Goal: Task Accomplishment & Management: Complete application form

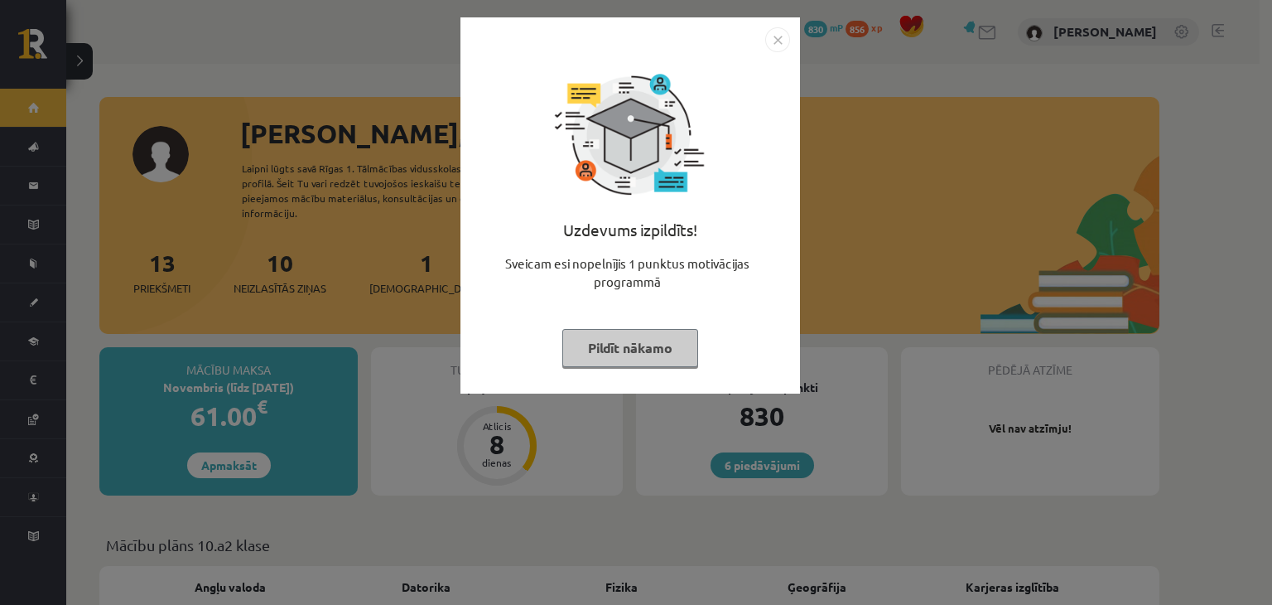
click at [775, 47] on img "Close" at bounding box center [777, 39] width 25 height 25
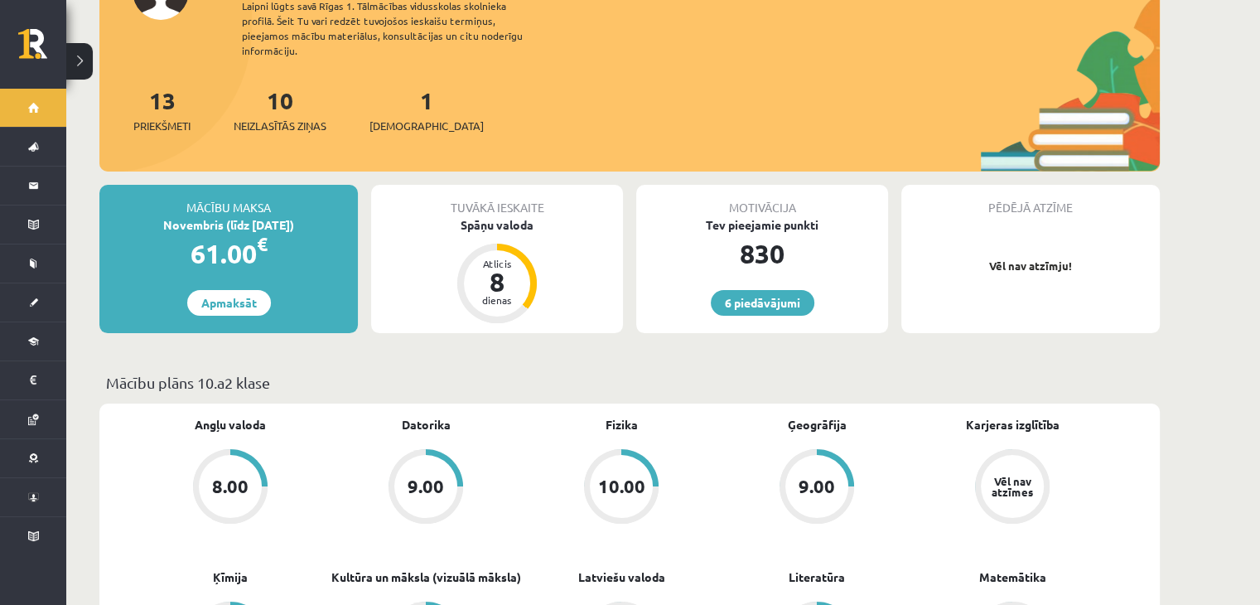
scroll to position [166, 0]
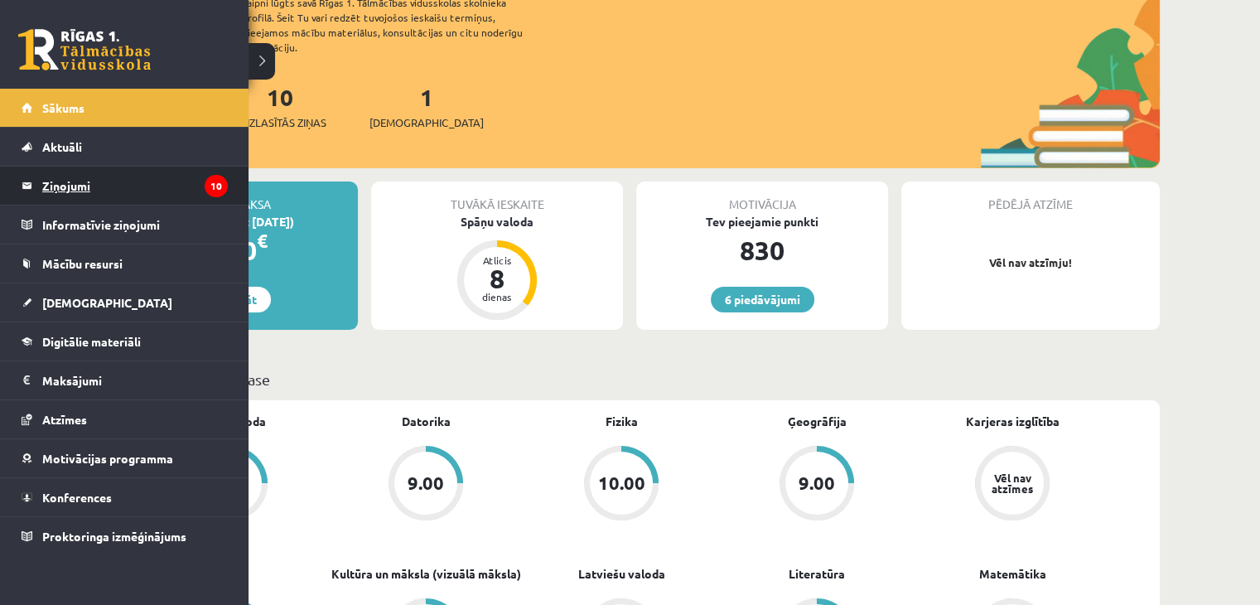
click at [70, 179] on legend "Ziņojumi 10" at bounding box center [135, 185] width 186 height 38
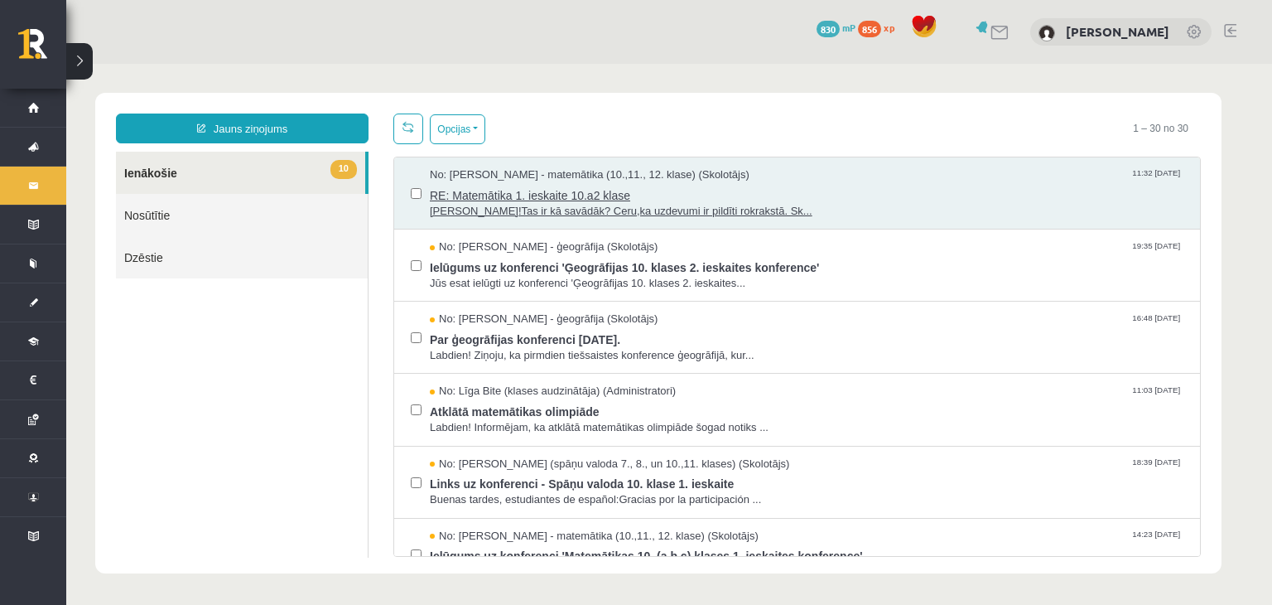
click at [742, 190] on span "RE: Matemātika 1. ieskaite 10.a2 klase" at bounding box center [807, 193] width 754 height 21
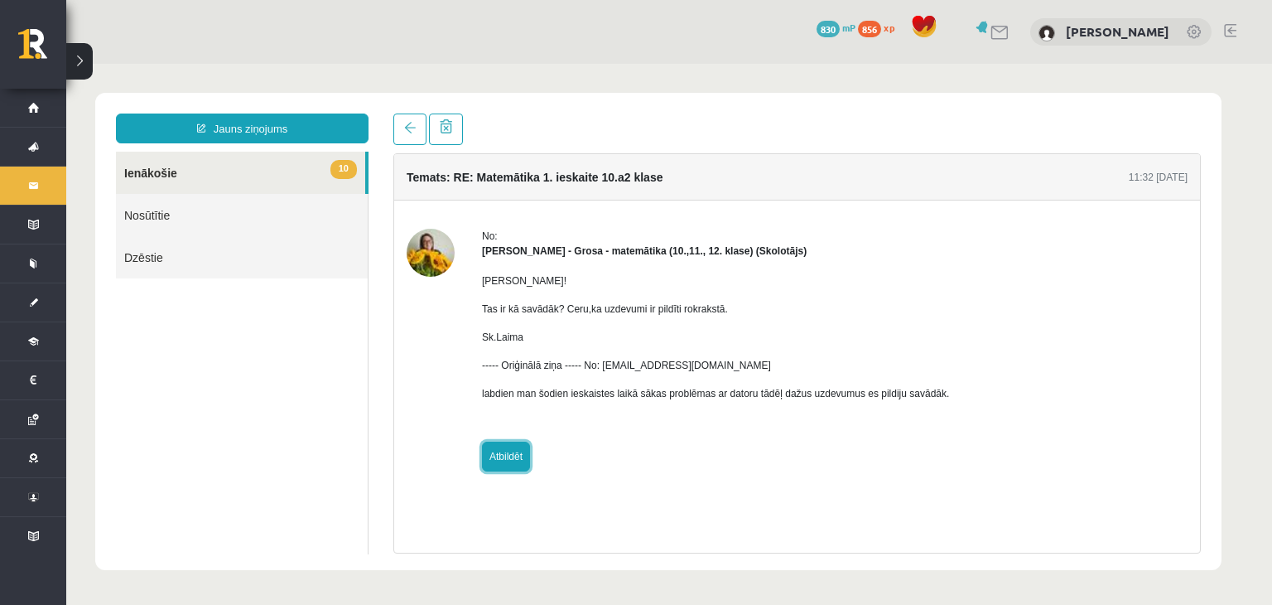
click at [511, 445] on link "Atbildēt" at bounding box center [506, 456] width 48 height 30
type input "**********"
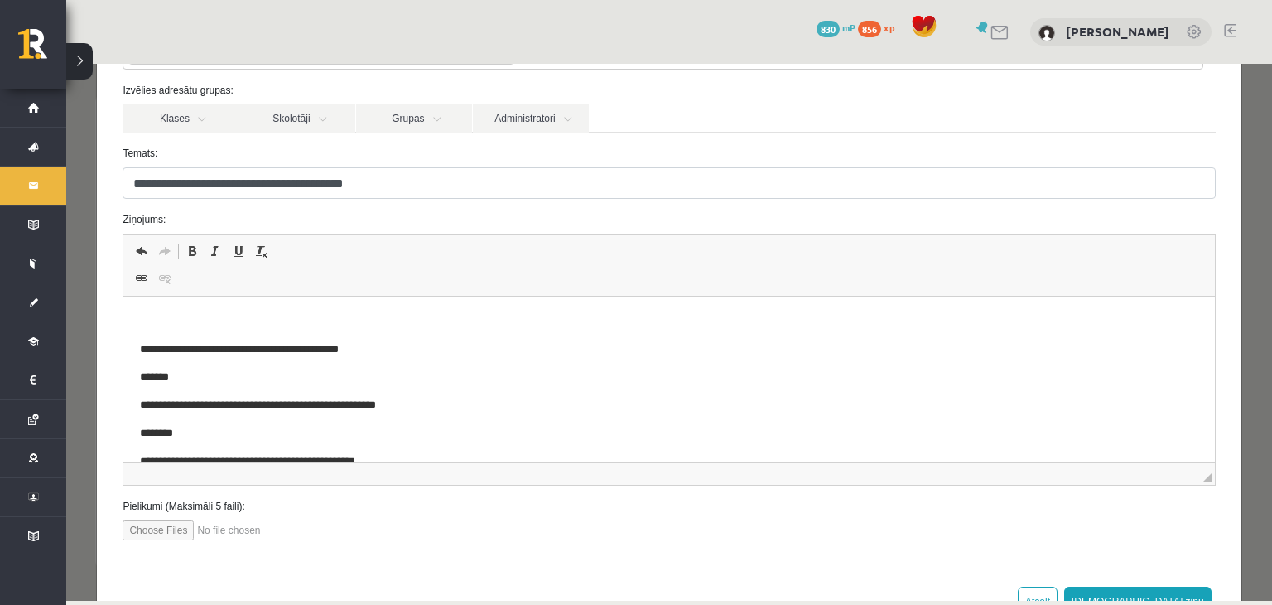
scroll to position [111, 0]
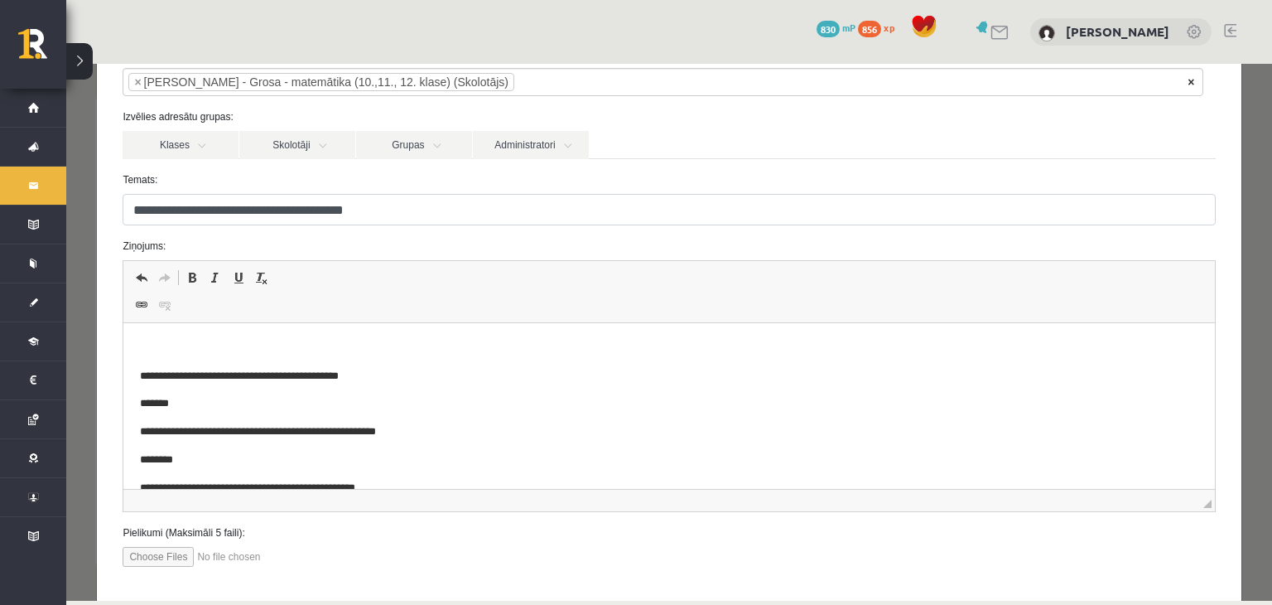
click at [1191, 83] on span "×" at bounding box center [1191, 82] width 7 height 17
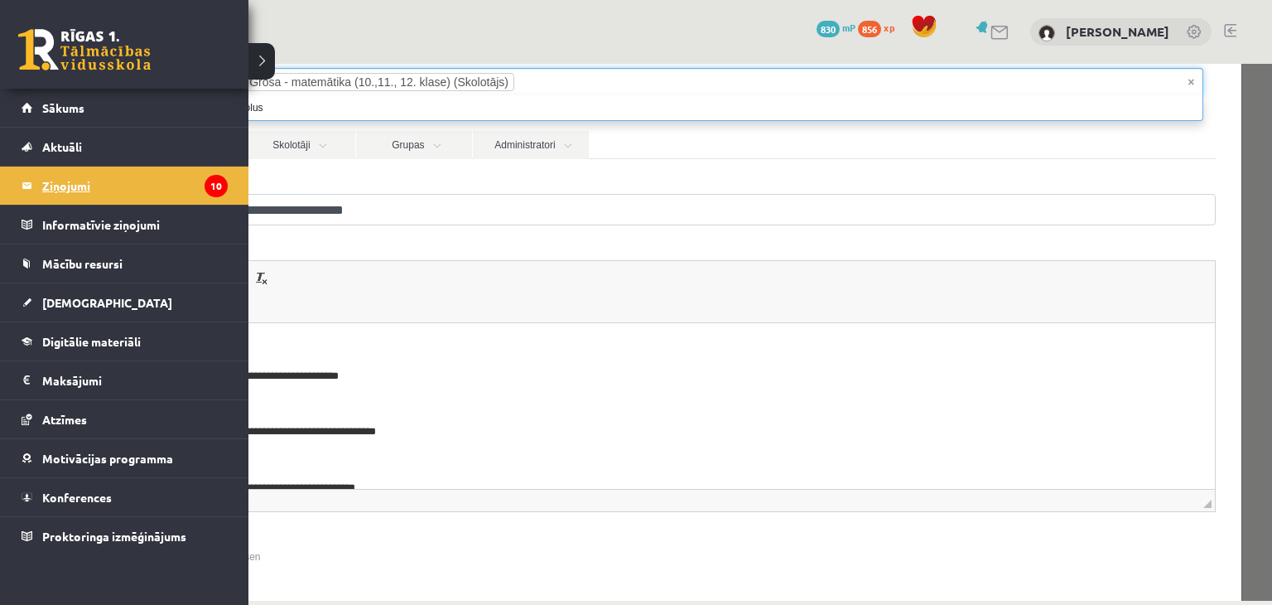
click at [50, 188] on legend "Ziņojumi 10" at bounding box center [135, 185] width 186 height 38
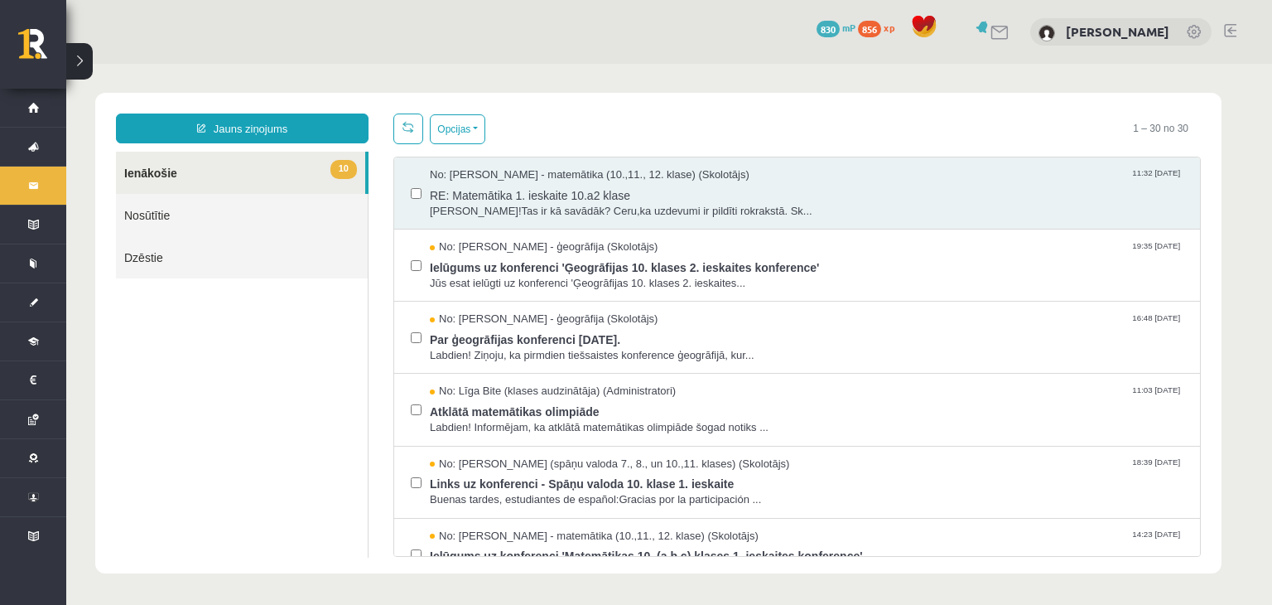
scroll to position [0, 0]
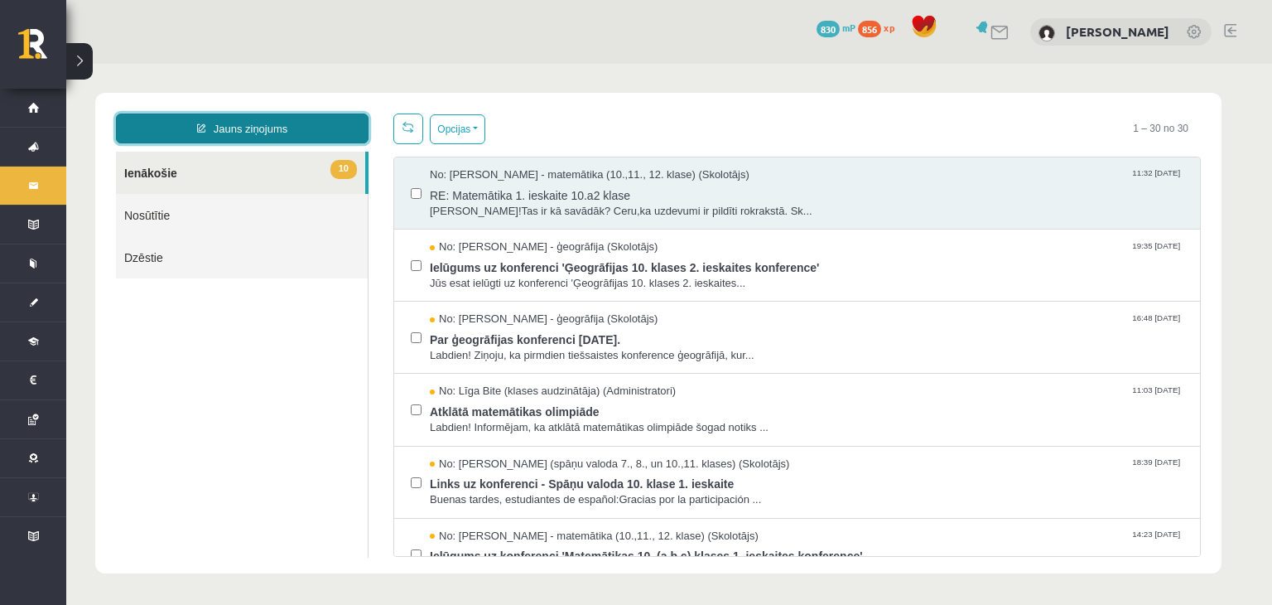
click at [303, 120] on link "Jauns ziņojums" at bounding box center [242, 128] width 253 height 30
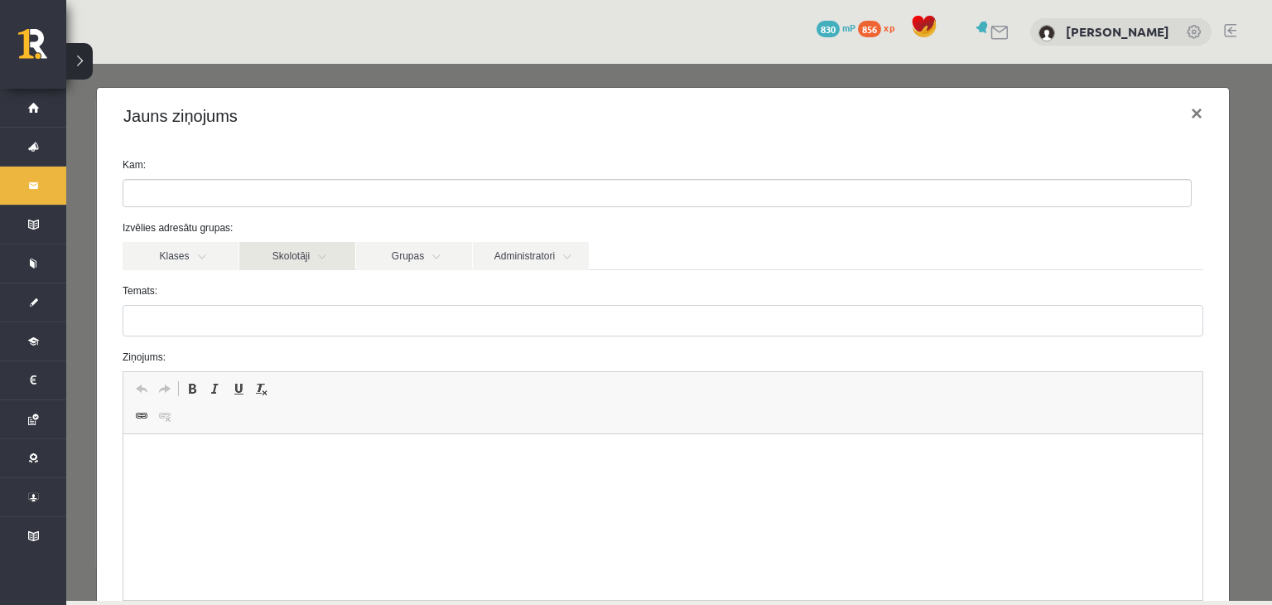
click at [285, 246] on link "Skolotāji" at bounding box center [297, 256] width 116 height 28
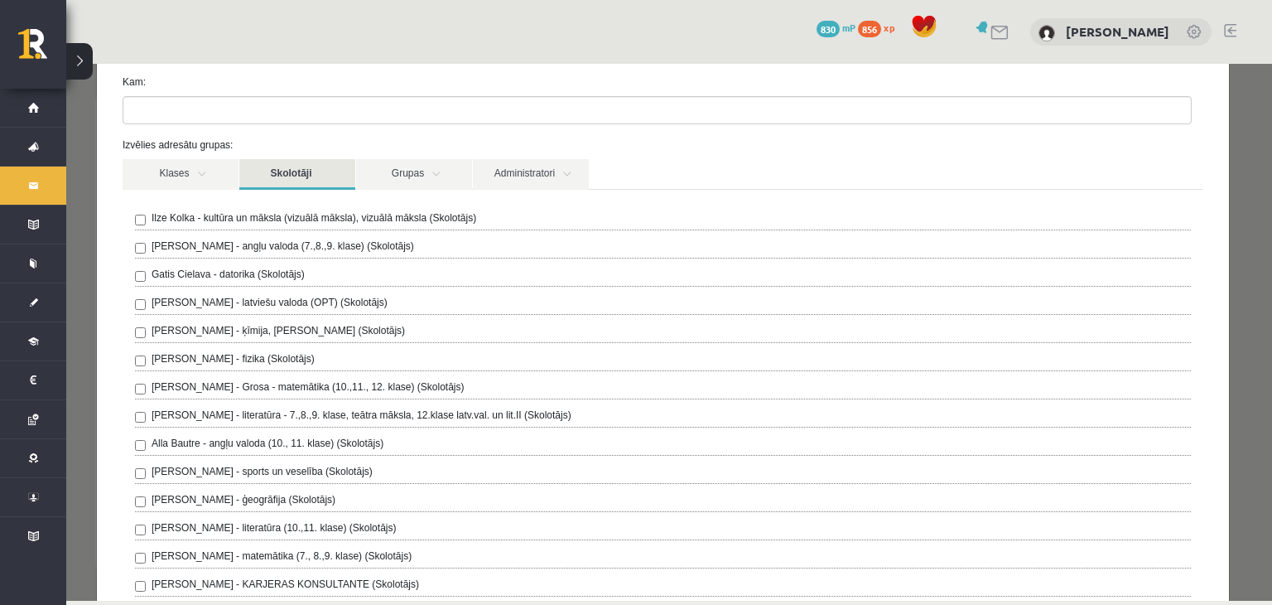
scroll to position [166, 0]
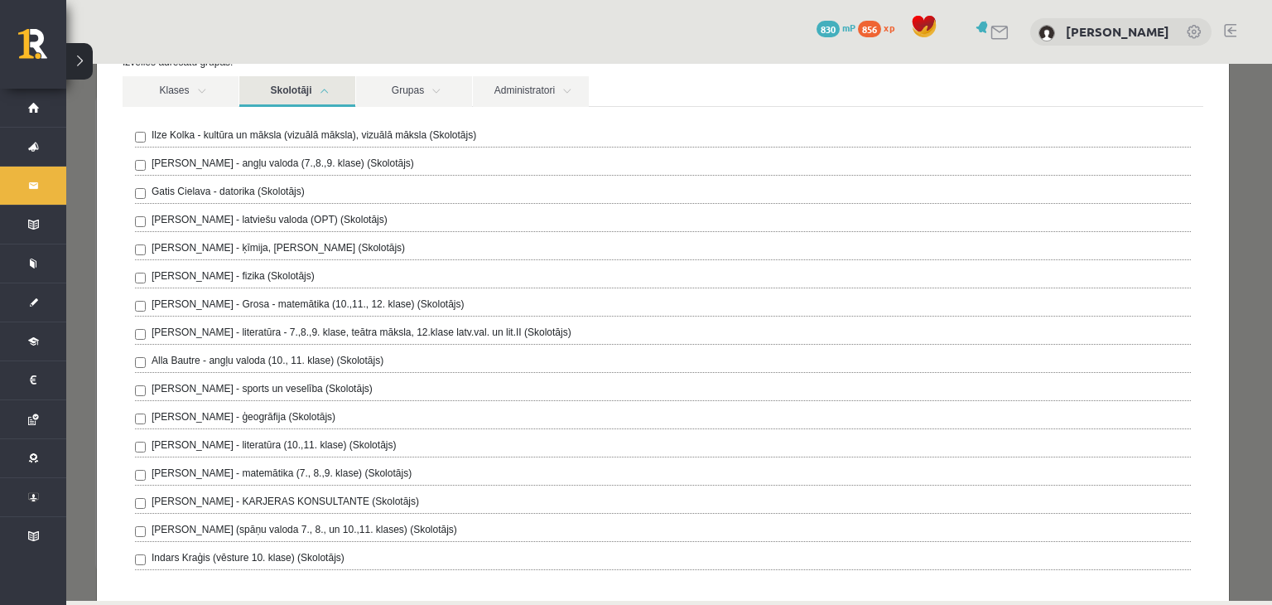
click at [285, 298] on label "Laima Tukāne - Grosa - matemātika (10.,11., 12. klase) (Skolotājs)" at bounding box center [308, 303] width 312 height 15
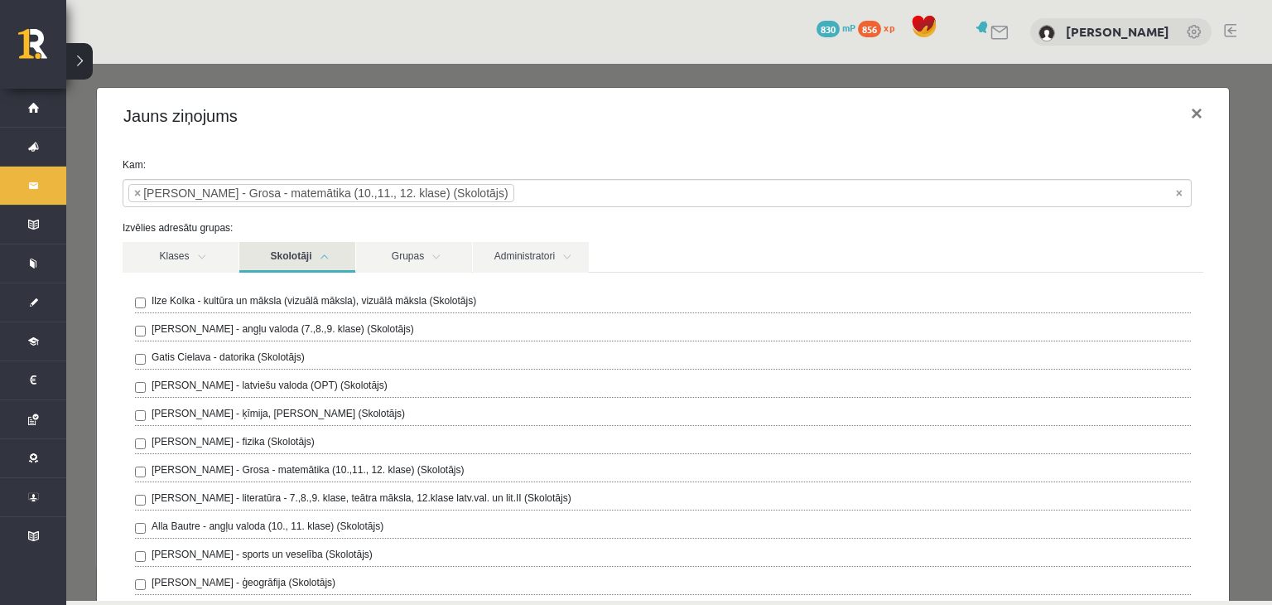
click at [312, 248] on link "Skolotāji" at bounding box center [297, 257] width 116 height 31
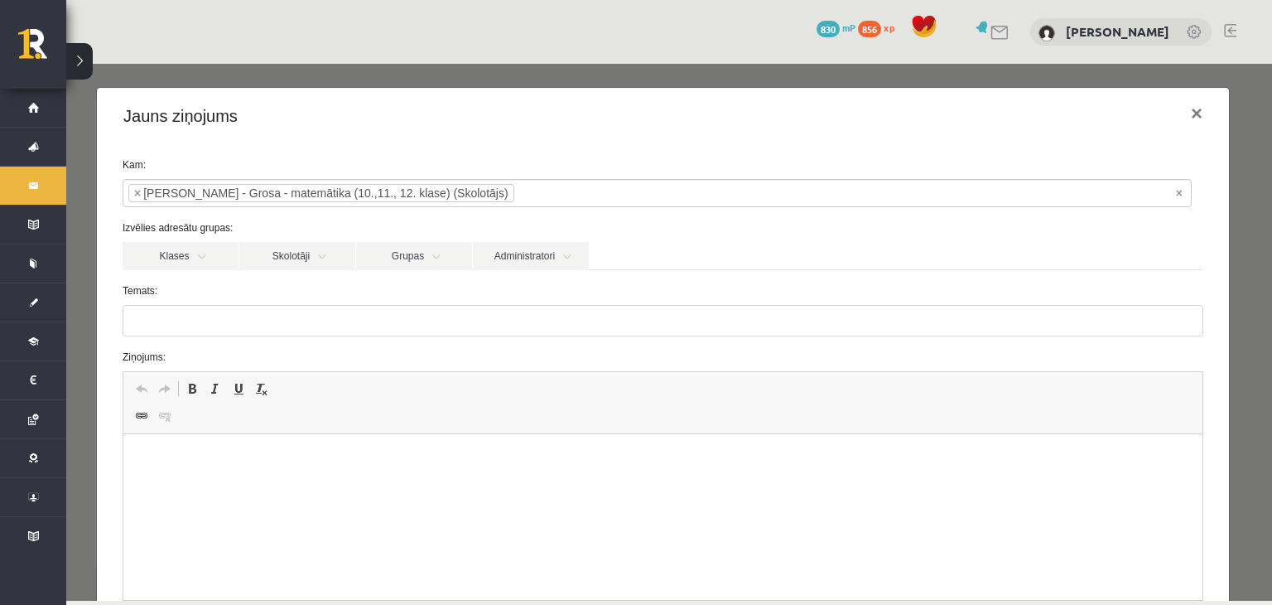
click at [272, 460] on p "Bagātinātā teksta redaktors, wiswyg-editor-47433881478560-1759903538-177" at bounding box center [663, 459] width 1046 height 17
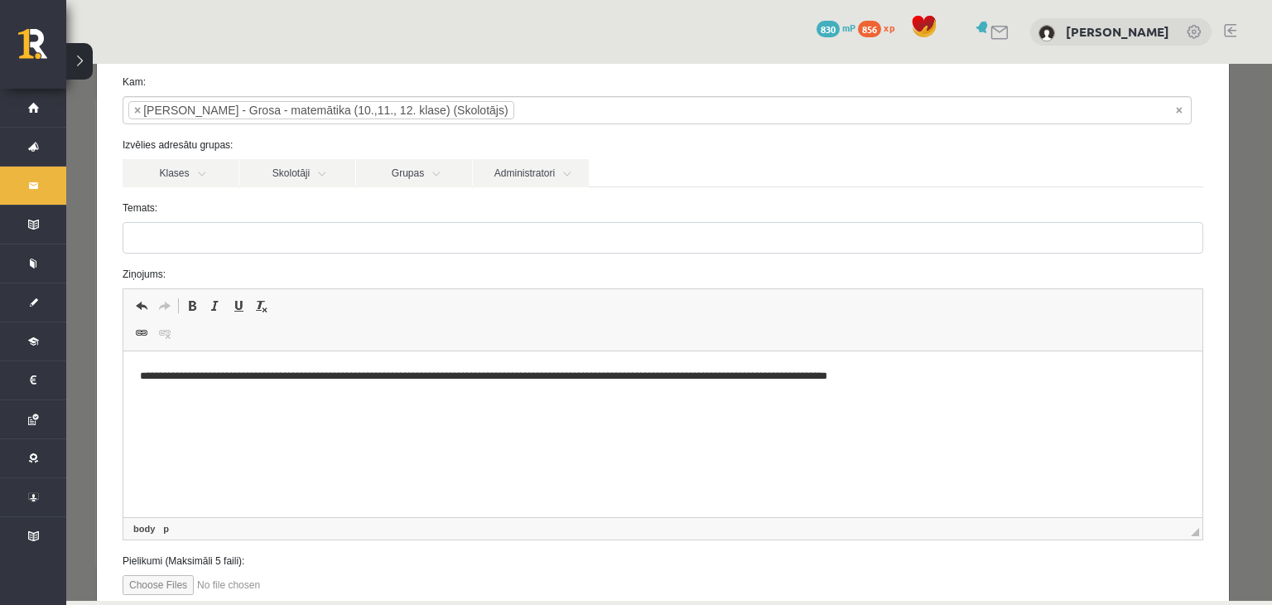
click at [515, 378] on p "**********" at bounding box center [657, 376] width 1035 height 17
click at [916, 382] on p "**********" at bounding box center [657, 376] width 1035 height 17
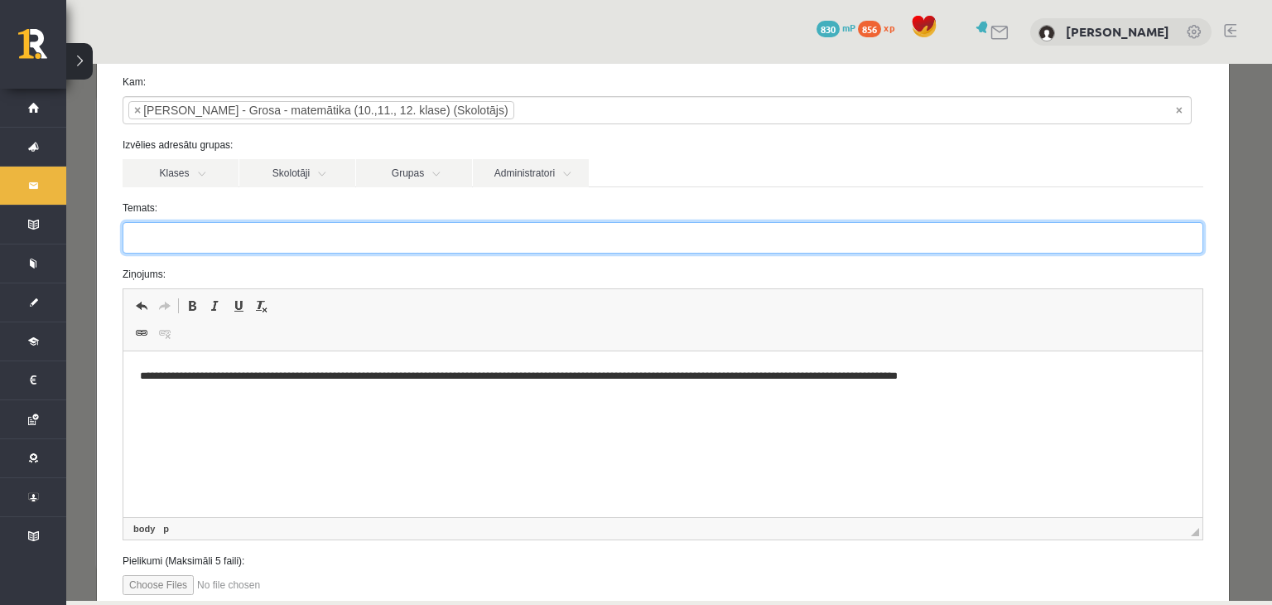
click at [182, 244] on input "Temats:" at bounding box center [663, 237] width 1081 height 31
type input "**********"
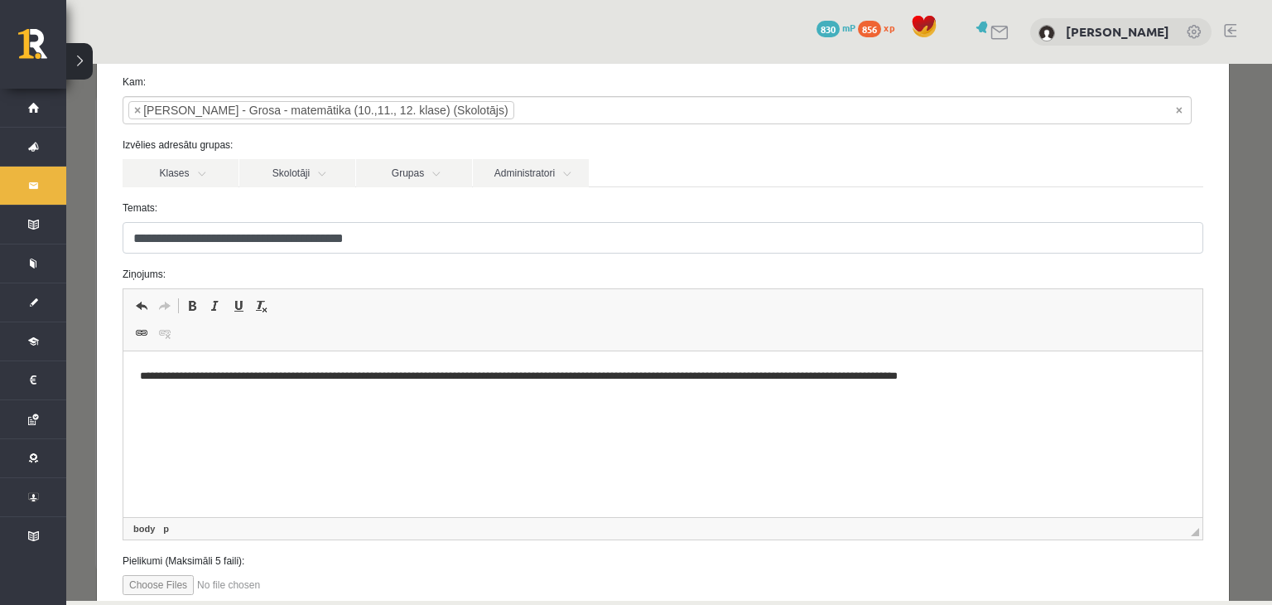
click at [494, 402] on html "**********" at bounding box center [662, 376] width 1079 height 51
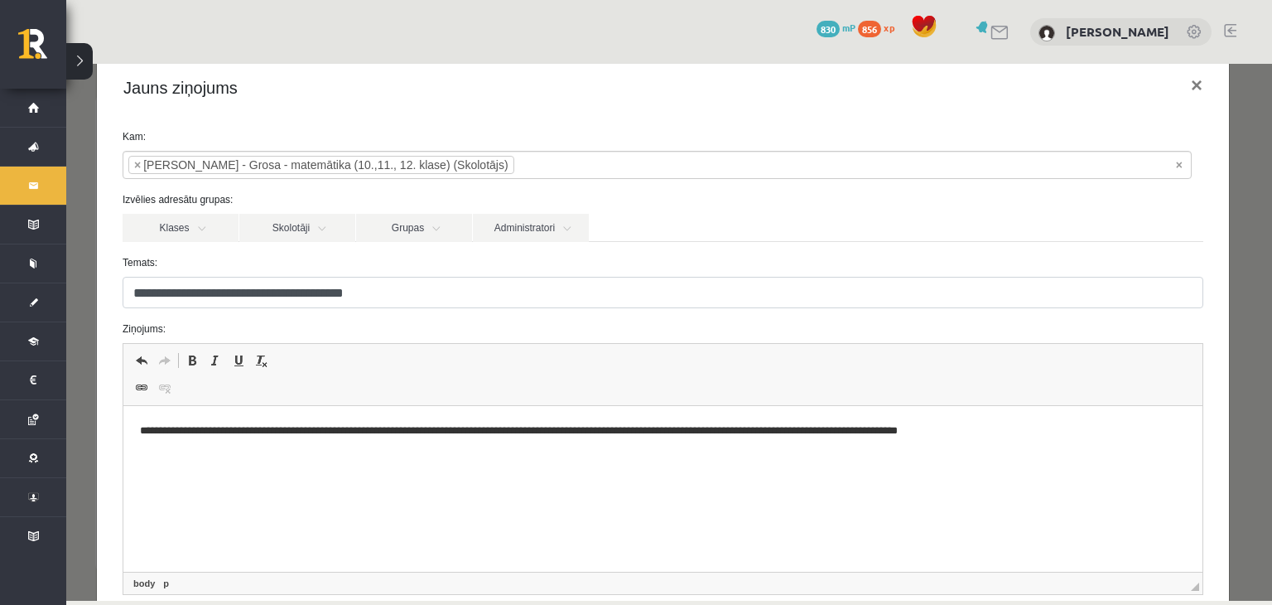
scroll to position [194, 0]
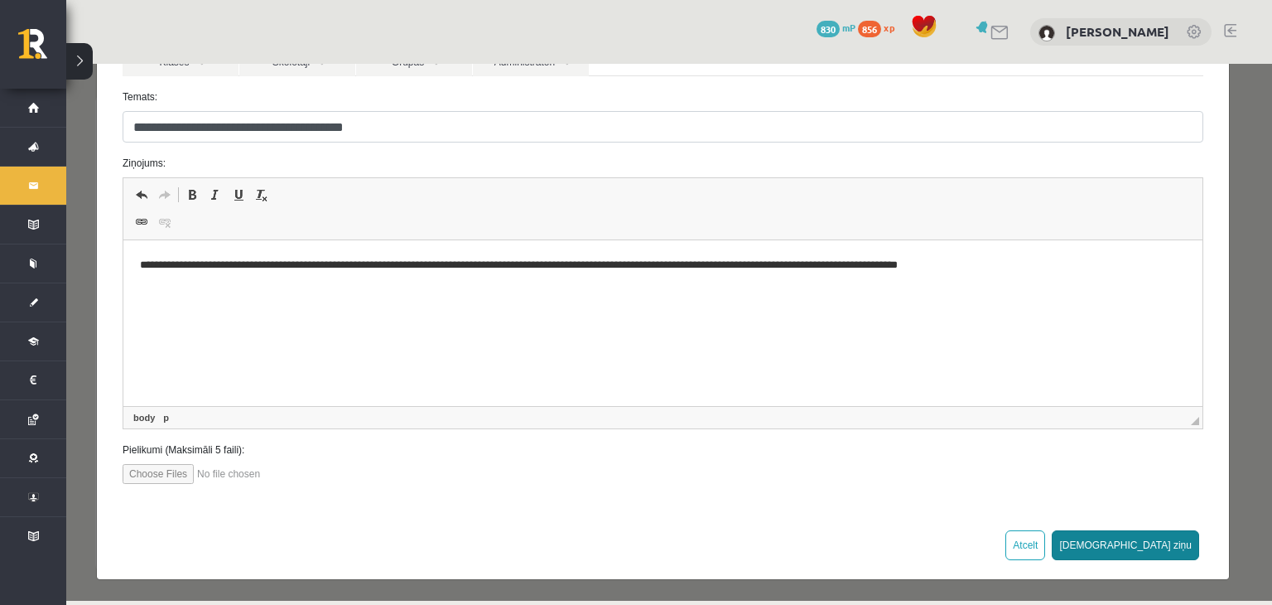
click at [1169, 534] on button "Sūtīt ziņu" at bounding box center [1125, 545] width 147 height 30
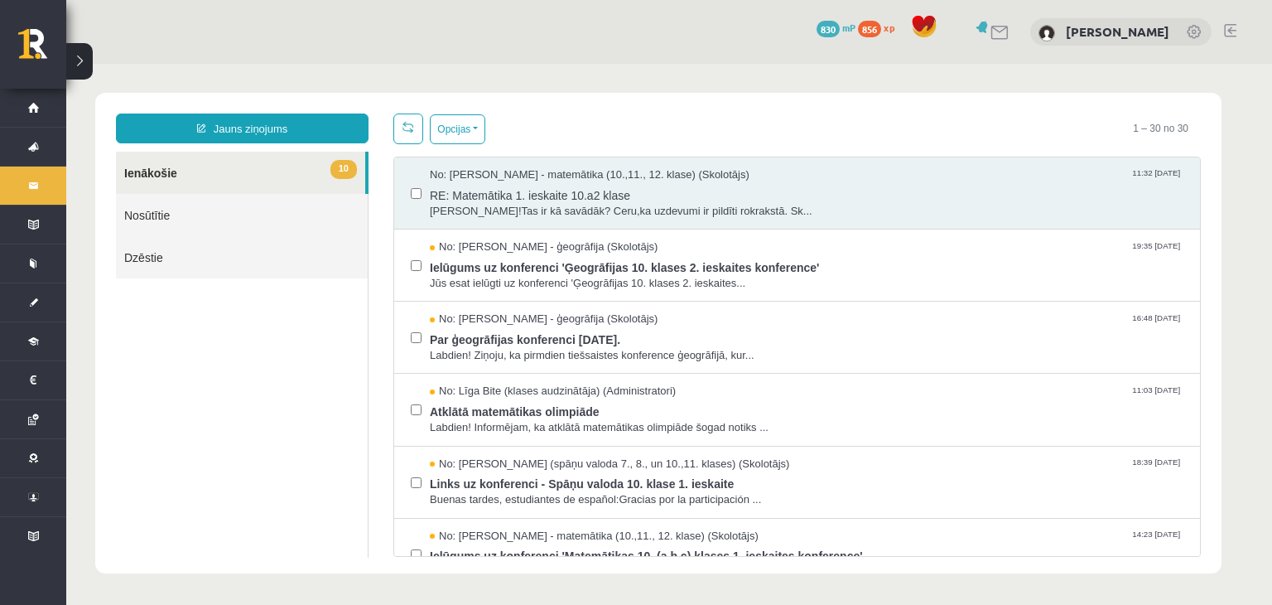
scroll to position [0, 0]
click at [581, 186] on span "RE: Matemātika 1. ieskaite 10.a2 klase" at bounding box center [807, 193] width 754 height 21
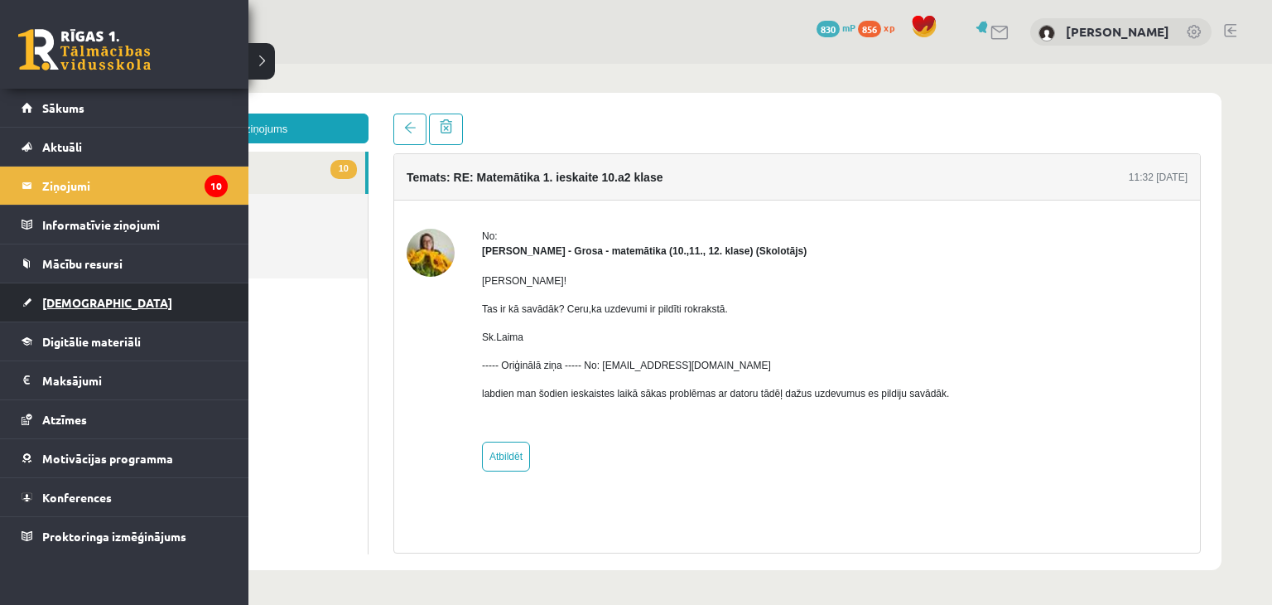
click at [66, 306] on span "[DEMOGRAPHIC_DATA]" at bounding box center [107, 302] width 130 height 15
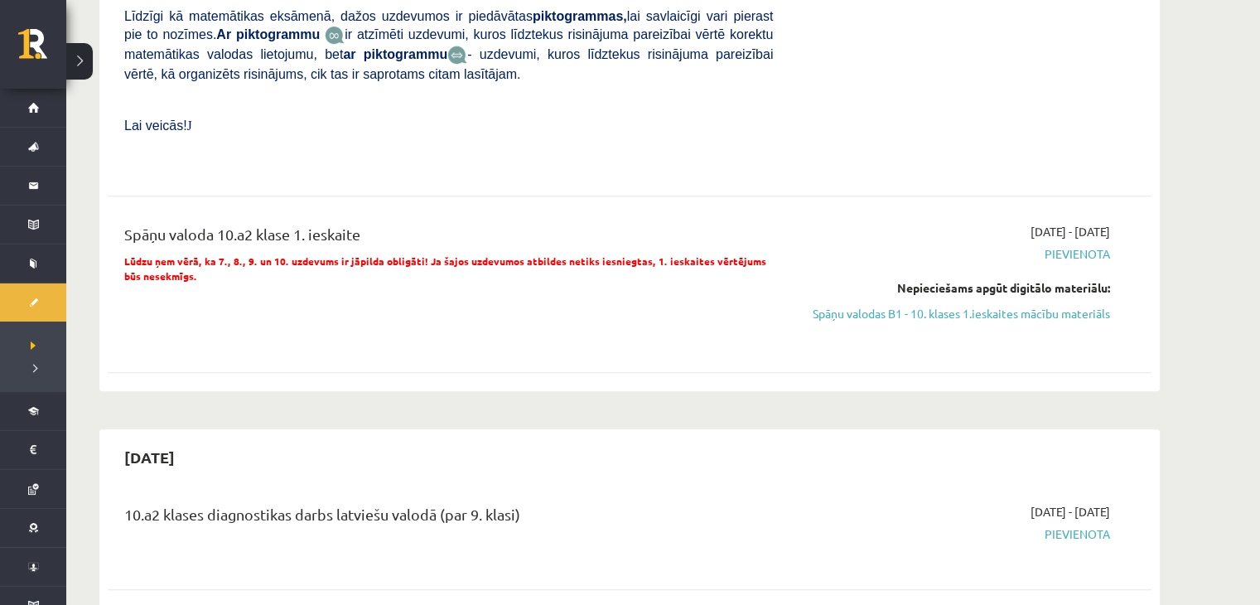
scroll to position [745, 0]
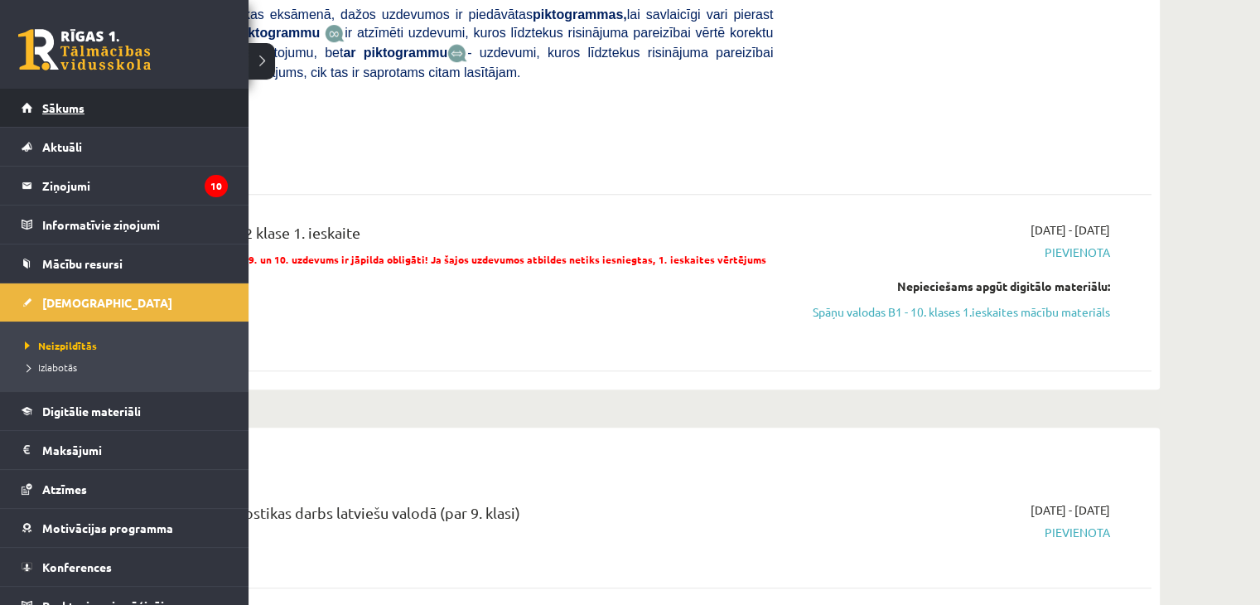
click at [56, 118] on link "Sākums" at bounding box center [125, 108] width 206 height 38
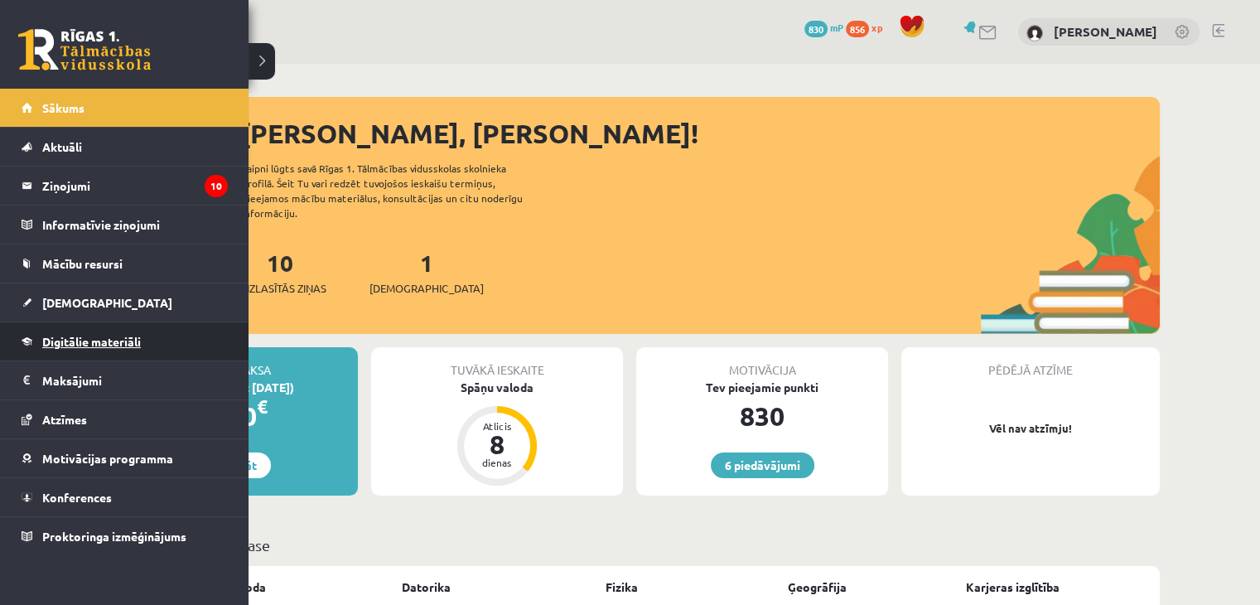
click at [99, 339] on span "Digitālie materiāli" at bounding box center [91, 341] width 99 height 15
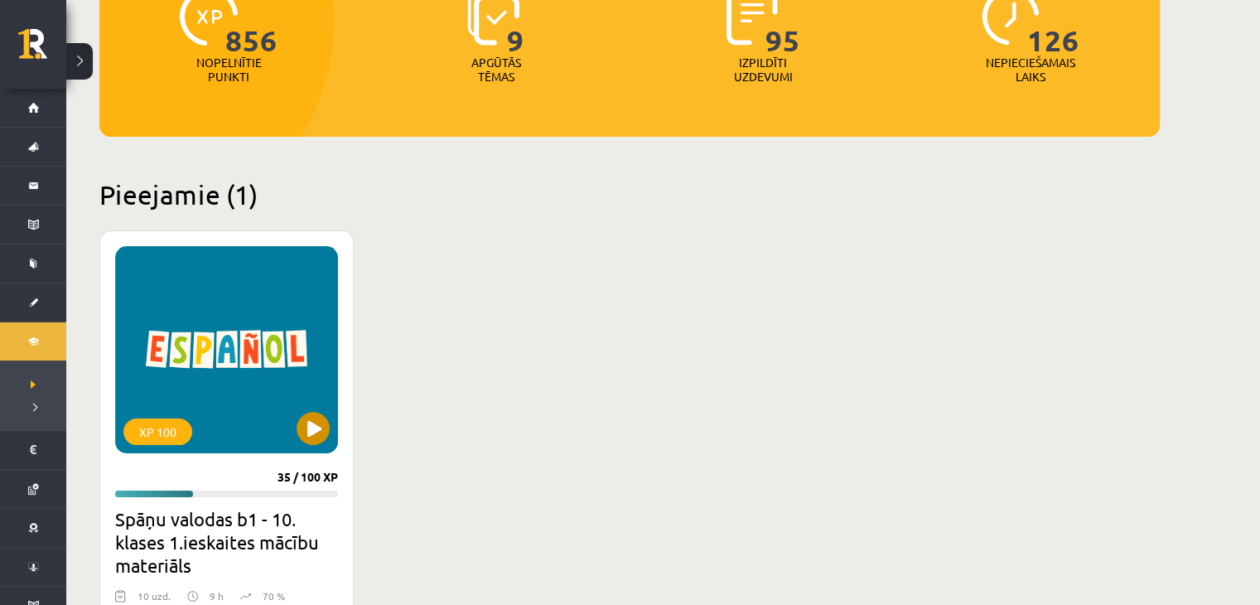
scroll to position [248, 0]
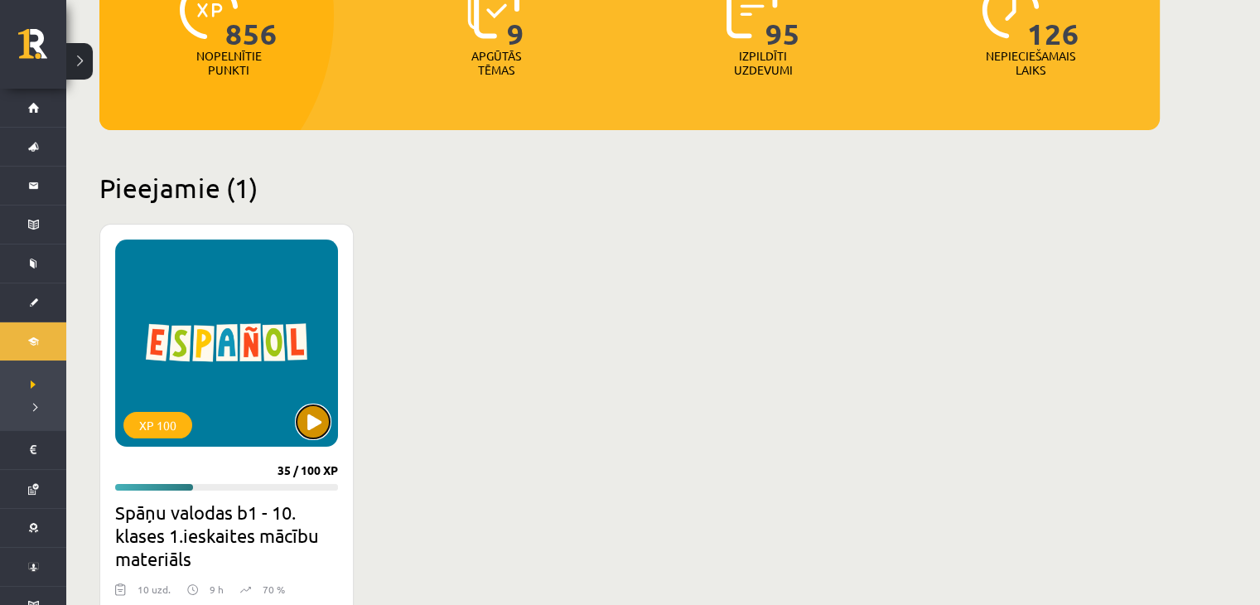
click at [316, 425] on button at bounding box center [312, 421] width 33 height 33
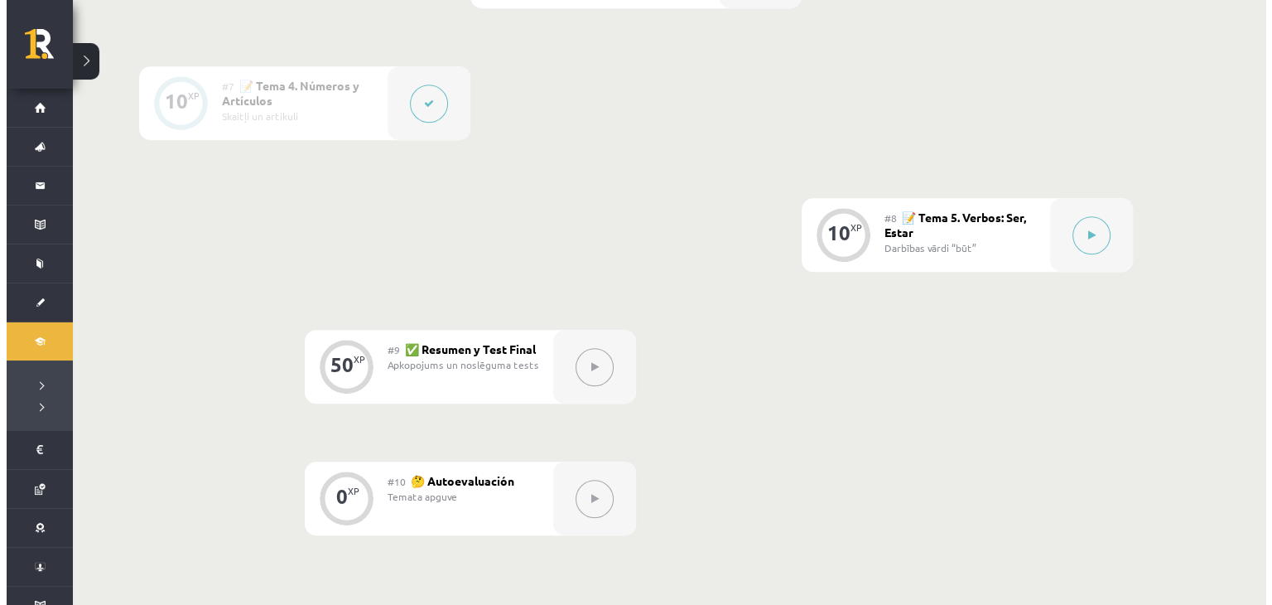
scroll to position [1242, 0]
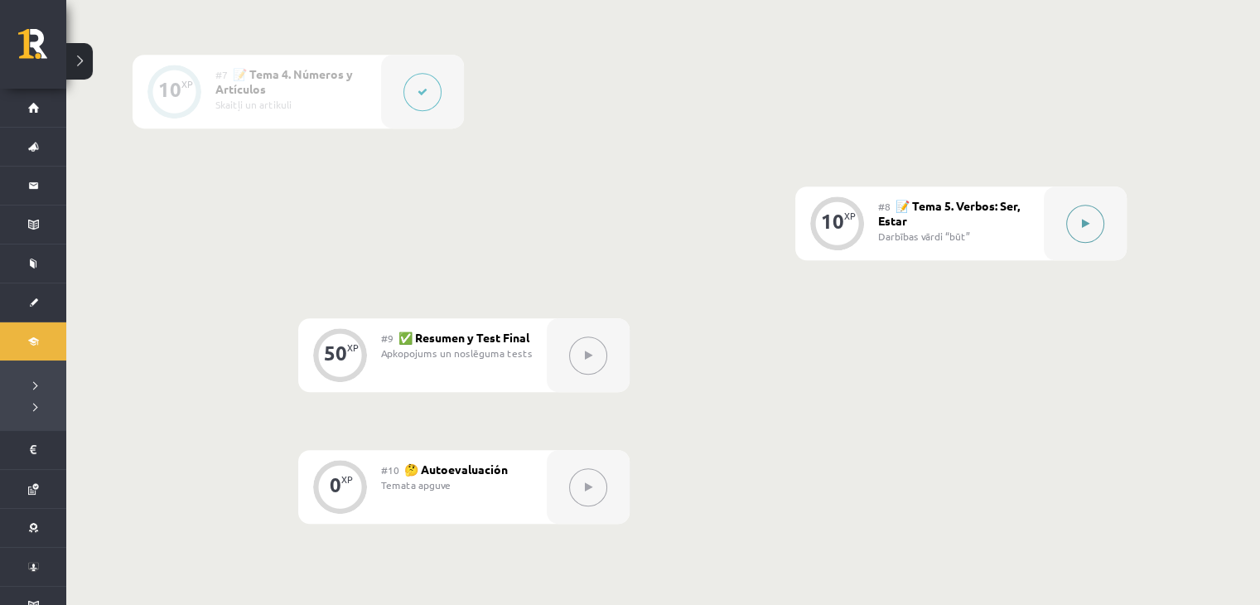
click at [1090, 231] on button at bounding box center [1085, 224] width 38 height 38
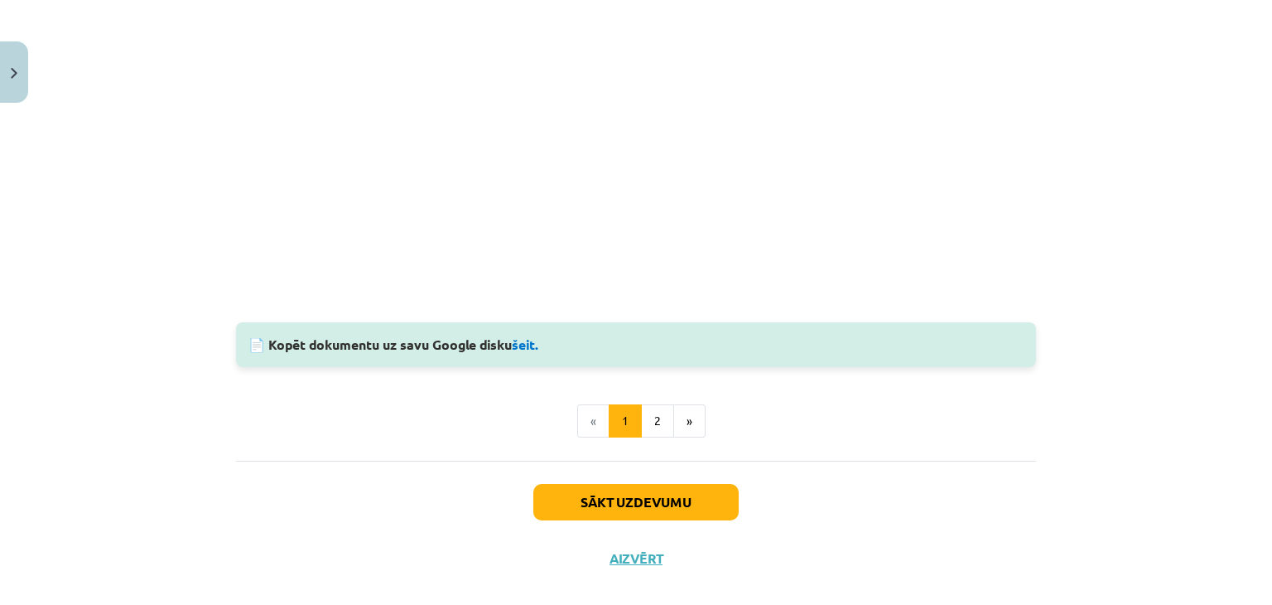
scroll to position [1491, 0]
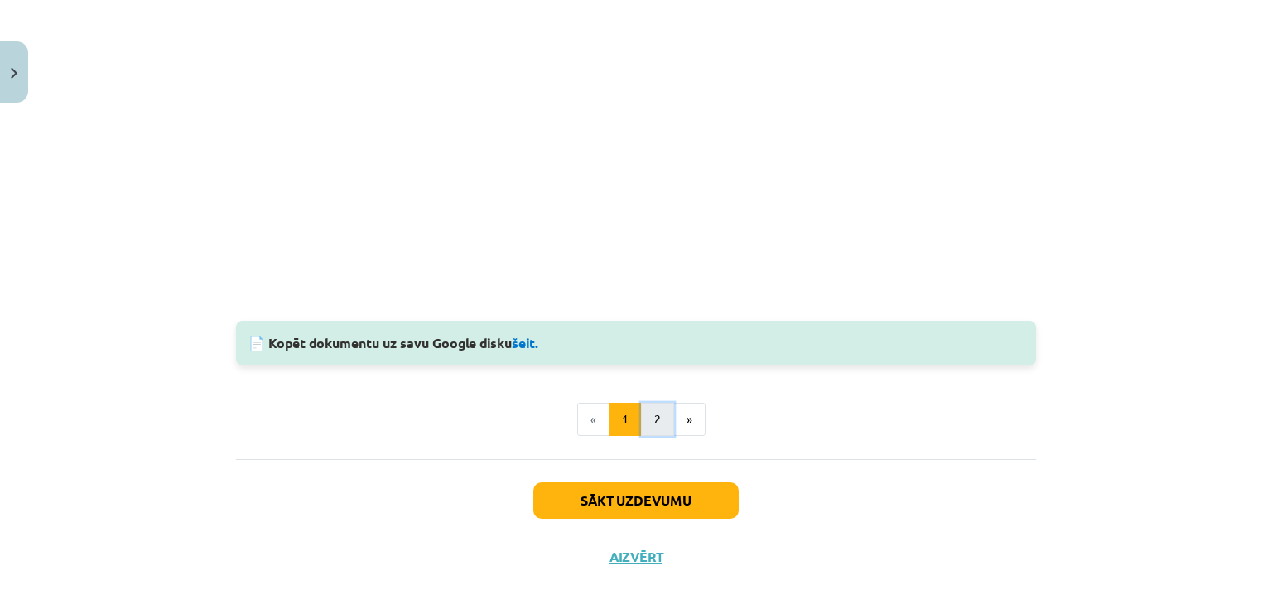
click at [649, 412] on button "2" at bounding box center [657, 418] width 33 height 33
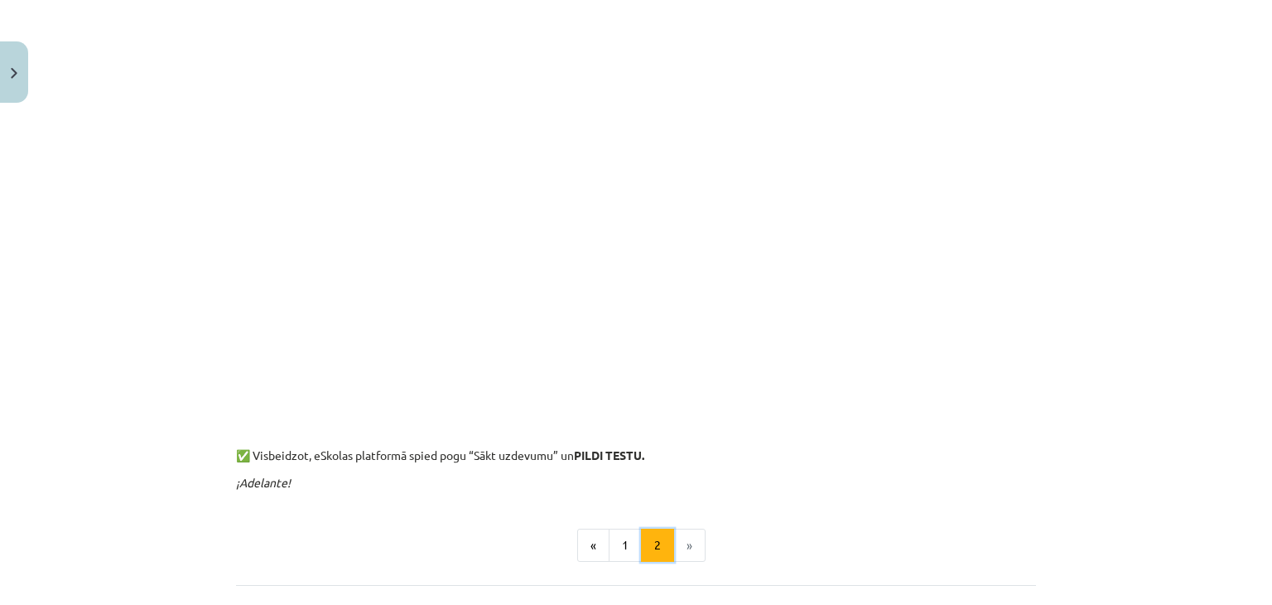
scroll to position [773, 0]
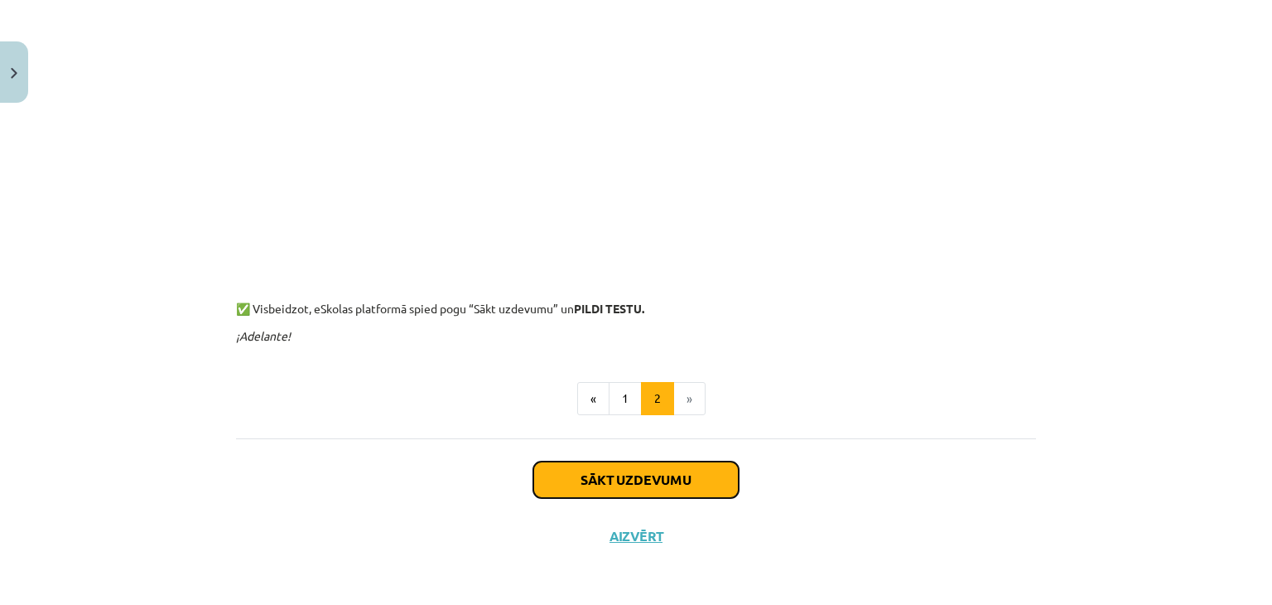
click at [650, 493] on button "Sākt uzdevumu" at bounding box center [635, 479] width 205 height 36
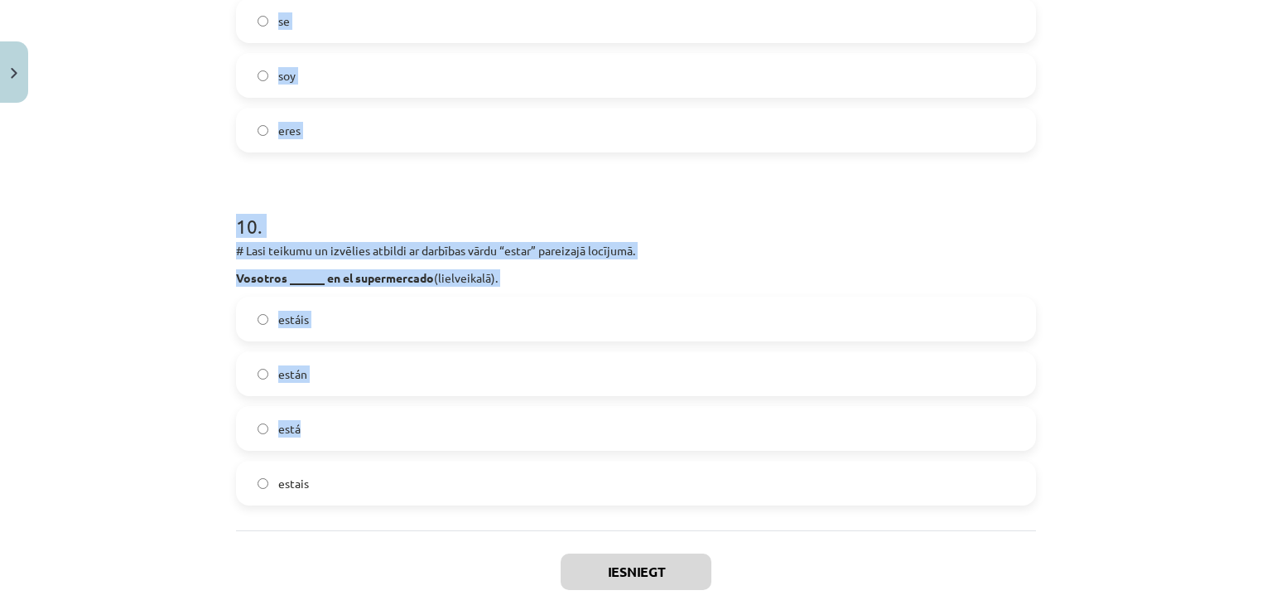
scroll to position [3412, 0]
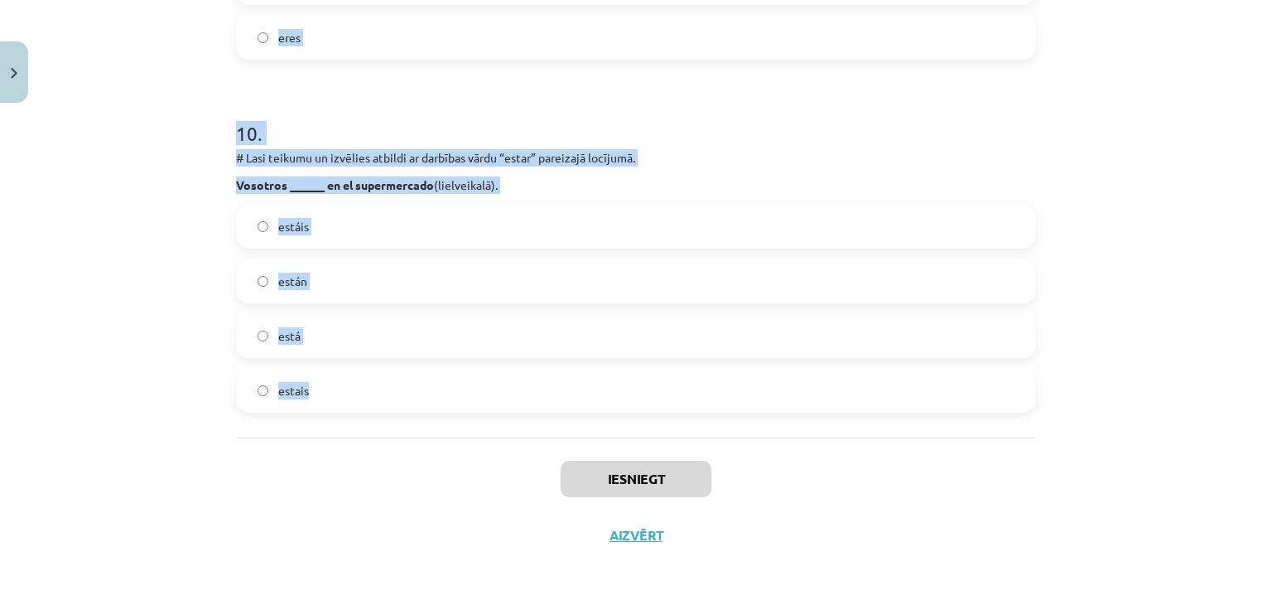
drag, startPoint x: 225, startPoint y: 97, endPoint x: 603, endPoint y: 374, distance: 468.6
click at [603, 374] on div "Mācību tēma: Spāņu valodas b1 - 10. klases 1.ieskaites mācību materiāls #8 📝 Te…" at bounding box center [636, 302] width 1272 height 605
copy form "# Lasi teikumu un izvēlies atbildi ar darbības vārdu “ser” pareizajā locījumā. …"
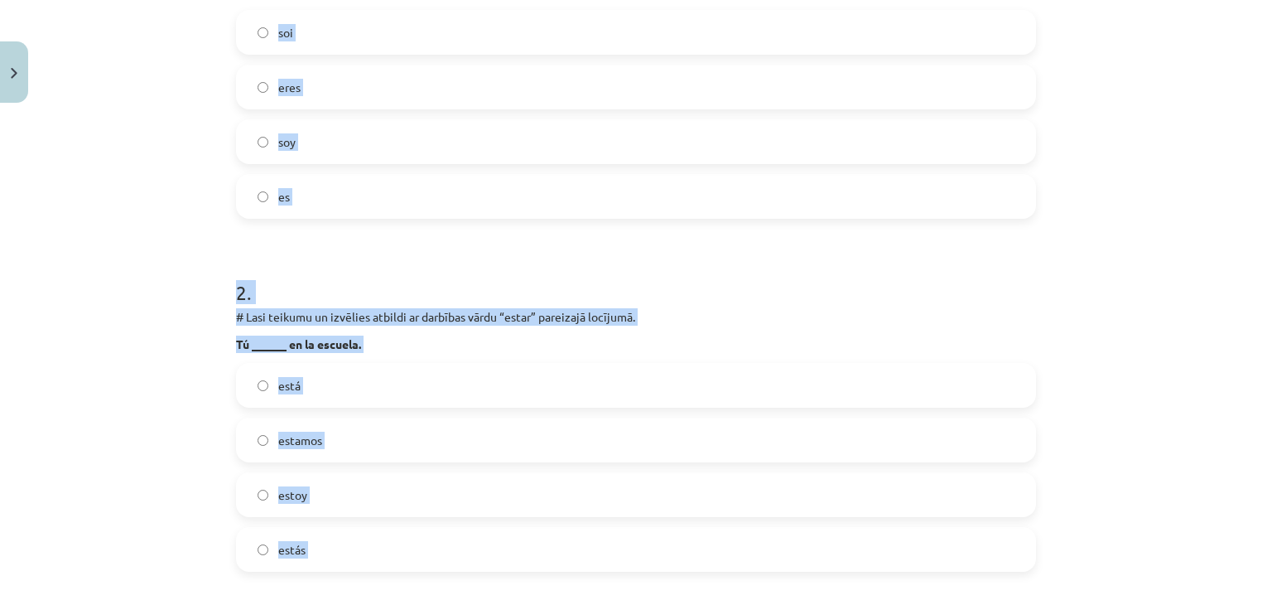
scroll to position [182, 0]
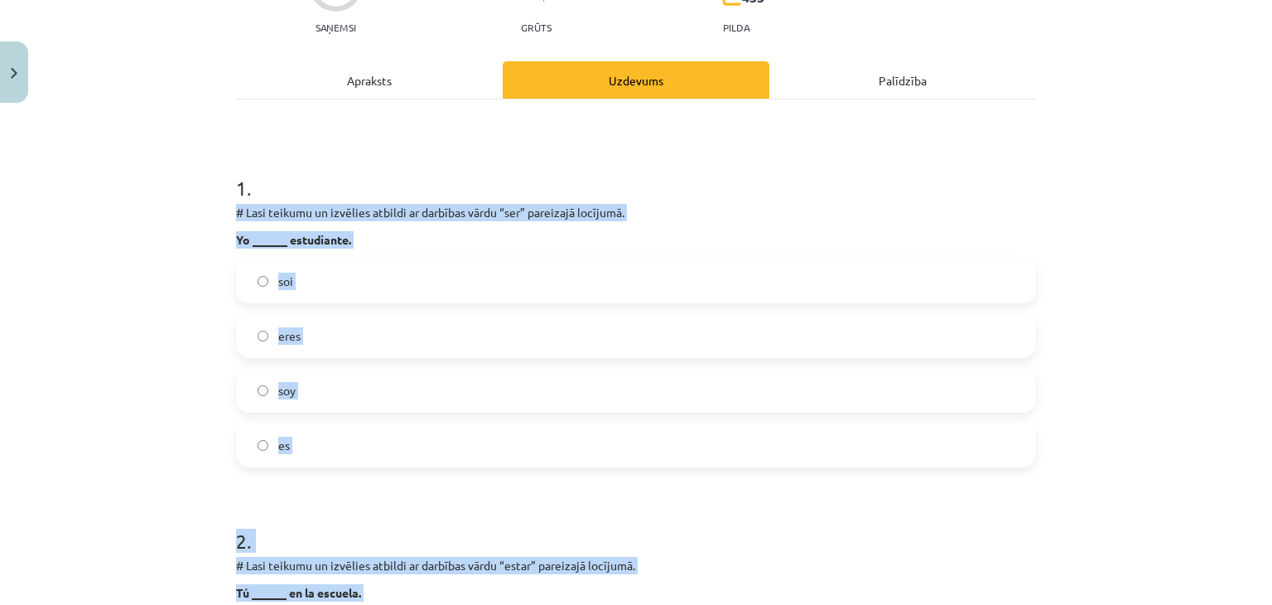
click at [113, 378] on div "Mācību tēma: Spāņu valodas b1 - 10. klases 1.ieskaites mācību materiāls #8 📝 Te…" at bounding box center [636, 302] width 1272 height 605
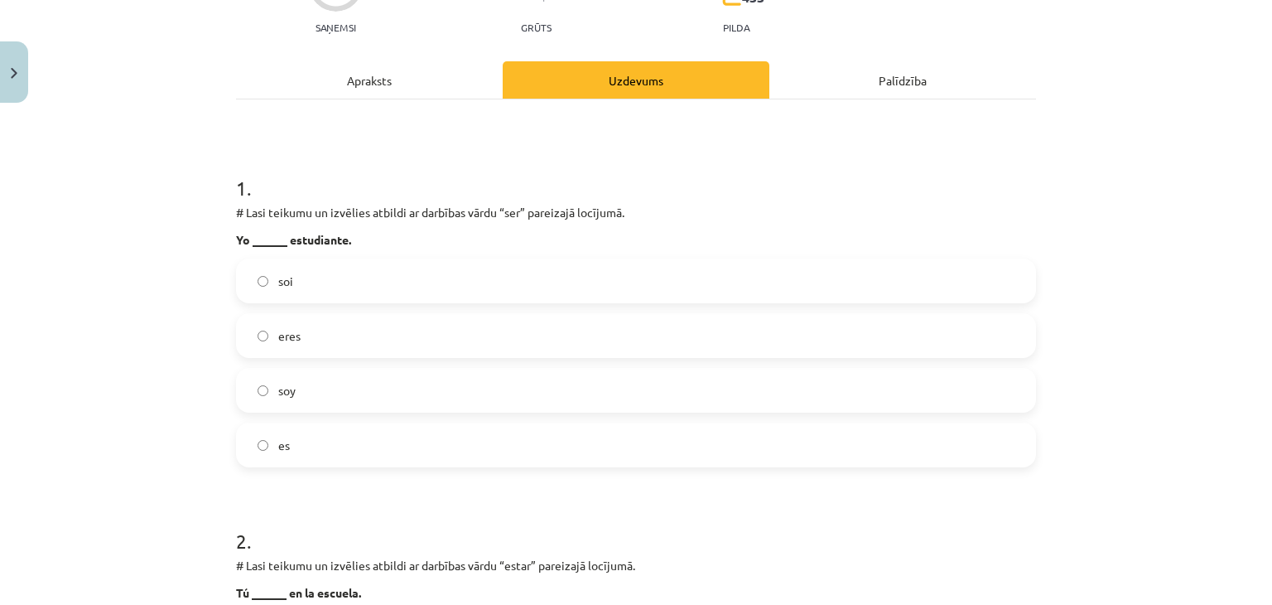
click at [288, 387] on span "soy" at bounding box center [286, 390] width 17 height 17
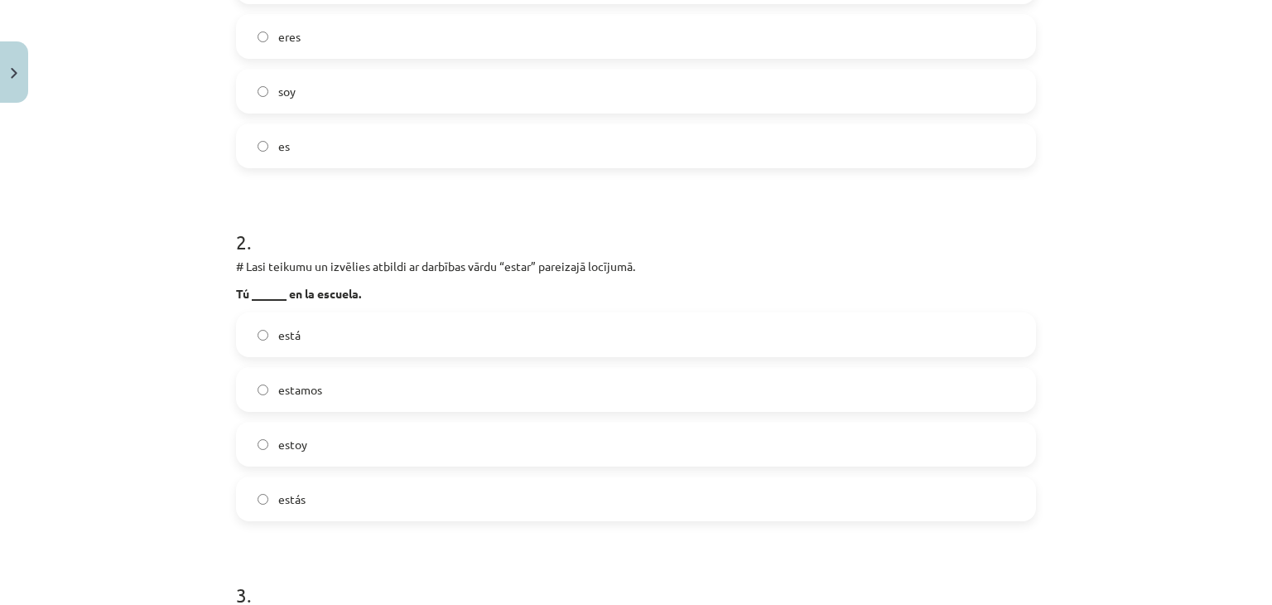
scroll to position [596, 0]
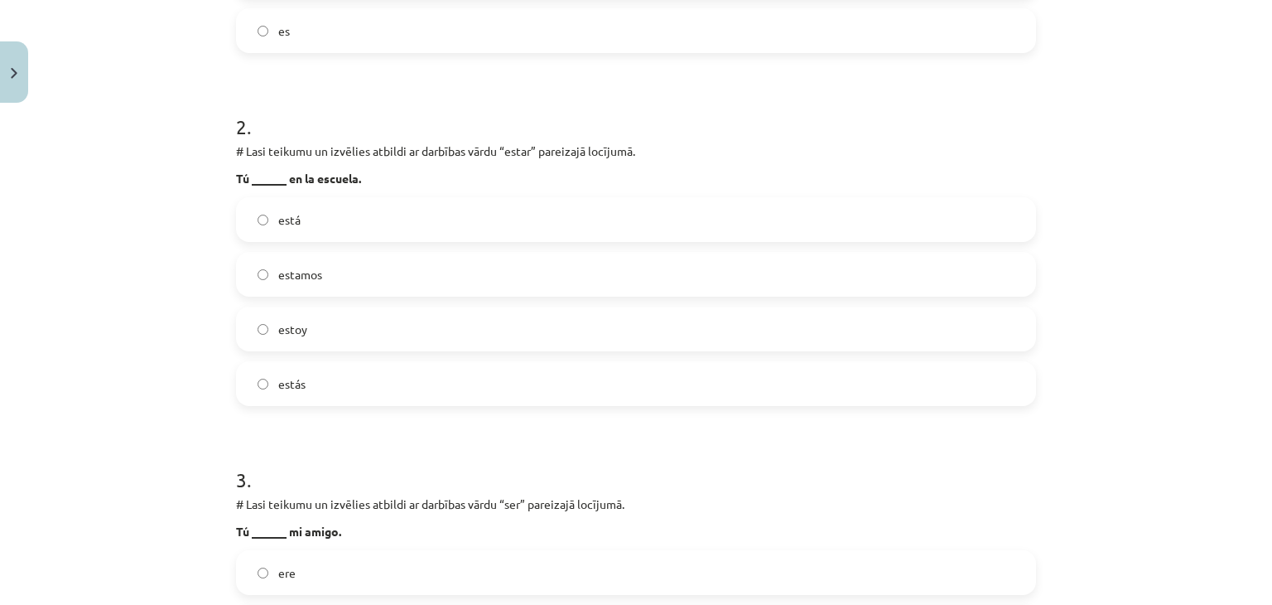
click at [265, 373] on label "estás" at bounding box center [636, 383] width 797 height 41
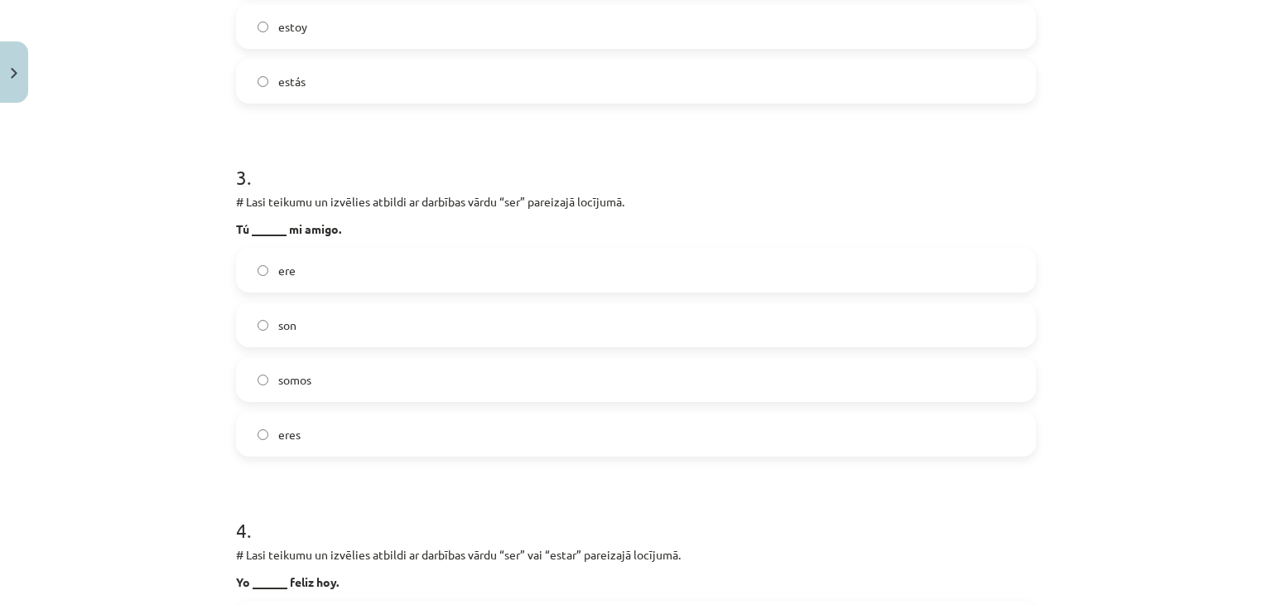
scroll to position [928, 0]
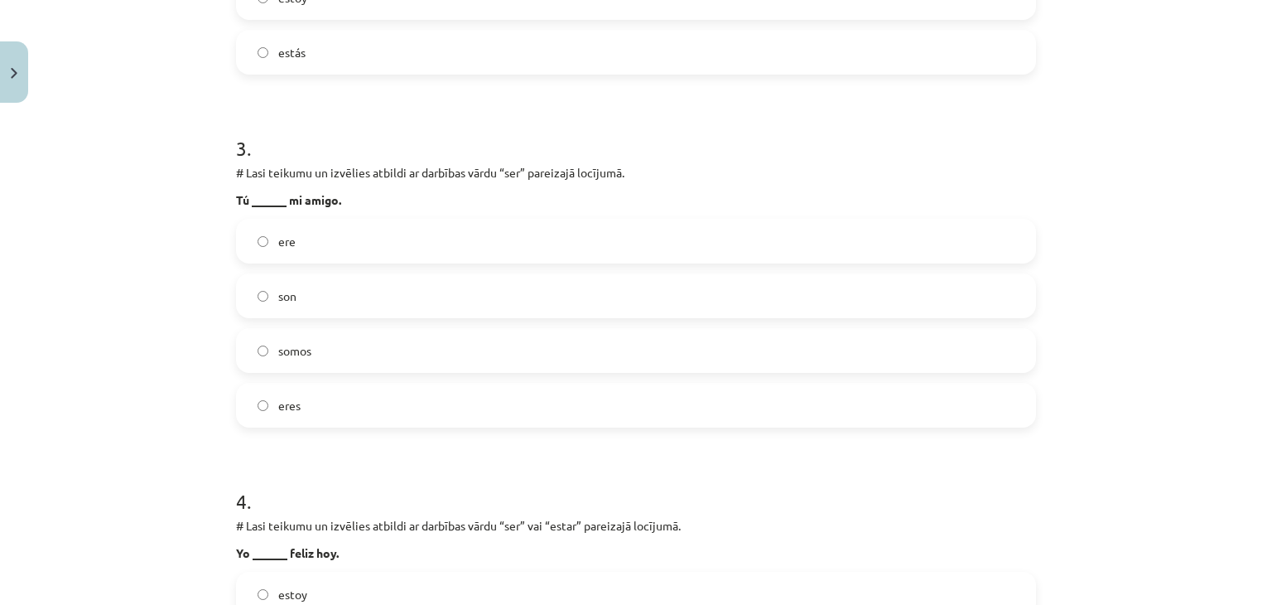
click at [336, 404] on label "eres" at bounding box center [636, 404] width 797 height 41
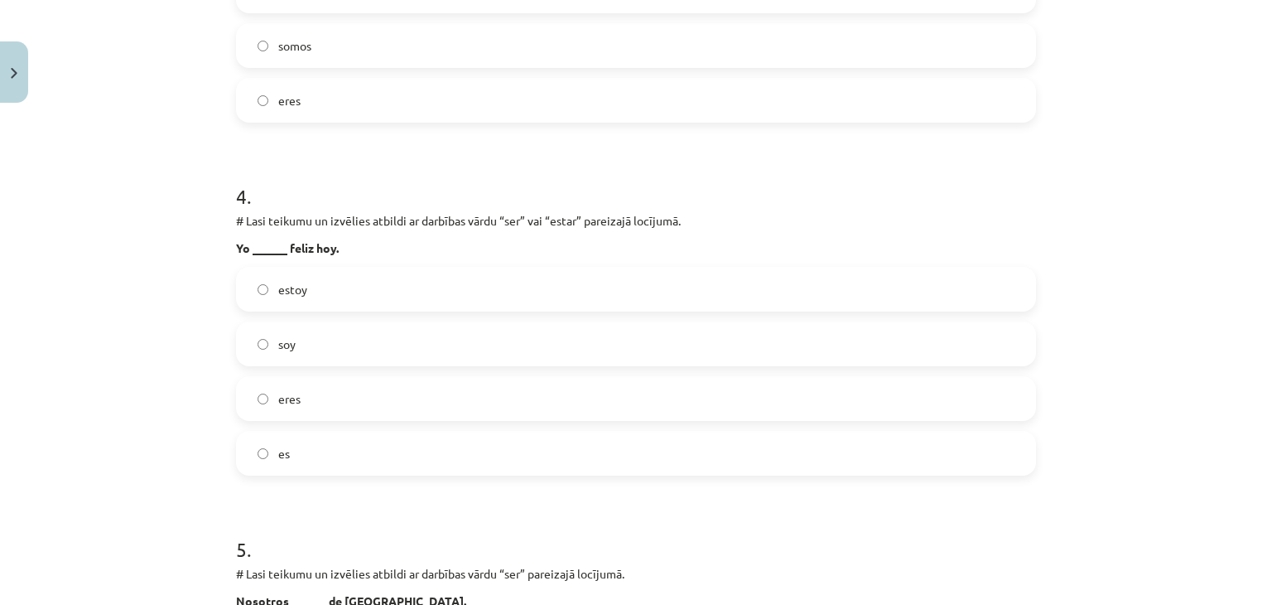
scroll to position [1259, 0]
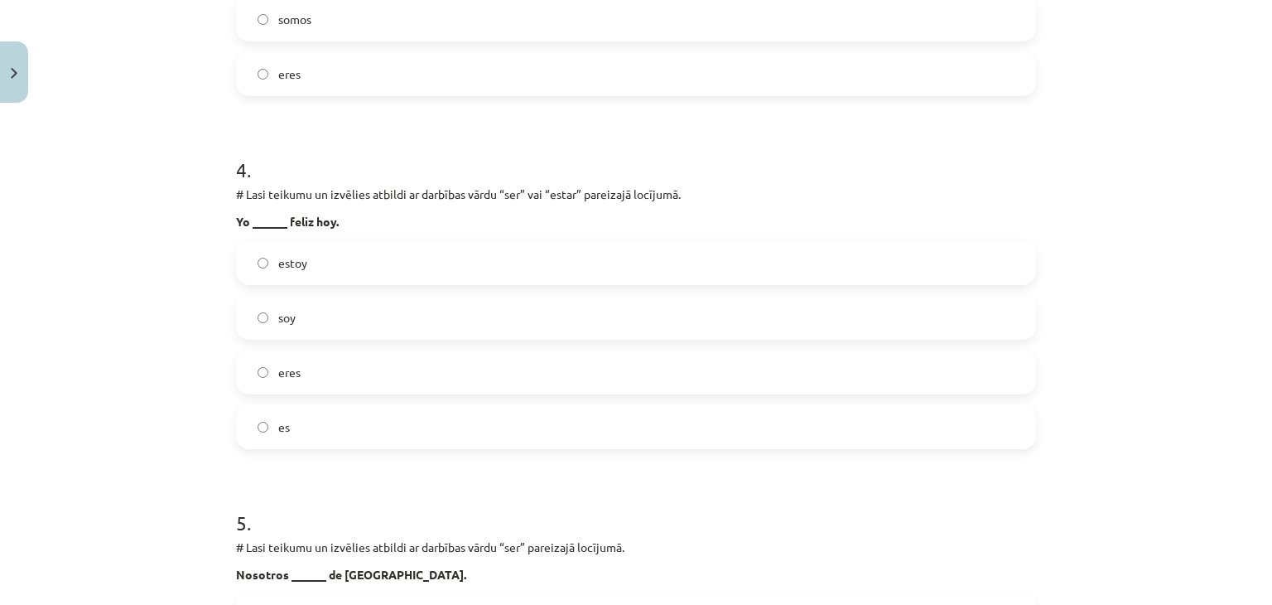
click at [344, 256] on label "estoy" at bounding box center [636, 262] width 797 height 41
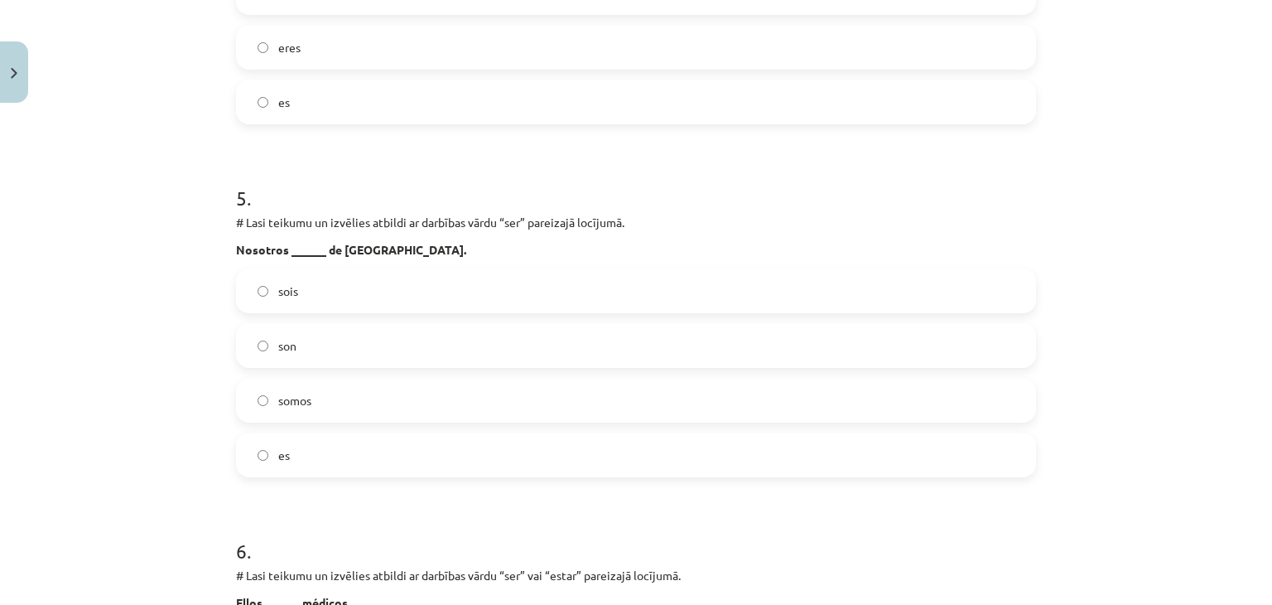
scroll to position [1673, 0]
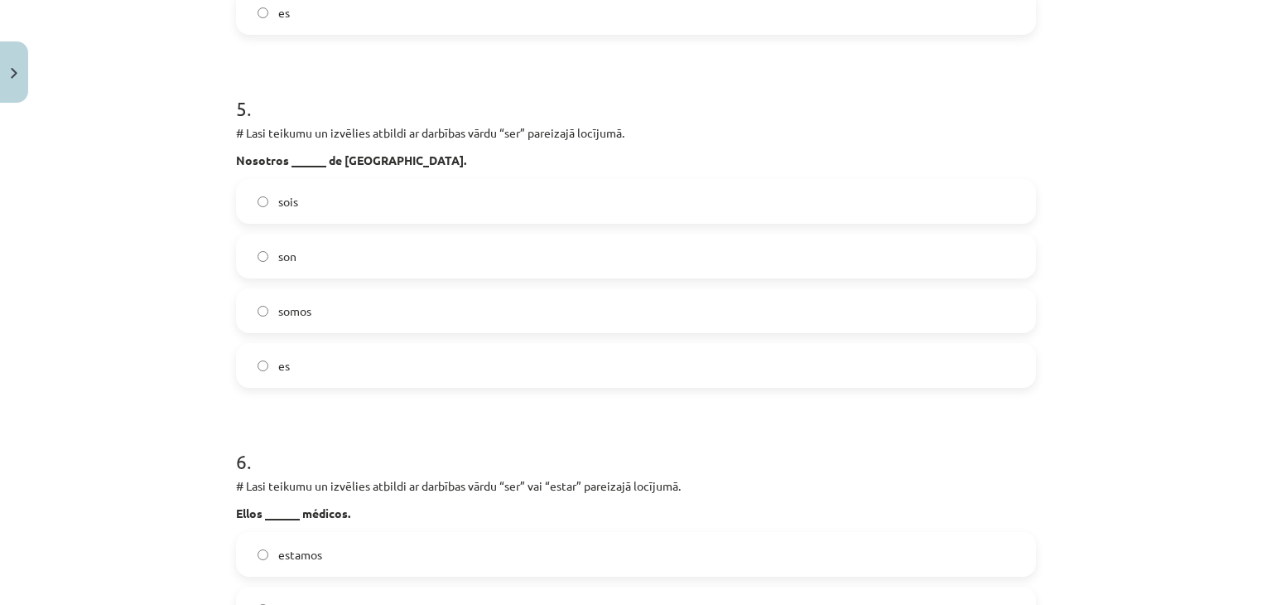
click at [292, 308] on span "somos" at bounding box center [294, 310] width 33 height 17
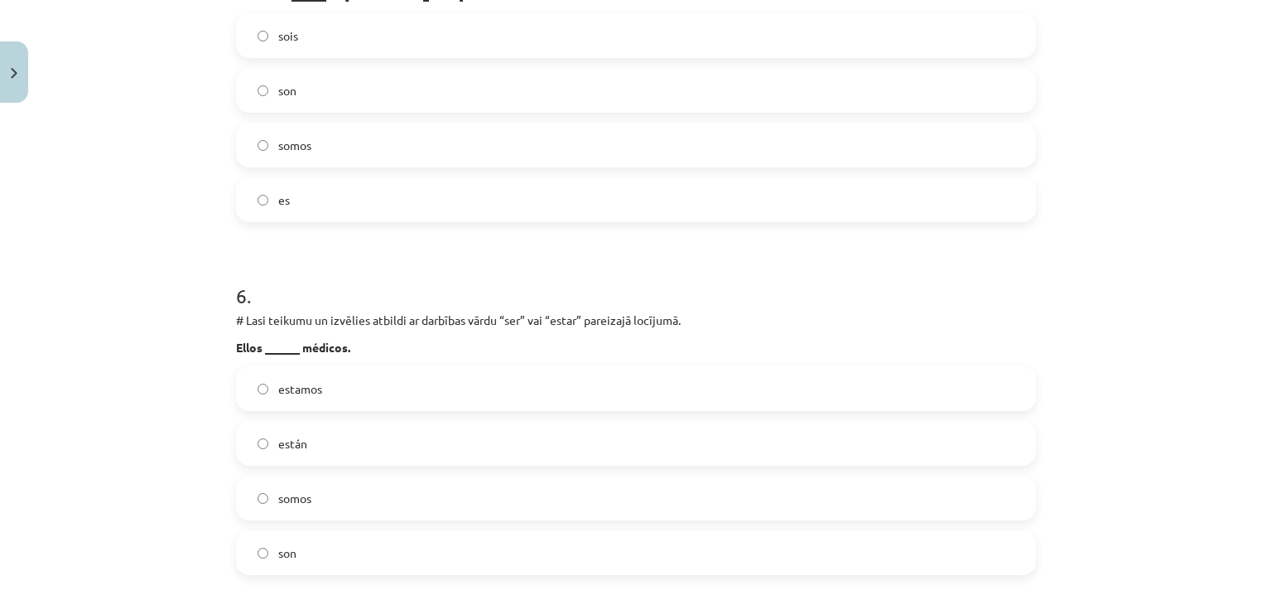
scroll to position [2004, 0]
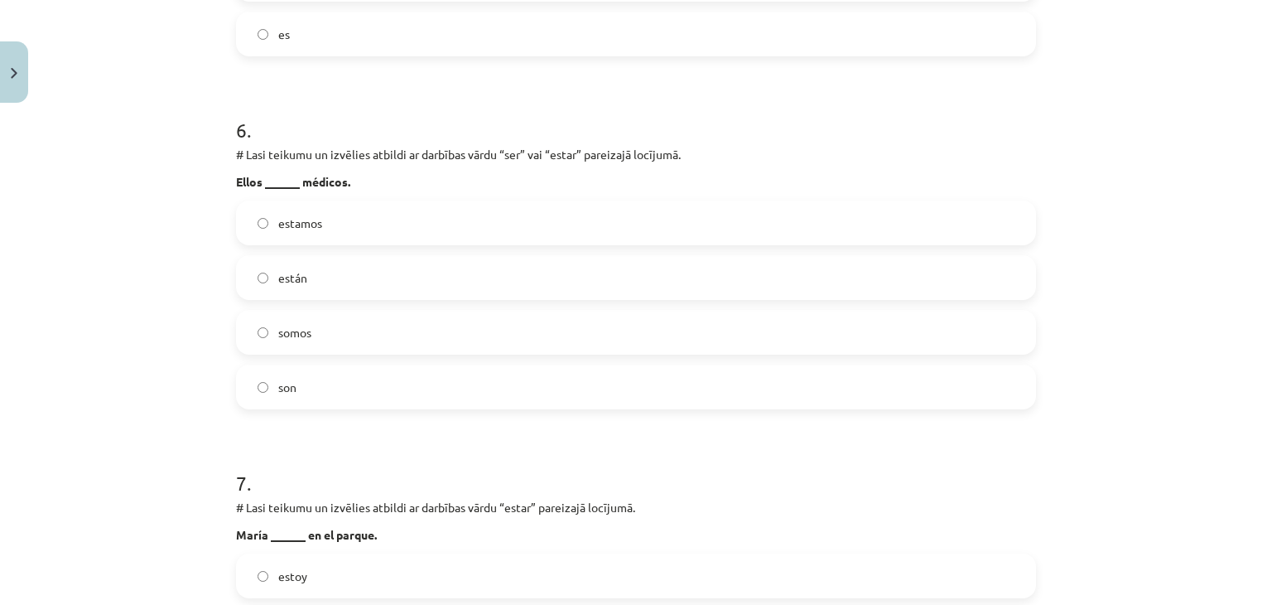
click at [322, 388] on label "son" at bounding box center [636, 386] width 797 height 41
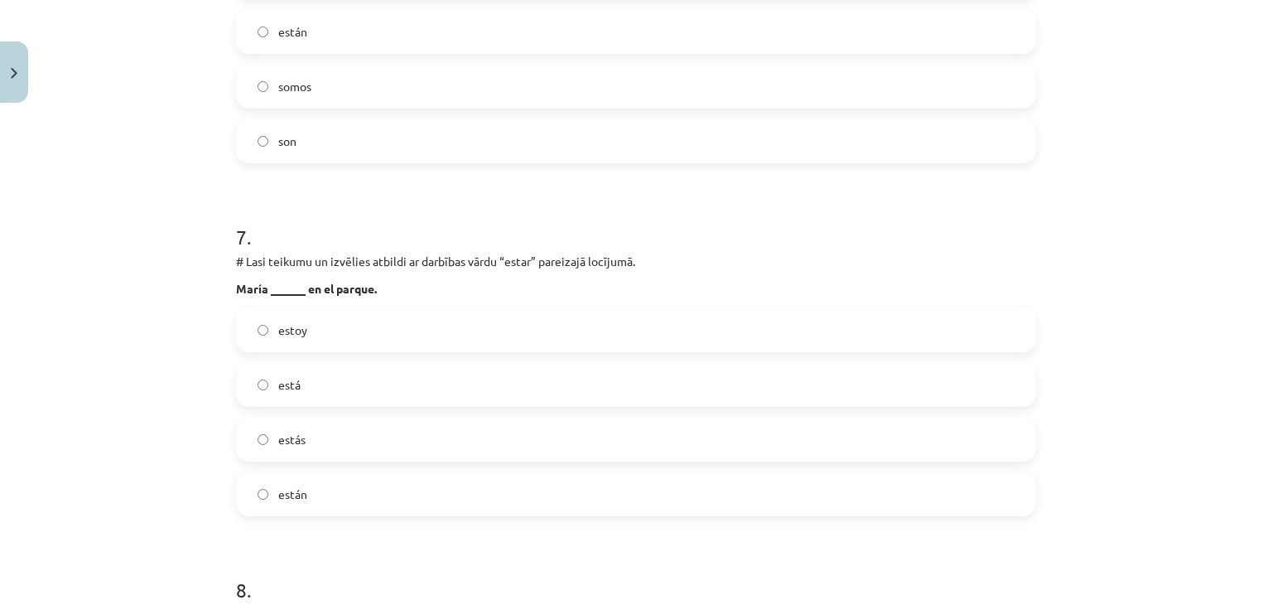
scroll to position [2253, 0]
click at [321, 393] on label "está" at bounding box center [636, 381] width 797 height 41
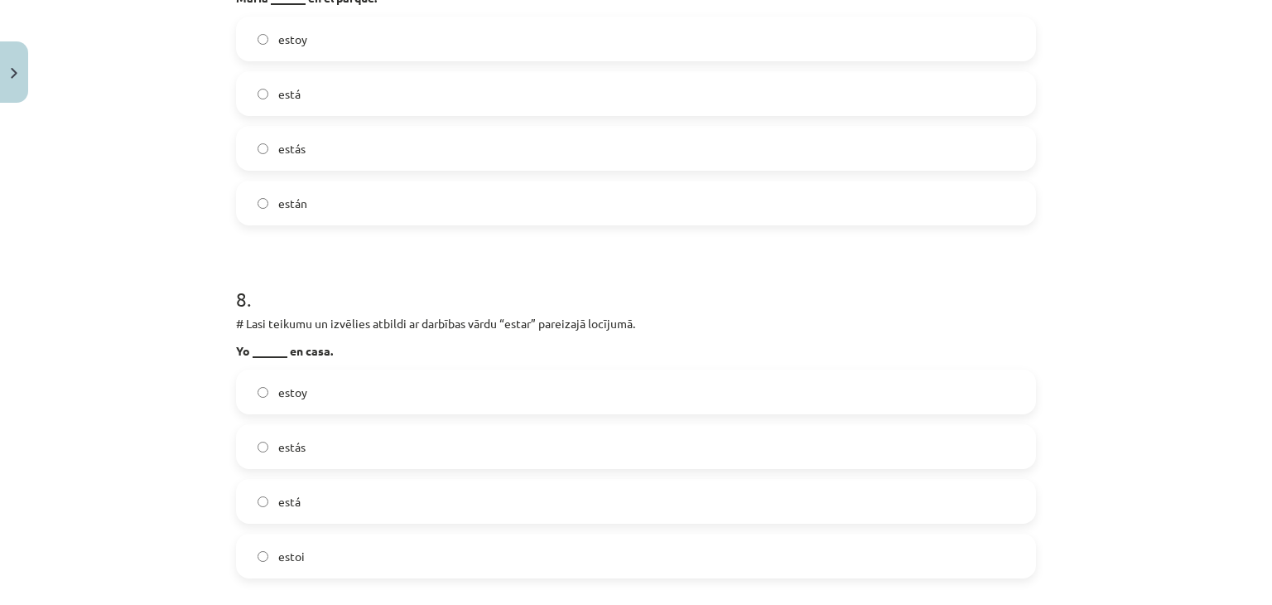
scroll to position [2584, 0]
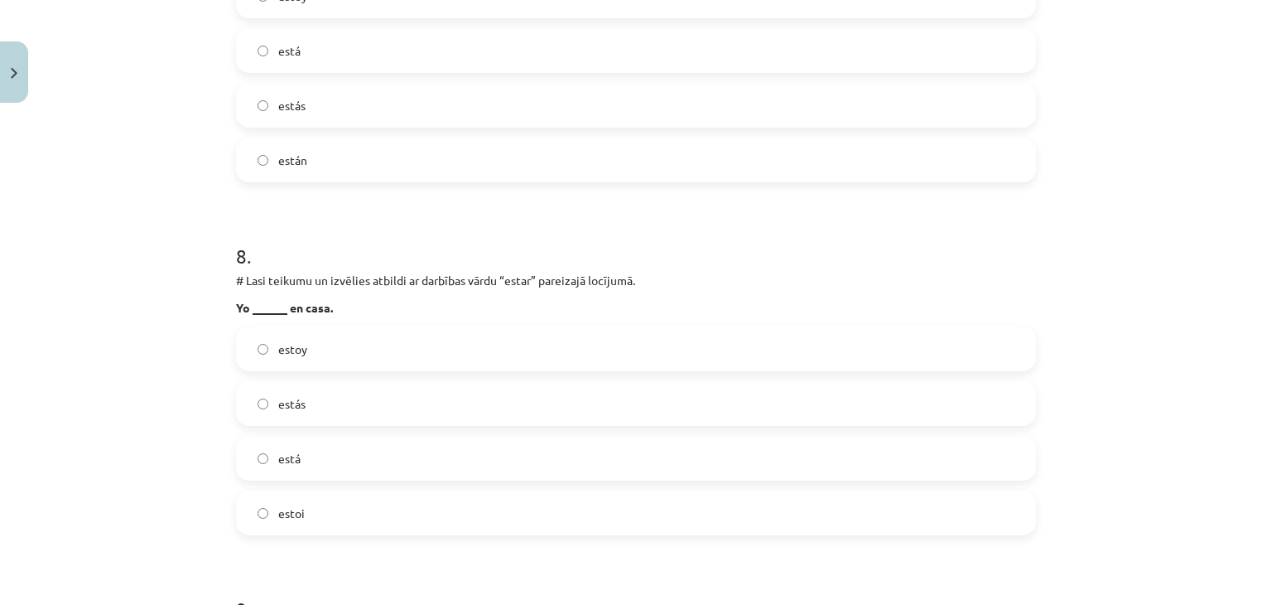
click at [328, 355] on label "estoy" at bounding box center [636, 348] width 797 height 41
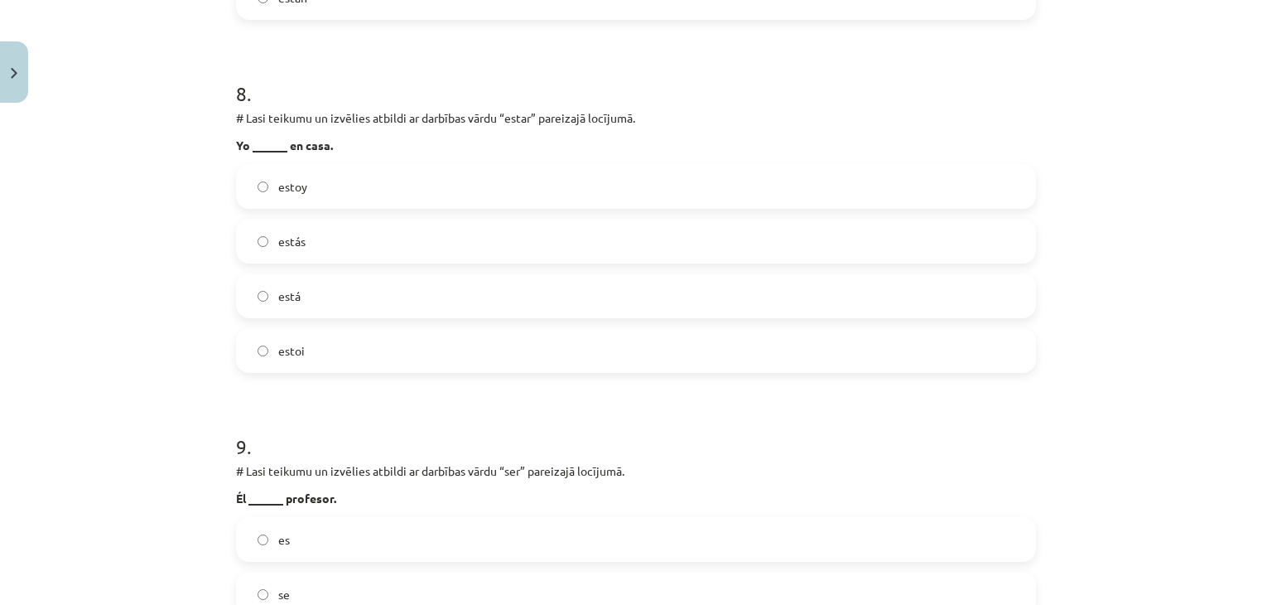
scroll to position [2915, 0]
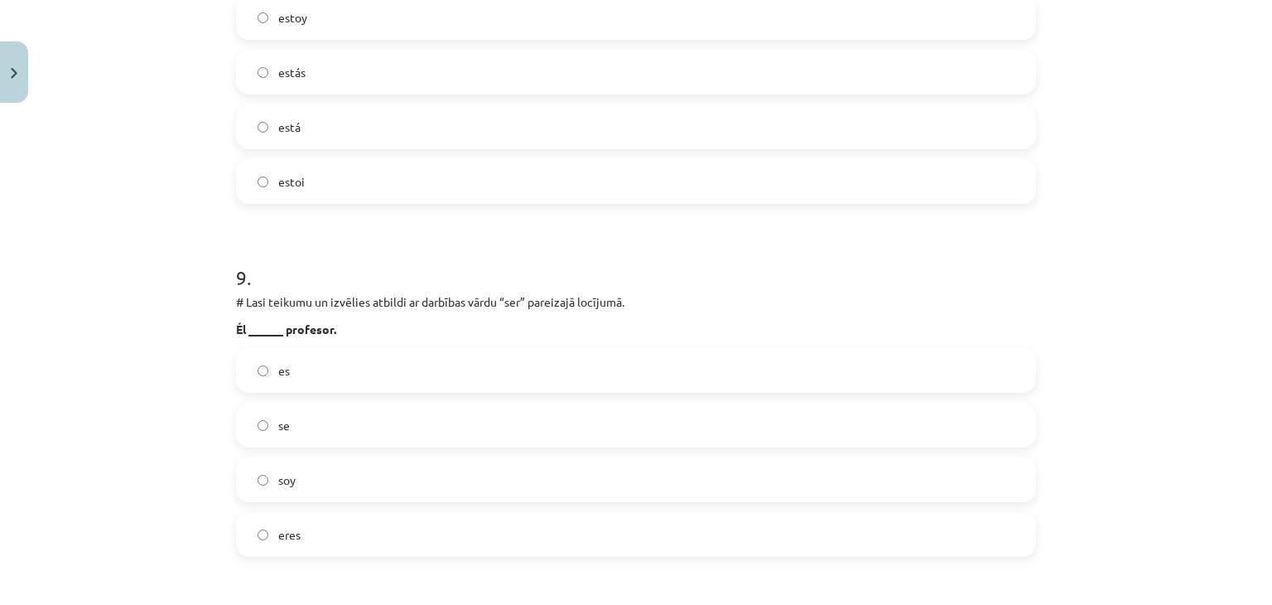
click at [325, 364] on label "es" at bounding box center [636, 369] width 797 height 41
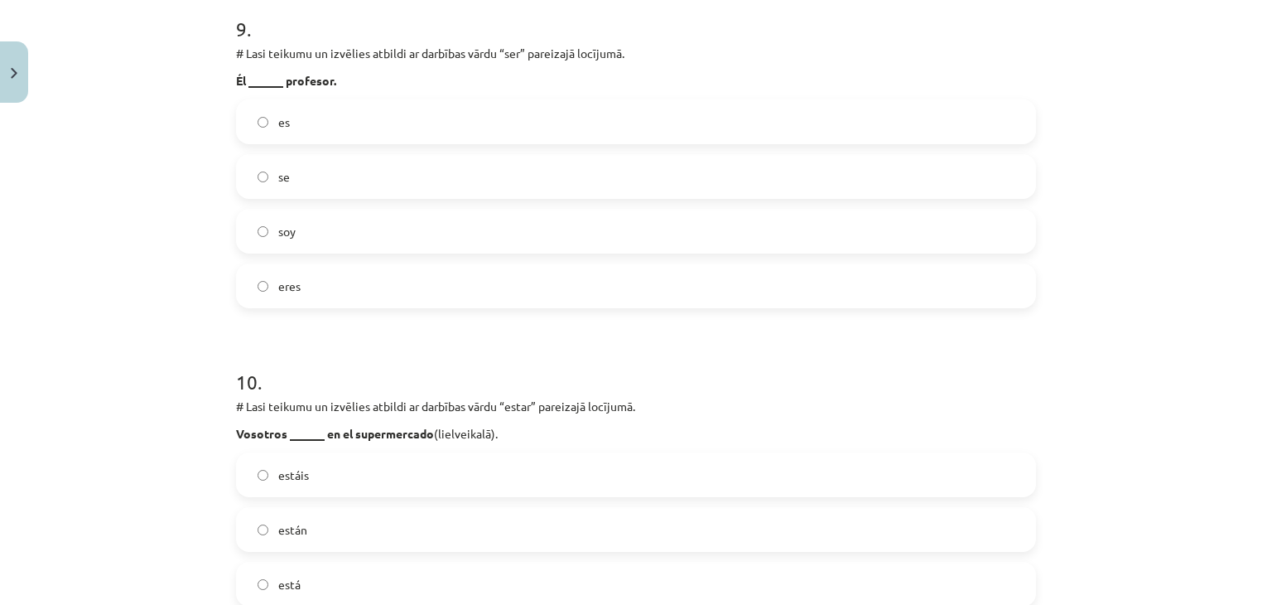
scroll to position [3329, 0]
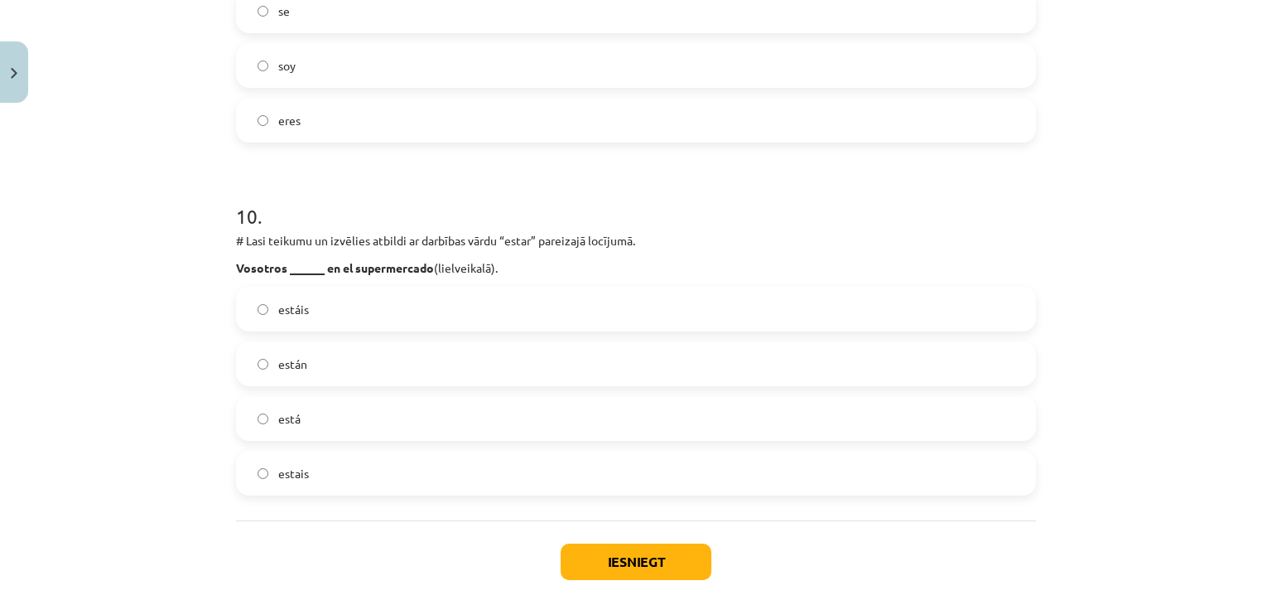
click at [381, 311] on label "estáis" at bounding box center [636, 308] width 797 height 41
click at [587, 547] on button "Iesniegt" at bounding box center [636, 561] width 151 height 36
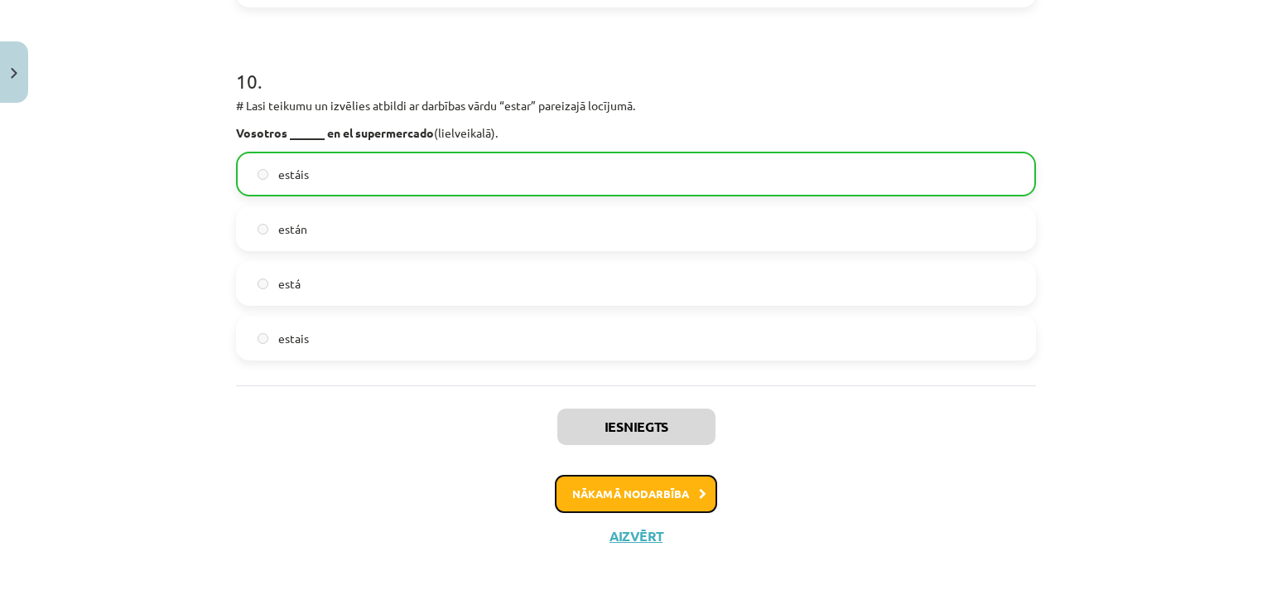
click at [645, 484] on button "Nākamā nodarbība" at bounding box center [636, 494] width 162 height 38
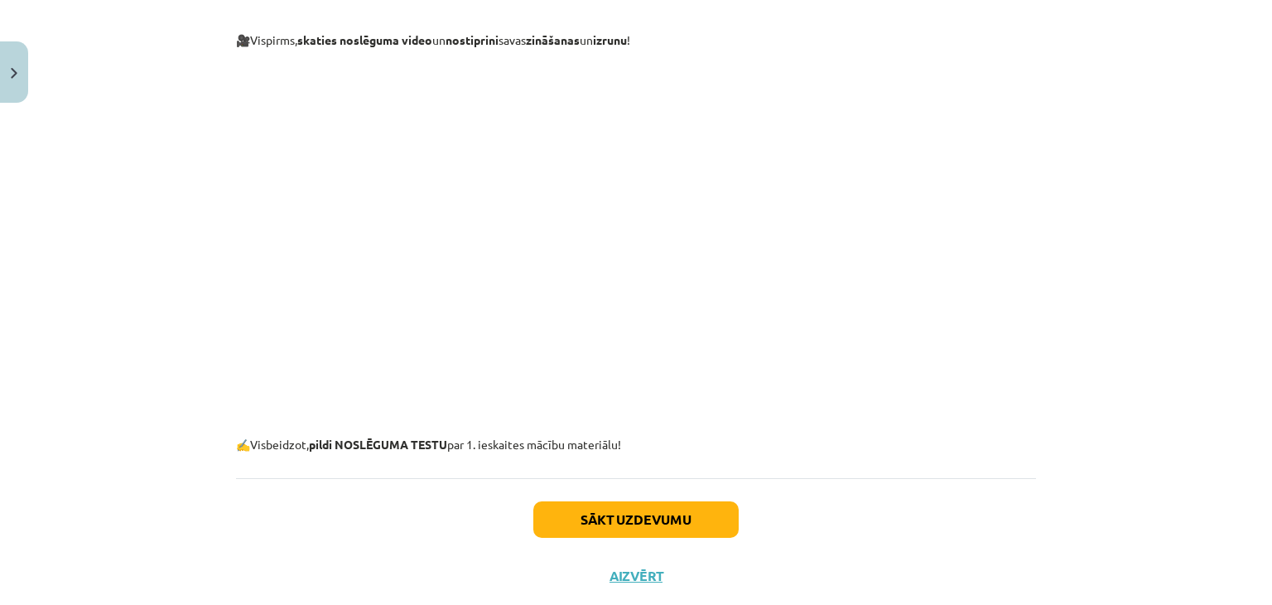
scroll to position [538, 0]
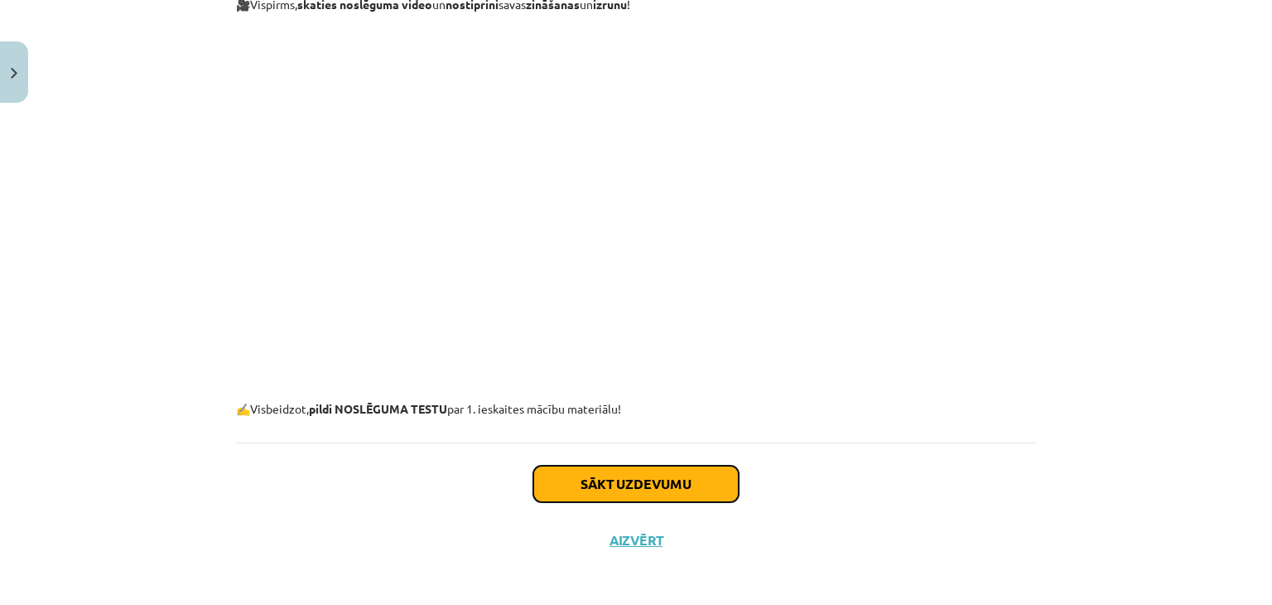
click at [624, 469] on button "Sākt uzdevumu" at bounding box center [635, 483] width 205 height 36
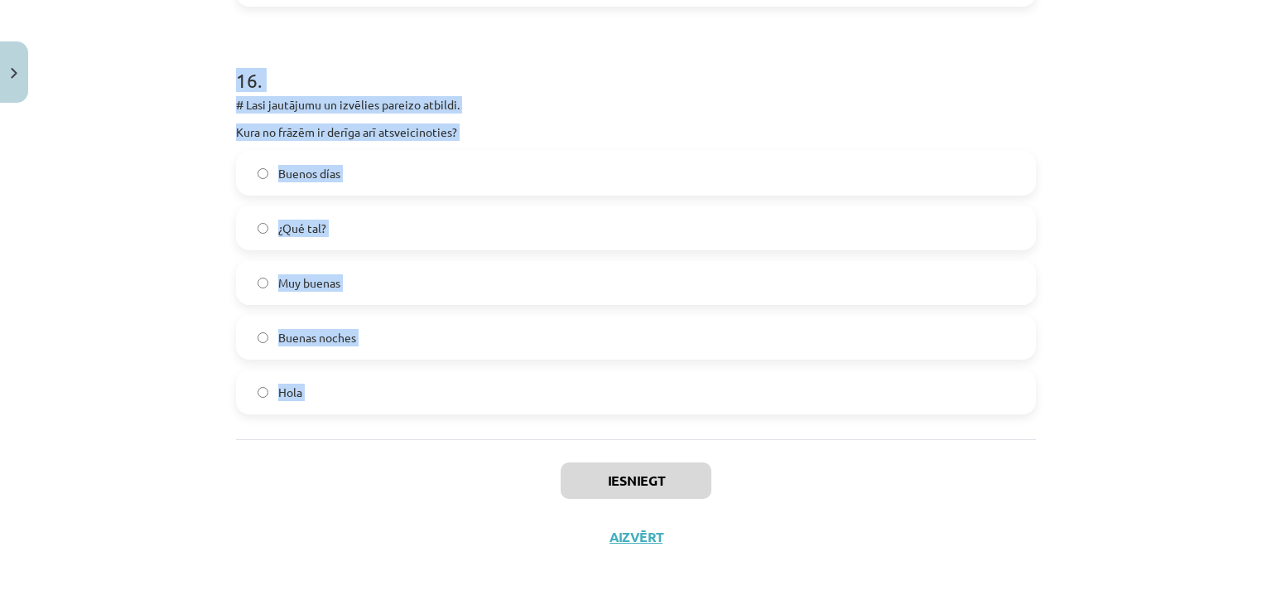
scroll to position [6529, 0]
drag, startPoint x: 232, startPoint y: 390, endPoint x: 490, endPoint y: 480, distance: 273.4
copy form "# Lasi un savieno teikuma pirmo daļu ar otro. Ņem vērā darbības vārda “ser” par…"
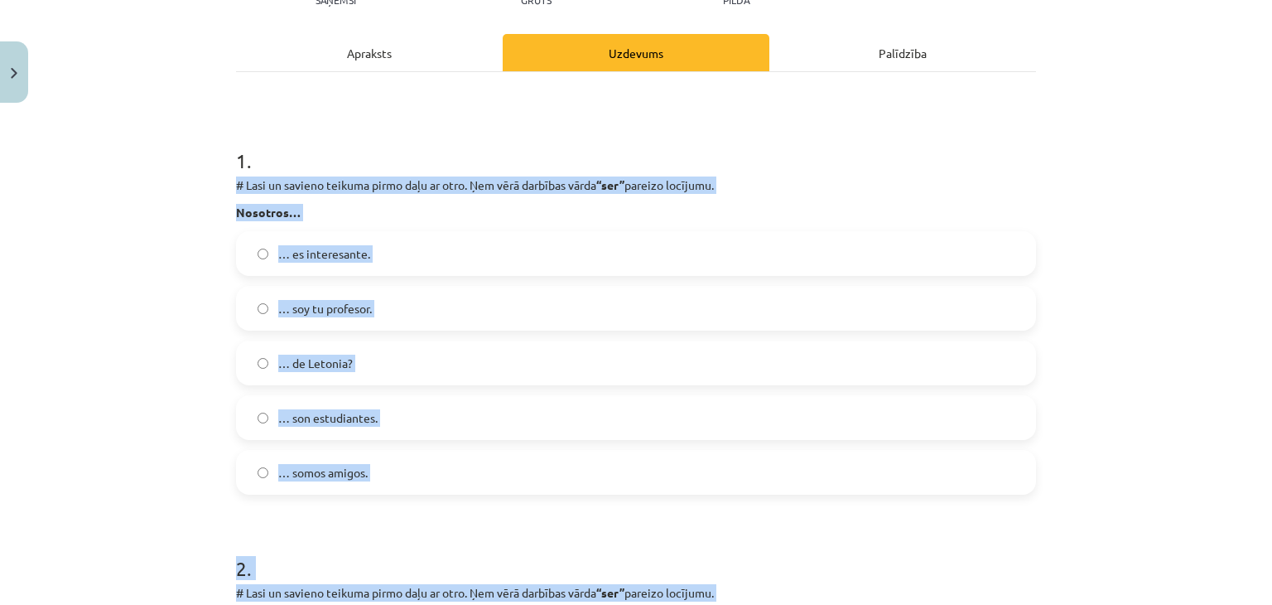
scroll to position [103, 0]
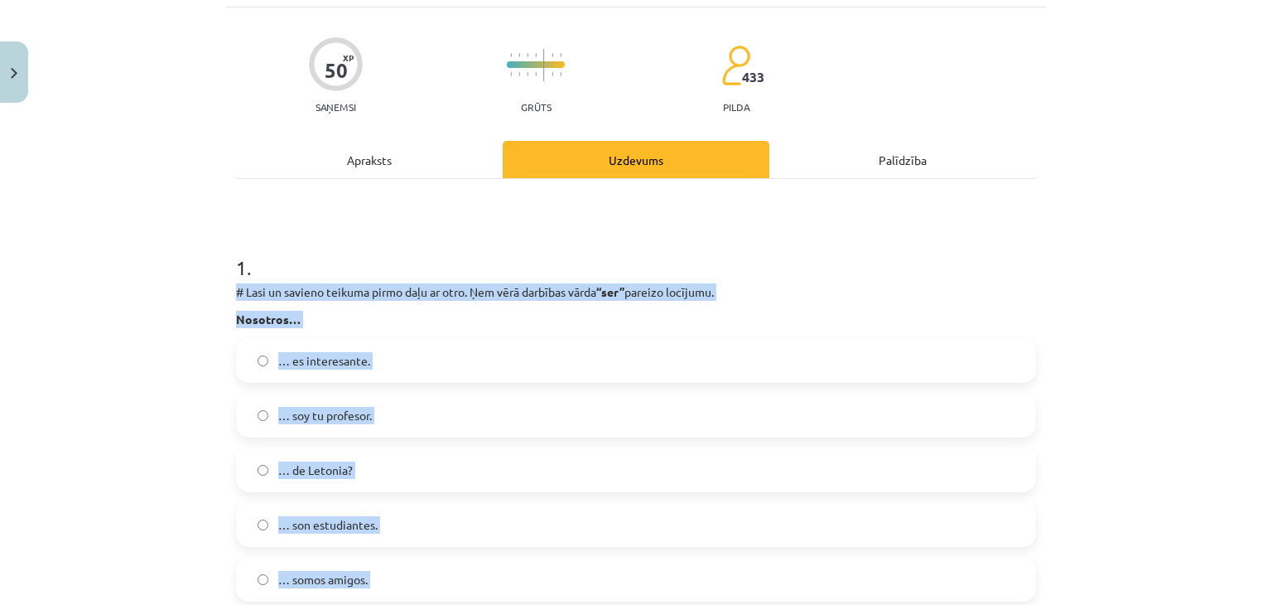
click at [1107, 283] on div "Mācību tēma: Spāņu valodas b1 - 10. klases 1.ieskaites mācību materiāls #9 ✅ Re…" at bounding box center [636, 302] width 1272 height 605
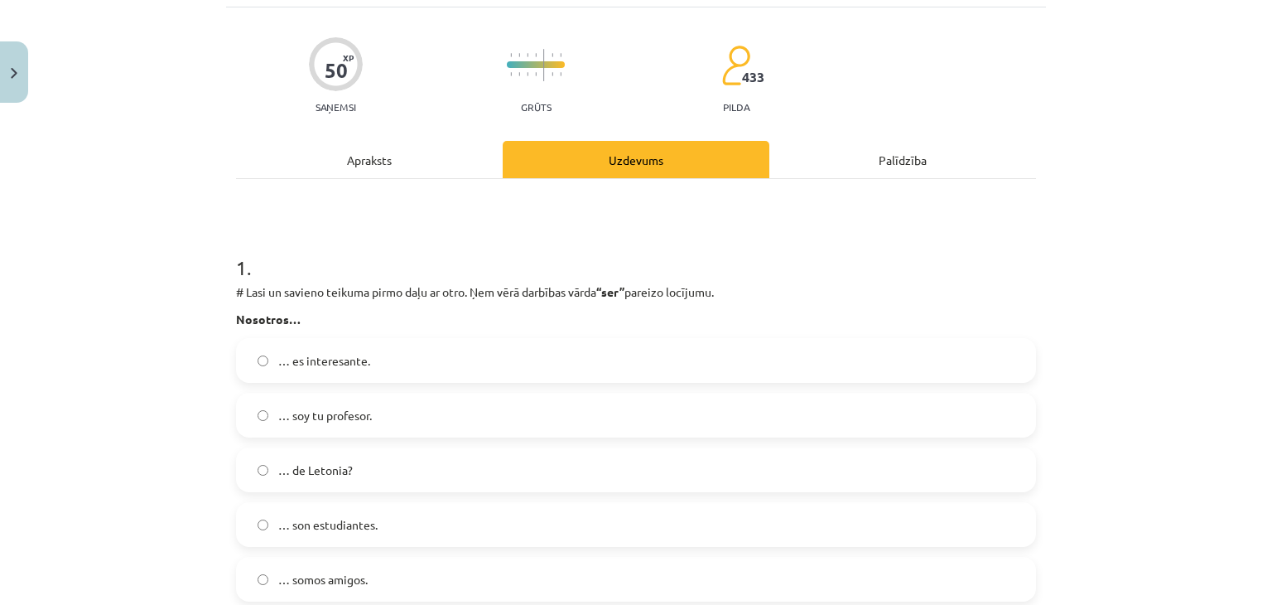
scroll to position [268, 0]
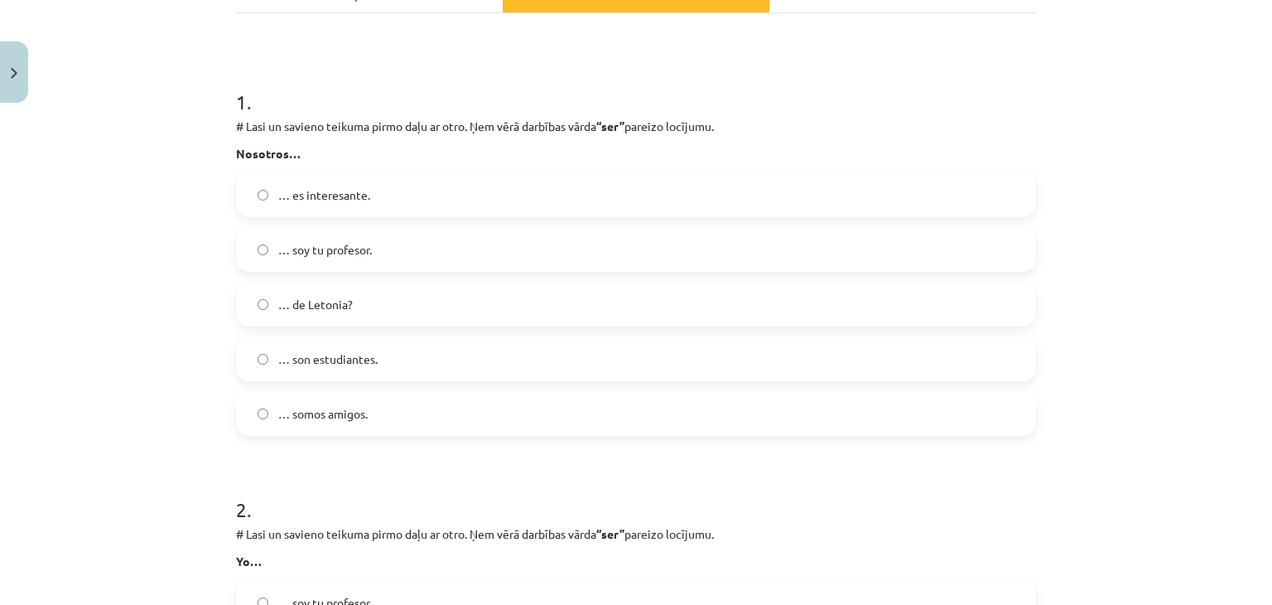
click at [318, 407] on span "… somos amigos." at bounding box center [322, 413] width 89 height 17
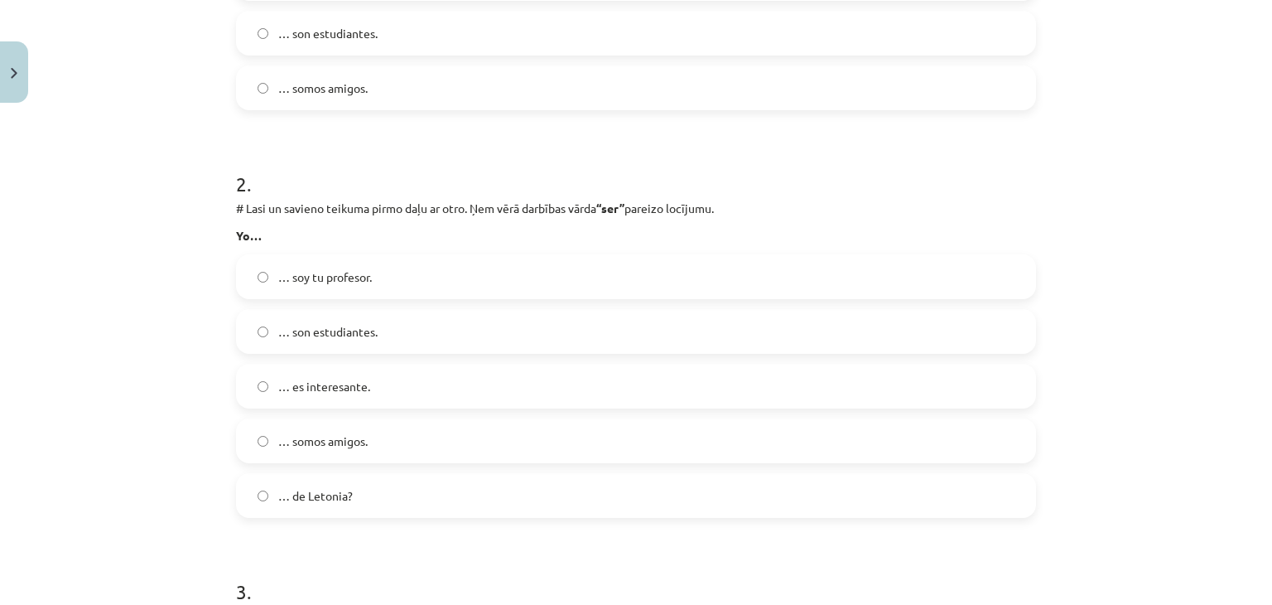
scroll to position [682, 0]
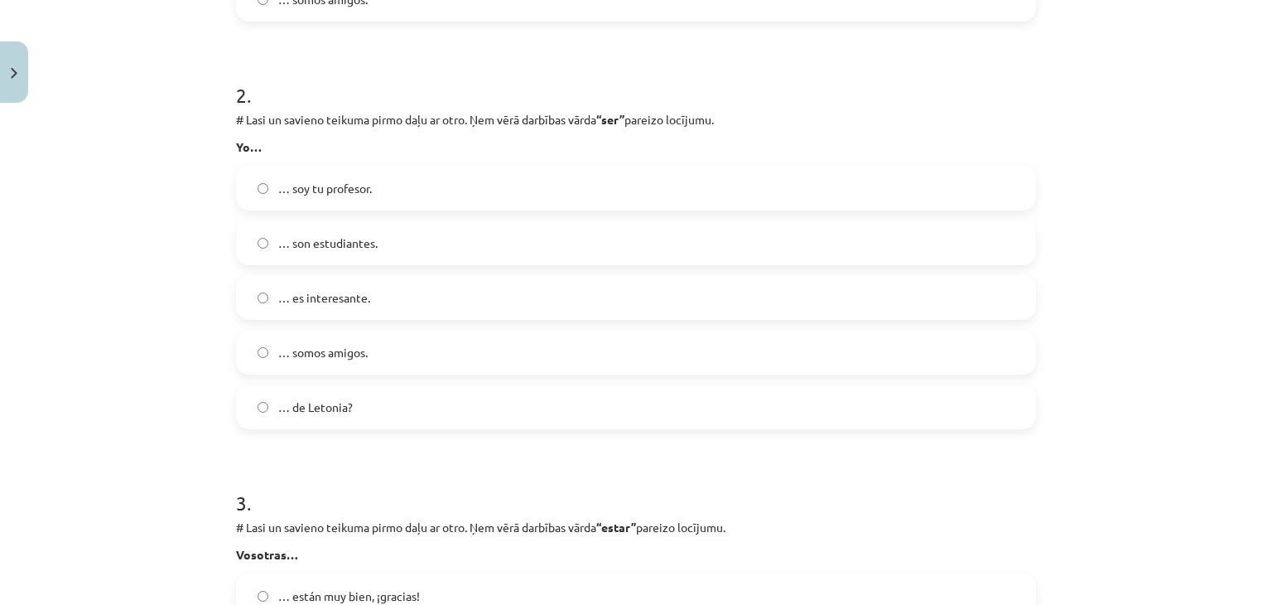
click at [359, 192] on span "… soy tu profesor." at bounding box center [325, 188] width 94 height 17
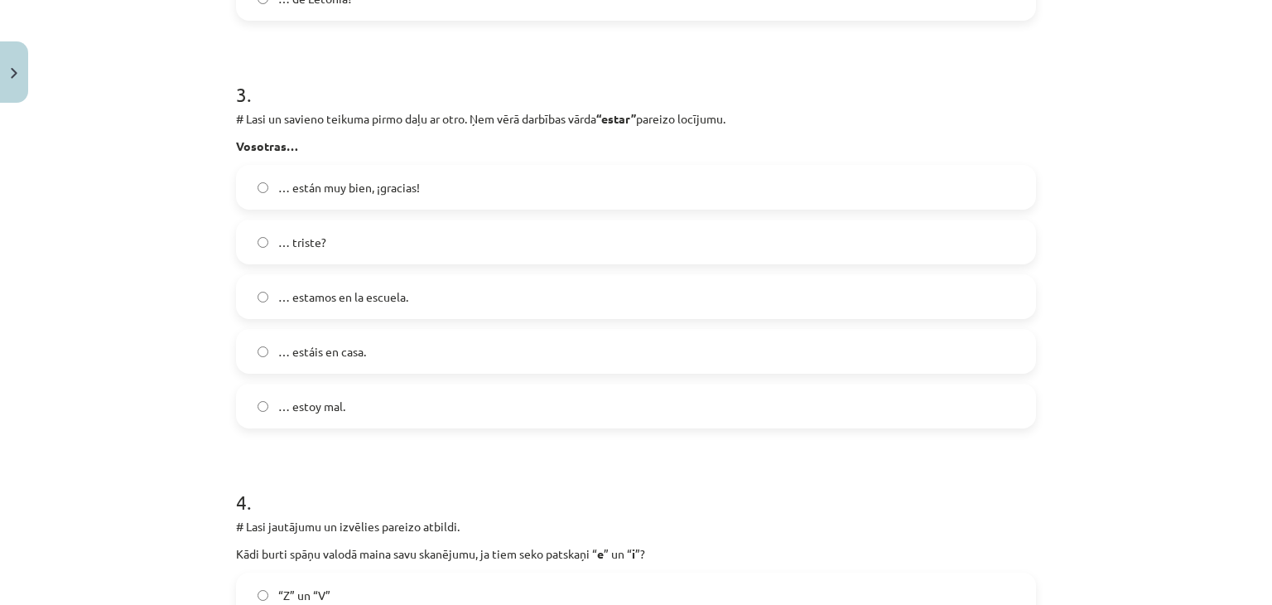
scroll to position [1096, 0]
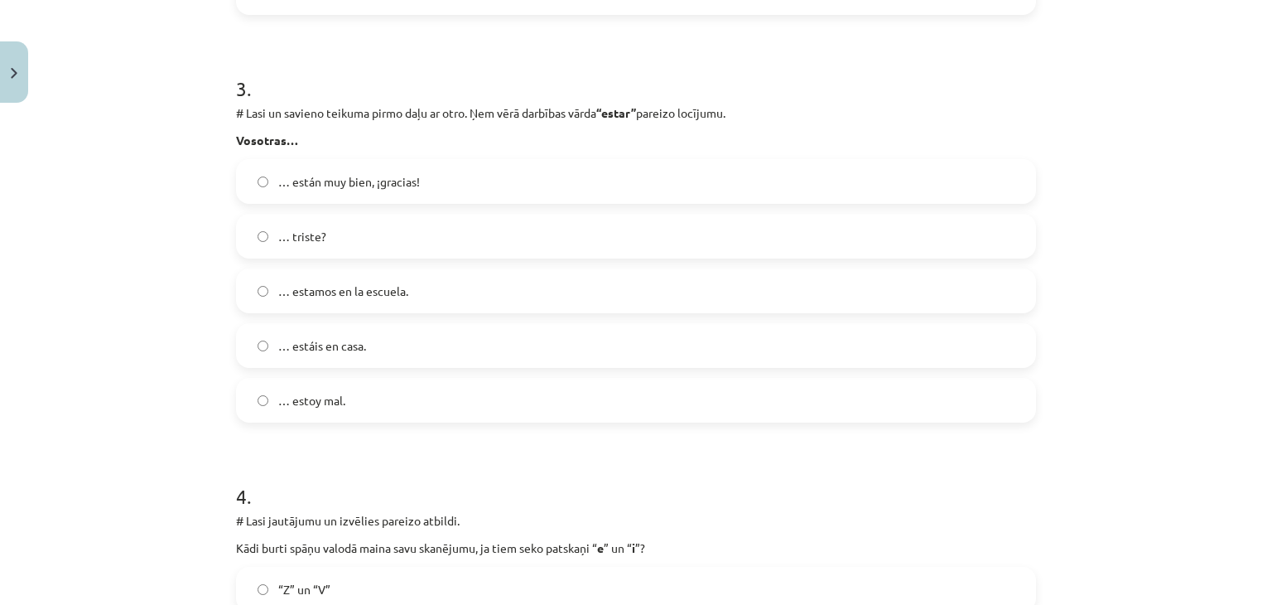
click at [330, 343] on span "… estáis en casa." at bounding box center [322, 345] width 88 height 17
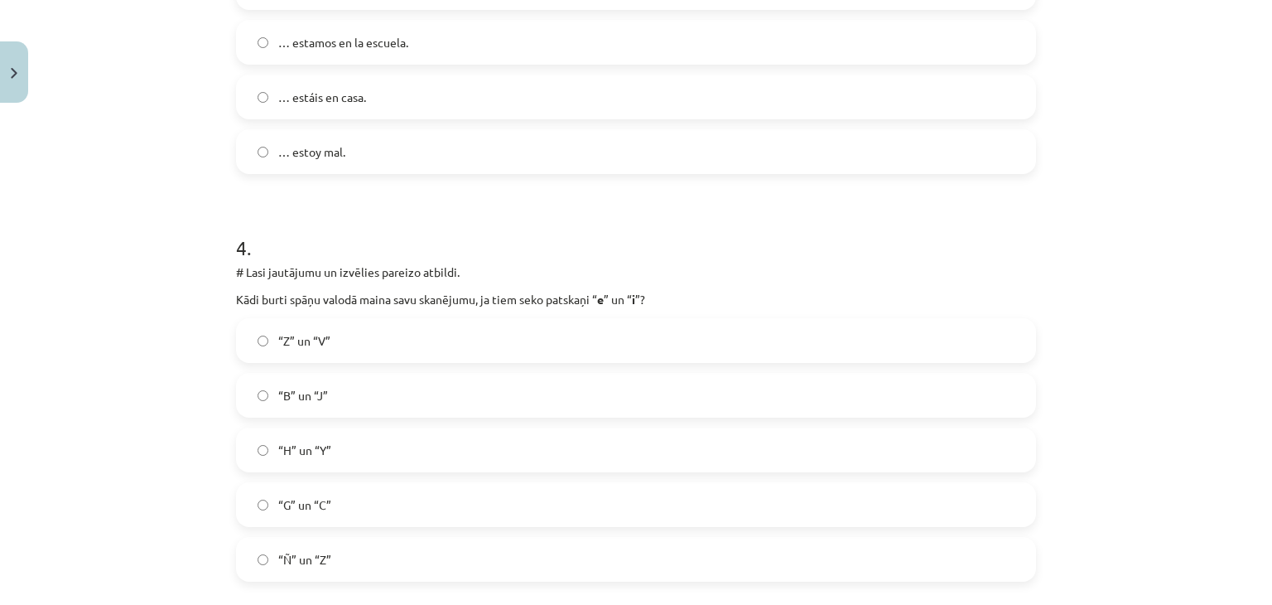
scroll to position [1428, 0]
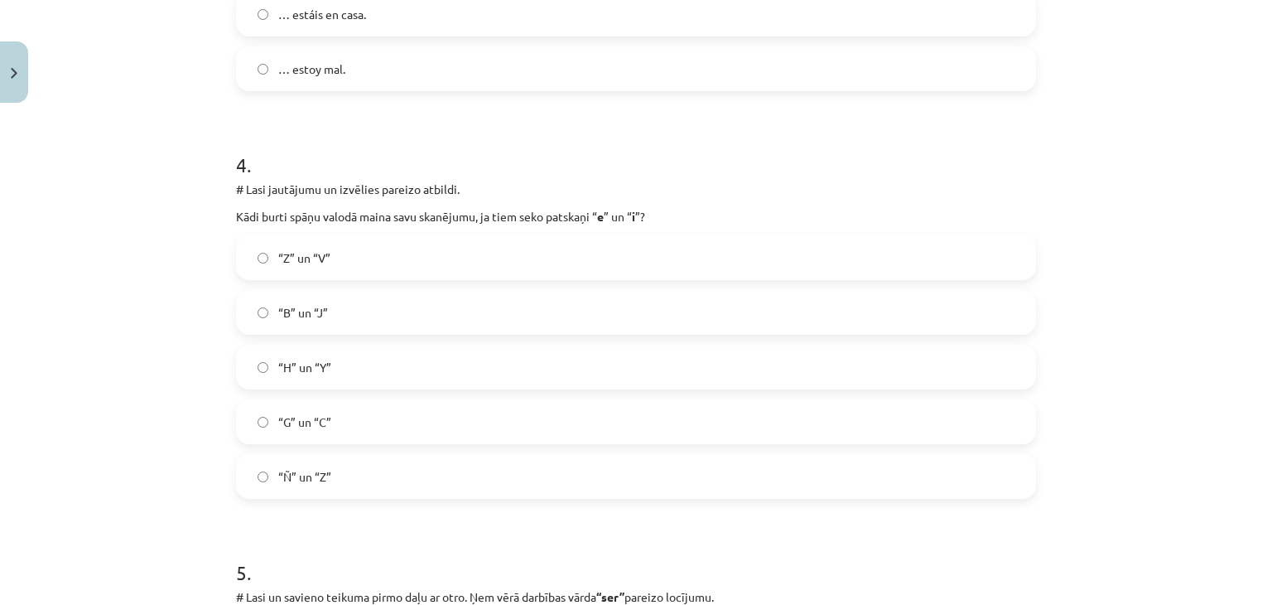
click at [301, 431] on label "“G” un “C”" at bounding box center [636, 421] width 797 height 41
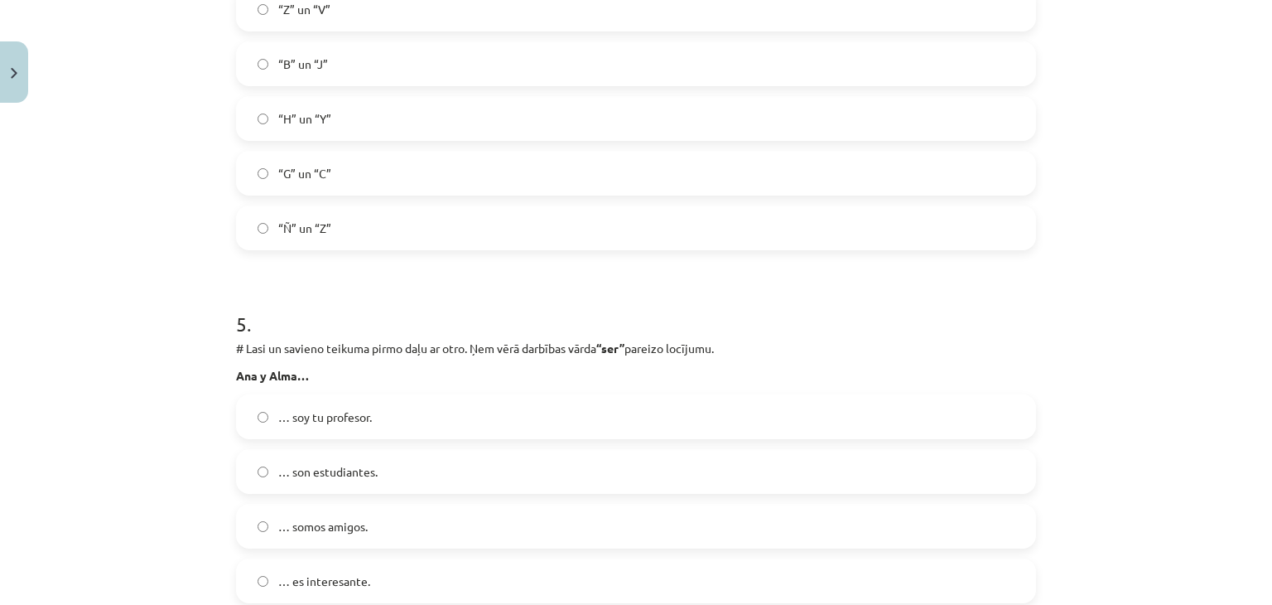
scroll to position [1759, 0]
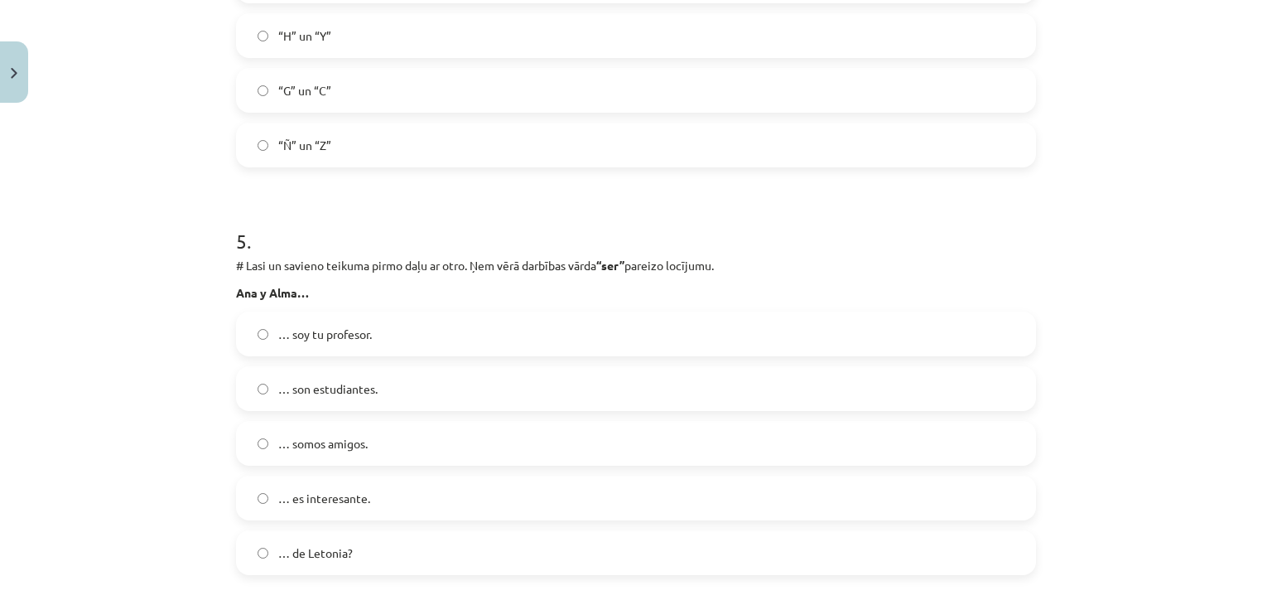
click at [346, 391] on span "… son estudiantes." at bounding box center [327, 388] width 99 height 17
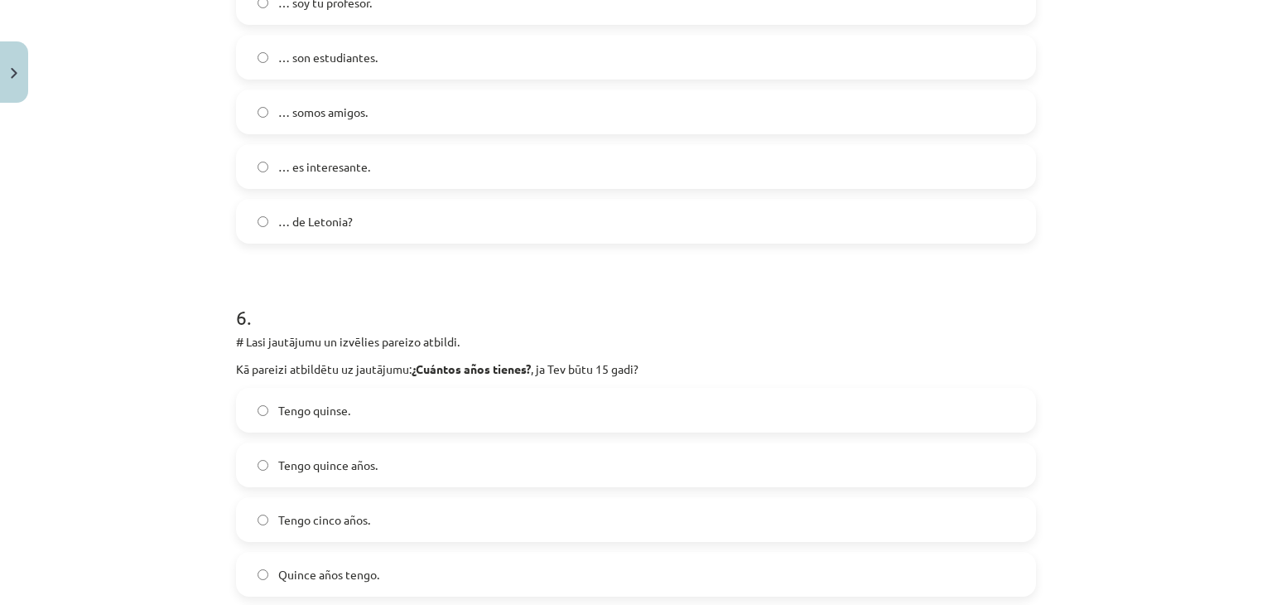
scroll to position [2339, 0]
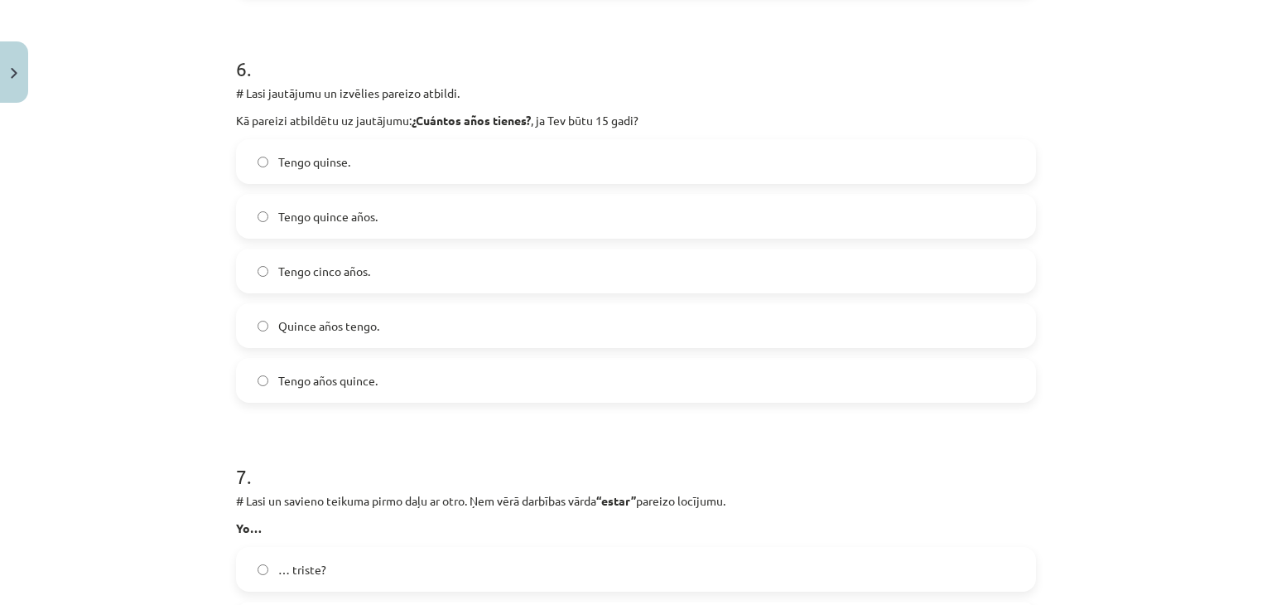
click at [301, 216] on span "Tengo quince años." at bounding box center [327, 216] width 99 height 17
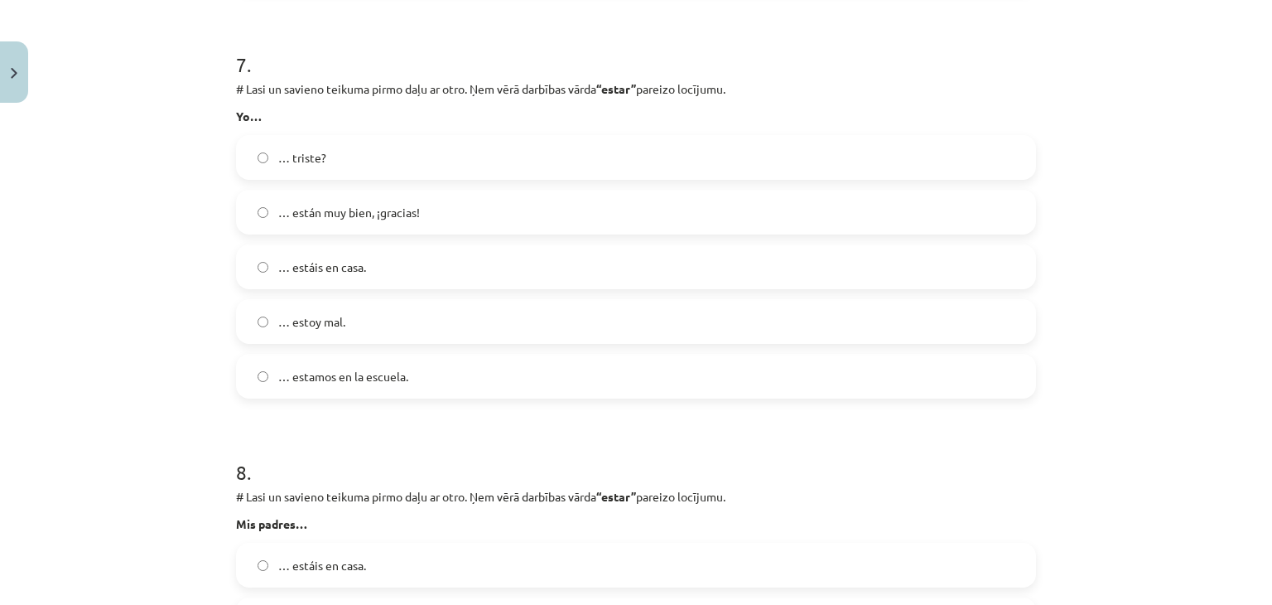
scroll to position [2753, 0]
click at [330, 316] on span "… estoy mal." at bounding box center [311, 319] width 67 height 17
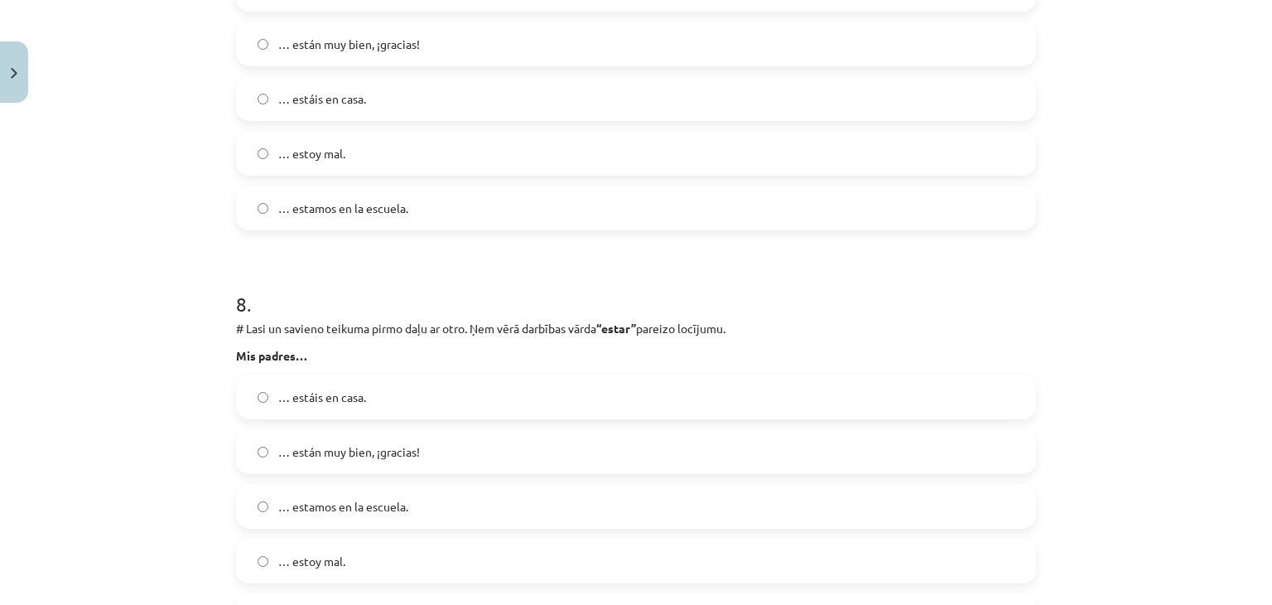
scroll to position [3084, 0]
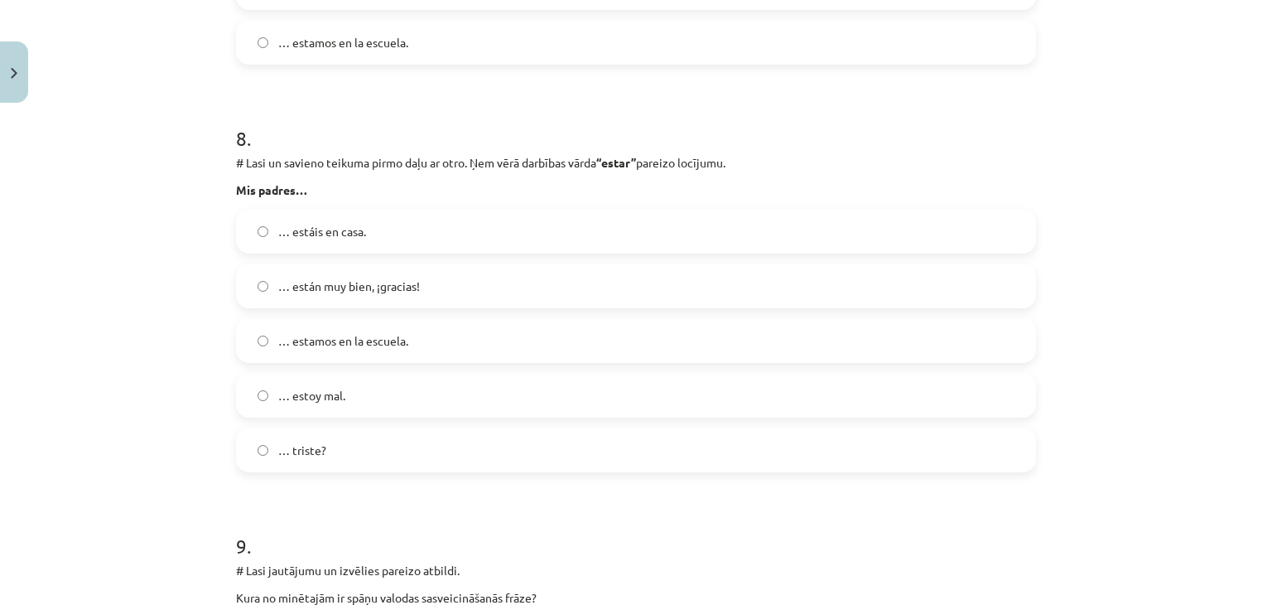
click at [316, 277] on span "… están muy bien, ¡gracias!" at bounding box center [349, 285] width 142 height 17
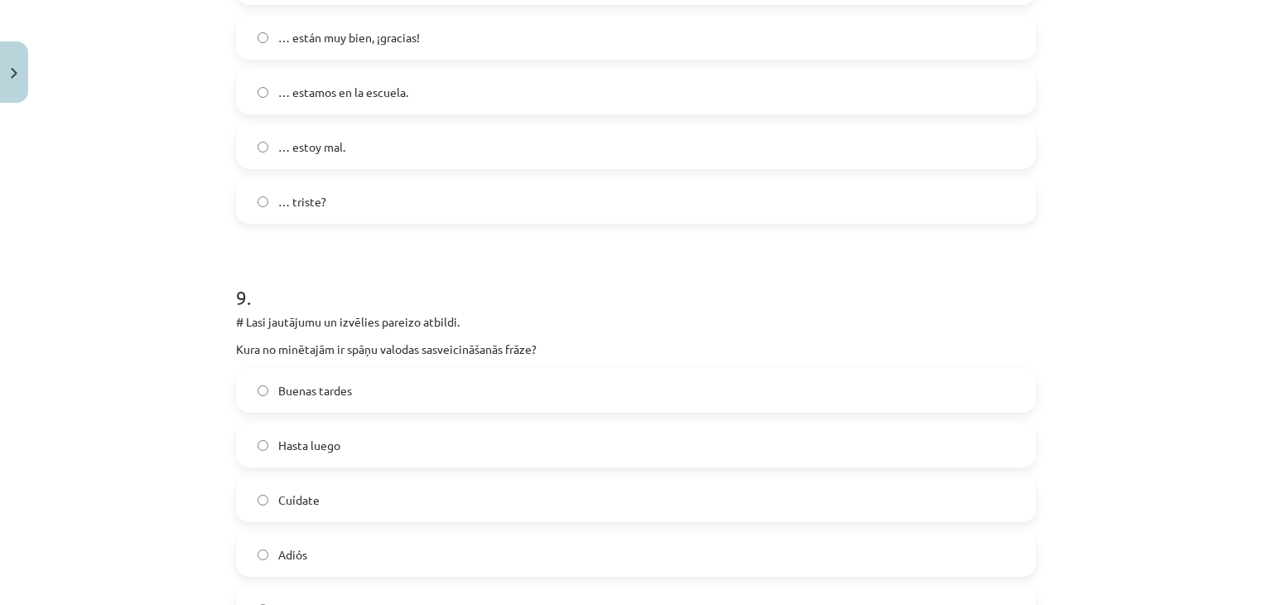
click at [349, 387] on label "Buenas tardes" at bounding box center [636, 389] width 797 height 41
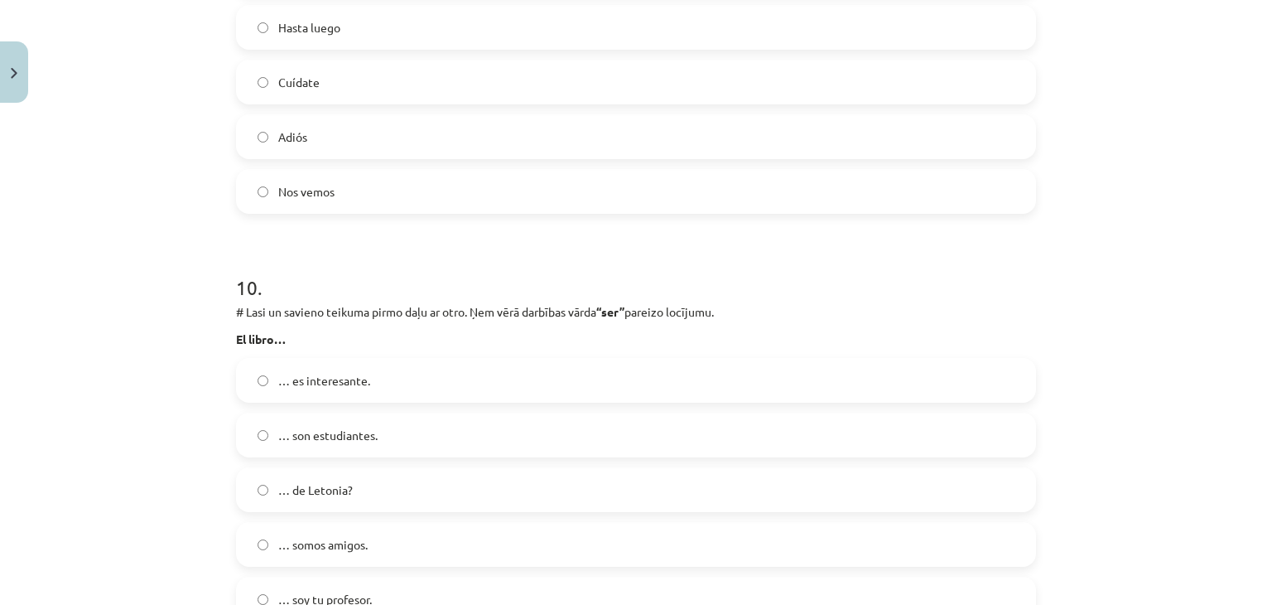
scroll to position [3829, 0]
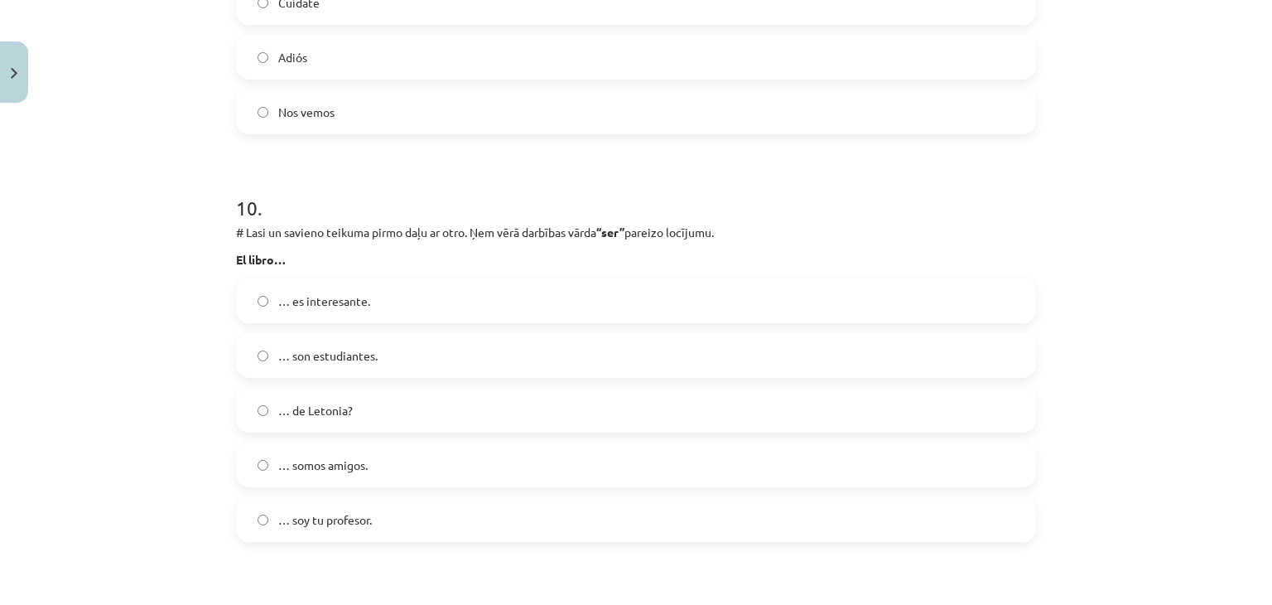
click at [343, 306] on span "… es interesante." at bounding box center [324, 300] width 92 height 17
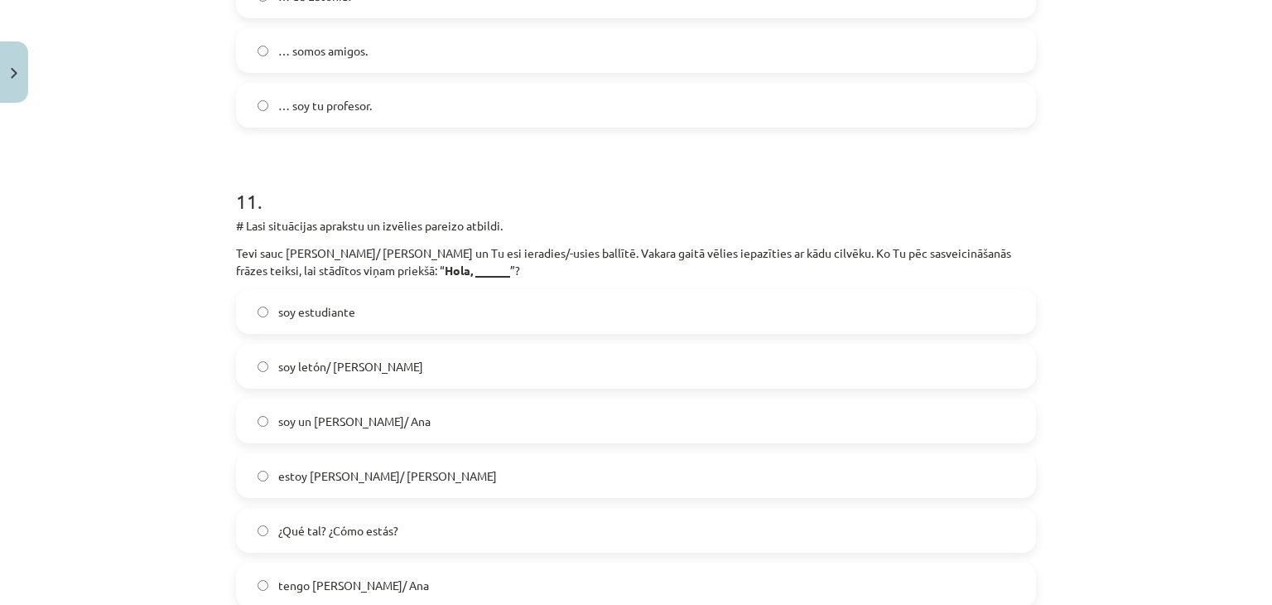
scroll to position [4409, 0]
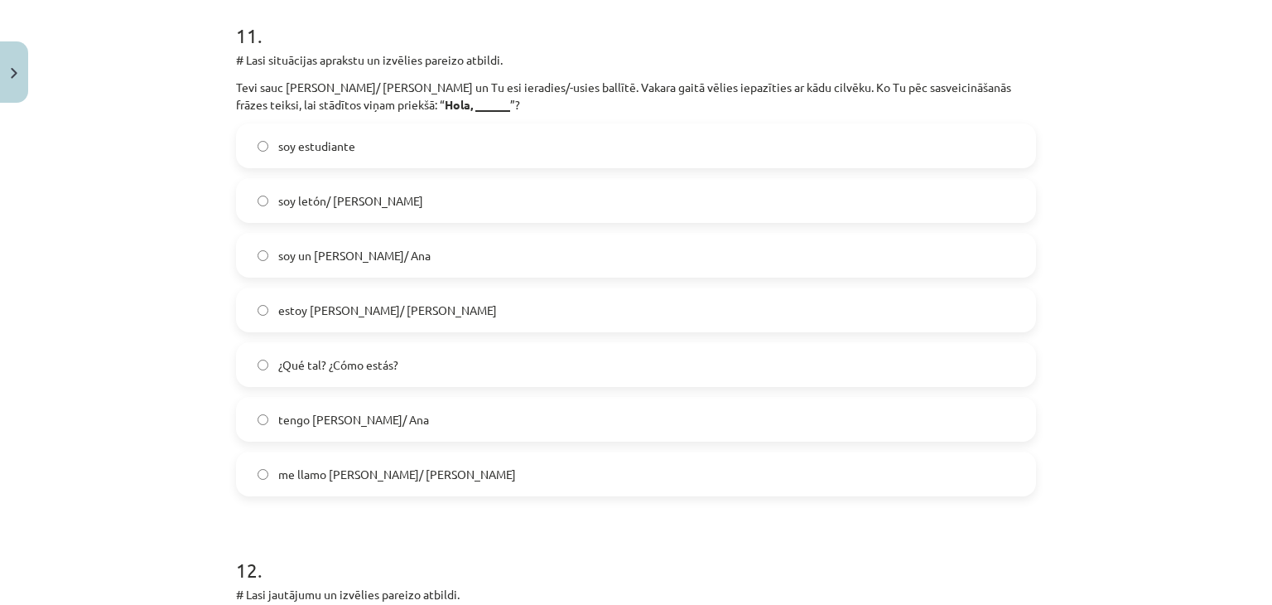
click at [316, 256] on span "soy un Pedro/ Ana" at bounding box center [354, 255] width 152 height 17
click at [338, 475] on span "me llamo Pedro/ Ana" at bounding box center [397, 473] width 238 height 17
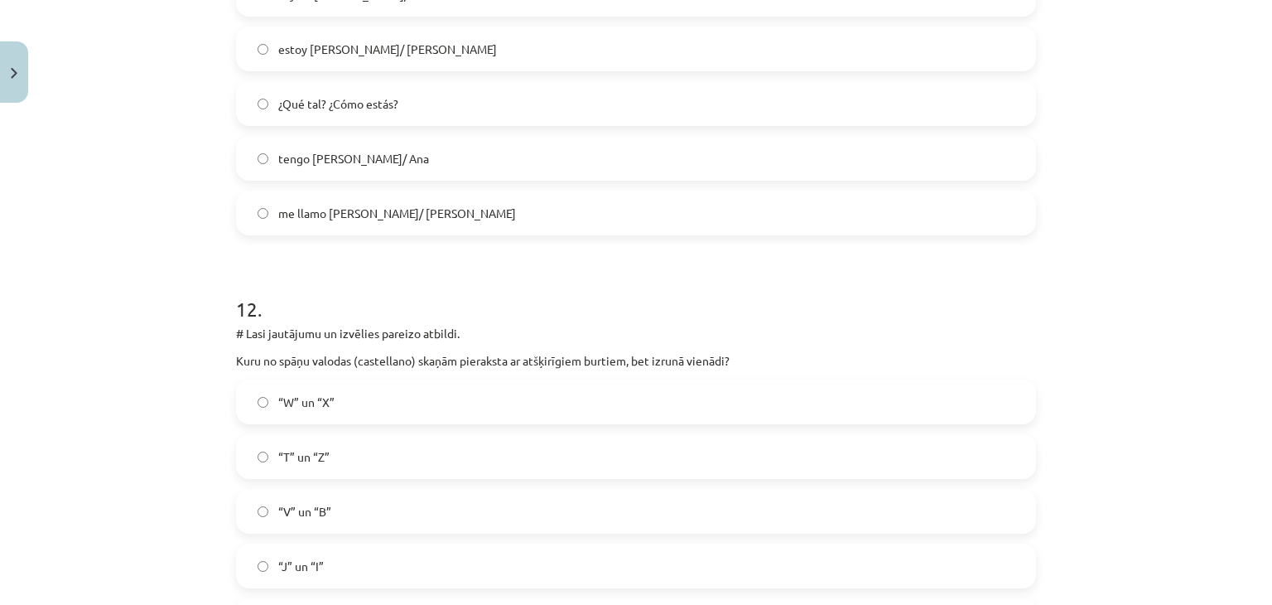
scroll to position [4823, 0]
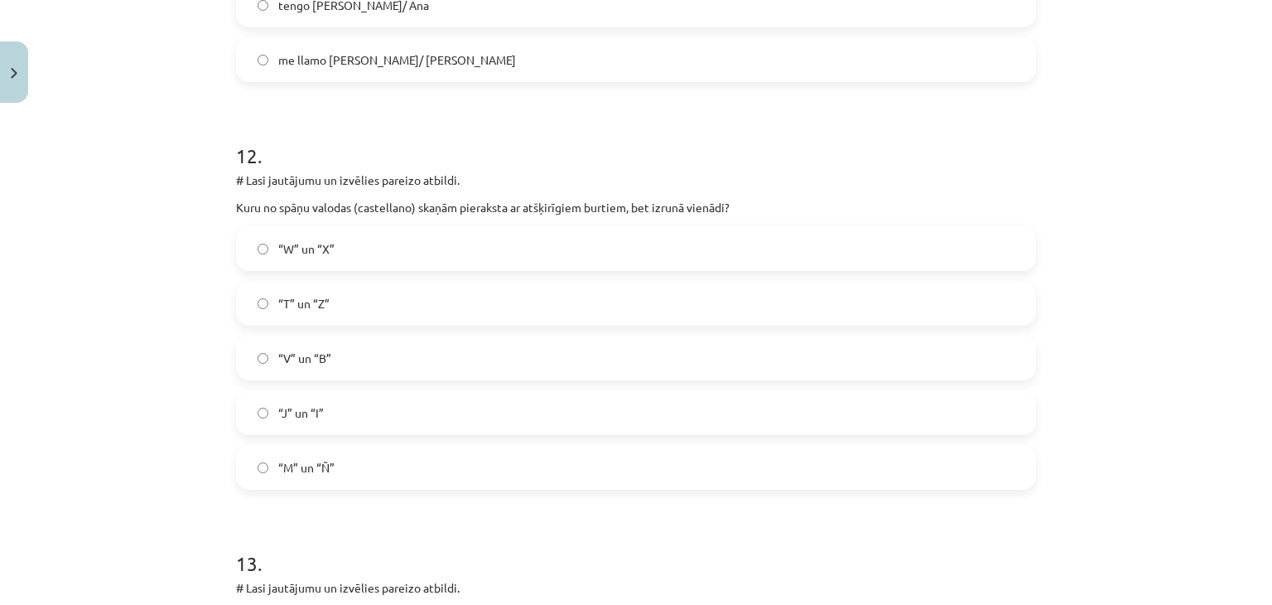
click at [358, 362] on label "“V” un “B”" at bounding box center [636, 357] width 797 height 41
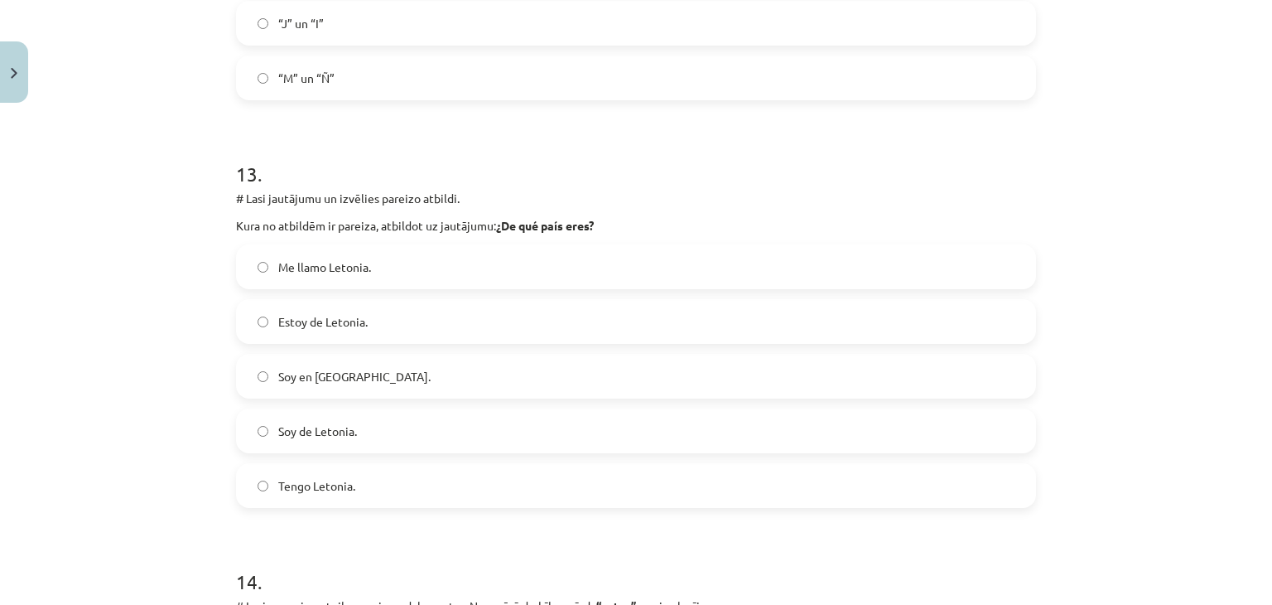
scroll to position [5320, 0]
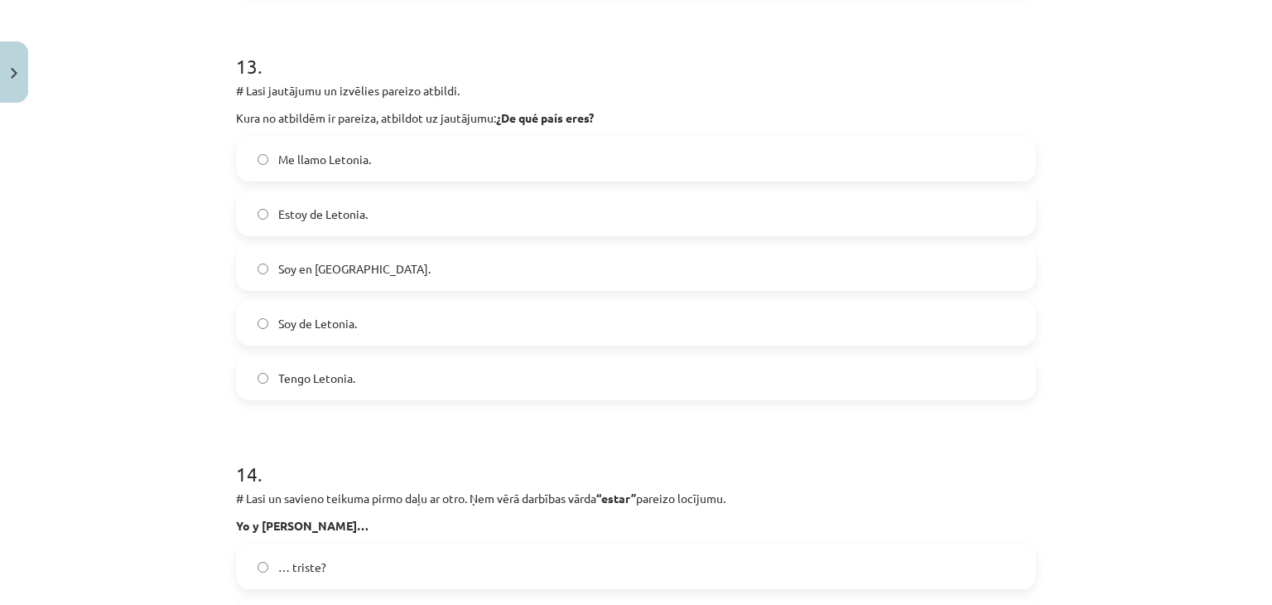
click at [330, 323] on span "Soy de Letonia." at bounding box center [317, 323] width 79 height 17
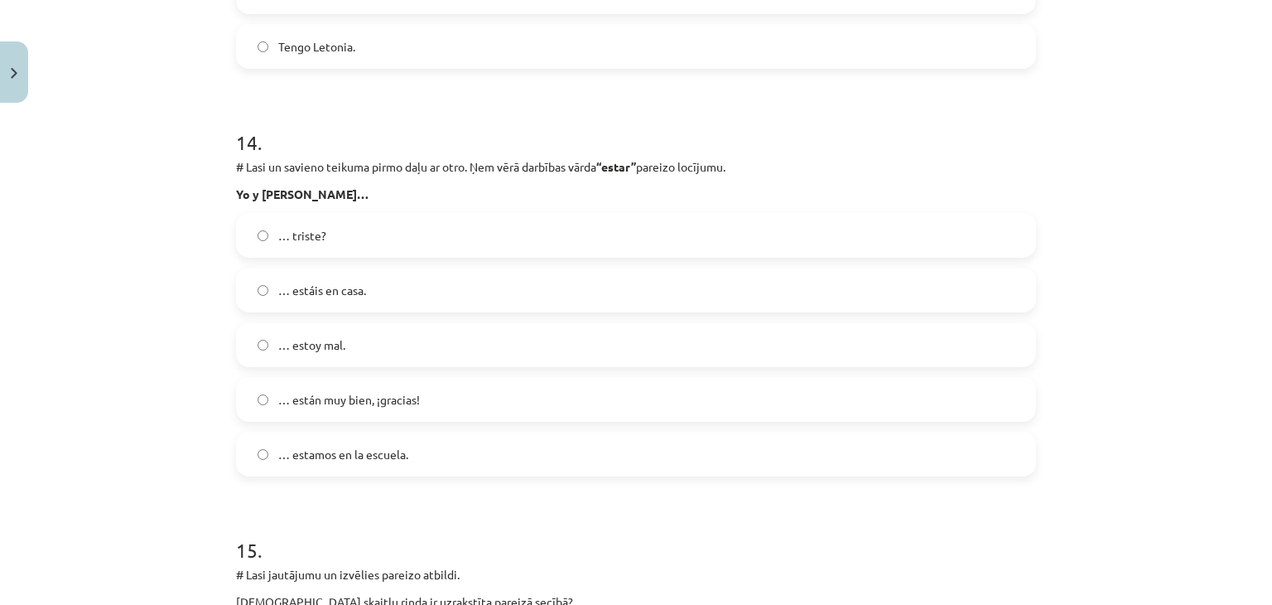
scroll to position [5651, 0]
click at [388, 455] on span "… estamos en la escuela." at bounding box center [343, 454] width 130 height 17
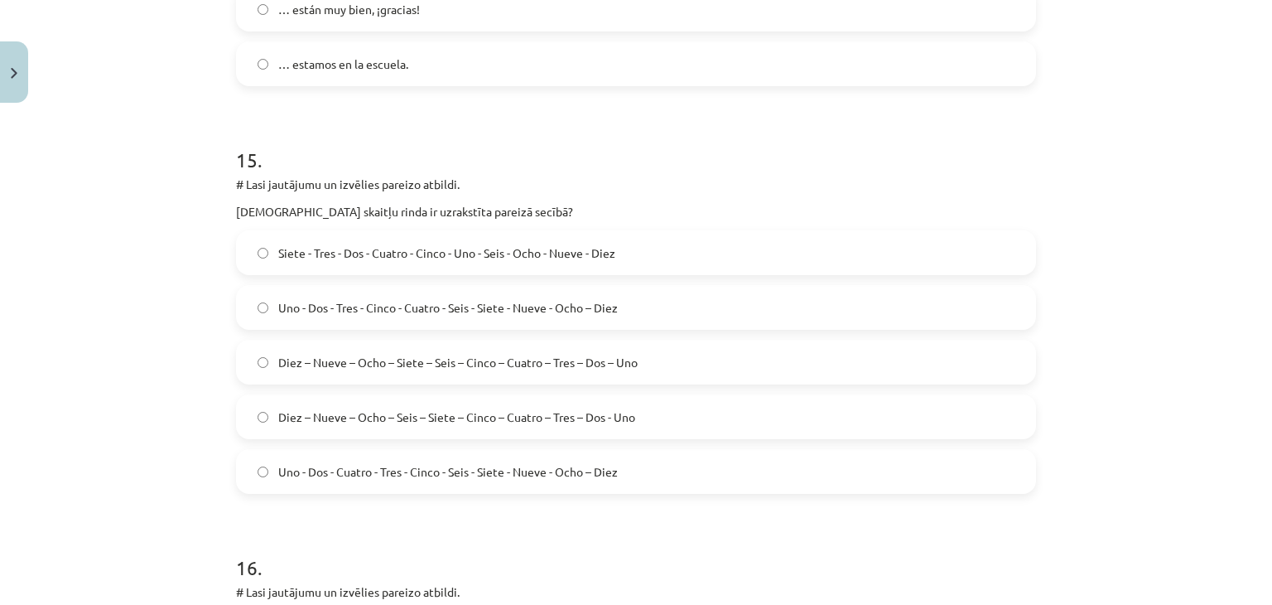
scroll to position [6065, 0]
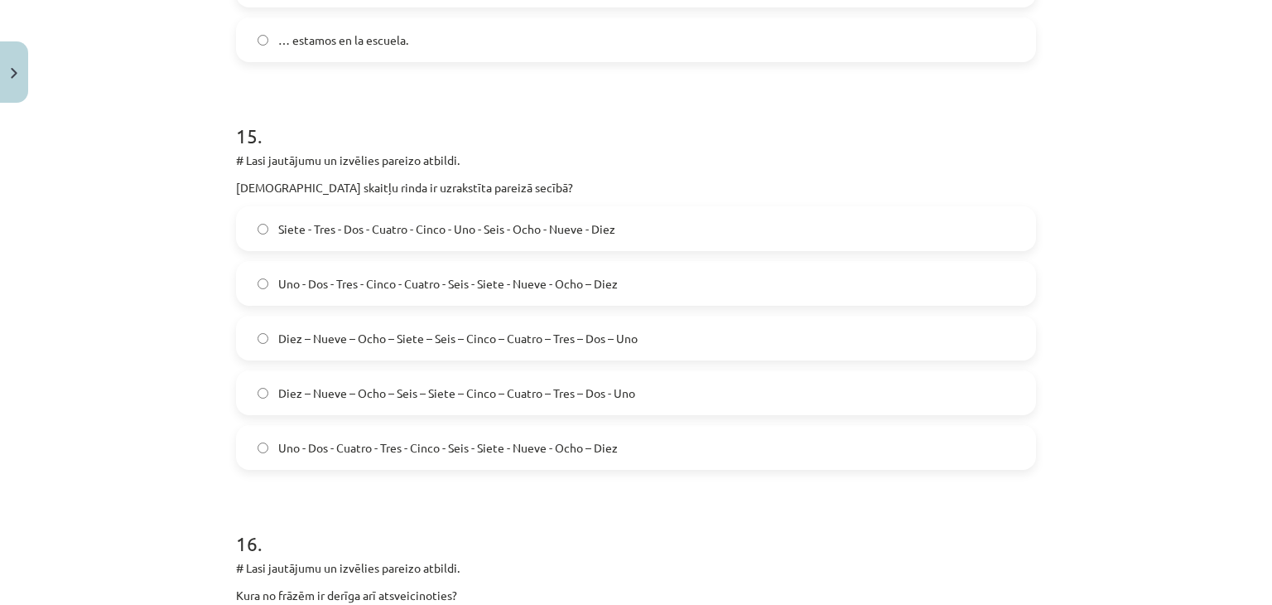
click at [435, 345] on label "Diez – Nueve – Ocho – Siete – Seis – Cinco – Cuatro – Tres – Dos – Uno" at bounding box center [636, 337] width 797 height 41
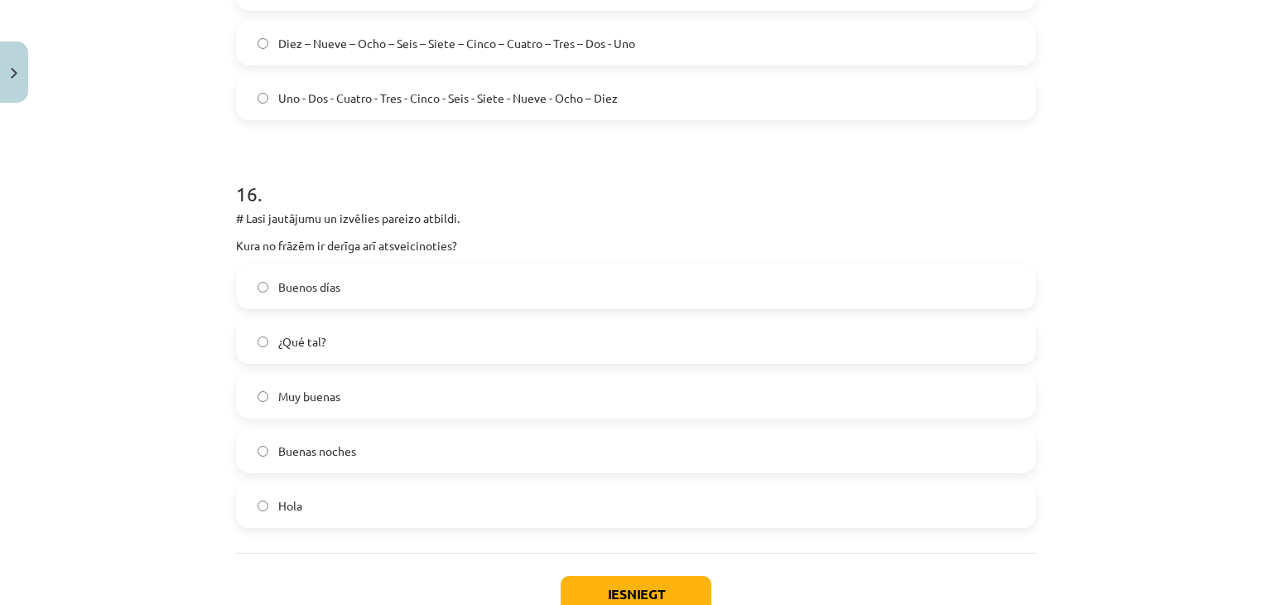
scroll to position [6480, 0]
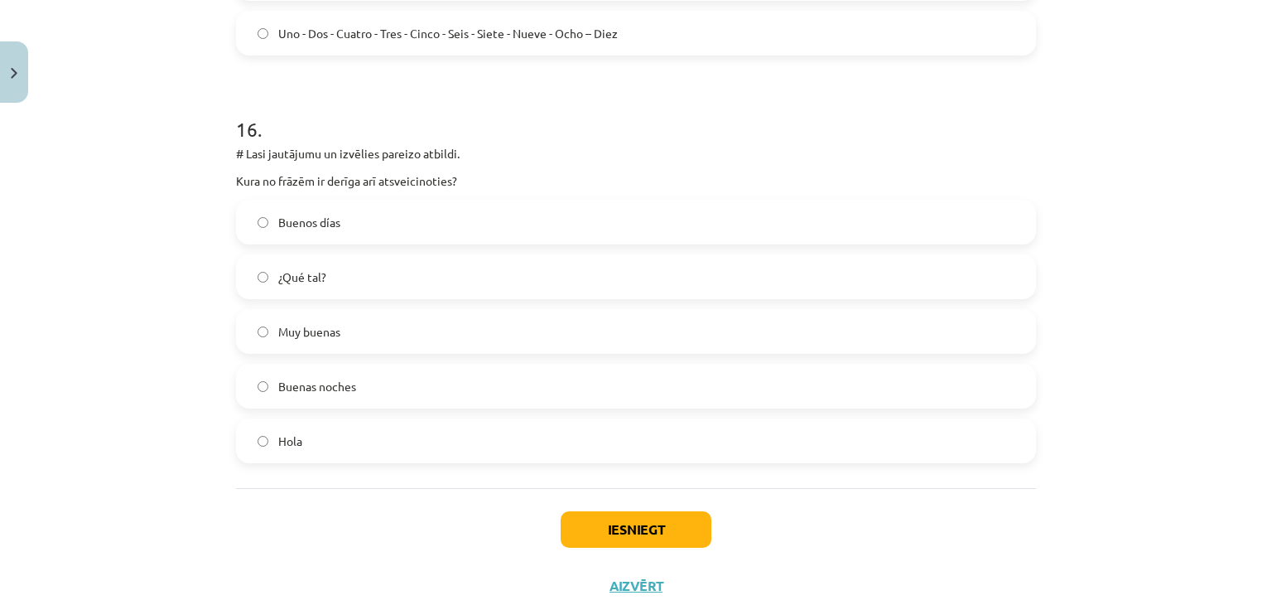
click at [414, 373] on label "Buenas noches" at bounding box center [636, 385] width 797 height 41
click at [638, 522] on button "Iesniegt" at bounding box center [636, 529] width 151 height 36
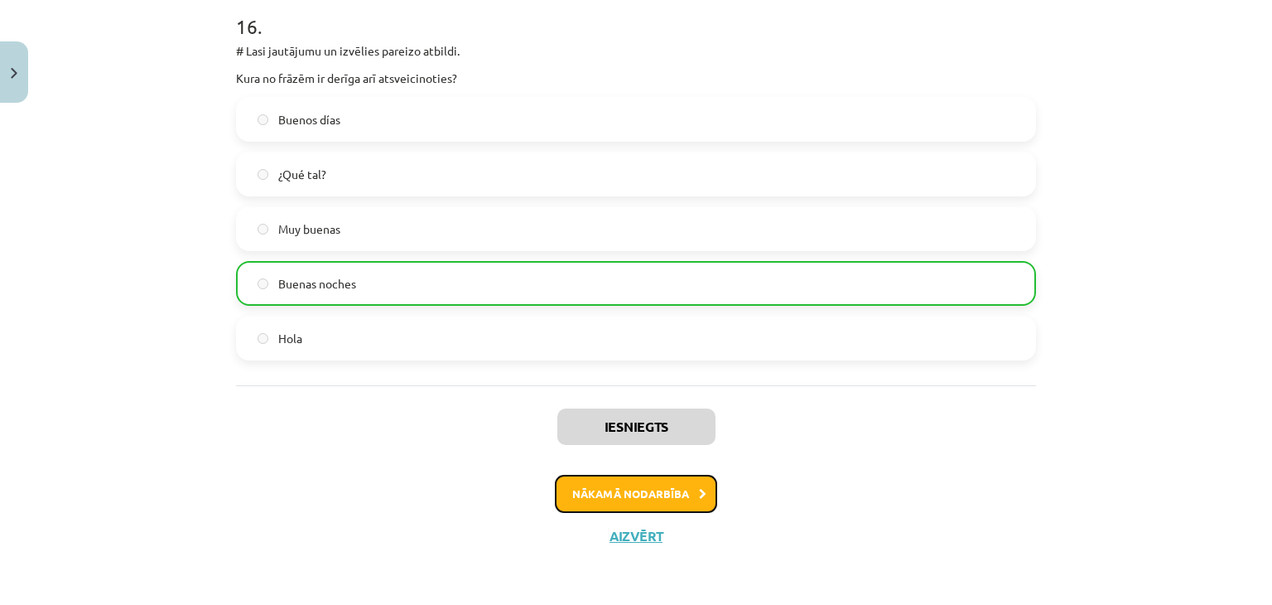
click at [657, 494] on button "Nākamā nodarbība" at bounding box center [636, 494] width 162 height 38
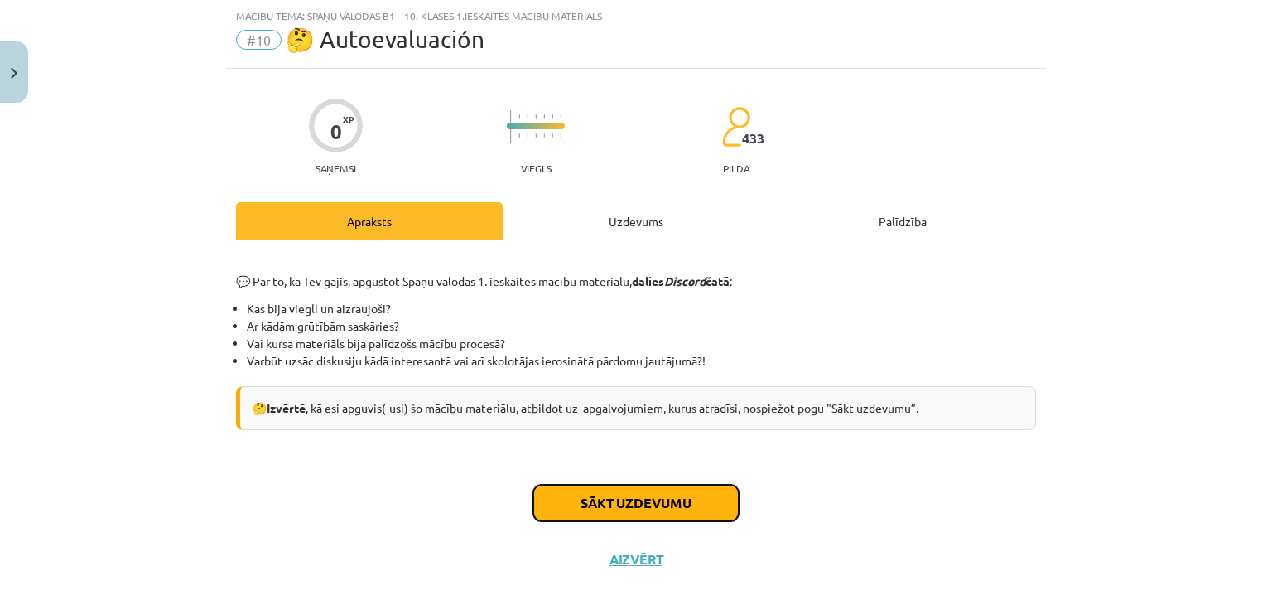
click at [673, 494] on button "Sākt uzdevumu" at bounding box center [635, 502] width 205 height 36
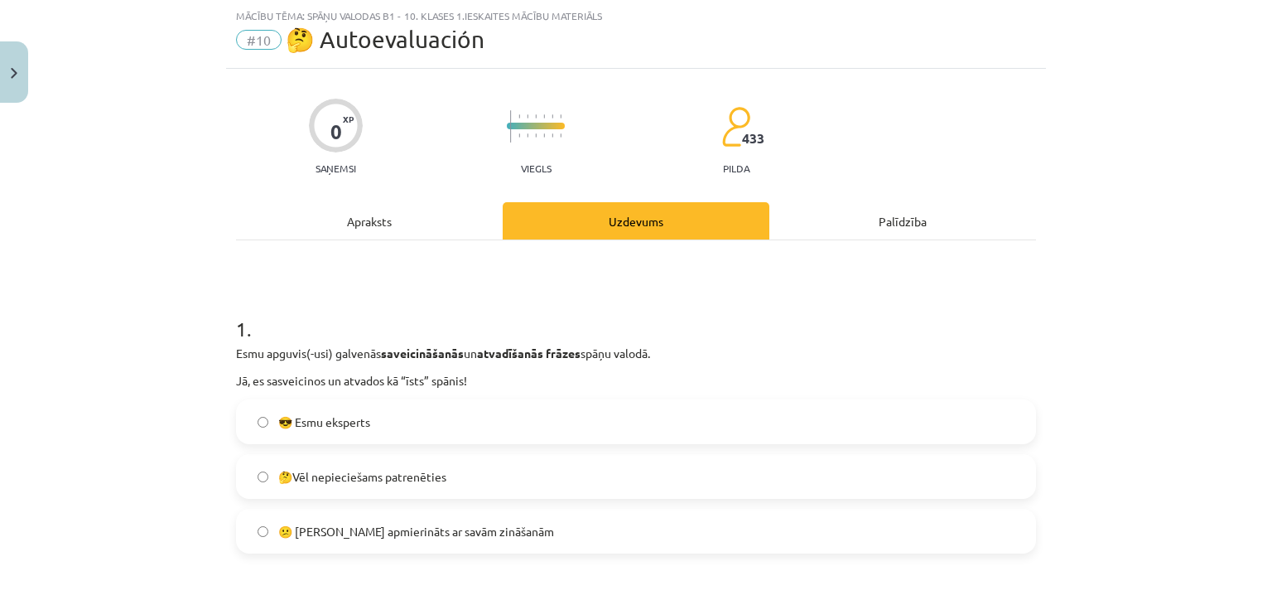
click at [335, 427] on span "😎 Esmu eksperts" at bounding box center [324, 421] width 92 height 17
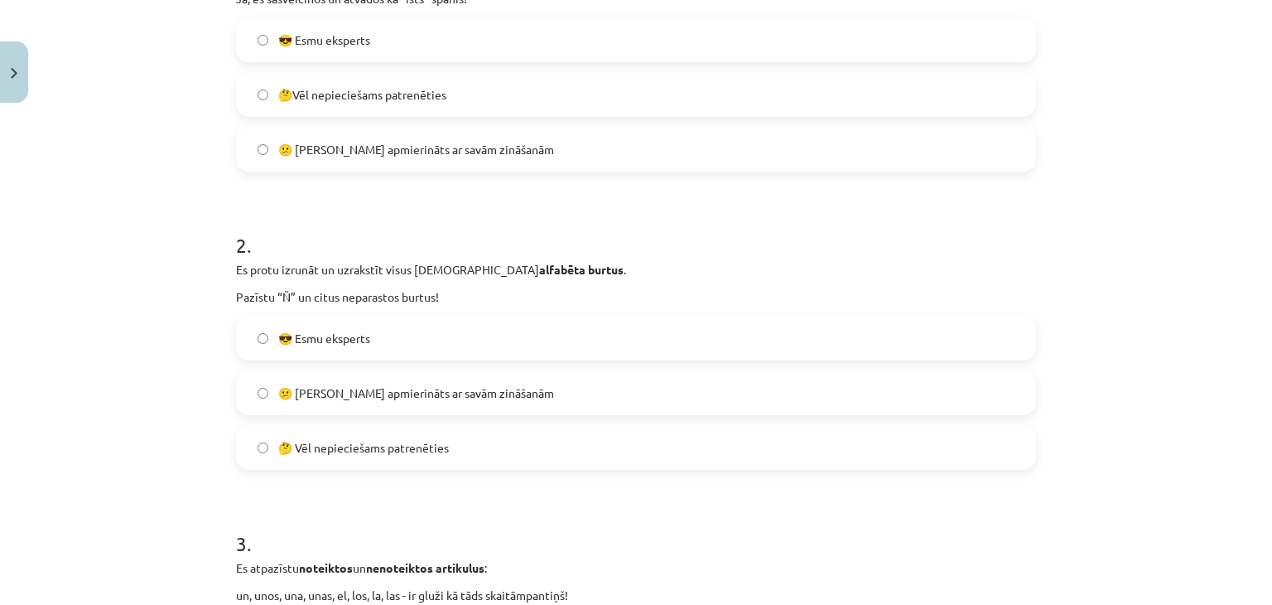
scroll to position [455, 0]
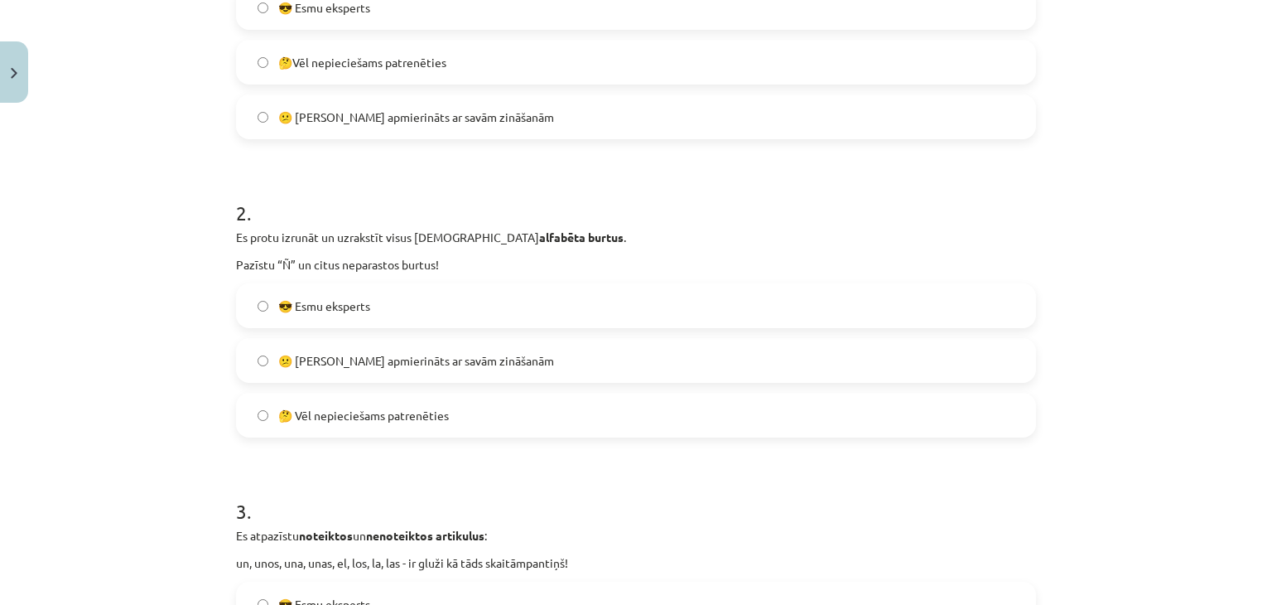
click at [358, 316] on label "😎 Esmu eksperts" at bounding box center [636, 305] width 797 height 41
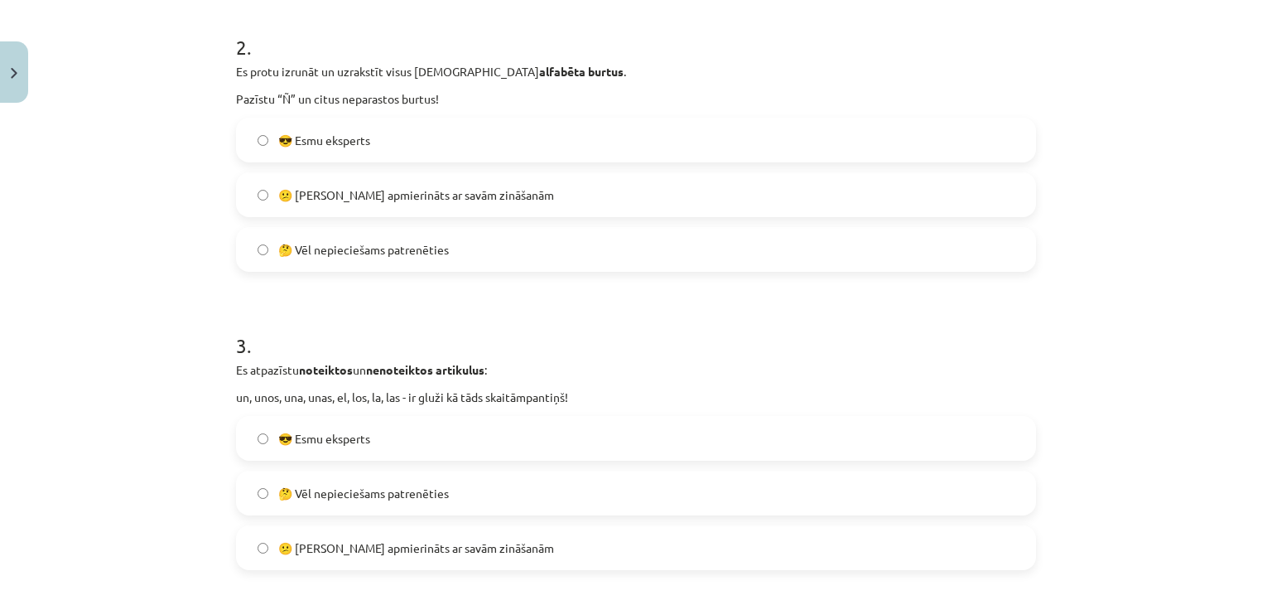
click at [330, 447] on label "😎 Esmu eksperts" at bounding box center [636, 437] width 797 height 41
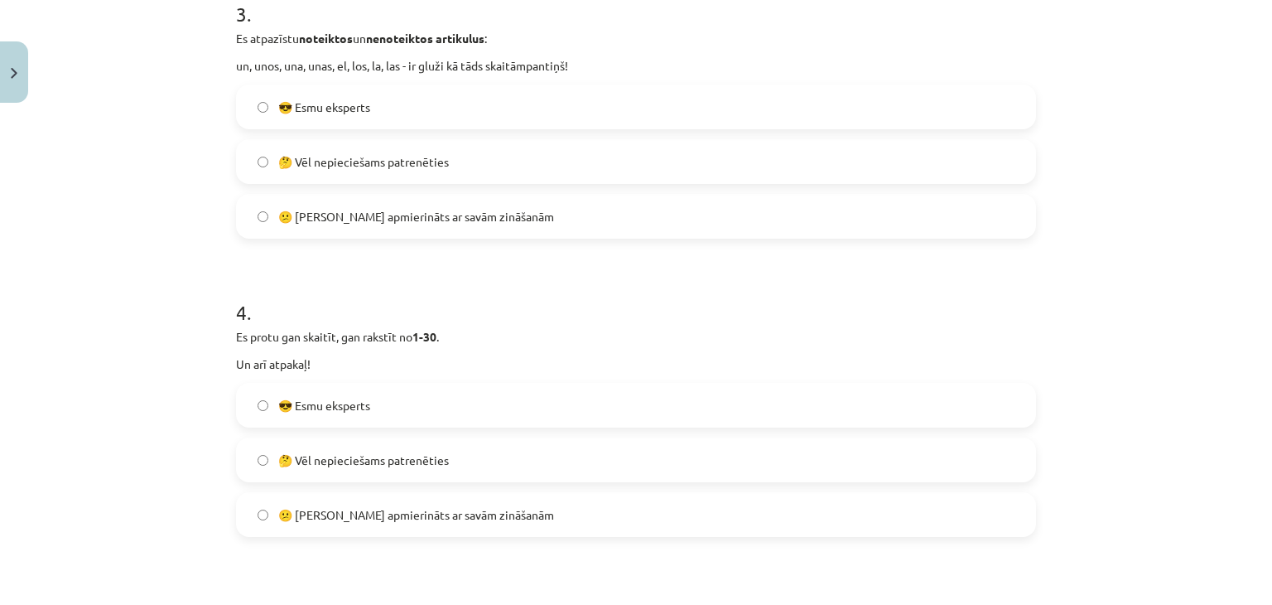
click at [325, 410] on span "😎 Esmu eksperts" at bounding box center [324, 405] width 92 height 17
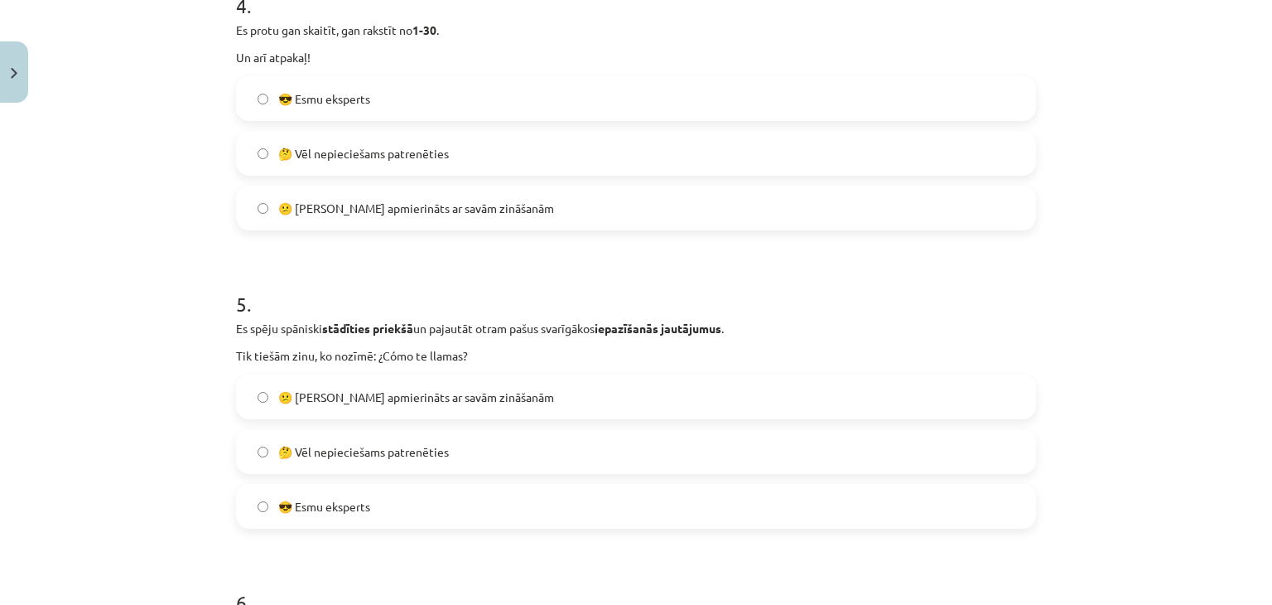
scroll to position [1284, 0]
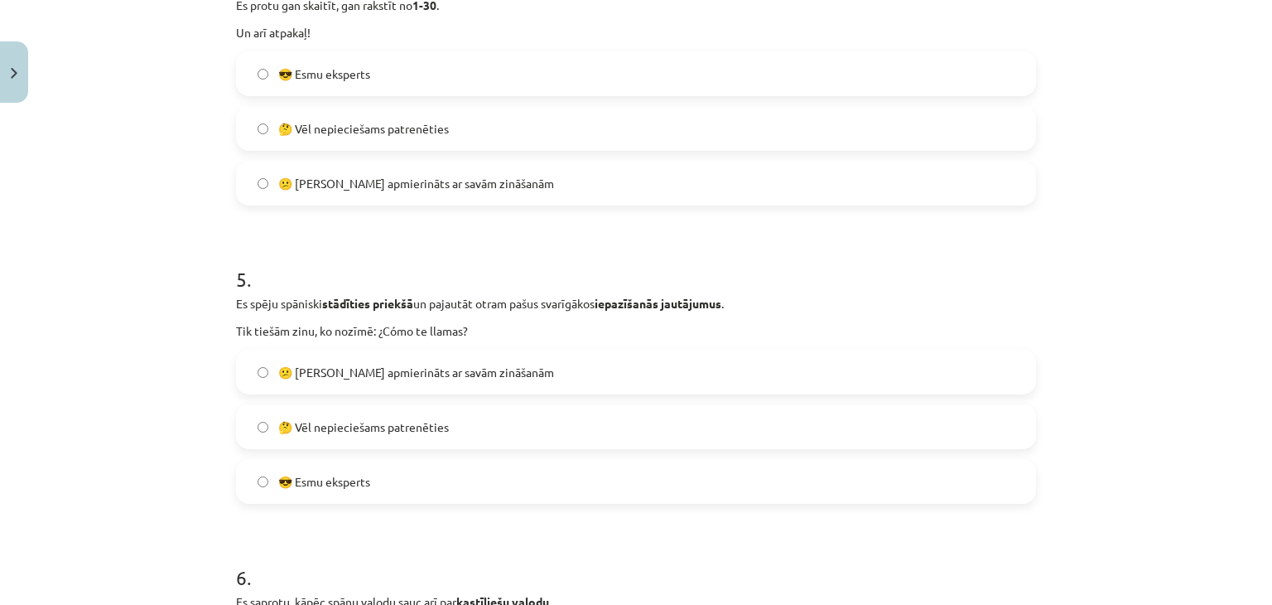
click at [349, 483] on span "😎 Esmu eksperts" at bounding box center [324, 481] width 92 height 17
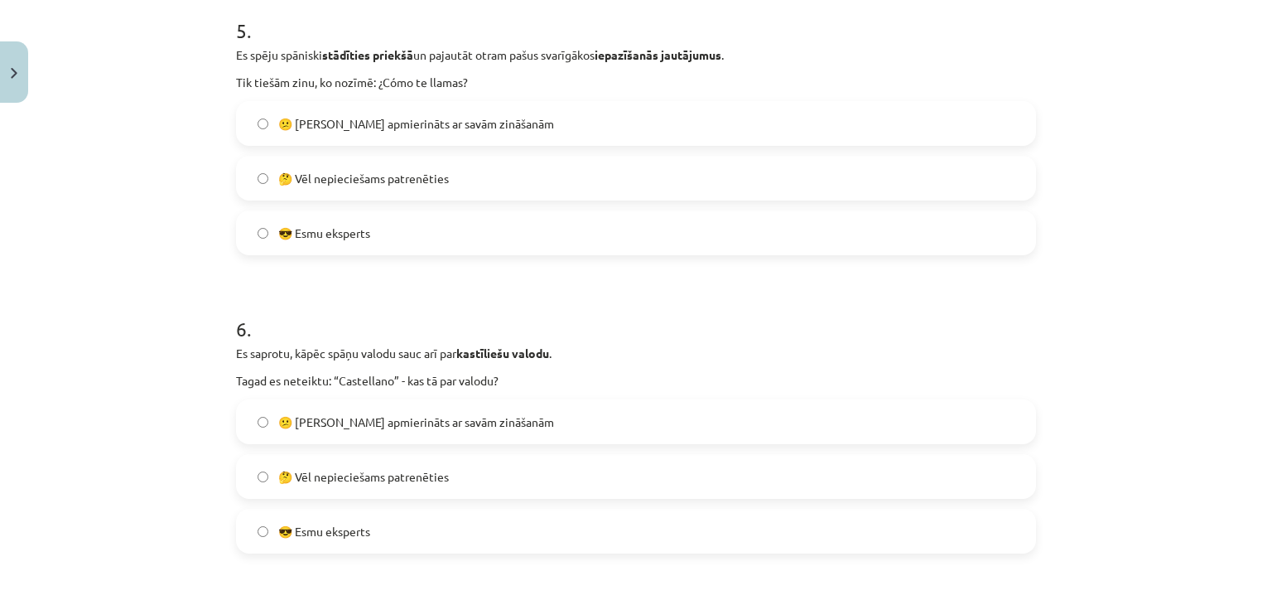
click at [325, 523] on span "😎 Esmu eksperts" at bounding box center [324, 531] width 92 height 17
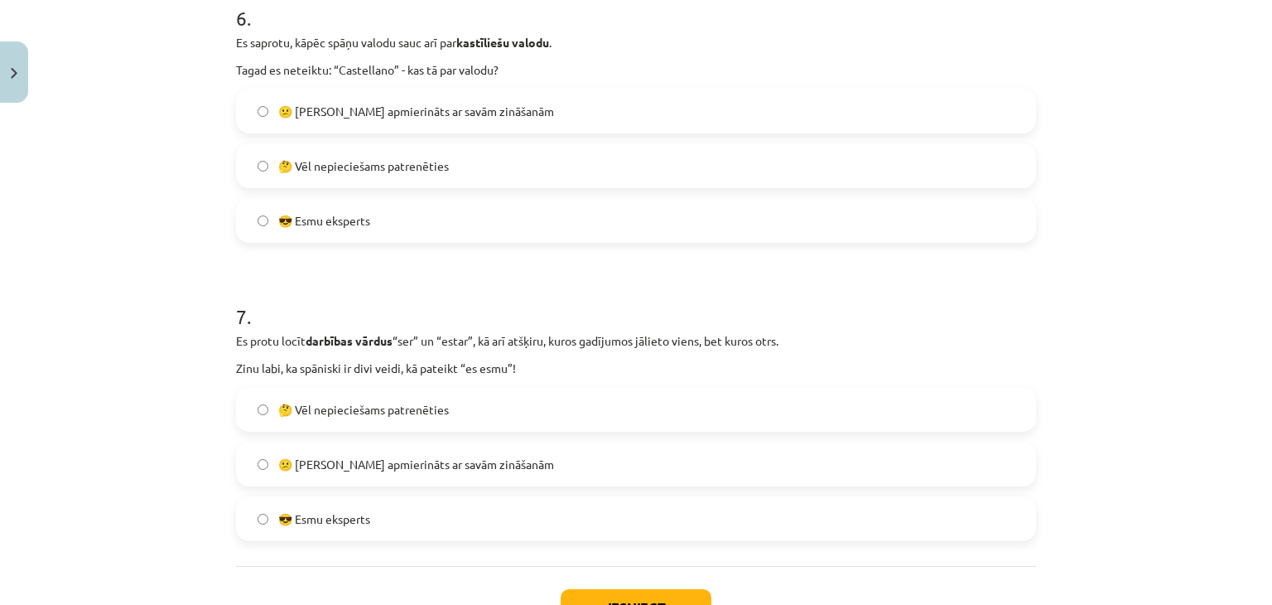
scroll to position [1946, 0]
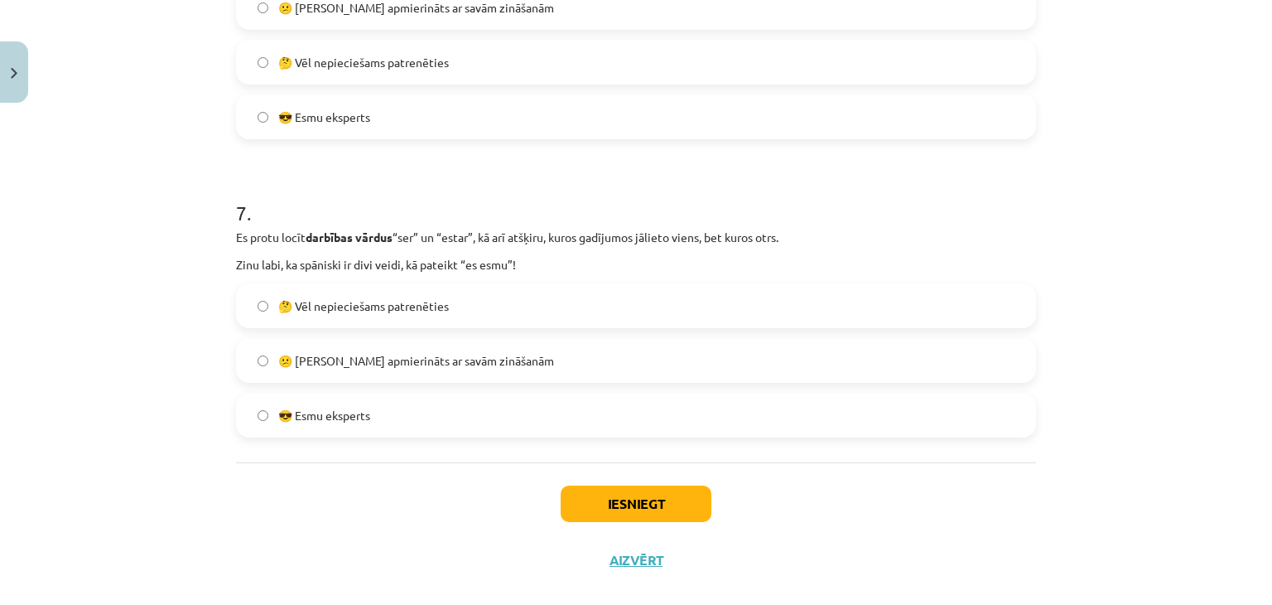
click at [331, 417] on span "😎 Esmu eksperts" at bounding box center [324, 415] width 92 height 17
click at [649, 512] on button "Iesniegt" at bounding box center [636, 503] width 151 height 36
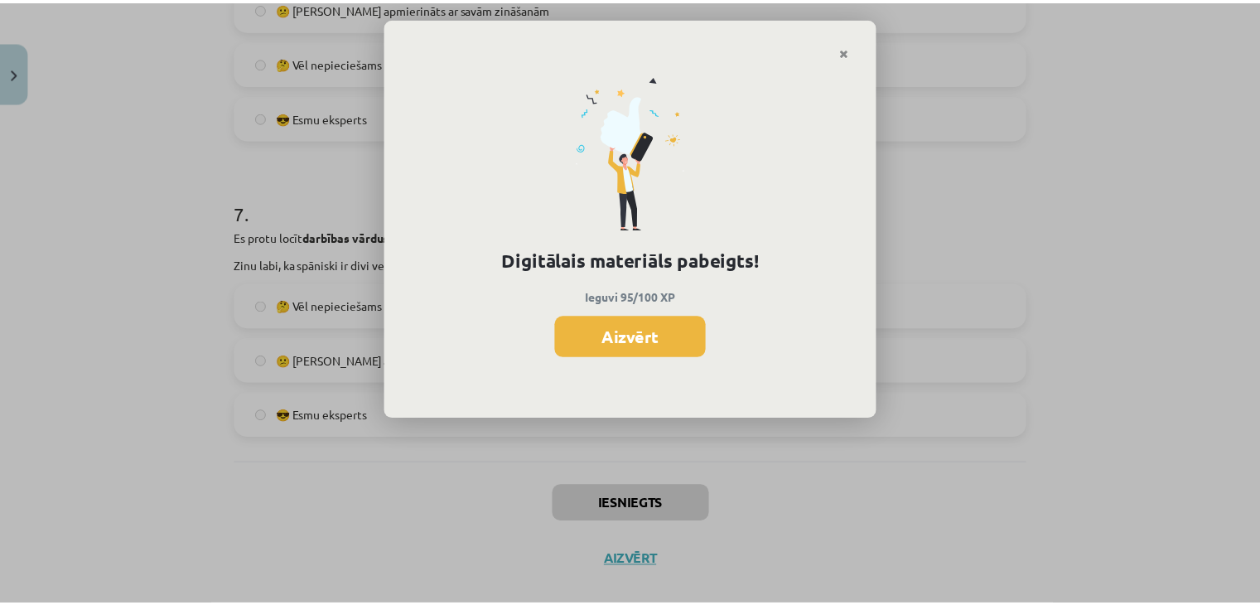
scroll to position [1241, 0]
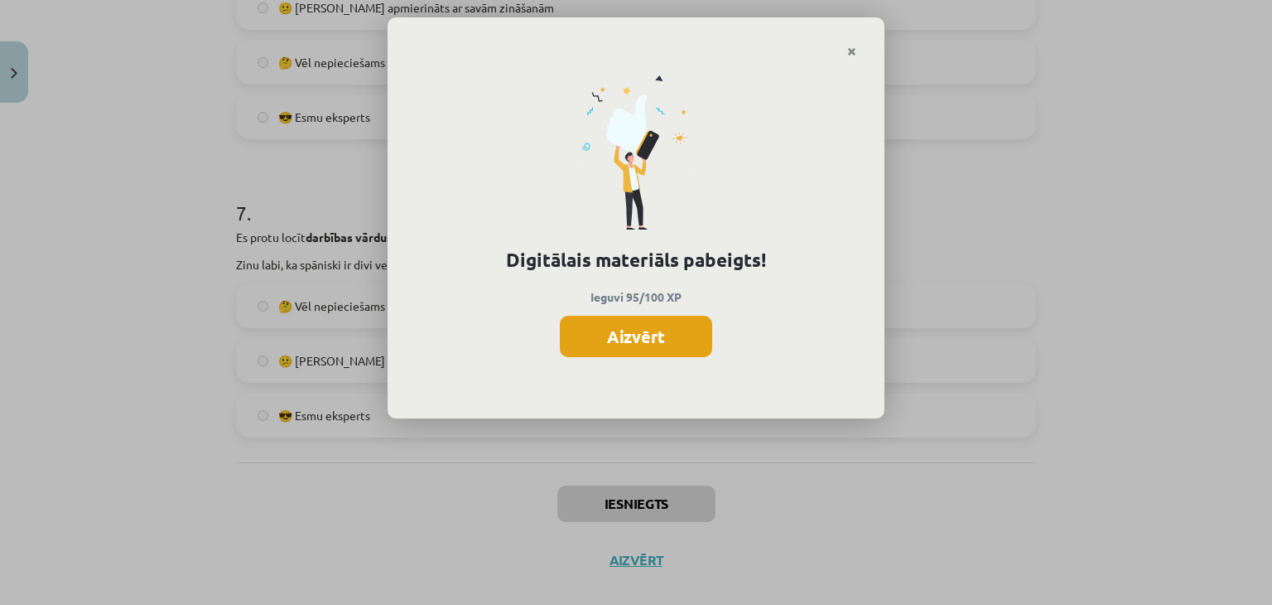
click at [674, 351] on button "Aizvērt" at bounding box center [636, 336] width 152 height 41
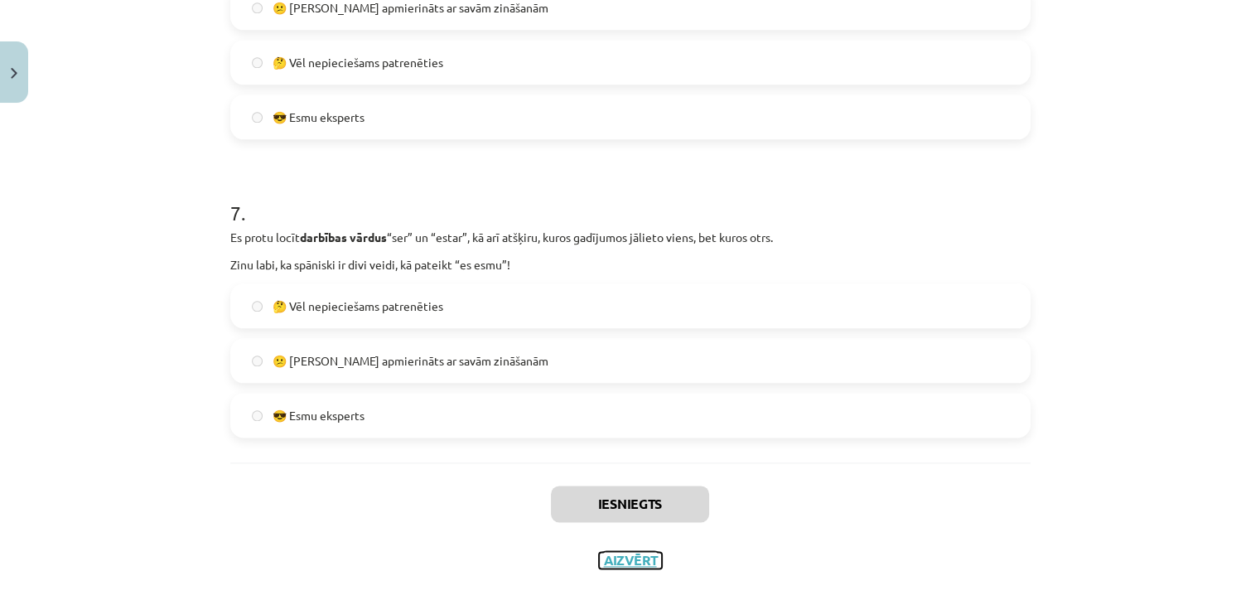
click at [631, 566] on button "Aizvērt" at bounding box center [630, 560] width 63 height 17
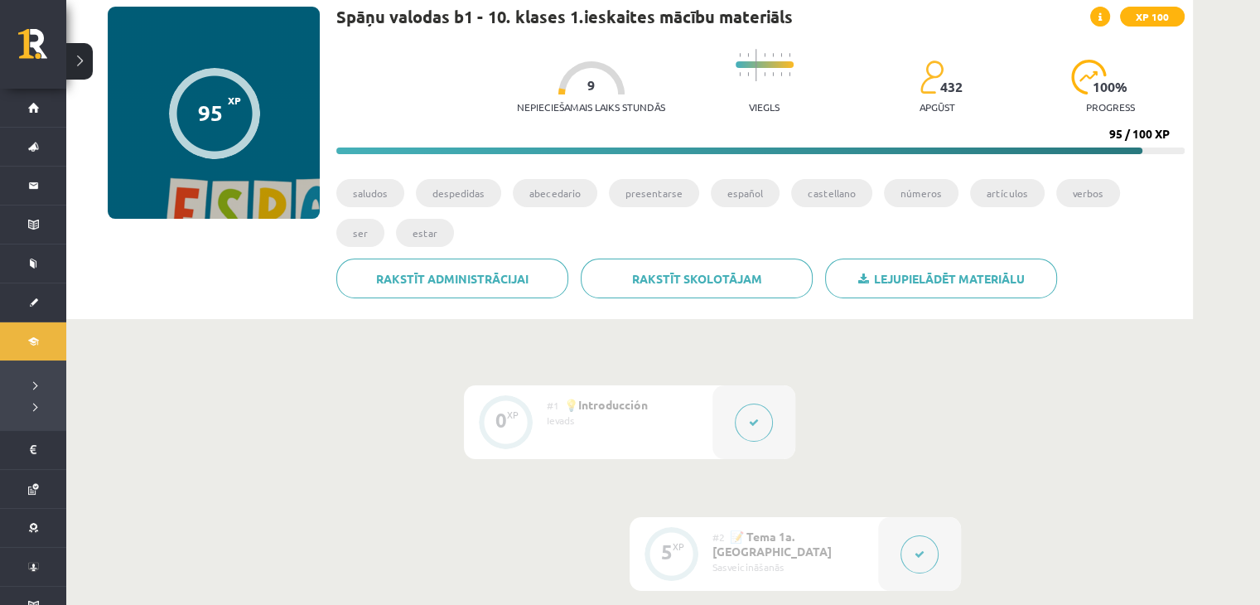
scroll to position [81, 0]
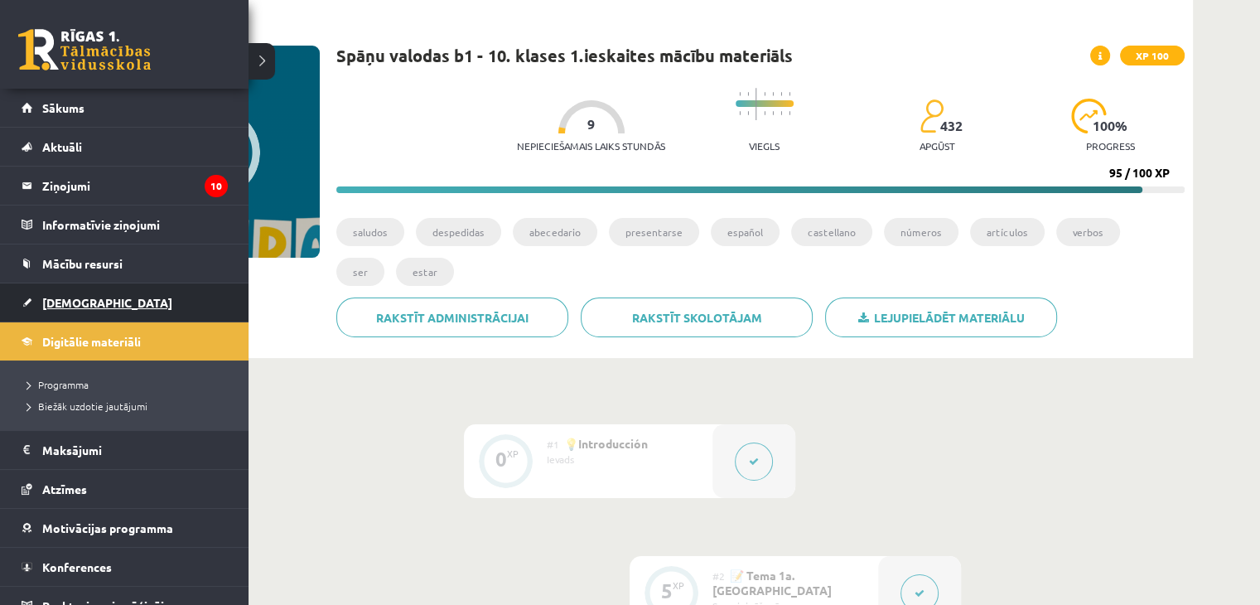
click at [46, 306] on span "[DEMOGRAPHIC_DATA]" at bounding box center [107, 302] width 130 height 15
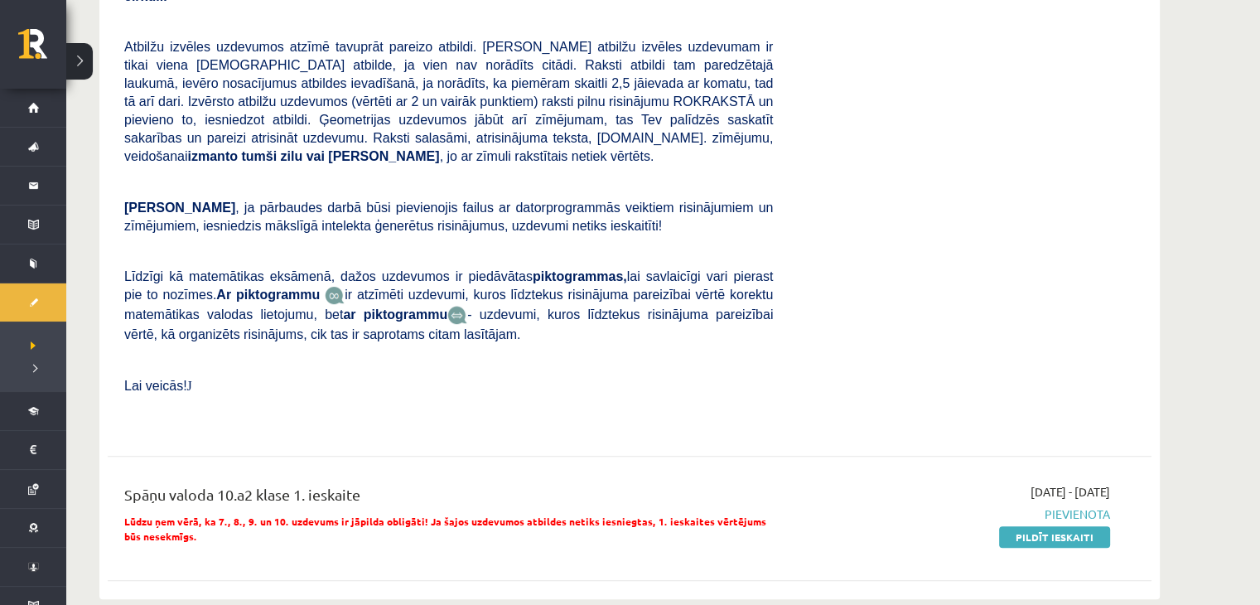
scroll to position [497, 0]
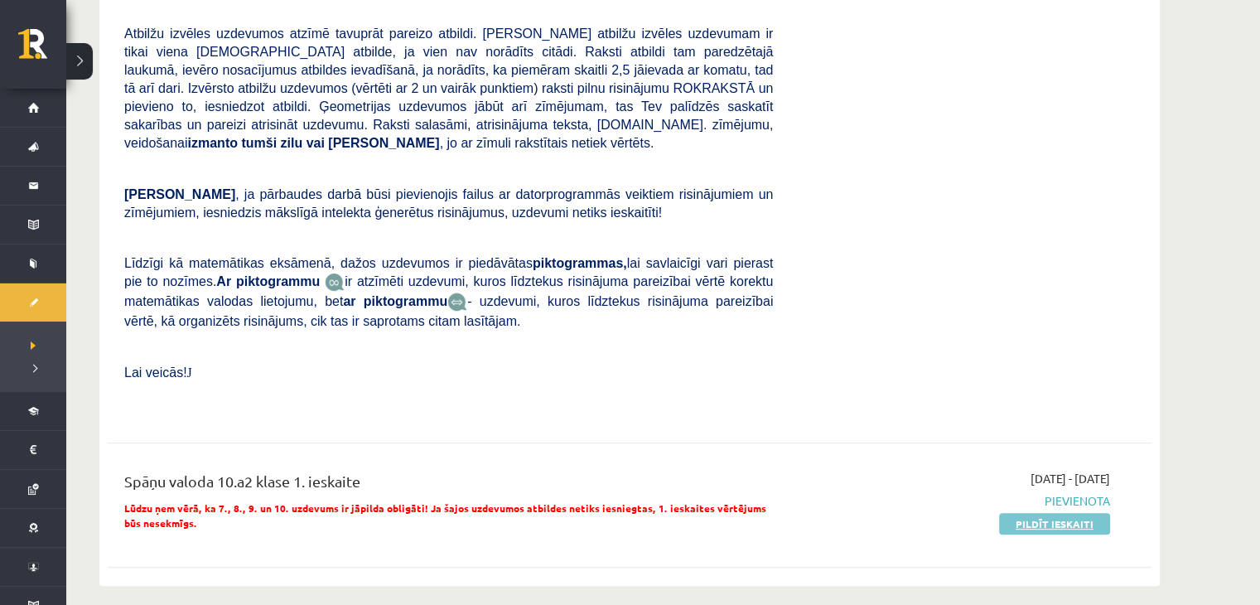
click at [1019, 513] on link "Pildīt ieskaiti" at bounding box center [1054, 524] width 111 height 22
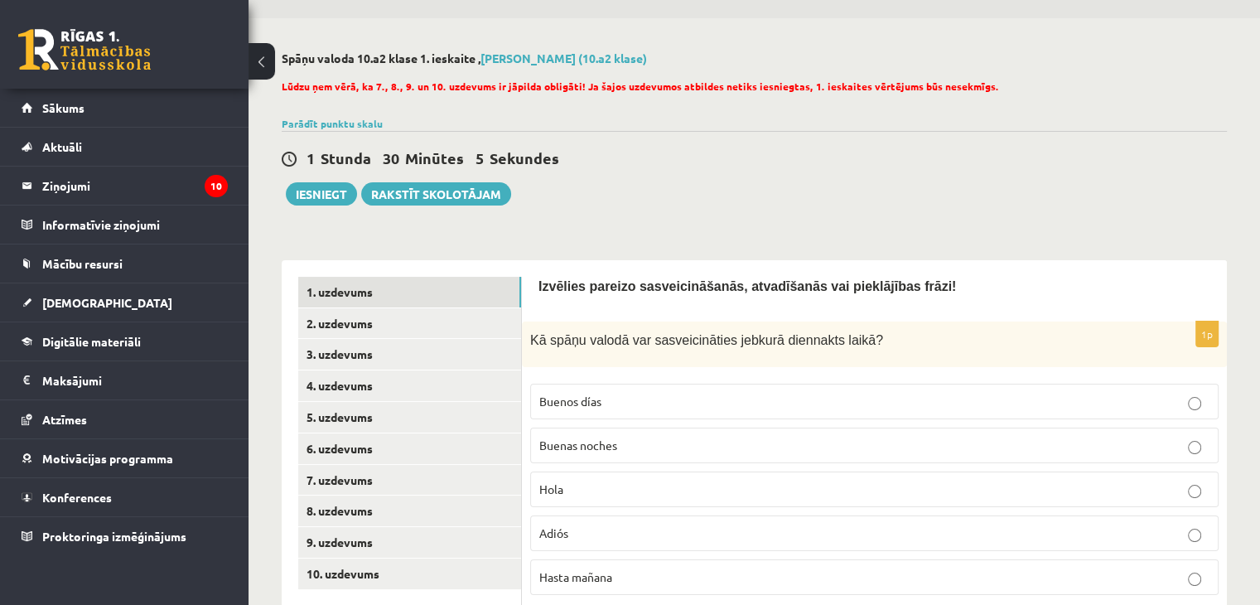
scroll to position [83, 0]
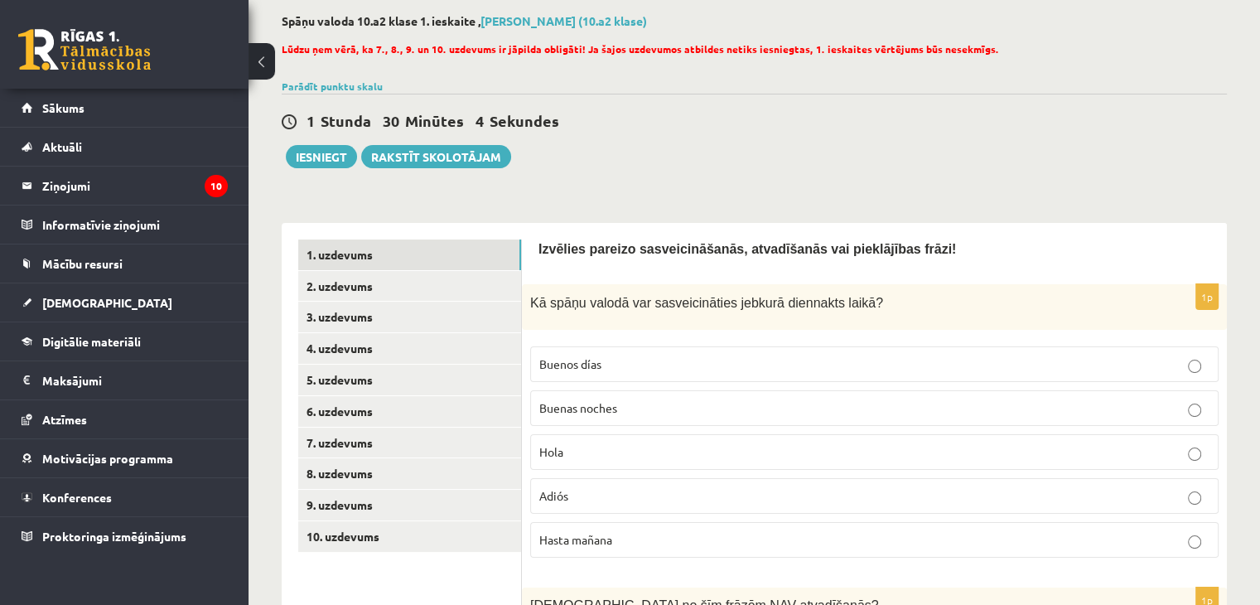
click at [263, 57] on button at bounding box center [261, 61] width 27 height 36
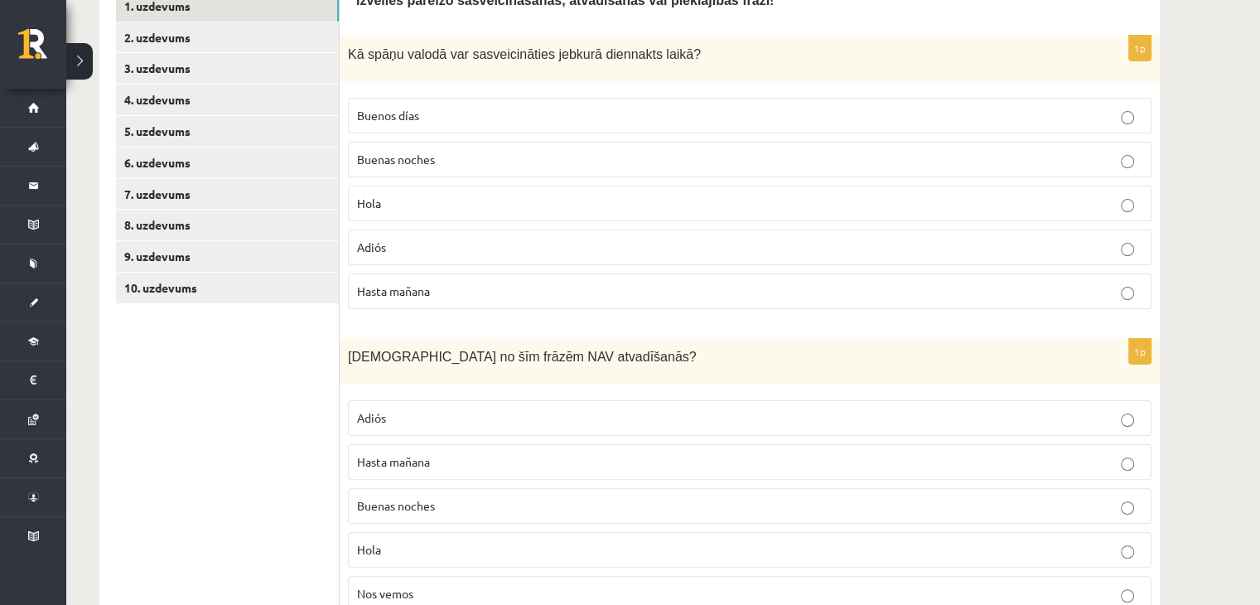
scroll to position [166, 0]
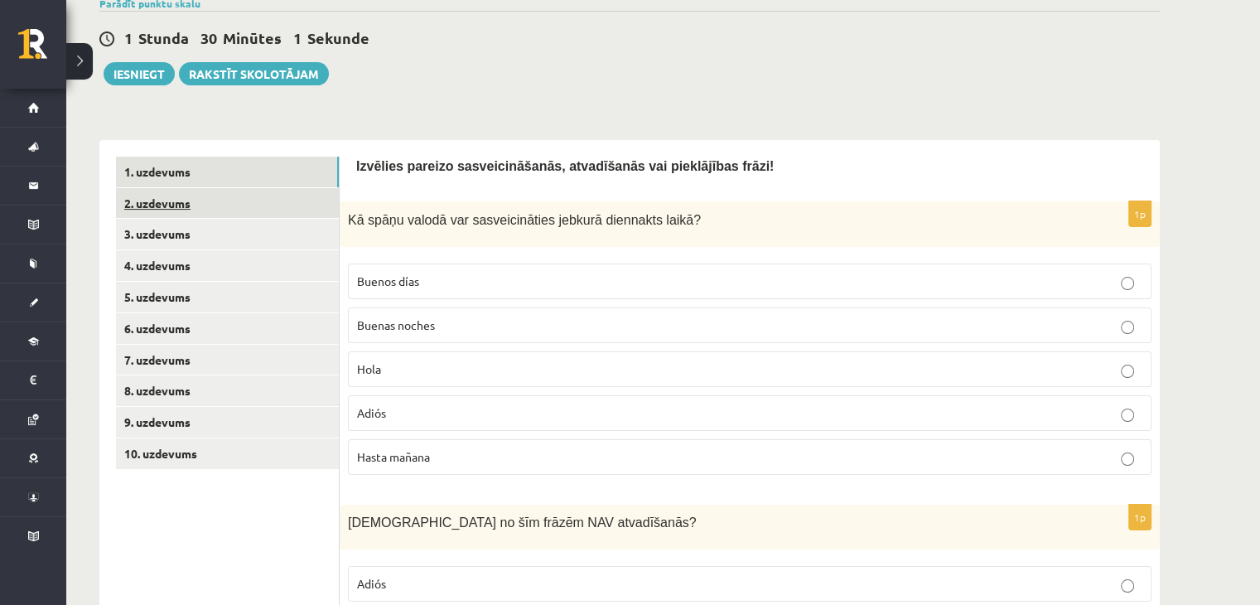
click at [194, 206] on link "2. uzdevums" at bounding box center [227, 203] width 223 height 31
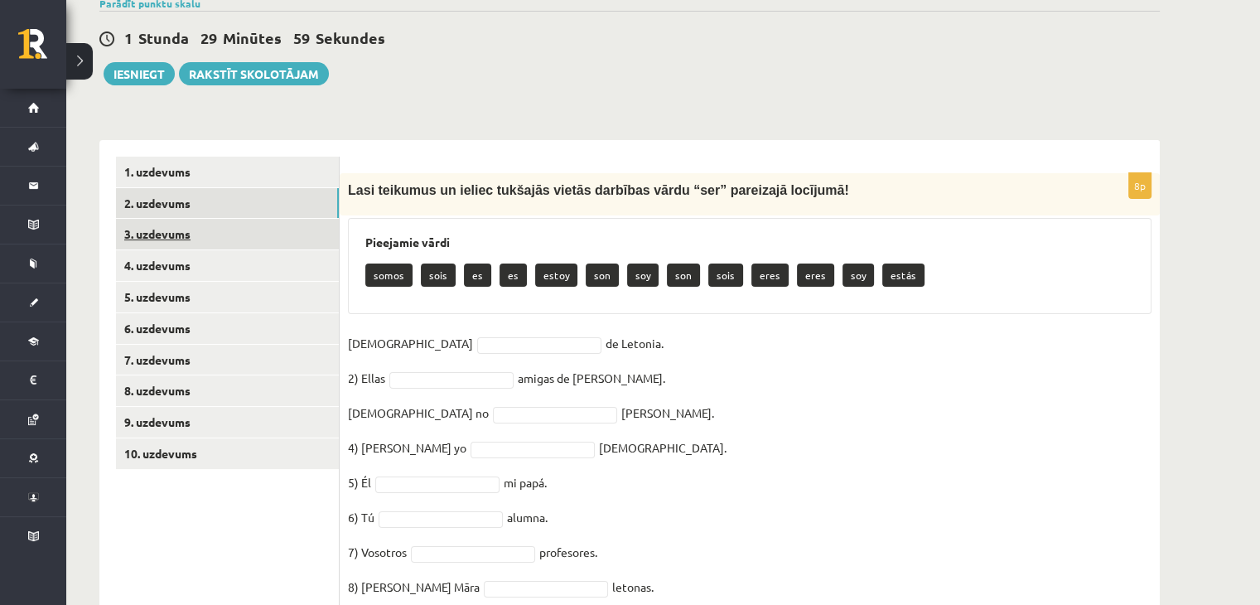
click at [167, 248] on link "3. uzdevums" at bounding box center [227, 234] width 223 height 31
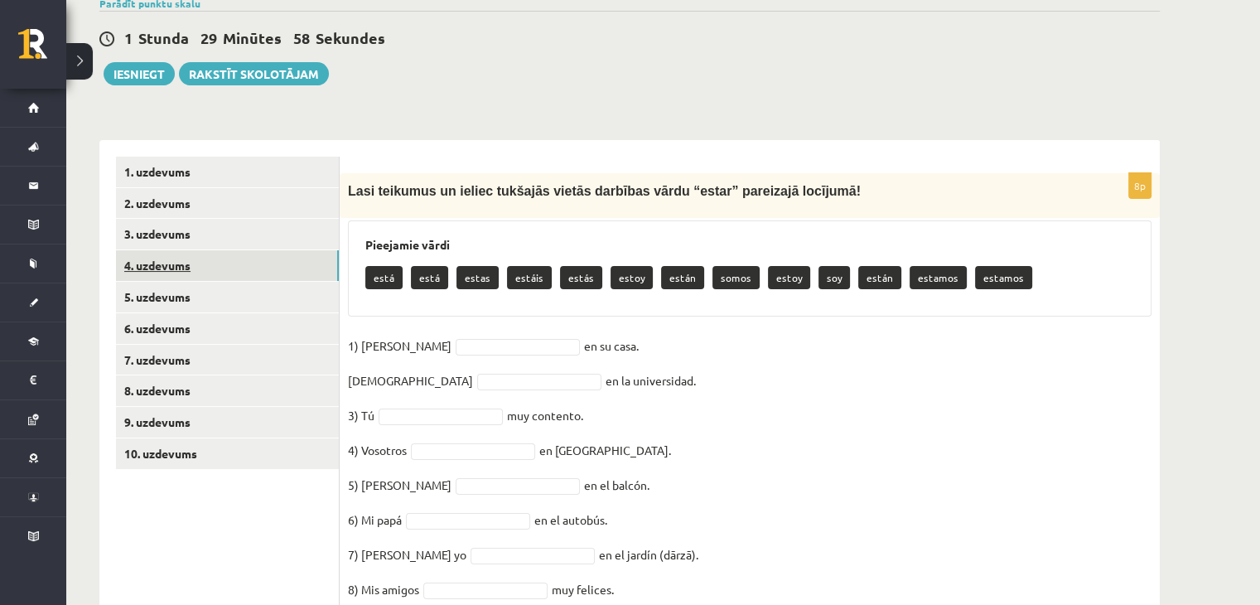
click at [167, 263] on link "4. uzdevums" at bounding box center [227, 265] width 223 height 31
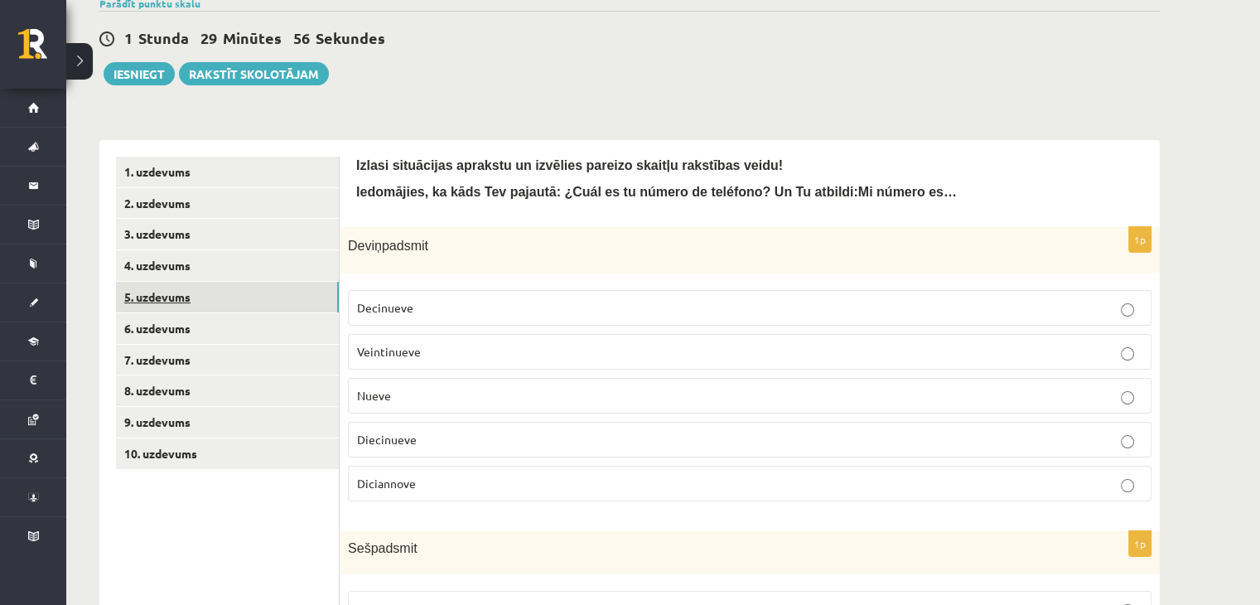
click at [167, 297] on link "5. uzdevums" at bounding box center [227, 297] width 223 height 31
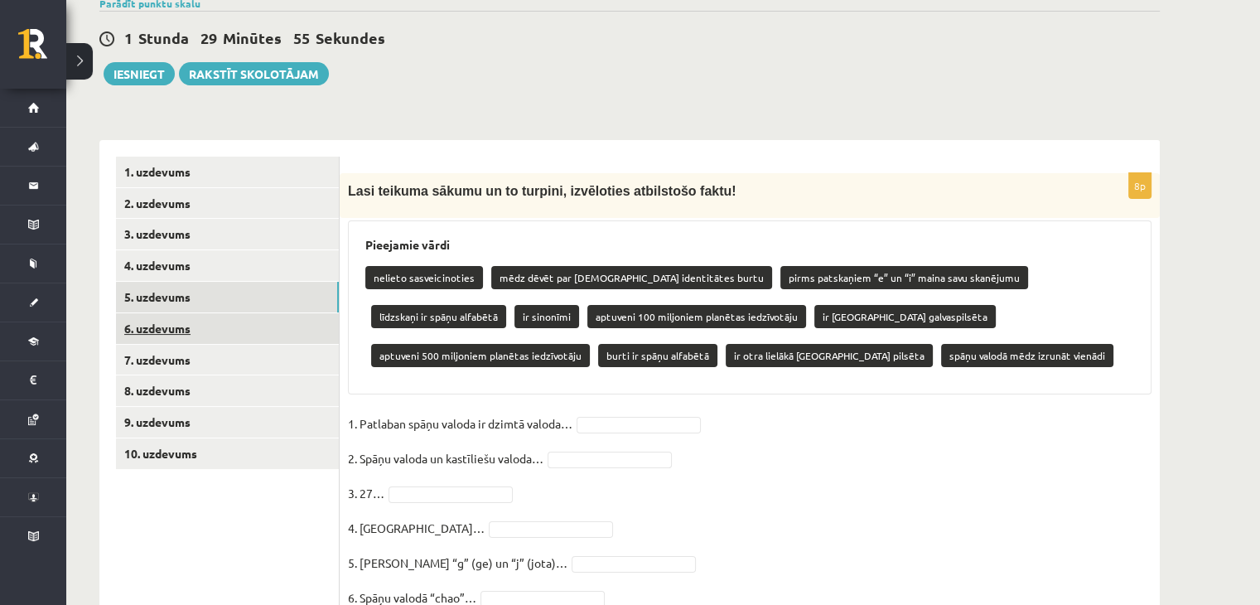
click at [156, 322] on link "6. uzdevums" at bounding box center [227, 328] width 223 height 31
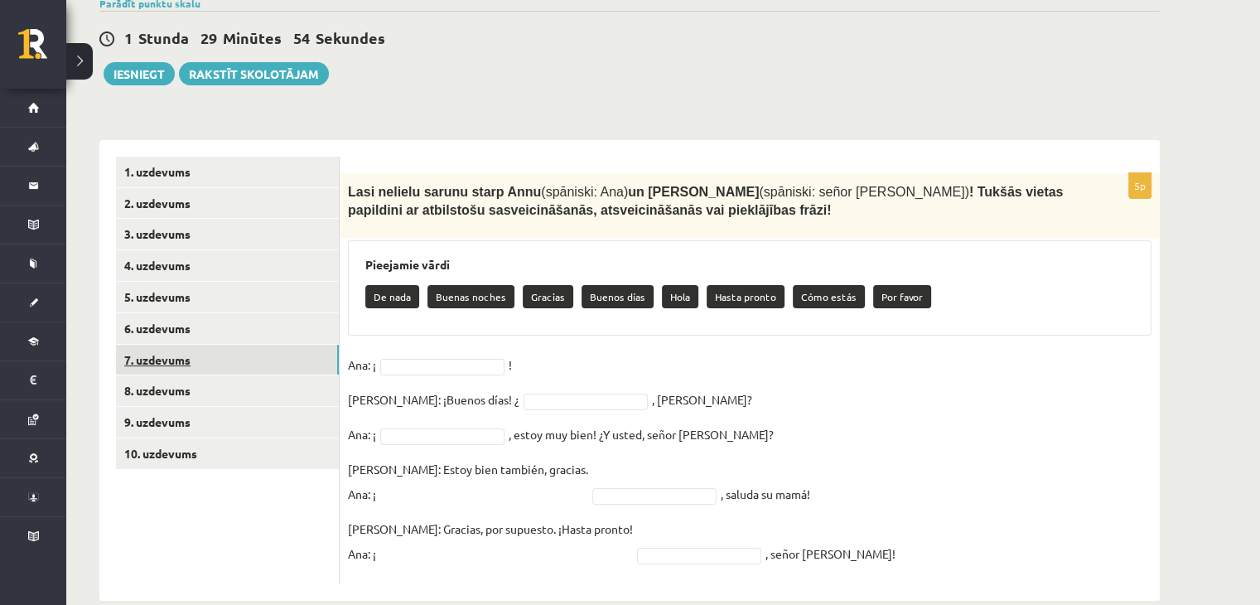
click at [166, 359] on link "7. uzdevums" at bounding box center [227, 360] width 223 height 31
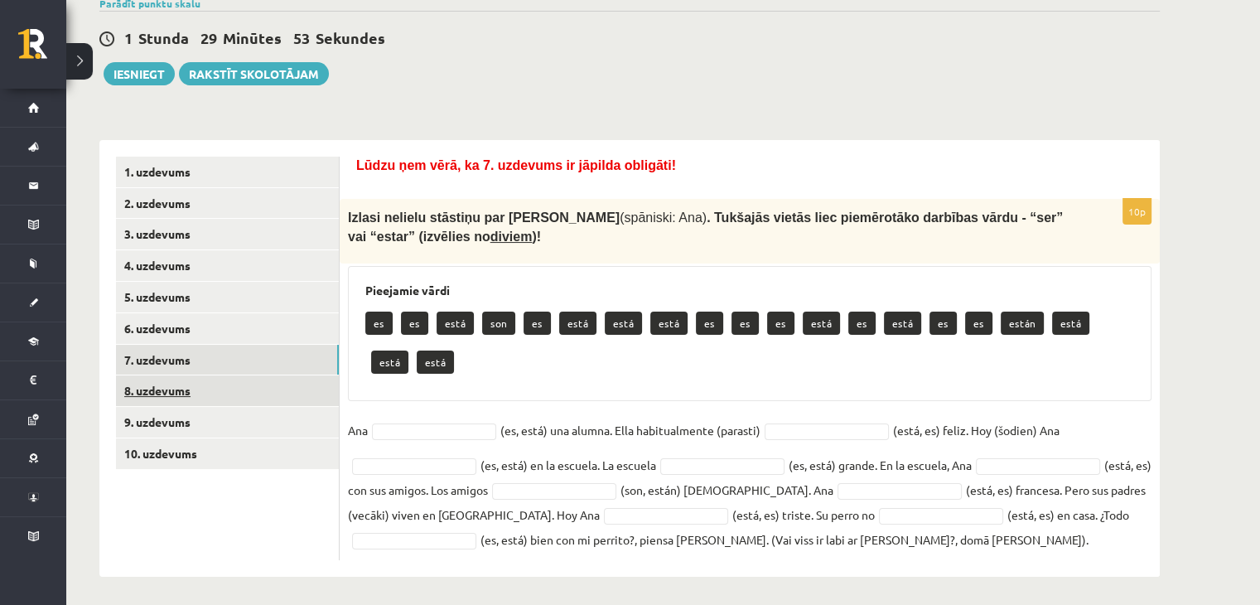
click at [166, 394] on link "8. uzdevums" at bounding box center [227, 390] width 223 height 31
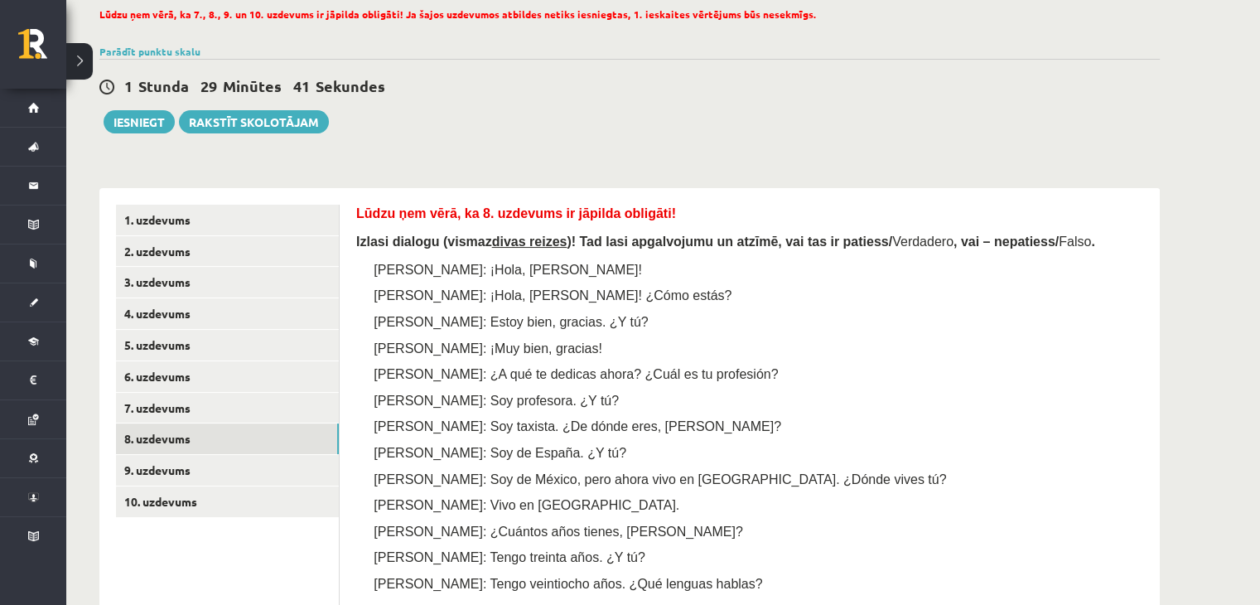
scroll to position [83, 0]
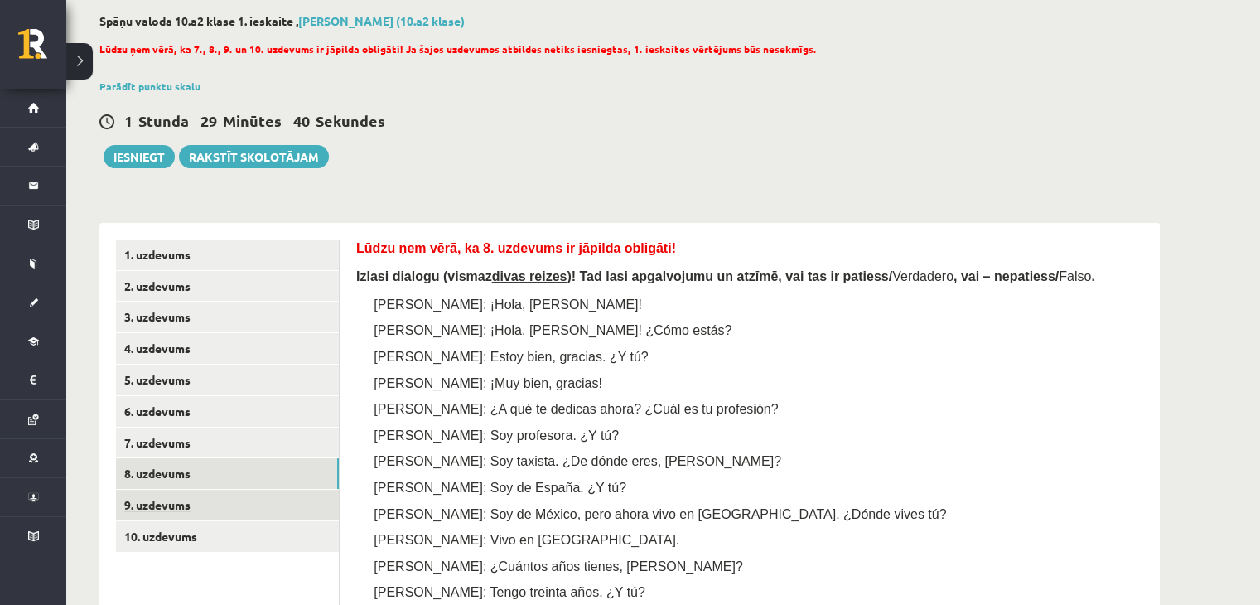
click at [166, 505] on link "9. uzdevums" at bounding box center [227, 504] width 223 height 31
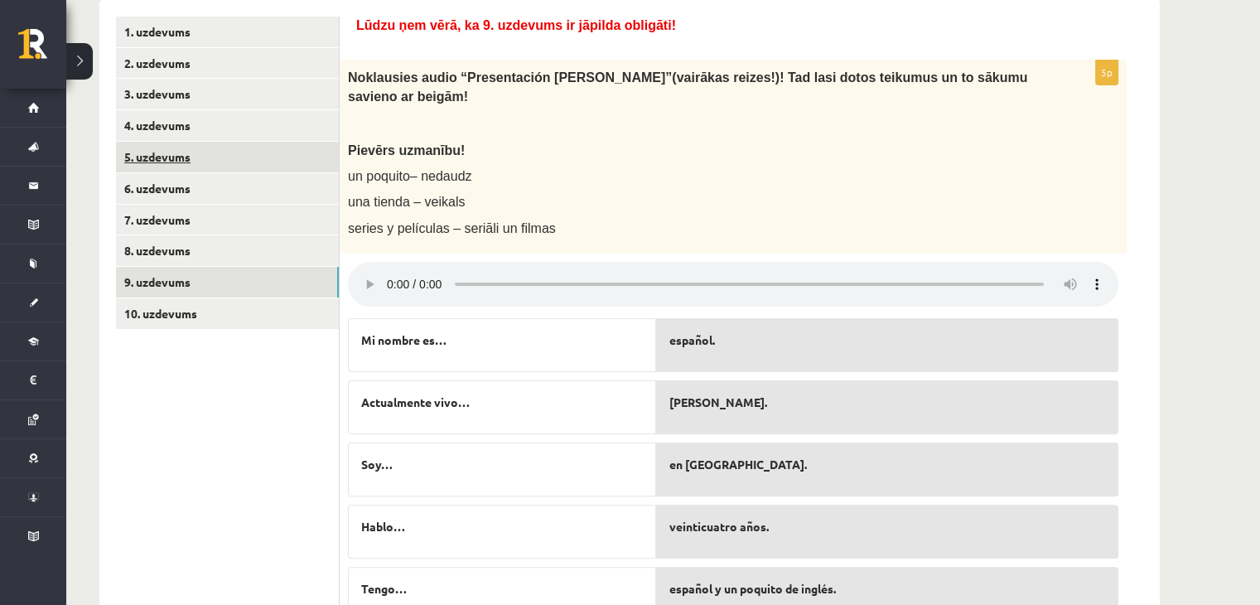
scroll to position [195, 0]
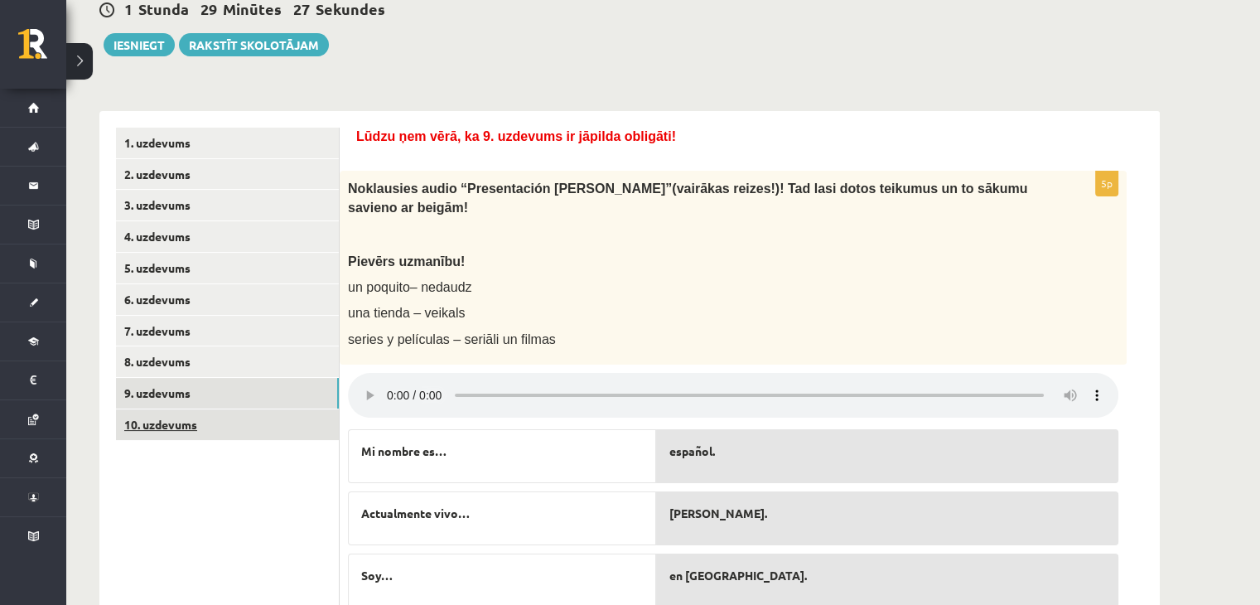
click at [192, 422] on link "10. uzdevums" at bounding box center [227, 424] width 223 height 31
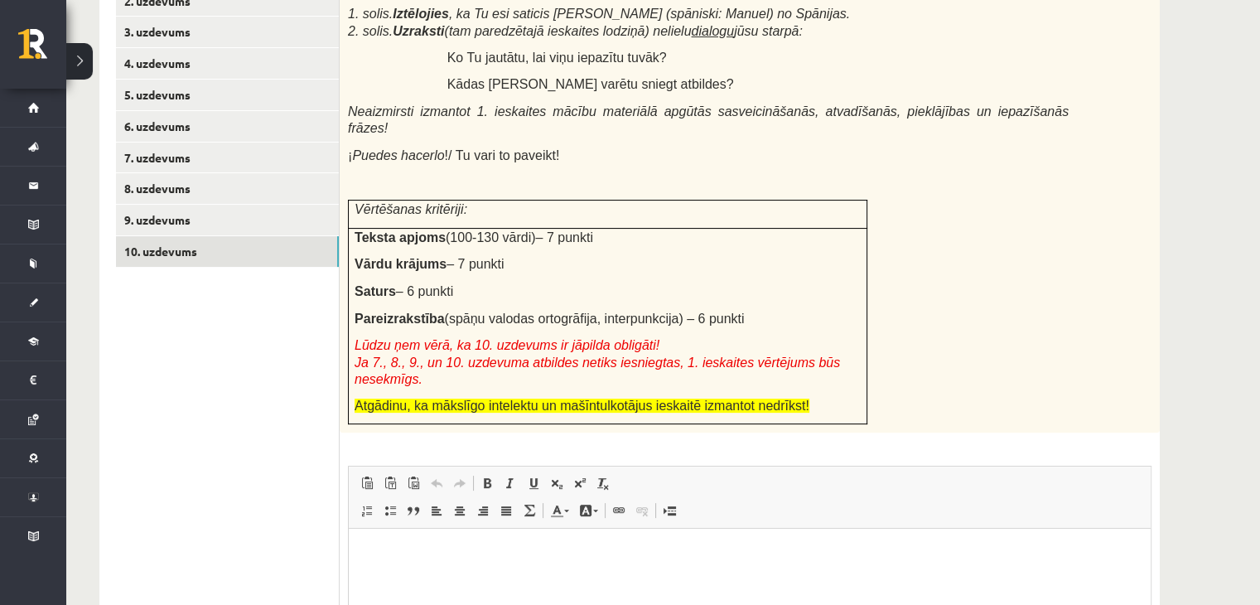
scroll to position [277, 0]
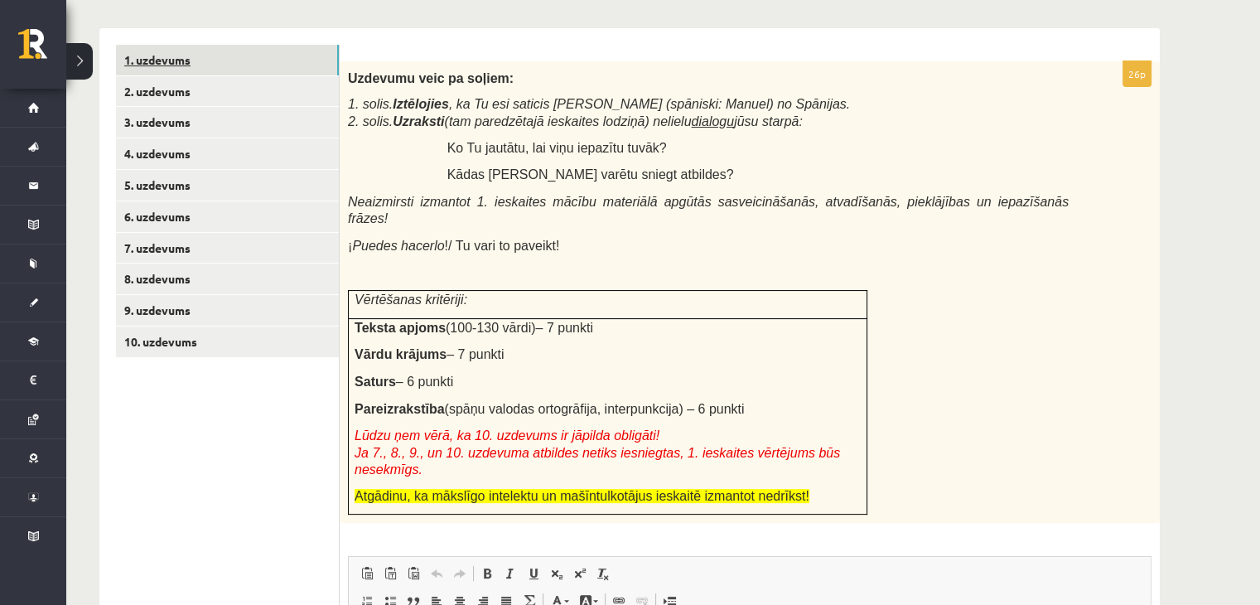
click at [177, 60] on link "1. uzdevums" at bounding box center [227, 60] width 223 height 31
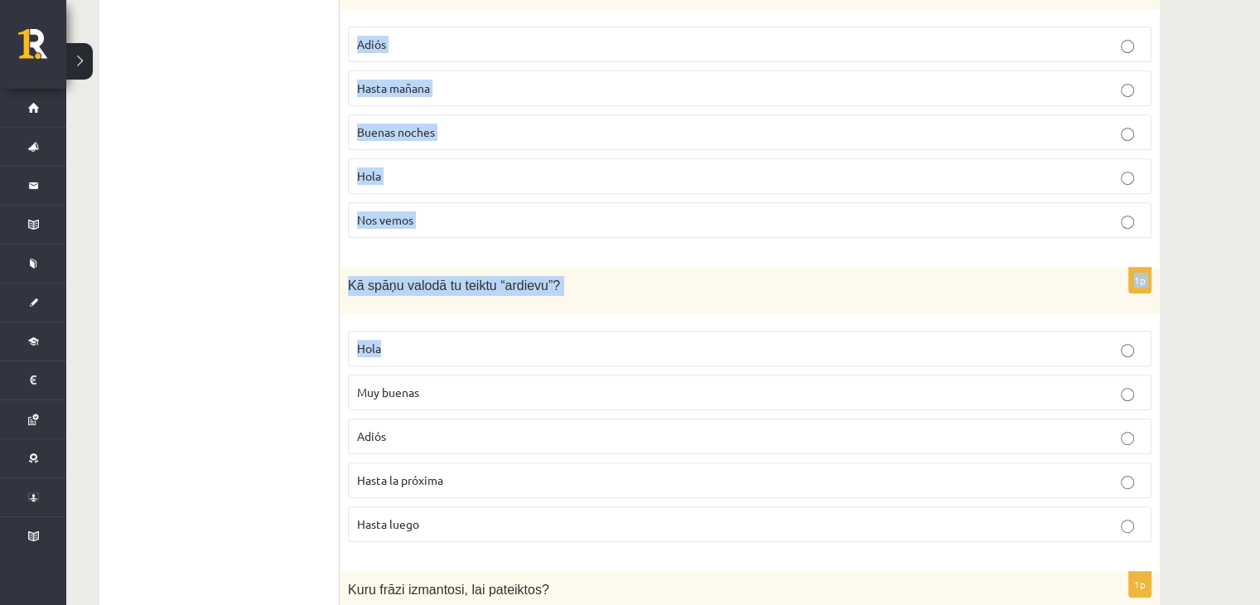
drag, startPoint x: 357, startPoint y: 51, endPoint x: 999, endPoint y: 317, distance: 695.0
click at [999, 317] on div "Izvēlies pareizo sasveicināšanās, atvadīšanās vai pieklājības frāzi! 1p Kā spāņ…" at bounding box center [750, 388] width 820 height 1577
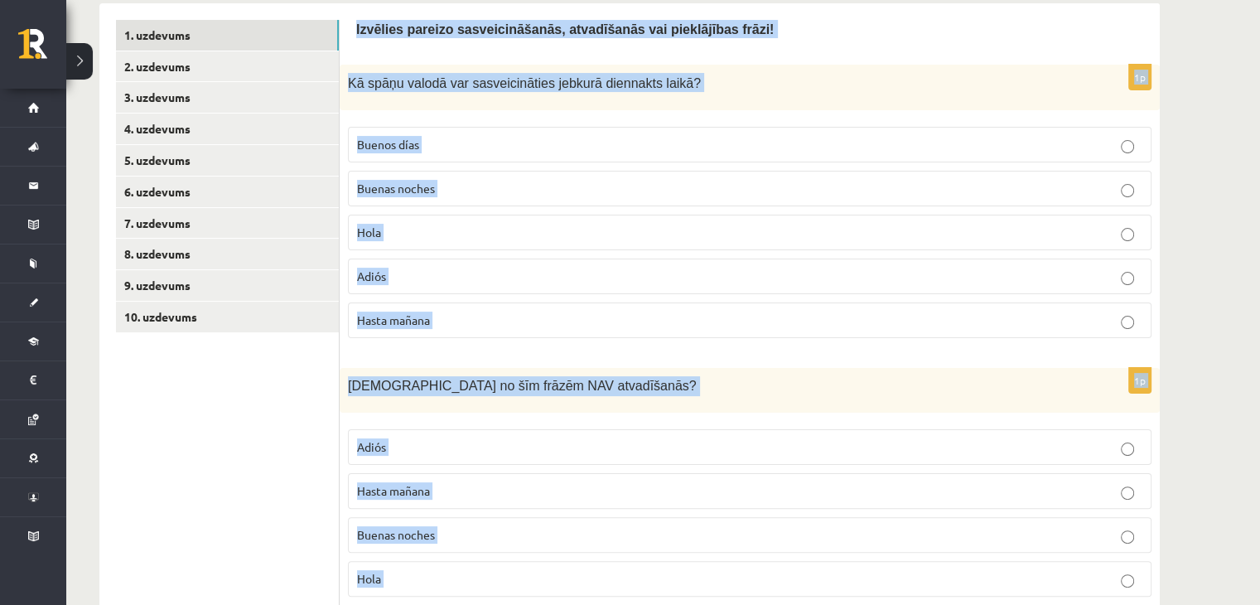
scroll to position [29, 0]
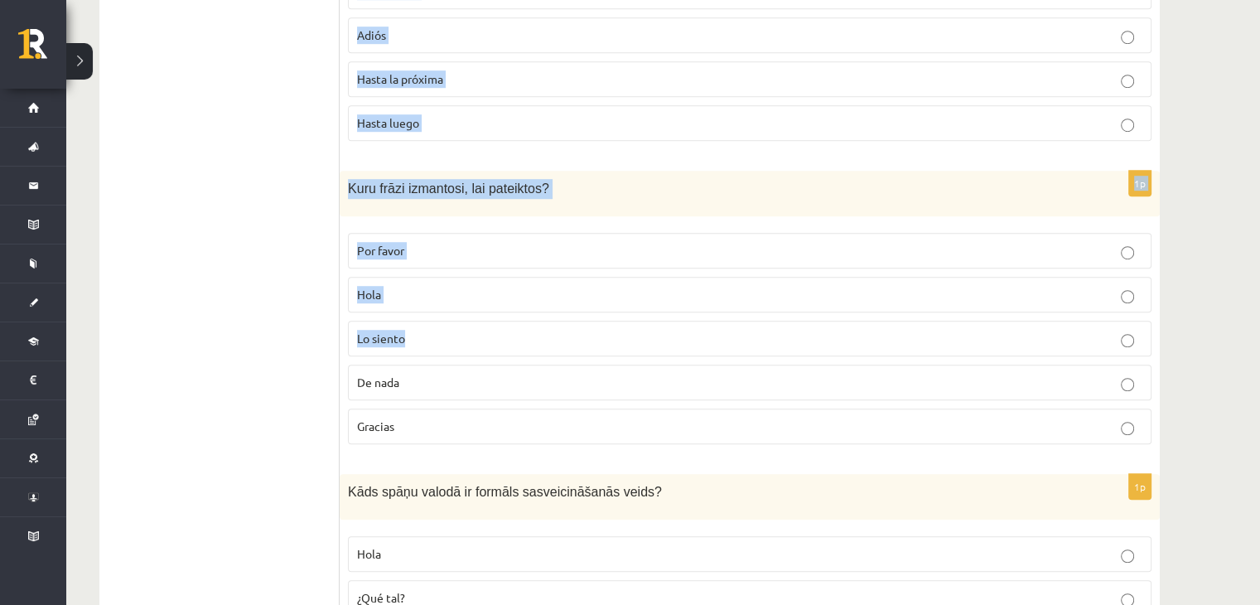
scroll to position [1305, 0]
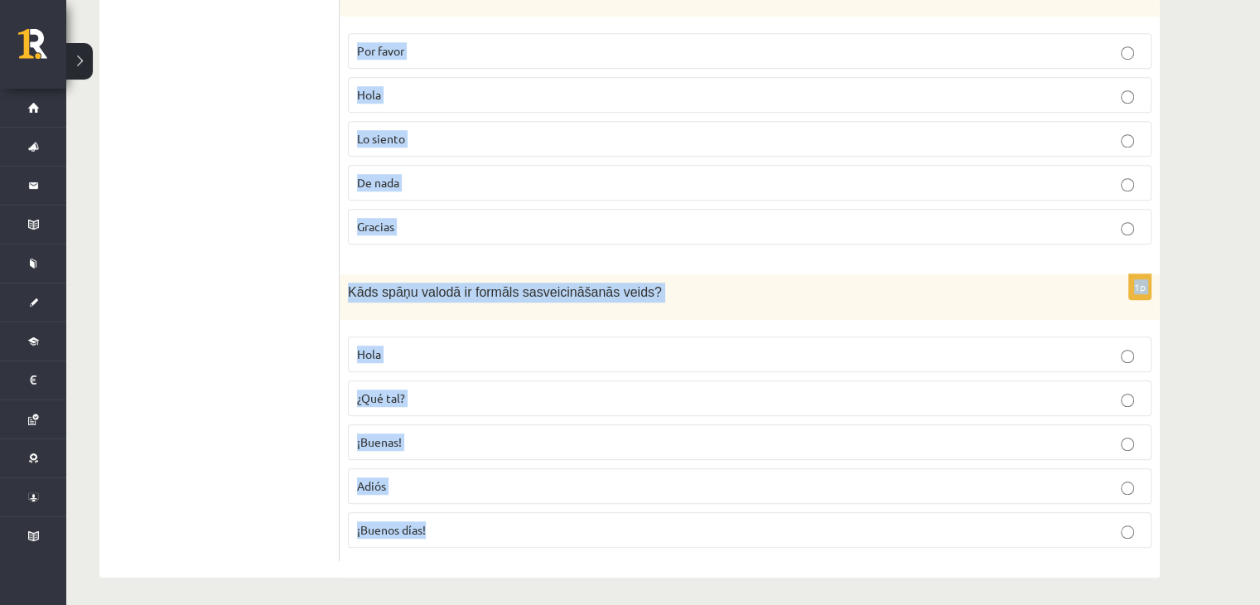
drag, startPoint x: 347, startPoint y: 292, endPoint x: 623, endPoint y: 541, distance: 371.2
copy form "Izvēlies pareizo sasveicināšanās, atvadīšanās vai pieklājības frāzi! 1p Kā spāņ…"
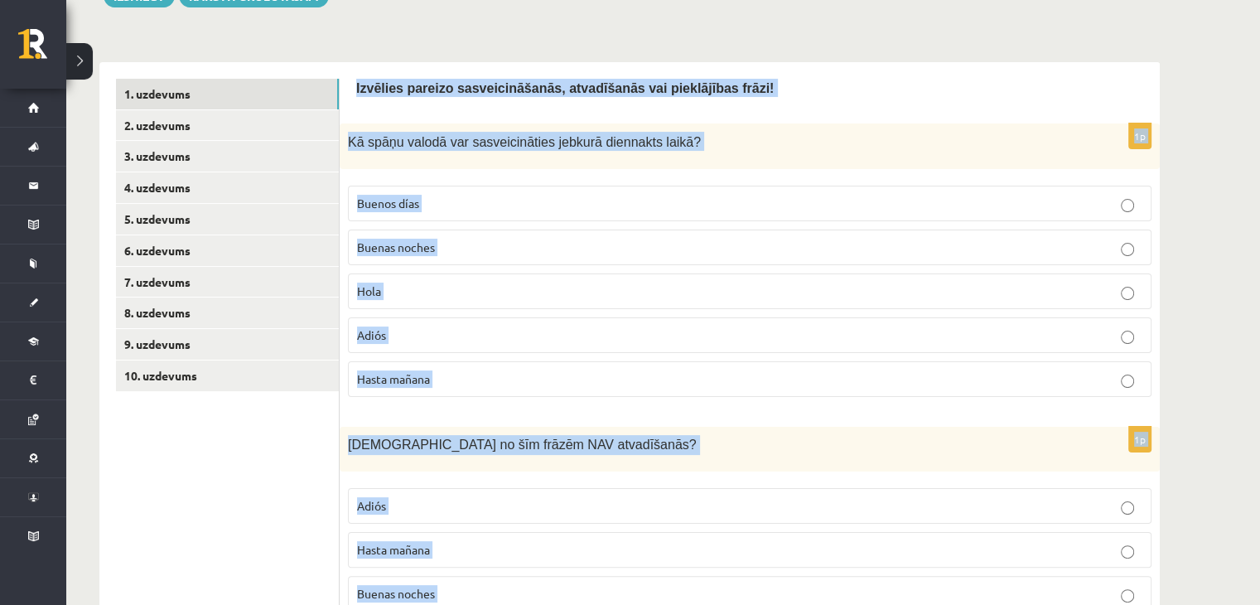
scroll to position [229, 0]
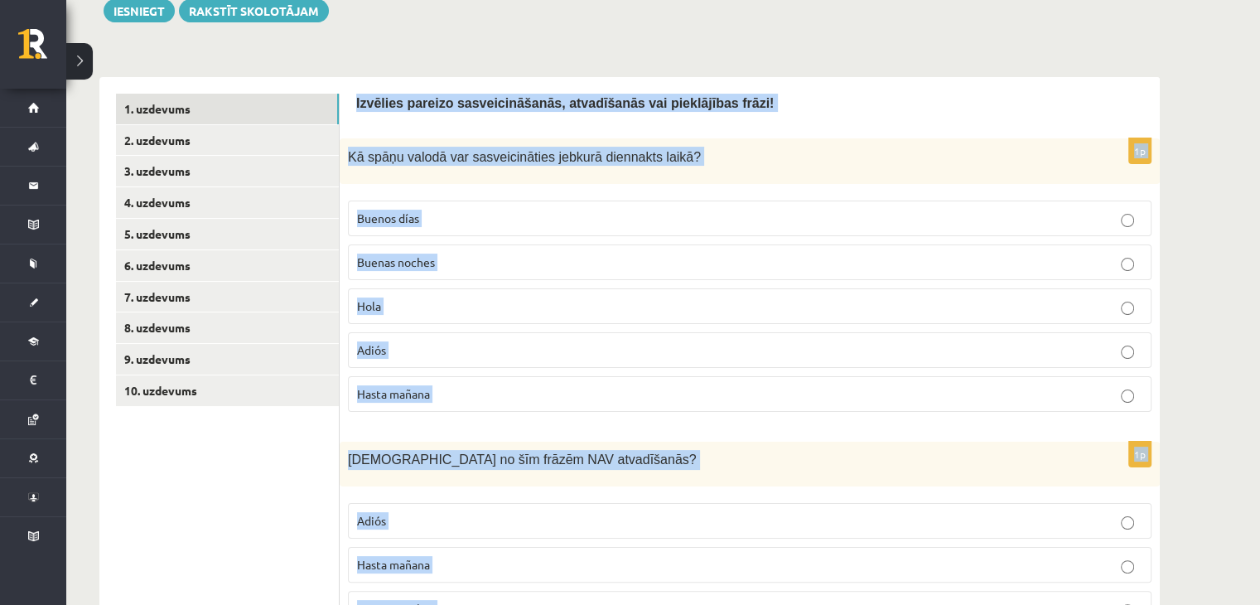
click at [711, 305] on p "Hola" at bounding box center [749, 305] width 785 height 17
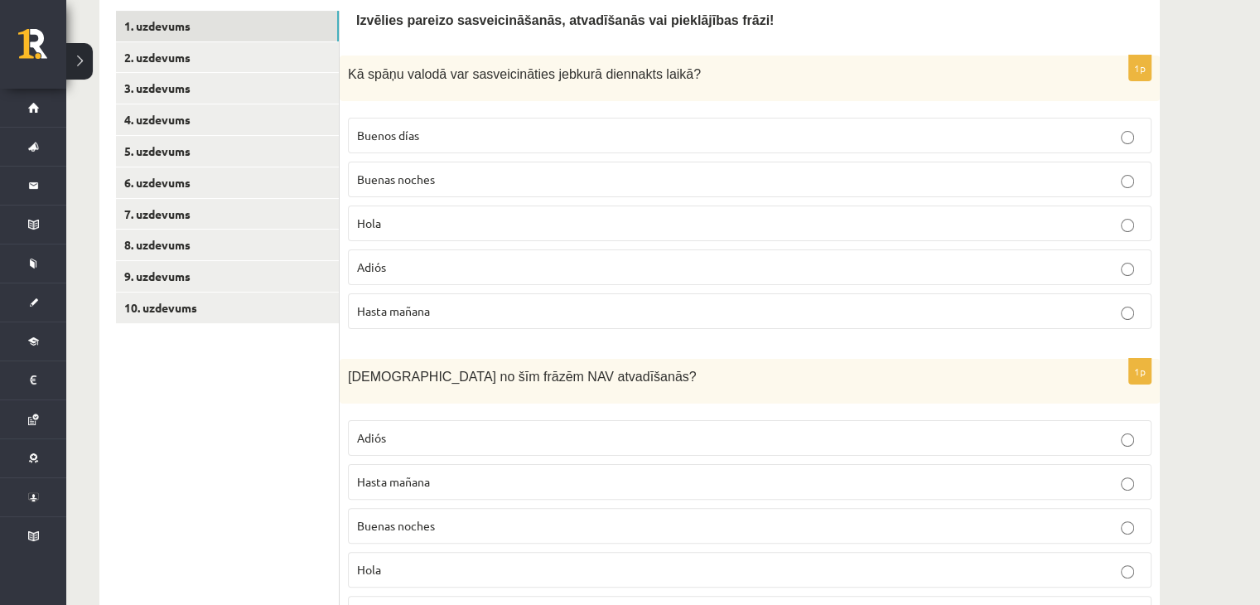
scroll to position [560, 0]
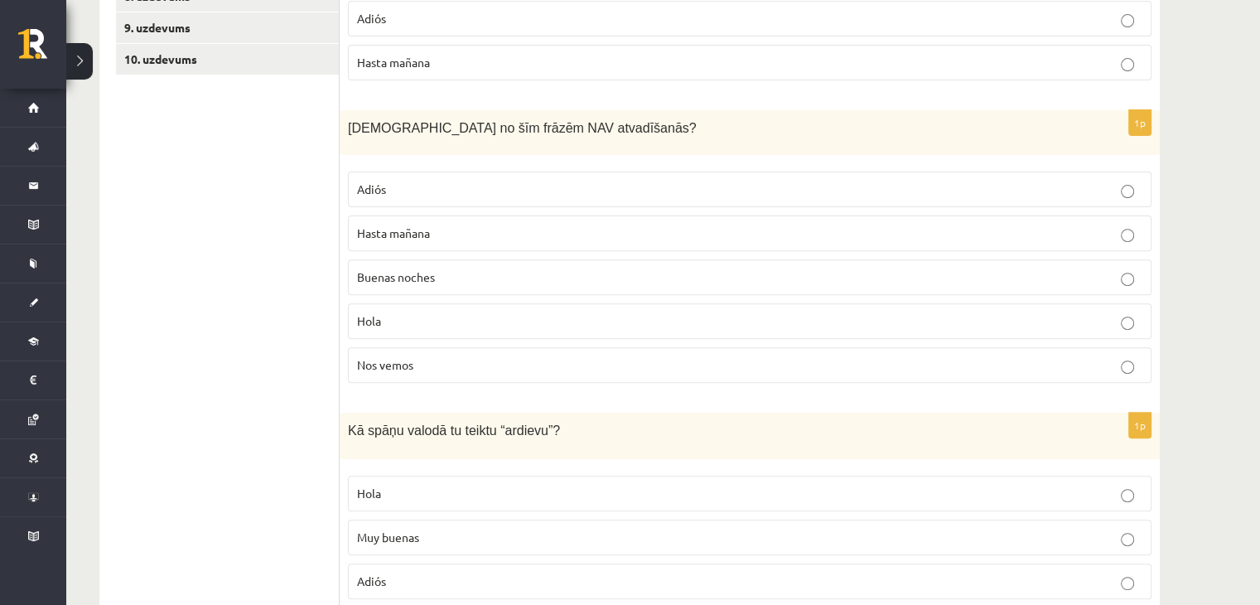
click at [445, 314] on p "Hola" at bounding box center [749, 320] width 785 height 17
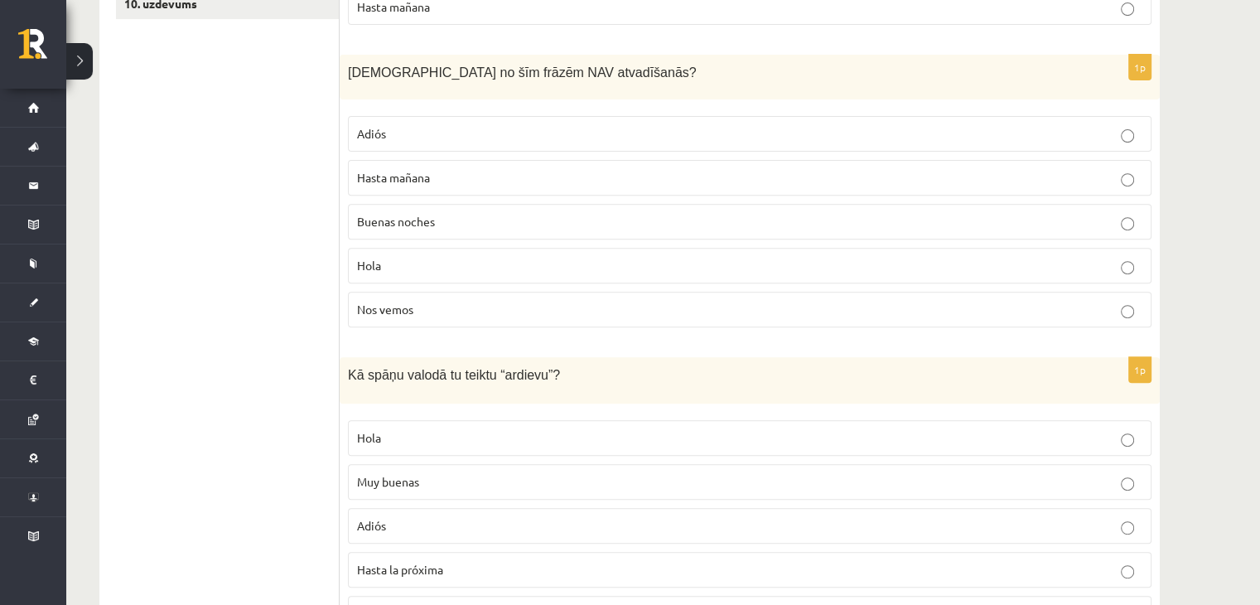
scroll to position [643, 0]
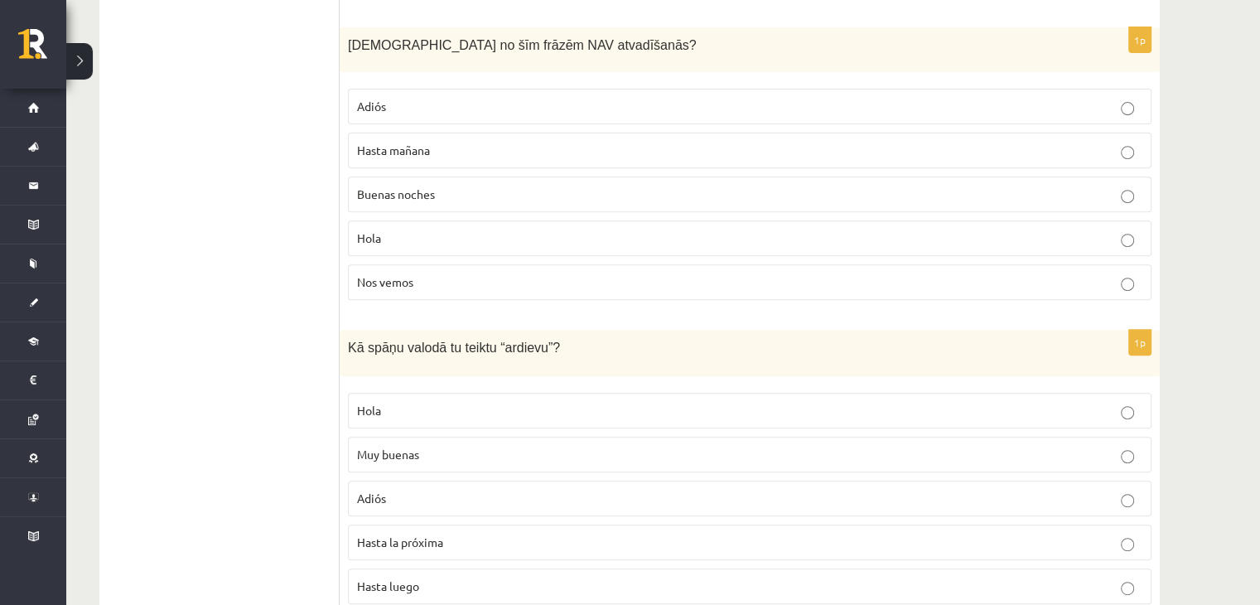
click at [426, 508] on label "Adiós" at bounding box center [749, 498] width 803 height 36
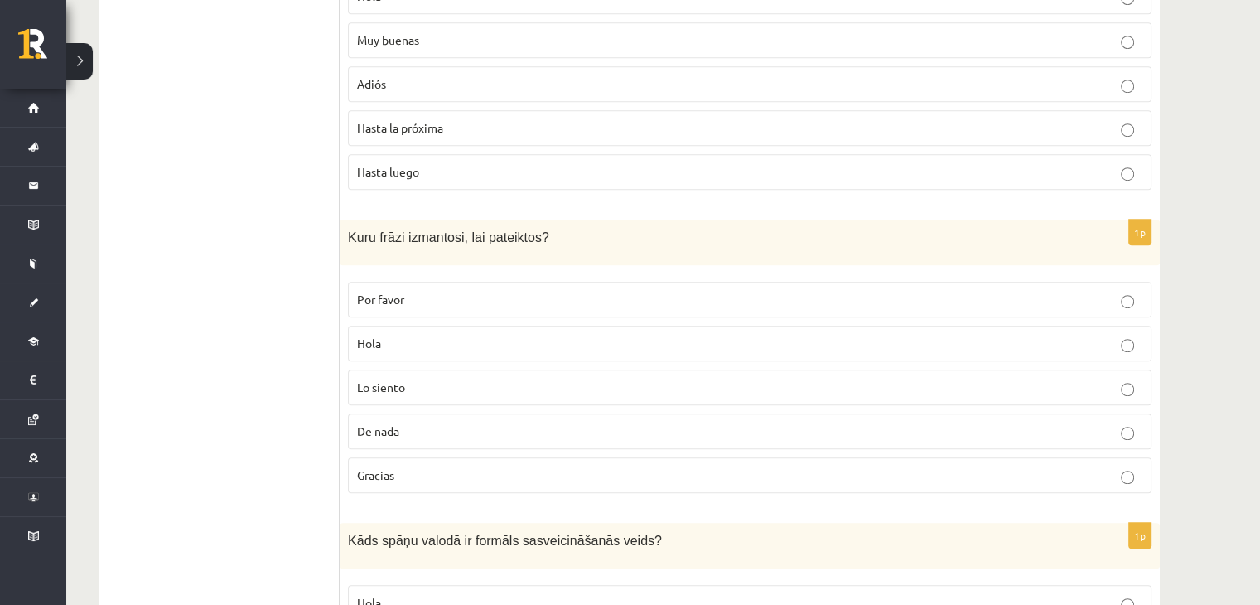
click at [427, 458] on label "Gracias" at bounding box center [749, 475] width 803 height 36
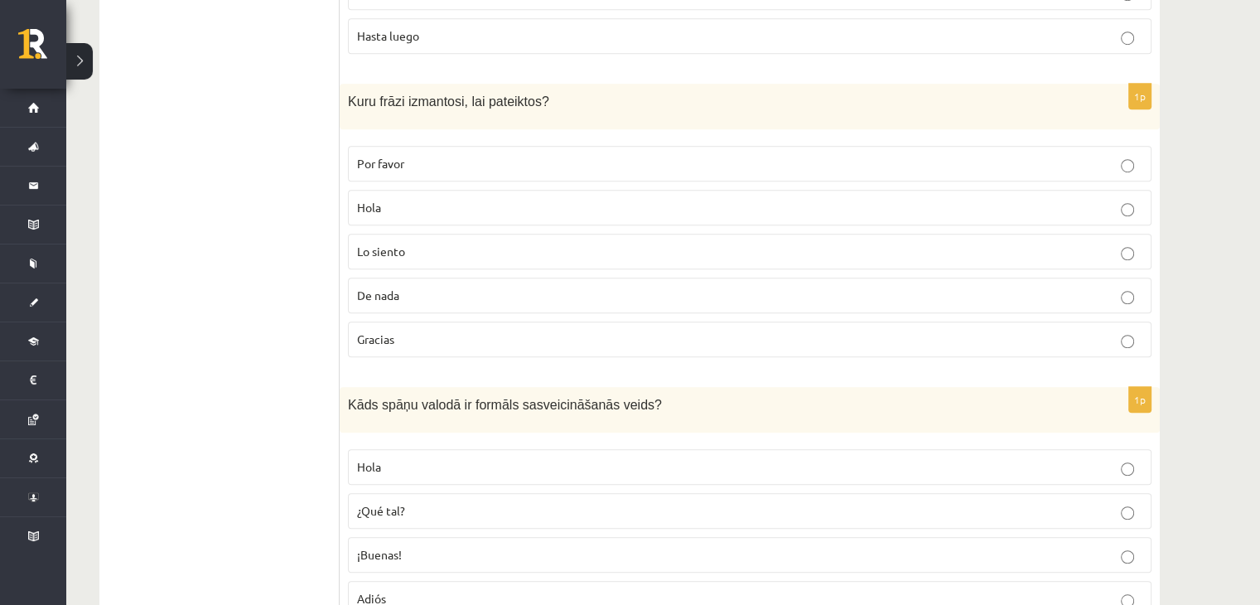
scroll to position [1305, 0]
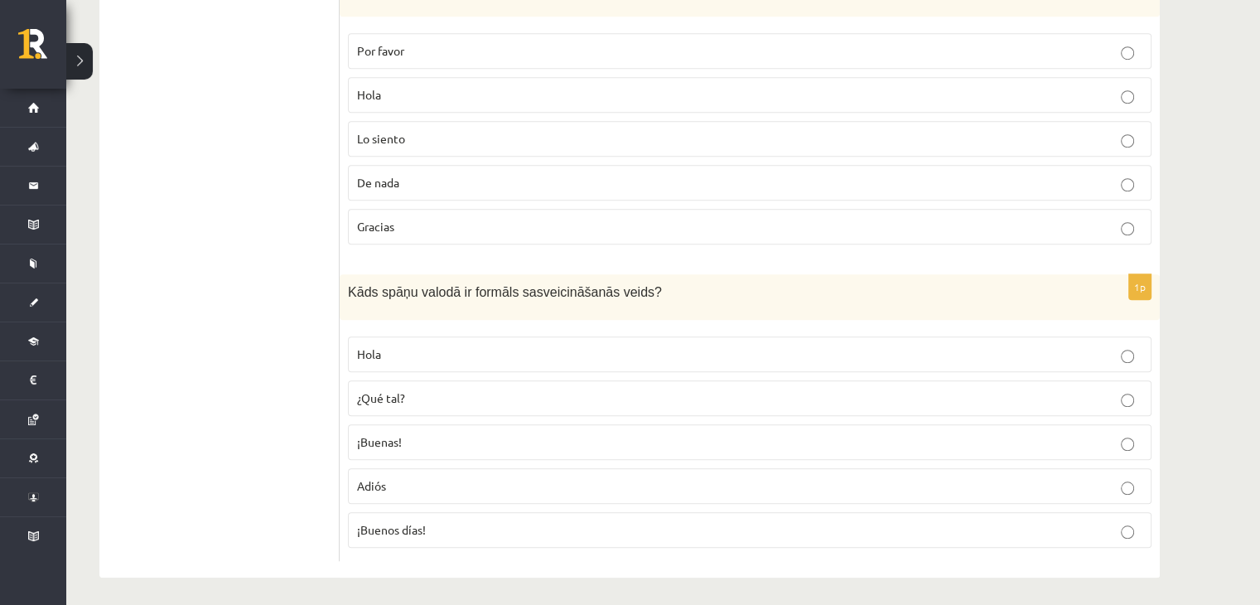
click at [409, 529] on p "¡Buenos días!" at bounding box center [749, 529] width 785 height 17
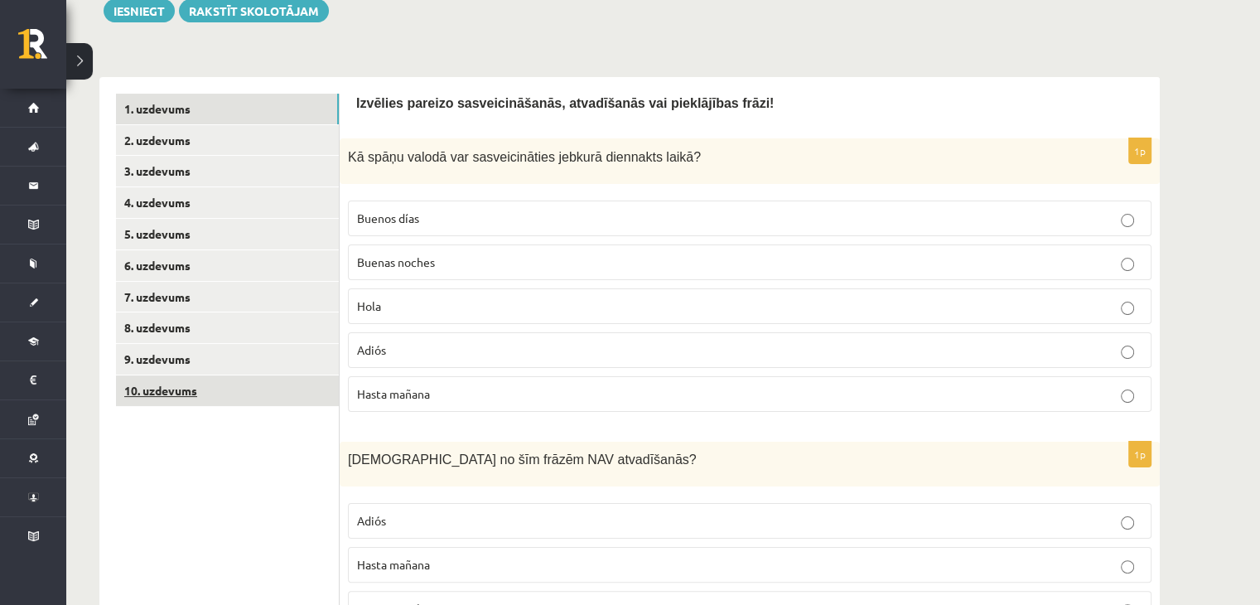
scroll to position [229, 0]
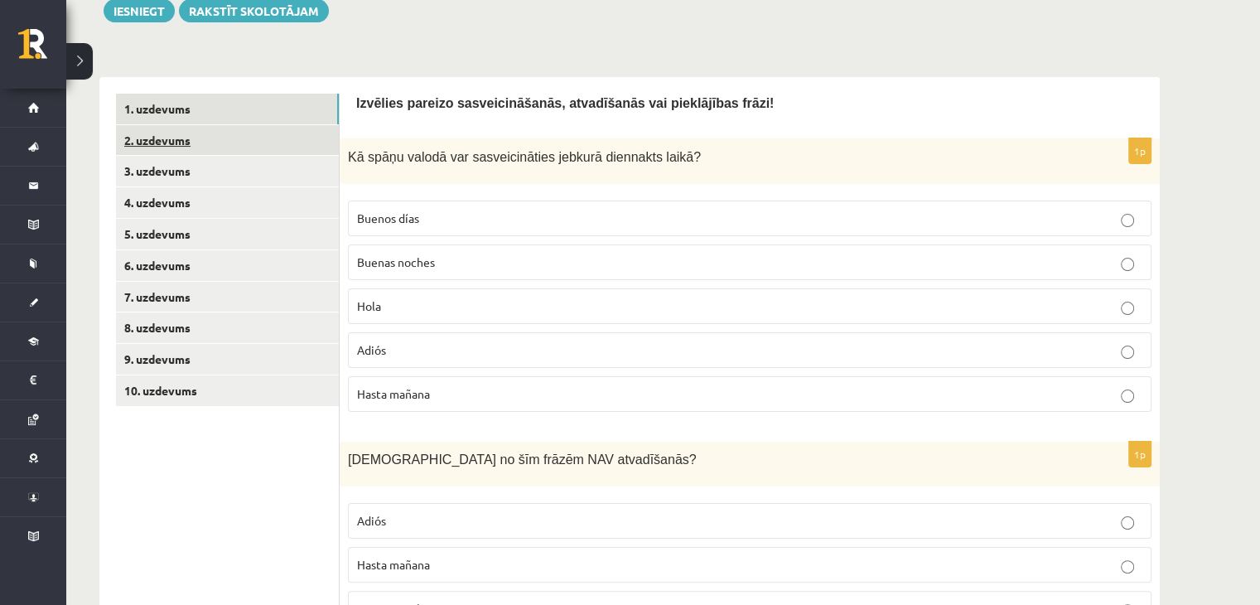
click at [180, 137] on link "2. uzdevums" at bounding box center [227, 140] width 223 height 31
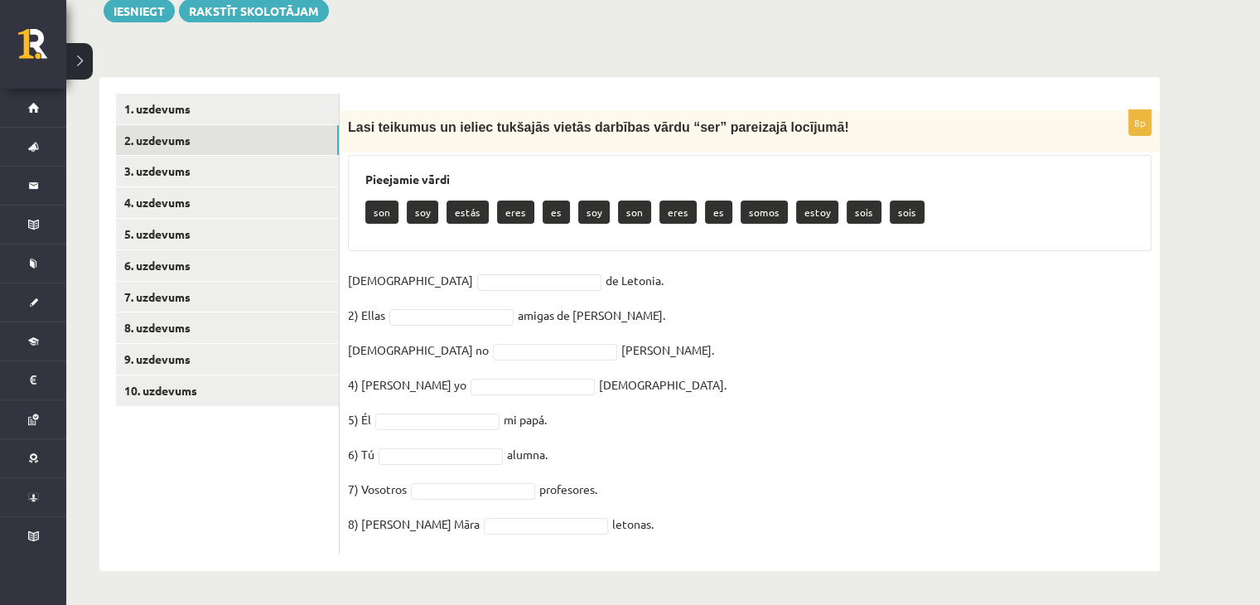
drag, startPoint x: 349, startPoint y: 114, endPoint x: 638, endPoint y: 528, distance: 503.8
click at [638, 528] on div "8p Lasi teikumus un ieliec tukšajās vietās darbības vārdu “ser” pareizajā locīj…" at bounding box center [750, 332] width 820 height 444
copy div "Lasi teikumus un ieliec tukšajās vietās darbības vārdu “ser” pareizajā locījumā…"
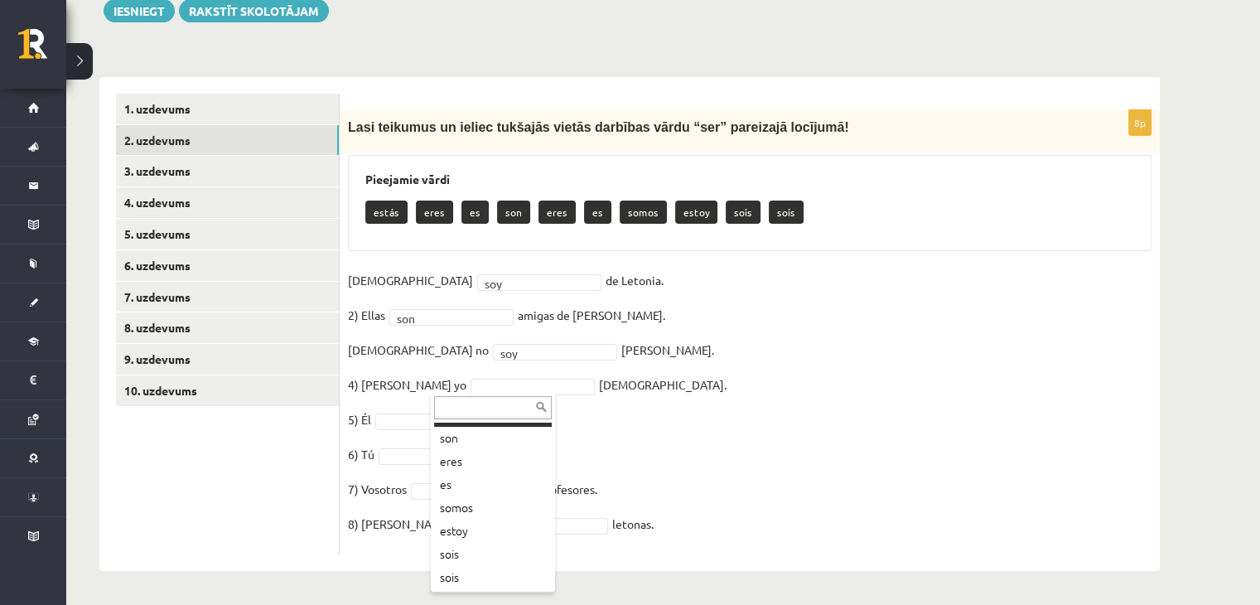
scroll to position [89, 0]
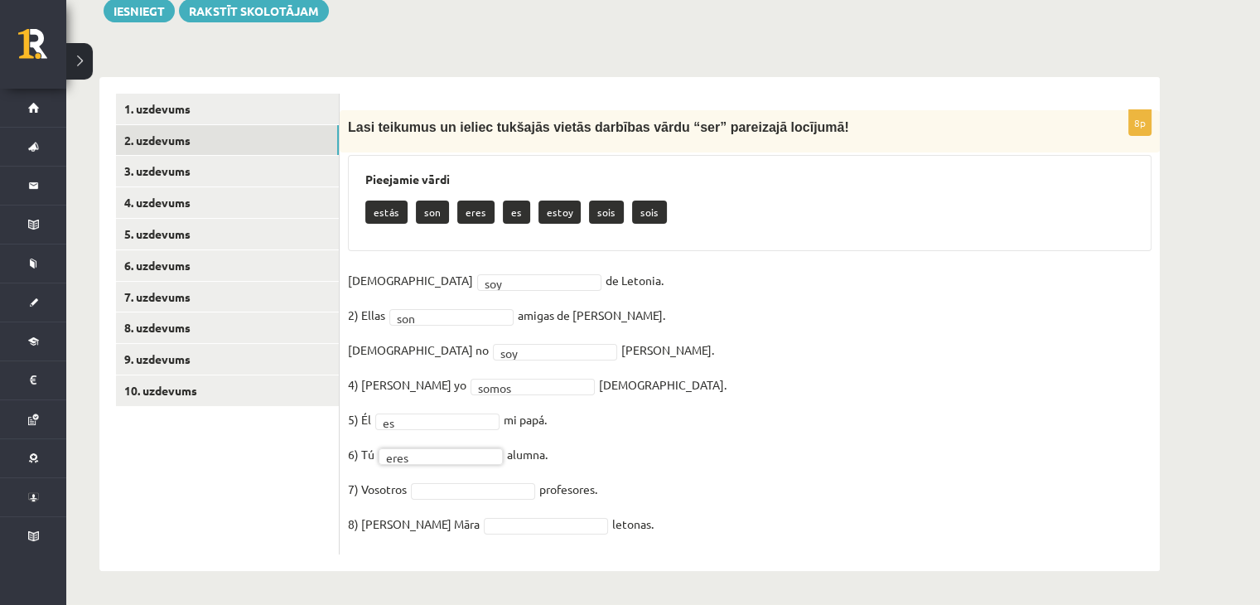
click at [458, 478] on fieldset "1) Yo soy *** de Letonia. 2) Ellas son *** amigas de Antonio. 3) Yo no soy *** …" at bounding box center [749, 406] width 803 height 278
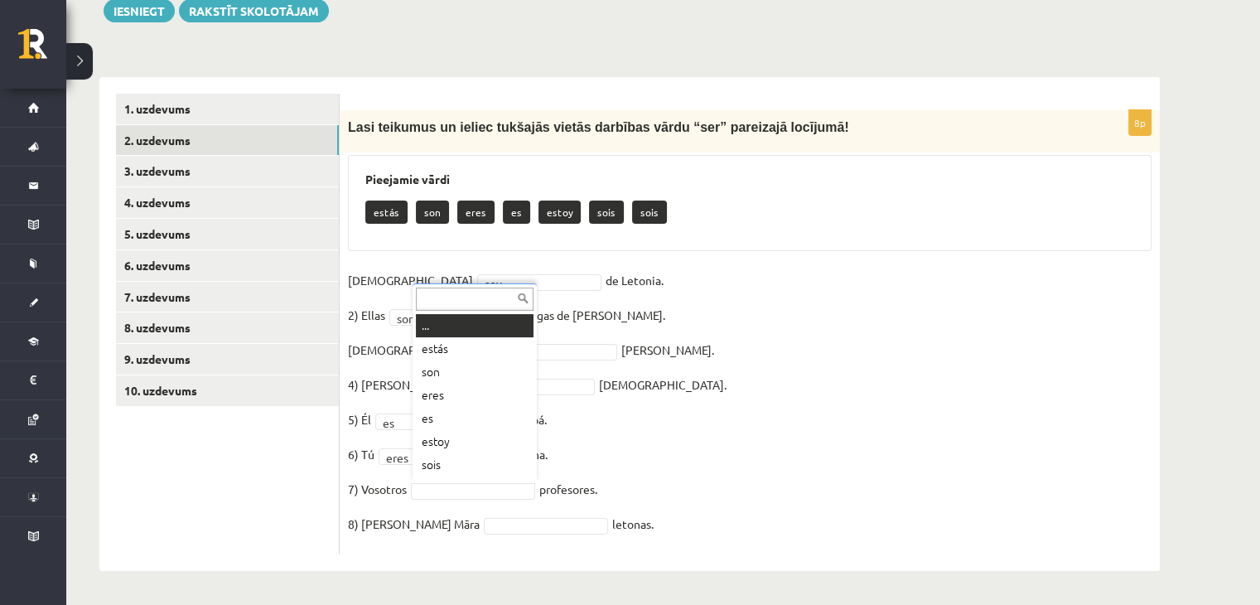
scroll to position [20, 0]
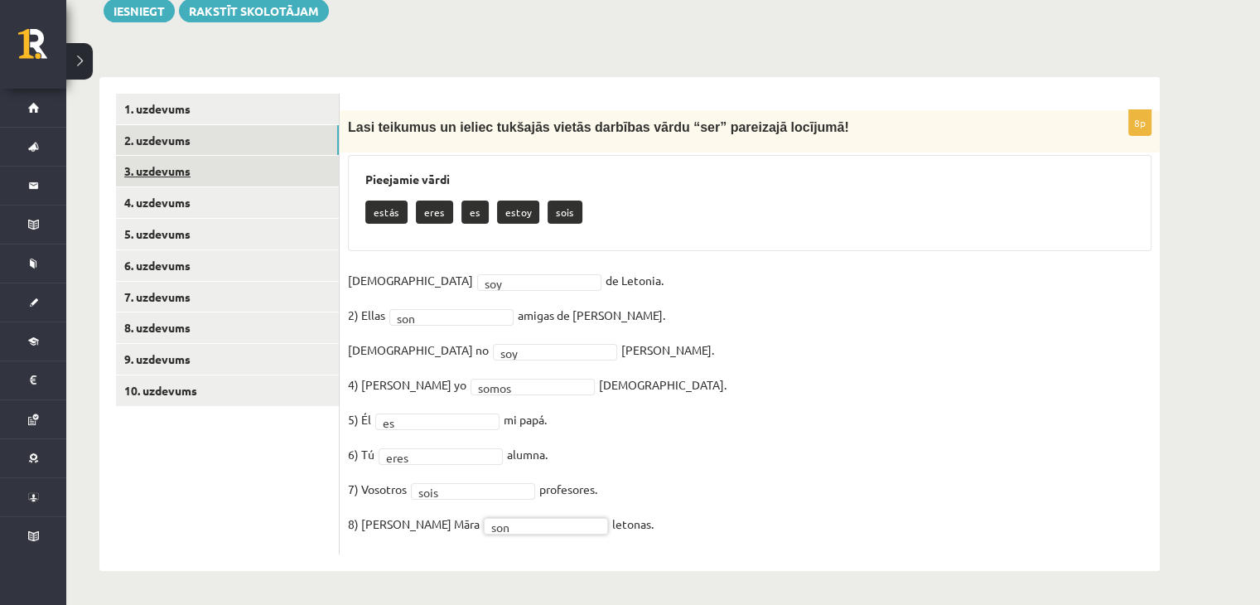
click at [162, 173] on link "3. uzdevums" at bounding box center [227, 171] width 223 height 31
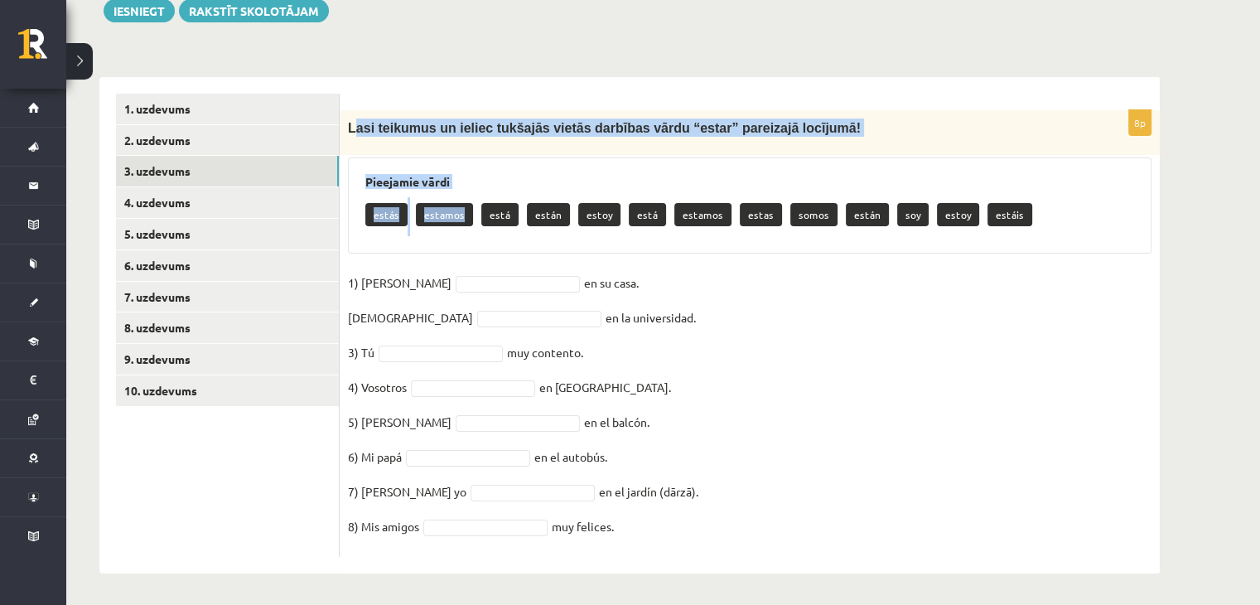
drag, startPoint x: 351, startPoint y: 132, endPoint x: 462, endPoint y: 240, distance: 155.2
click at [462, 240] on div "8p Lasi teikumus un ieliec tukšajās vietās darbības vārdu “estar” pareizajā loc…" at bounding box center [750, 333] width 820 height 446
click at [378, 114] on div "Lasi teikumus un ieliec tukšajās vietās darbības vārdu “estar” pareizajā locīju…" at bounding box center [750, 132] width 820 height 45
drag, startPoint x: 367, startPoint y: 130, endPoint x: 359, endPoint y: 127, distance: 8.9
click at [366, 129] on span "Lasi teikumus un ieliec tukšajās vietās darbības vārdu “estar” pareizajā locīju…" at bounding box center [604, 128] width 513 height 14
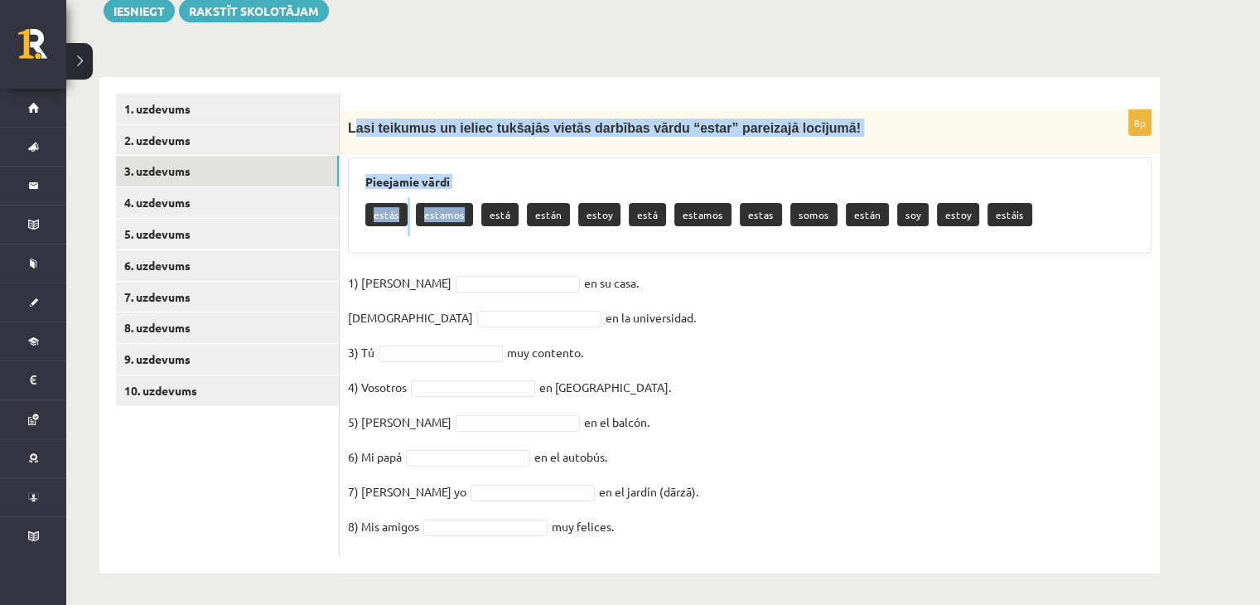
click at [351, 127] on span "Lasi teikumus un ieliec tukšajās vietās darbības vārdu “estar” pareizajā locīju…" at bounding box center [604, 128] width 513 height 14
drag, startPoint x: 346, startPoint y: 127, endPoint x: 658, endPoint y: 511, distance: 495.1
click at [669, 546] on div "8p Lasi teikumus un ieliec tukšajās vietās darbības vārdu “estar” pareizajā loc…" at bounding box center [750, 333] width 820 height 446
copy div "Lasi teikumus un ieliec tukšajās vietās darbības vārdu “estar” pareizajā locīju…"
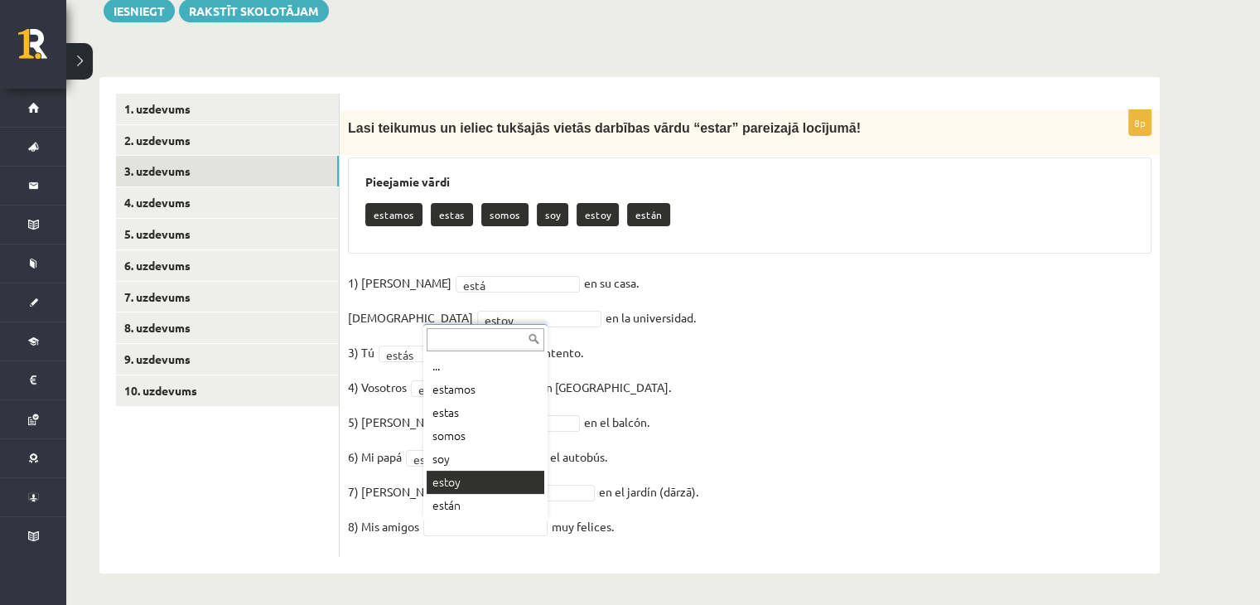
scroll to position [231, 0]
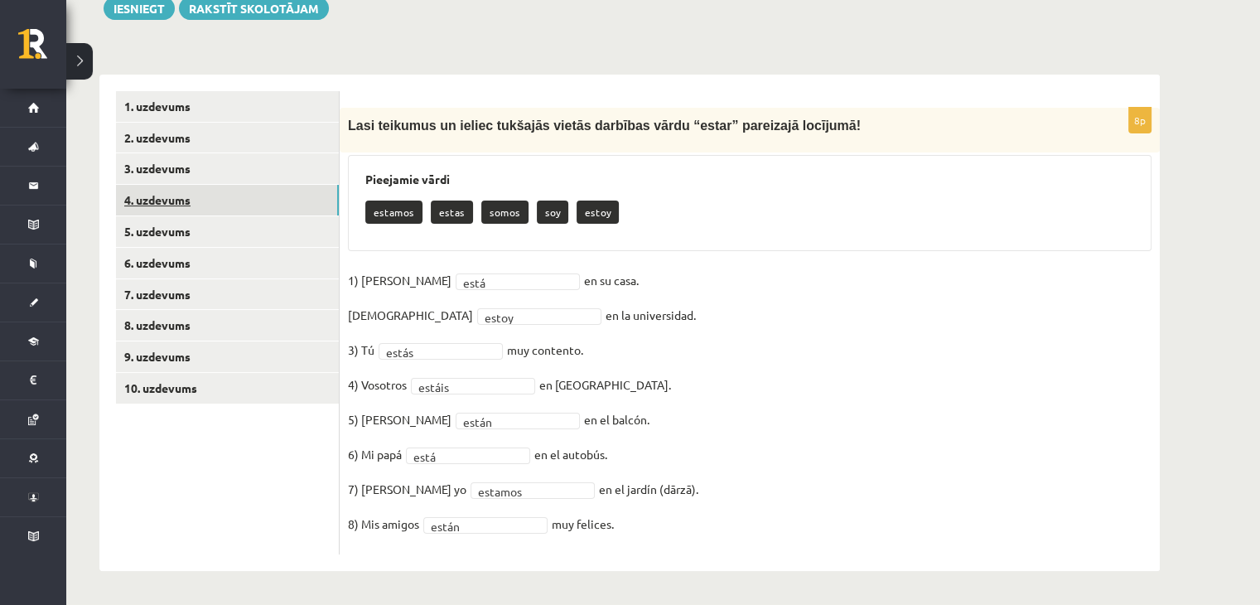
click at [158, 199] on link "4. uzdevums" at bounding box center [227, 200] width 223 height 31
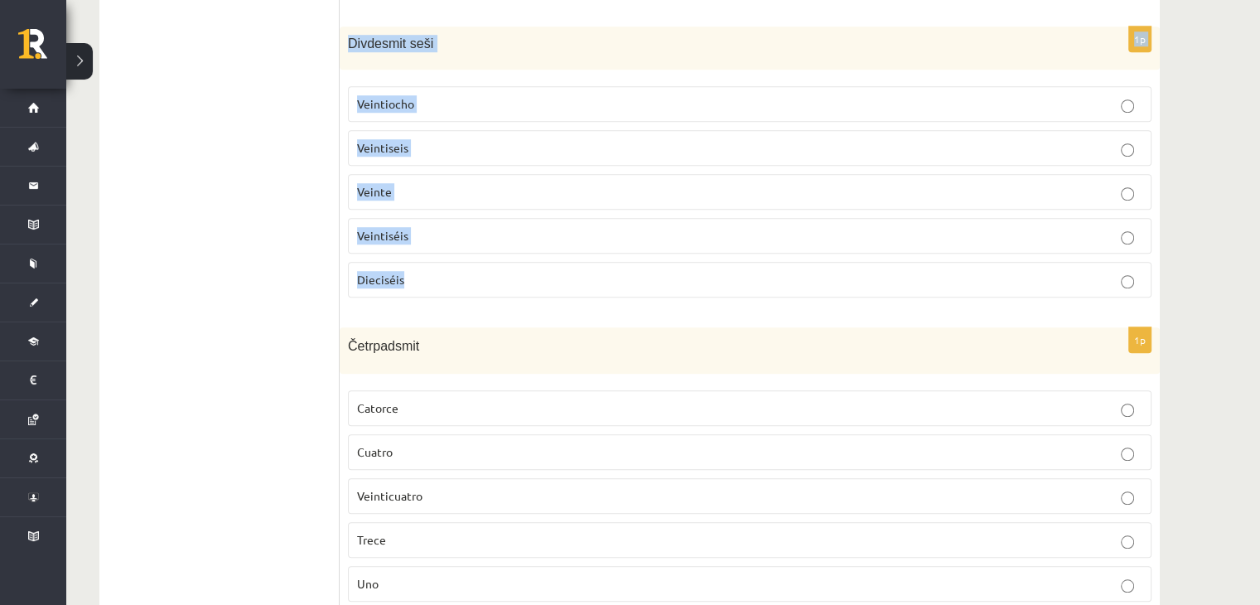
scroll to position [1322, 0]
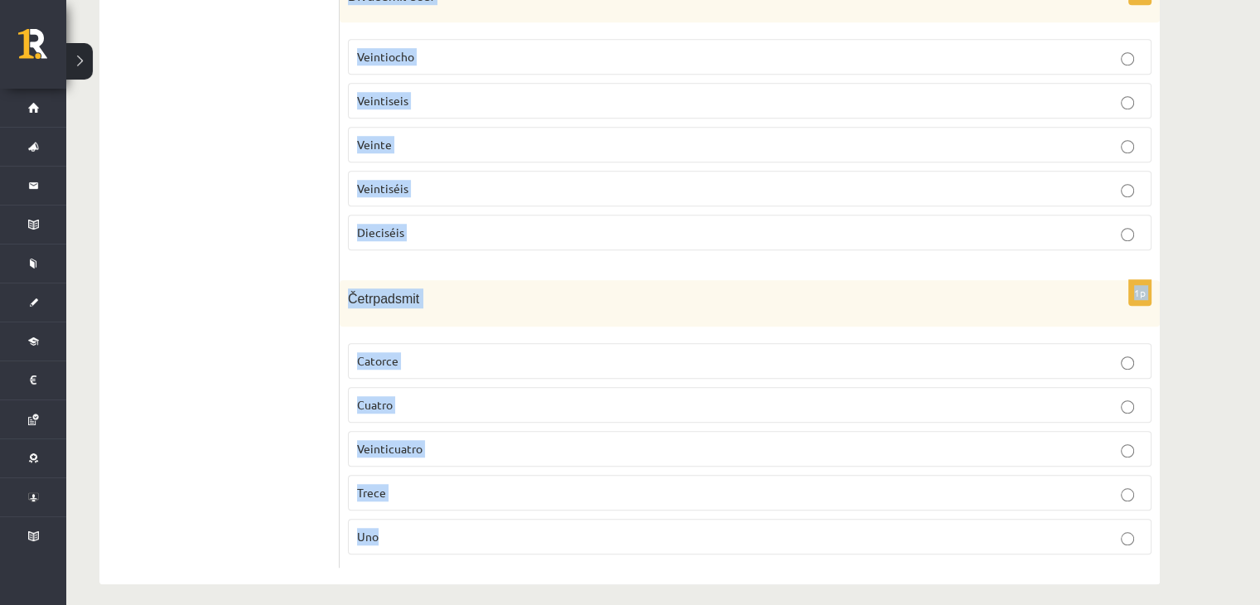
drag, startPoint x: 369, startPoint y: 97, endPoint x: 616, endPoint y: 531, distance: 499.2
copy form "lasi situācijas aprakstu un izvēlies pareizo skaitļu rakstības veidu! Iedomājie…"
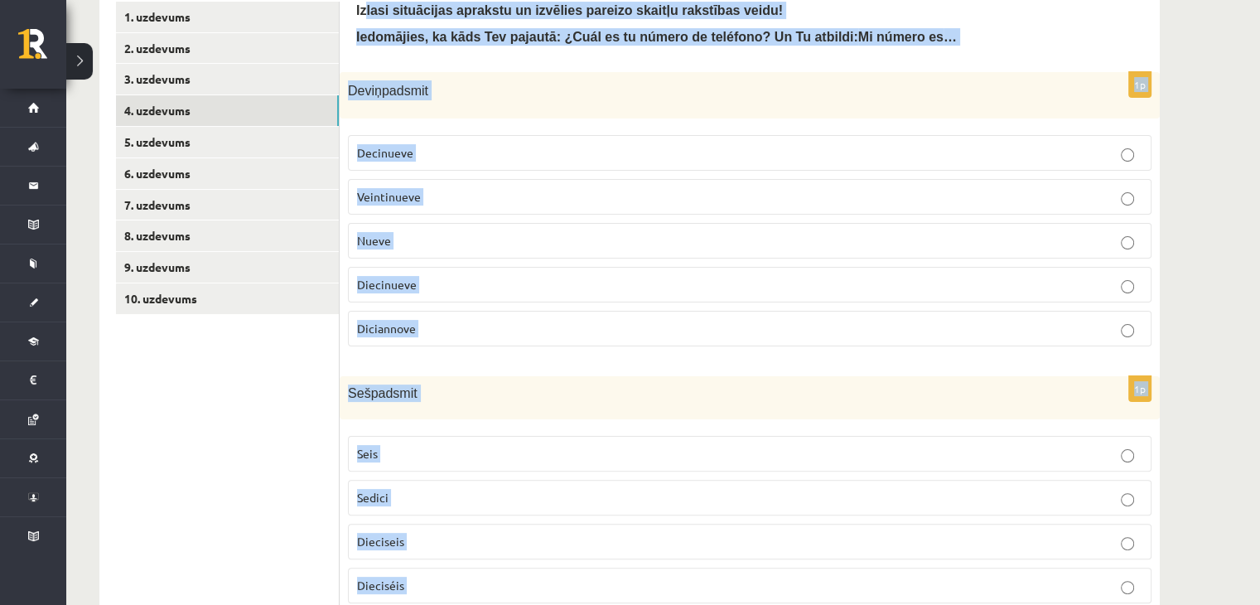
scroll to position [245, 0]
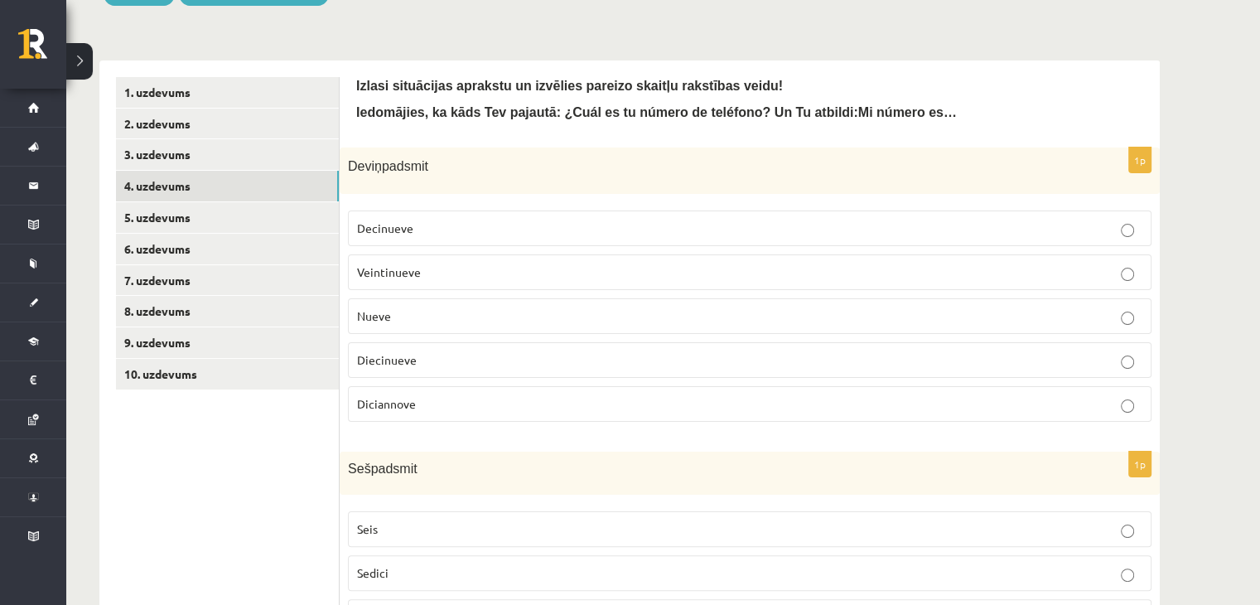
click at [450, 358] on p "Diecinueve" at bounding box center [749, 359] width 785 height 17
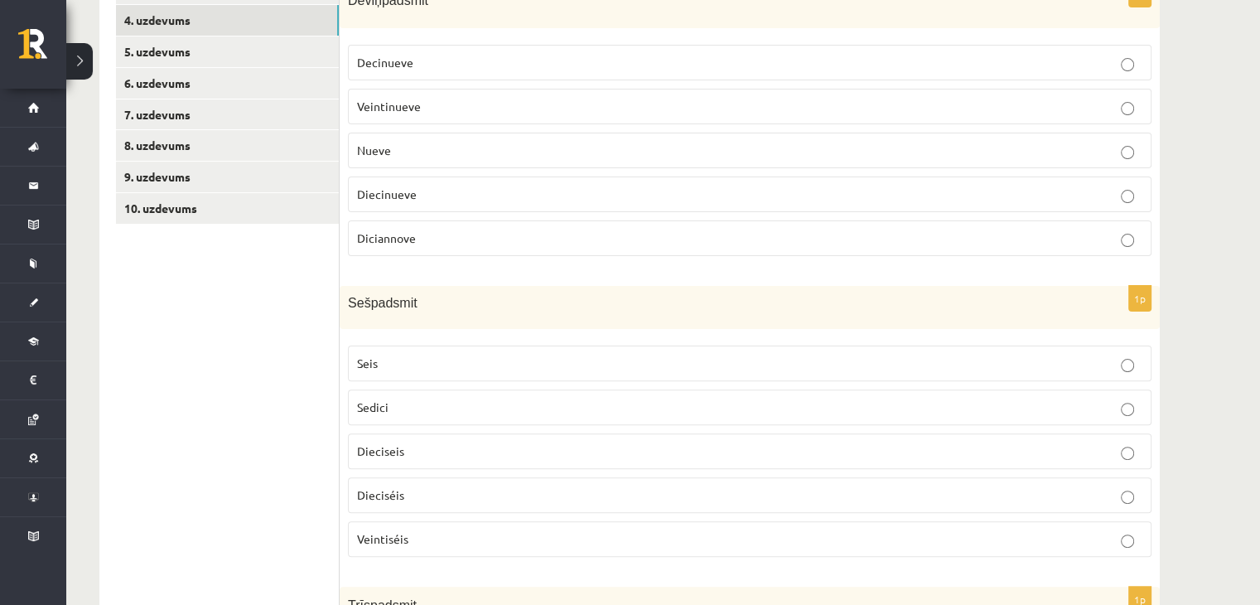
scroll to position [494, 0]
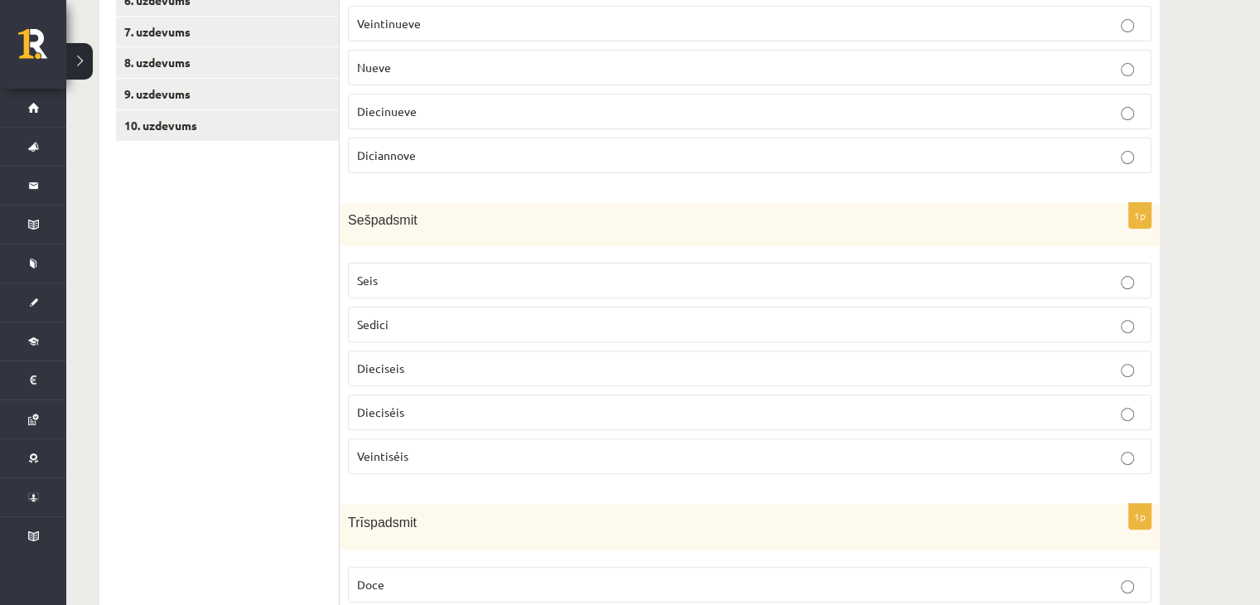
click at [469, 409] on p "Dieciséis" at bounding box center [749, 411] width 785 height 17
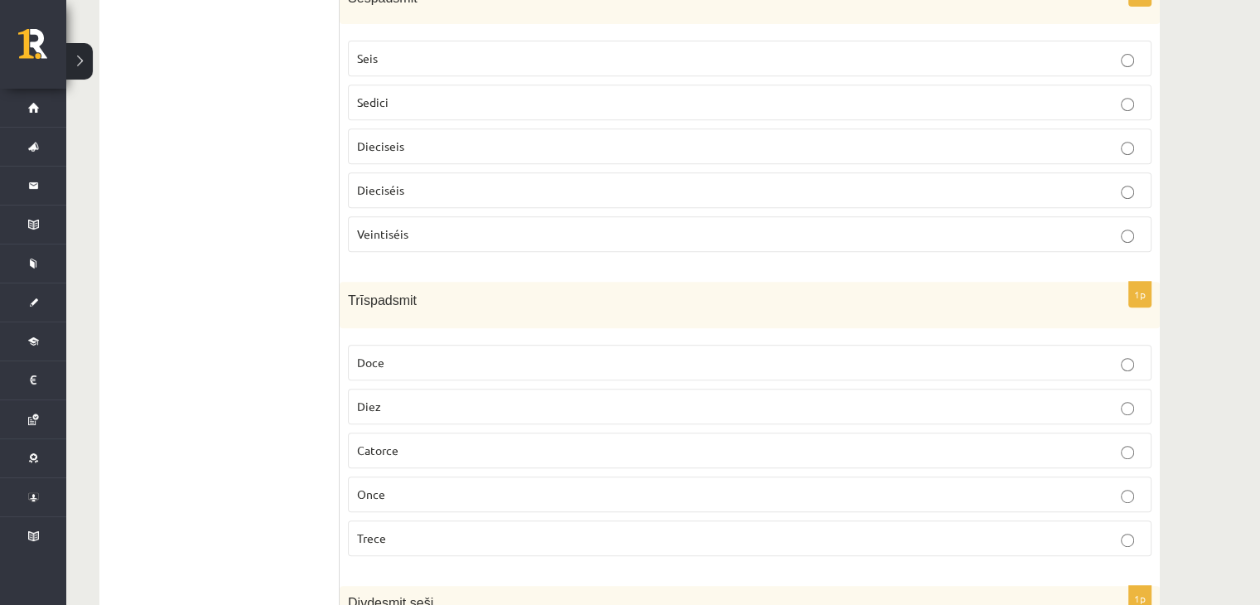
scroll to position [742, 0]
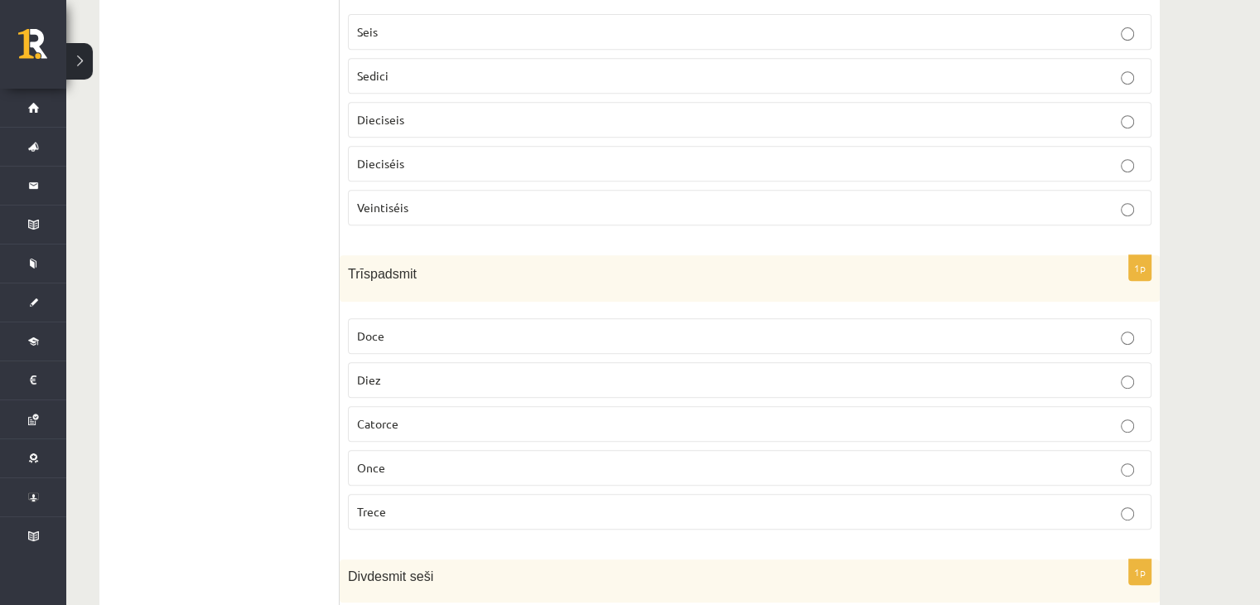
click at [572, 494] on label "Trece" at bounding box center [749, 512] width 803 height 36
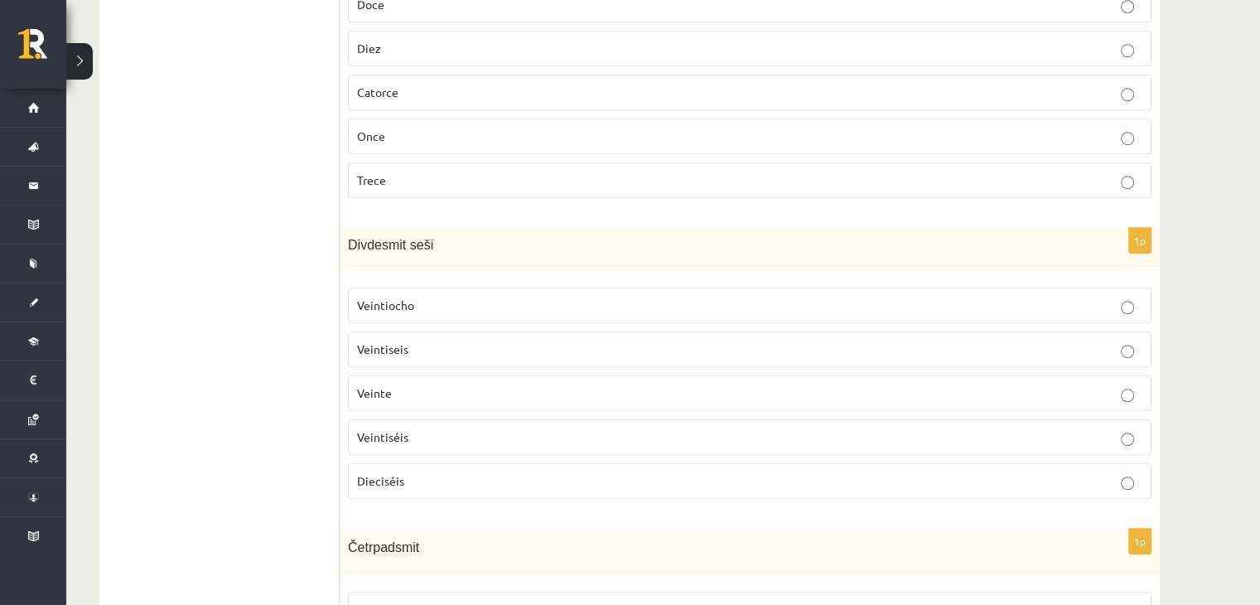
click at [497, 428] on p "Veintiséis" at bounding box center [749, 436] width 785 height 17
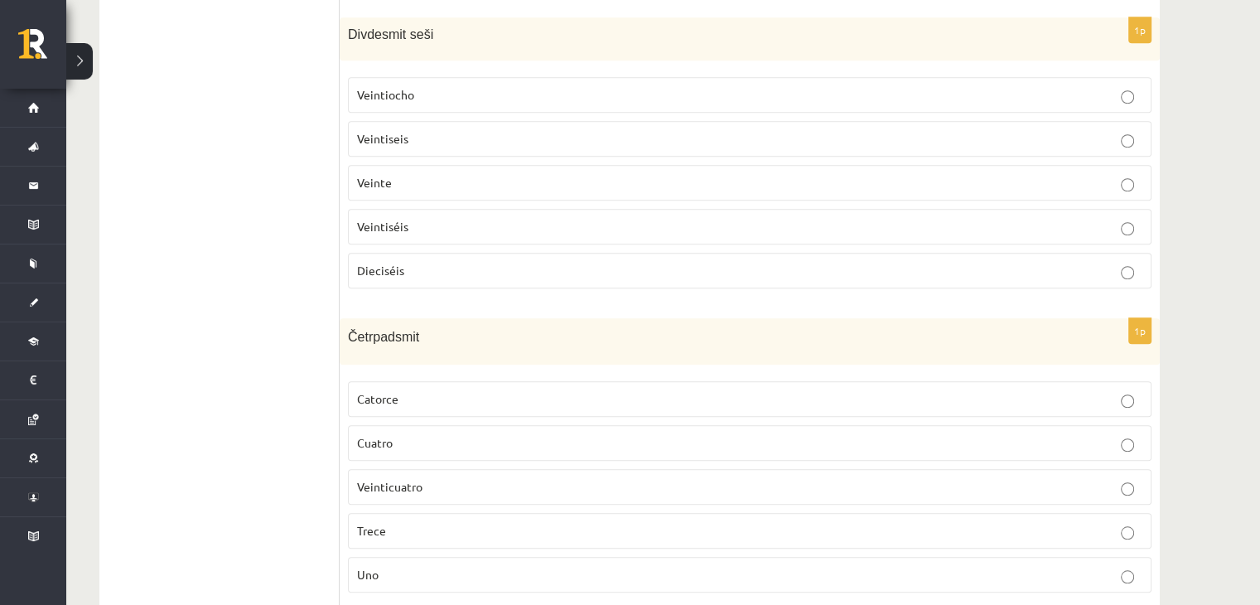
scroll to position [1322, 0]
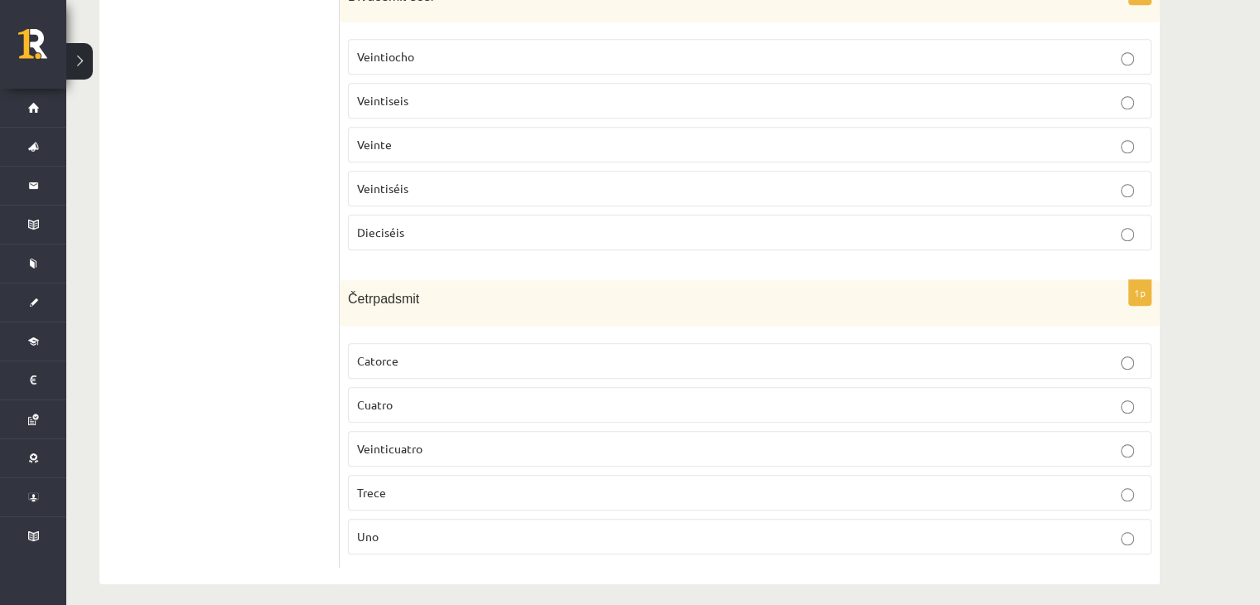
click at [447, 352] on p "Catorce" at bounding box center [749, 360] width 785 height 17
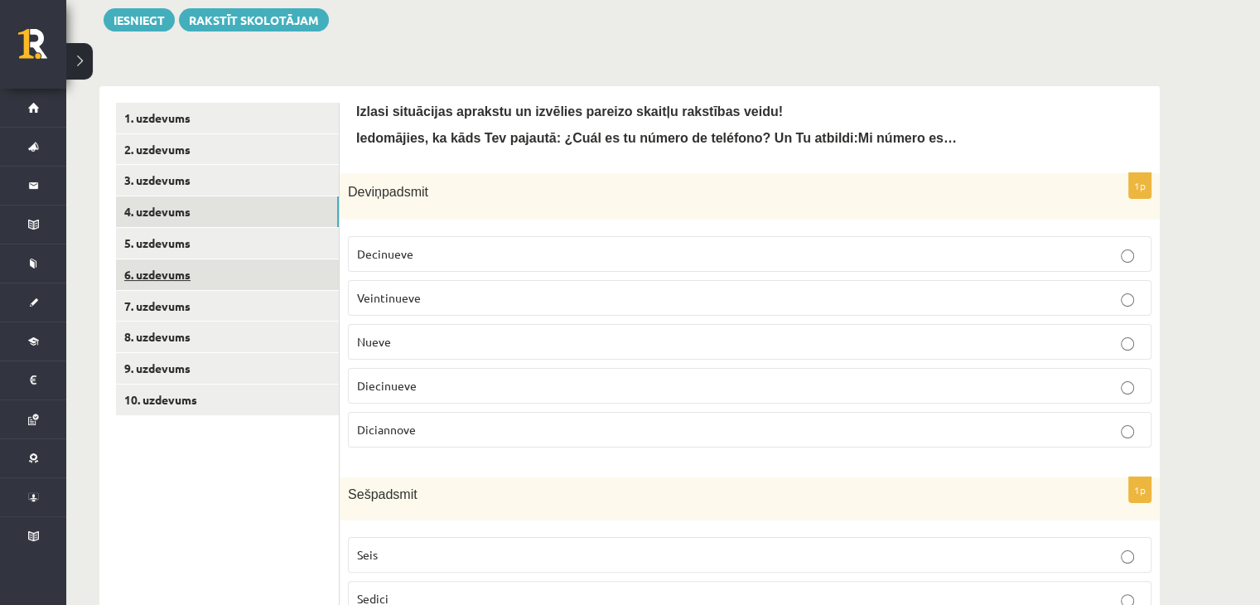
scroll to position [162, 0]
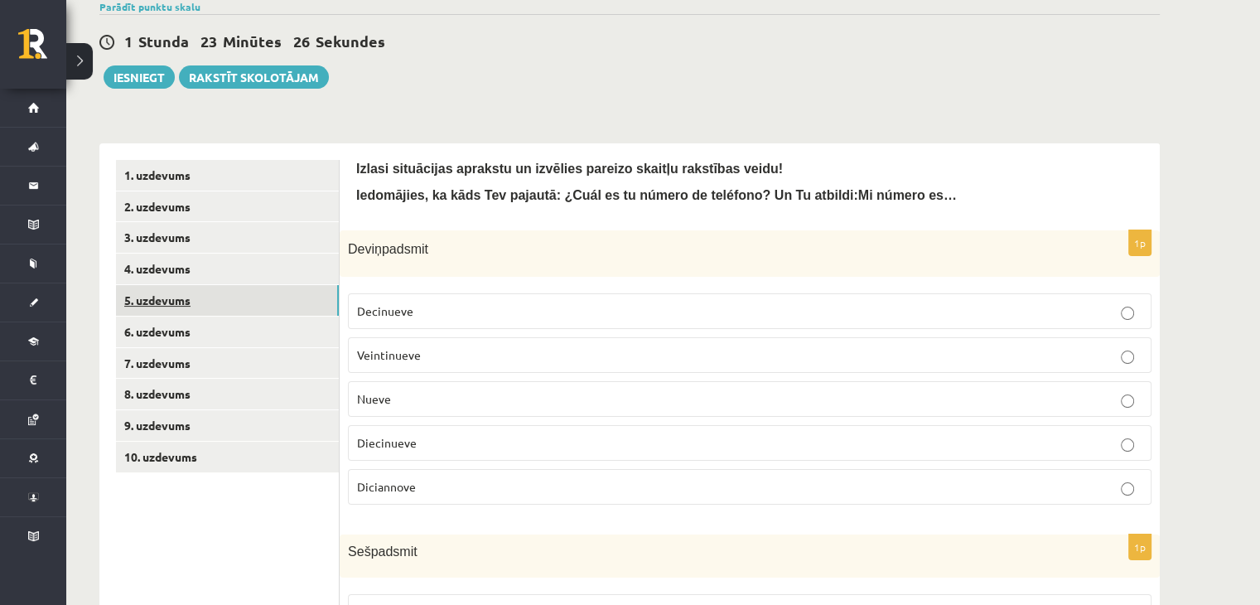
click at [166, 298] on link "5. uzdevums" at bounding box center [227, 300] width 223 height 31
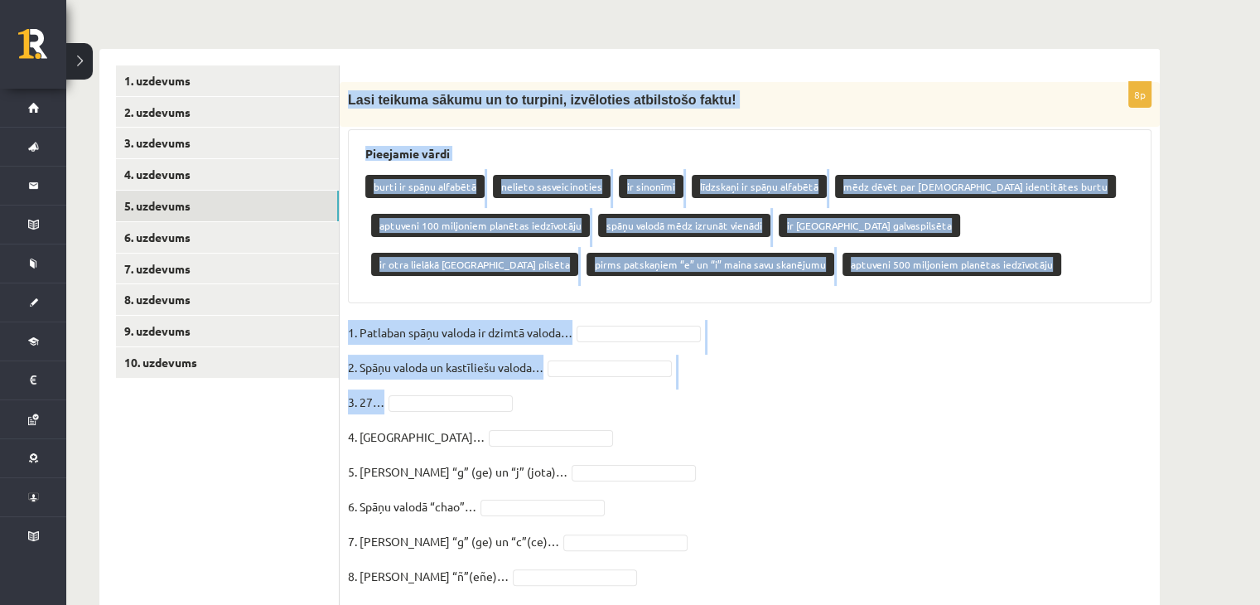
scroll to position [309, 0]
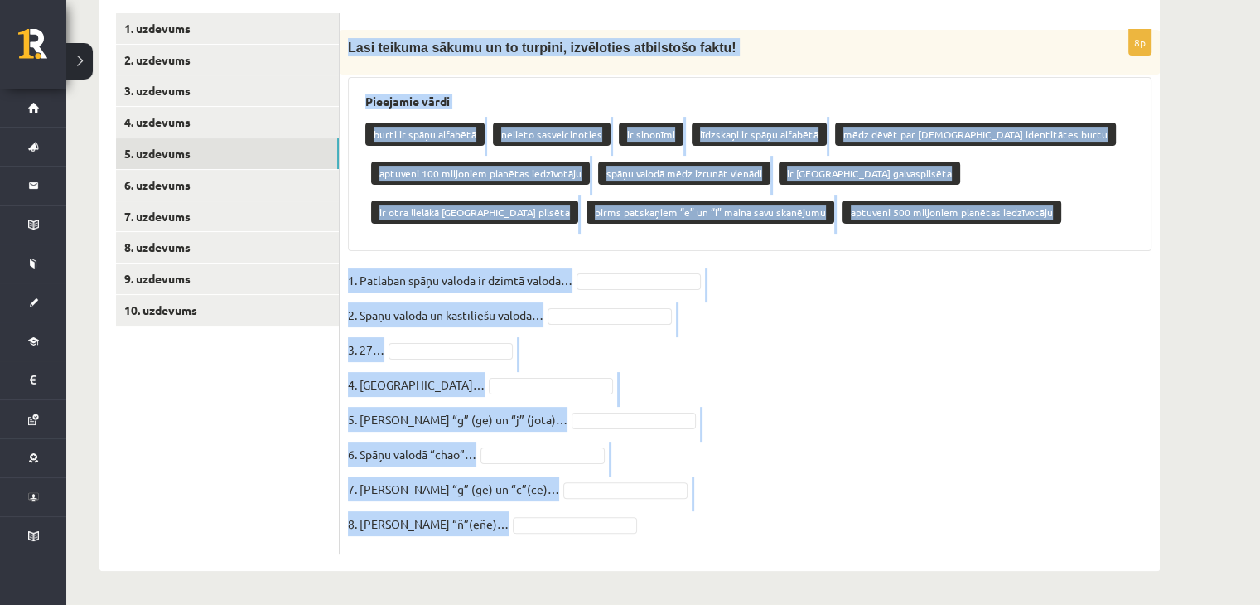
drag, startPoint x: 349, startPoint y: 215, endPoint x: 810, endPoint y: 528, distance: 556.3
click at [810, 528] on div "8p Lasi teikuma sākumu un to turpini, izvēloties atbilstošo faktu! Pieejamie vā…" at bounding box center [750, 292] width 820 height 524
copy div "Lasi teikuma sākumu un to turpini, izvēloties atbilstošo faktu! Pieejamie vārdi…"
click at [805, 282] on fieldset "1. Patlaban spāņu valoda ir dzimtā valoda… 2. Spāņu valoda un kastīliešu valoda…" at bounding box center [749, 406] width 803 height 278
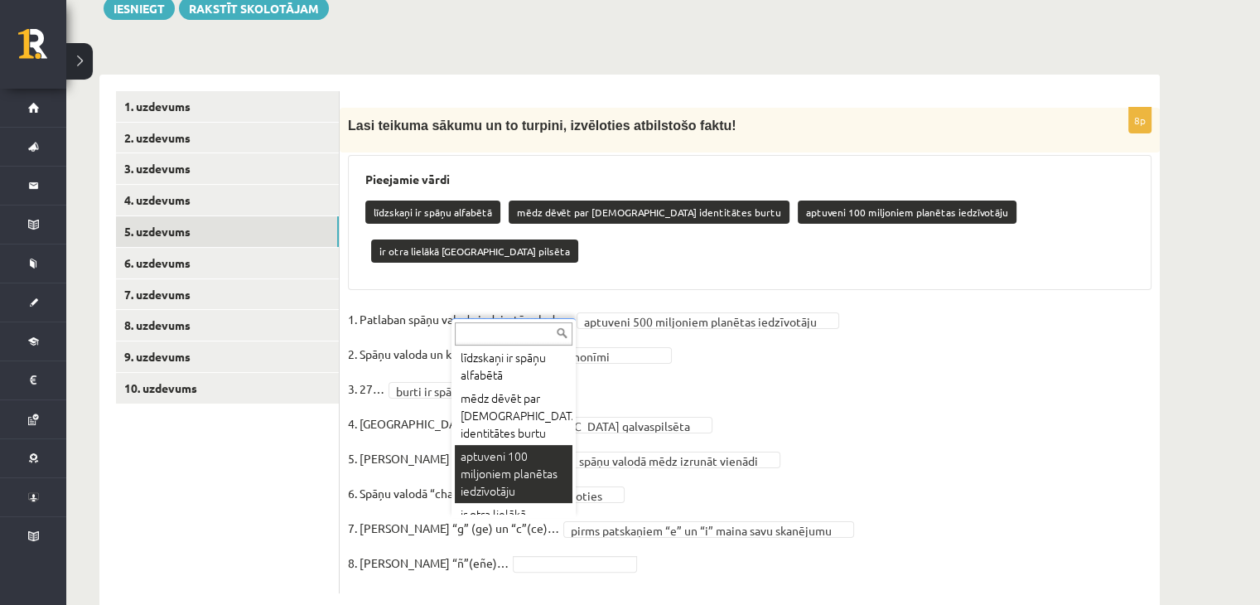
scroll to position [0, 0]
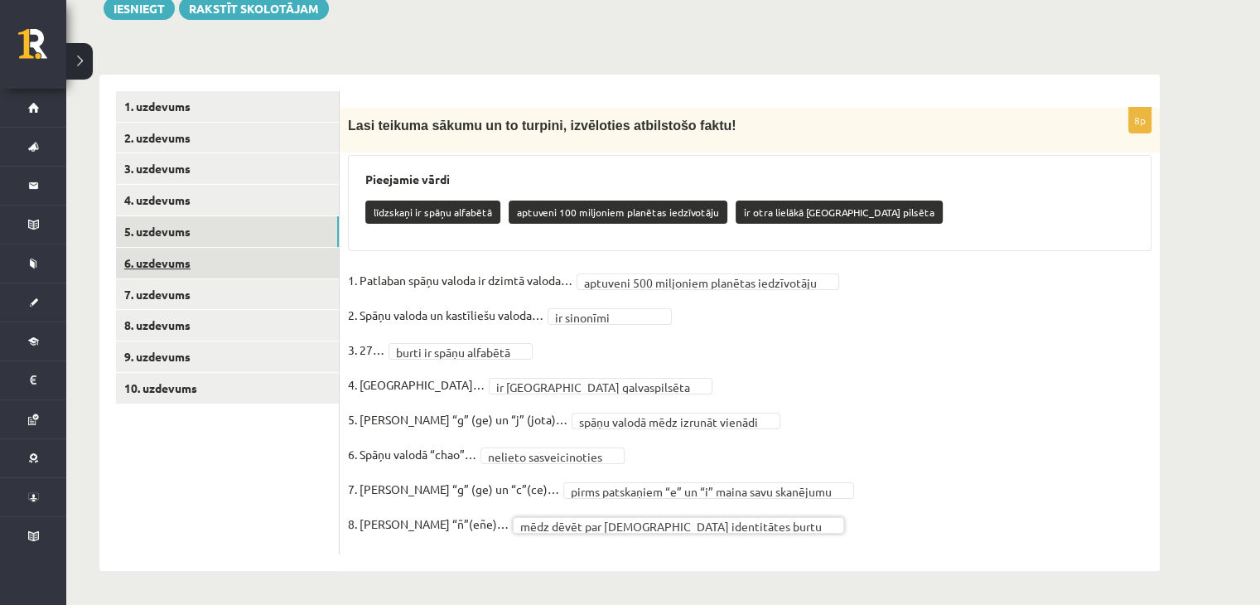
click at [156, 259] on link "6. uzdevums" at bounding box center [227, 263] width 223 height 31
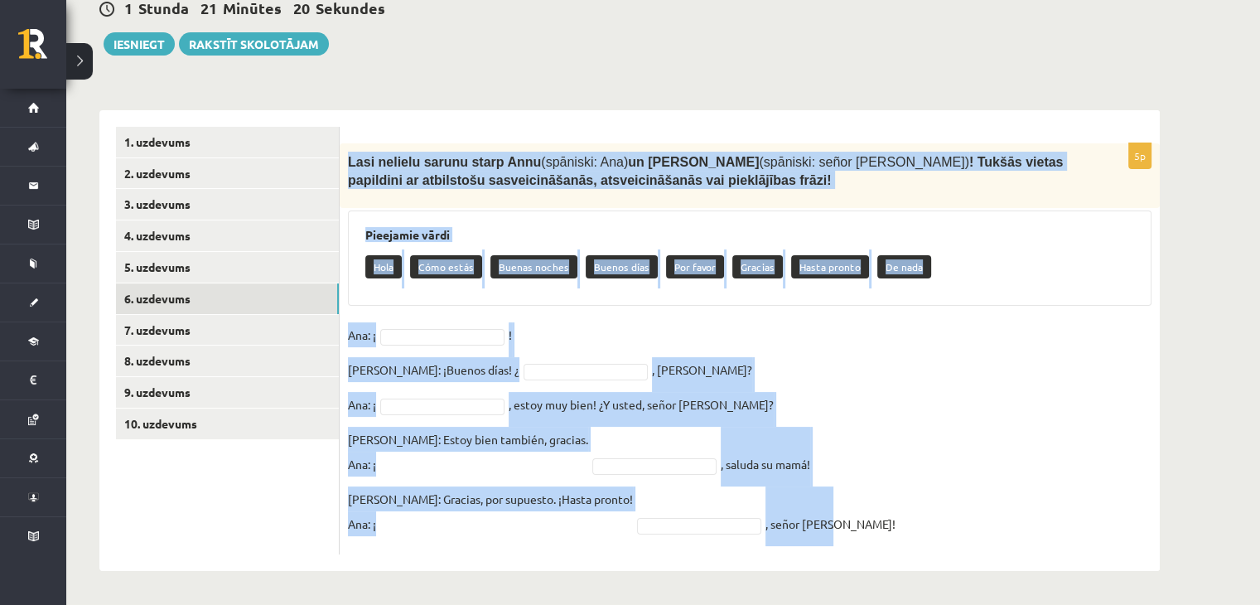
drag, startPoint x: 343, startPoint y: 160, endPoint x: 797, endPoint y: 516, distance: 576.9
click at [797, 516] on div "5p Lasi nelielu sarunu starp Annu (spāniski: Ana) un Luisa kungu (spāniski: señ…" at bounding box center [750, 349] width 820 height 412
copy div "Lasi nelielu sarunu starp Annu (spāniski: Ana) un Luisa kungu (spāniski: señor …"
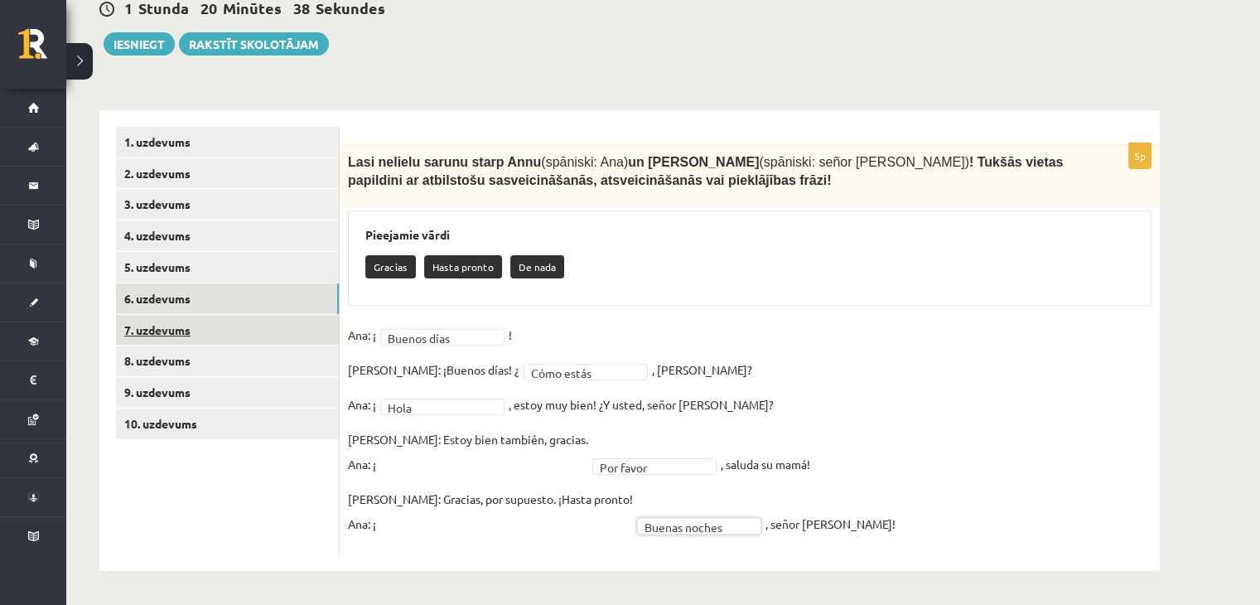
click at [176, 335] on link "7. uzdevums" at bounding box center [227, 330] width 223 height 31
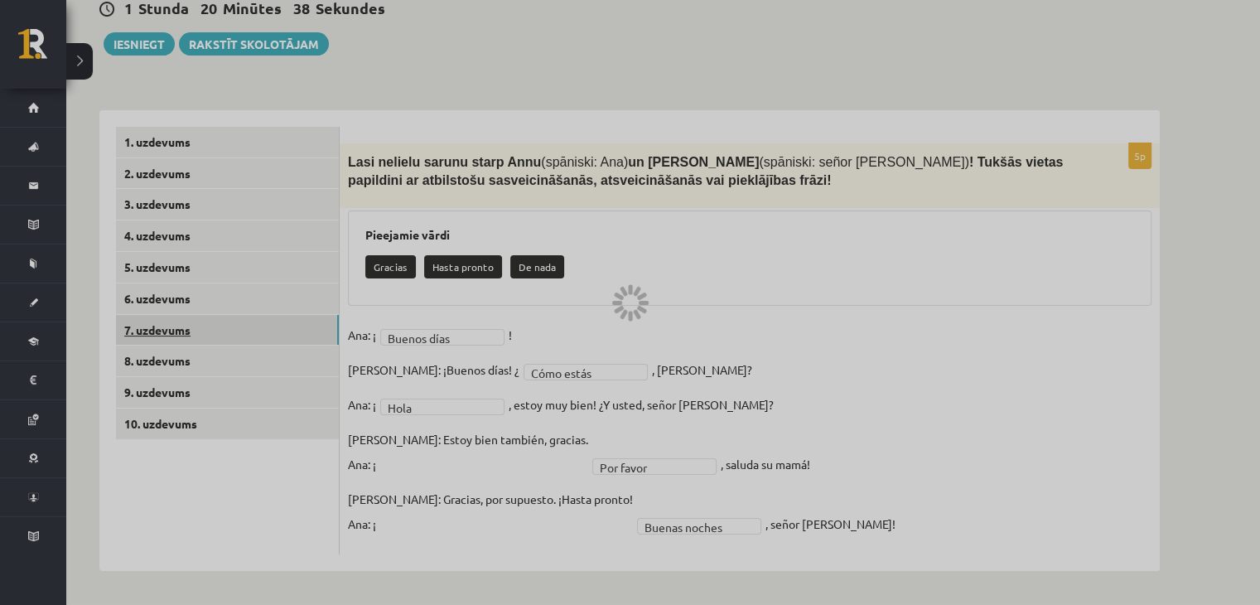
scroll to position [171, 0]
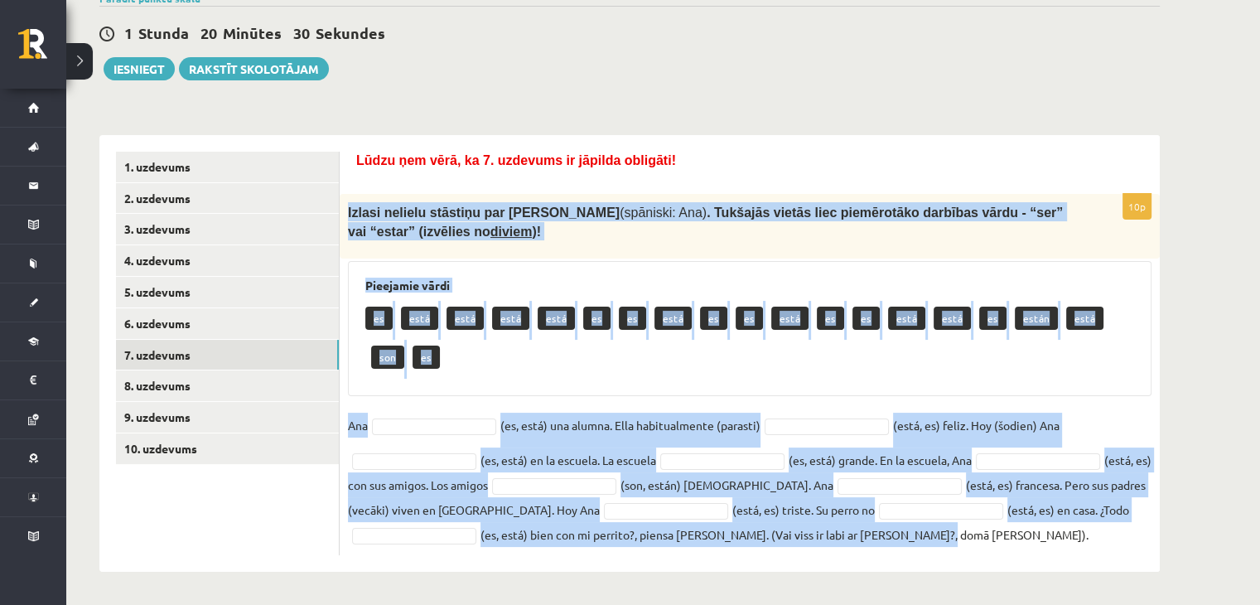
drag, startPoint x: 349, startPoint y: 203, endPoint x: 1024, endPoint y: 544, distance: 756.3
click at [1024, 544] on div "10p Izlasi nelielu stāstiņu par Annu (spāniski: Ana) . Tukšajās vietās liec pie…" at bounding box center [750, 374] width 820 height 361
copy div "Izlasi nelielu stāstiņu par Annu (spāniski: Ana) . Tukšajās vietās liec piemēro…"
click at [454, 414] on fieldset "Ana (es, está) una alumna. Ella habitualmente (parasti) (está, es) feliz. Hoy (…" at bounding box center [749, 479] width 803 height 134
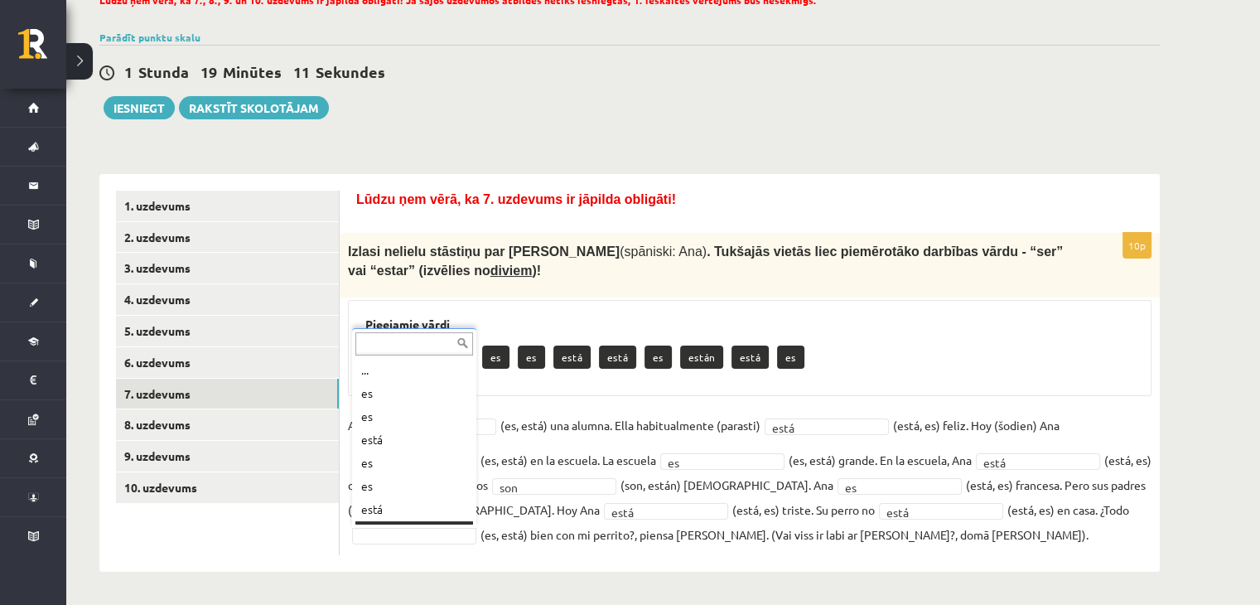
scroll to position [20, 0]
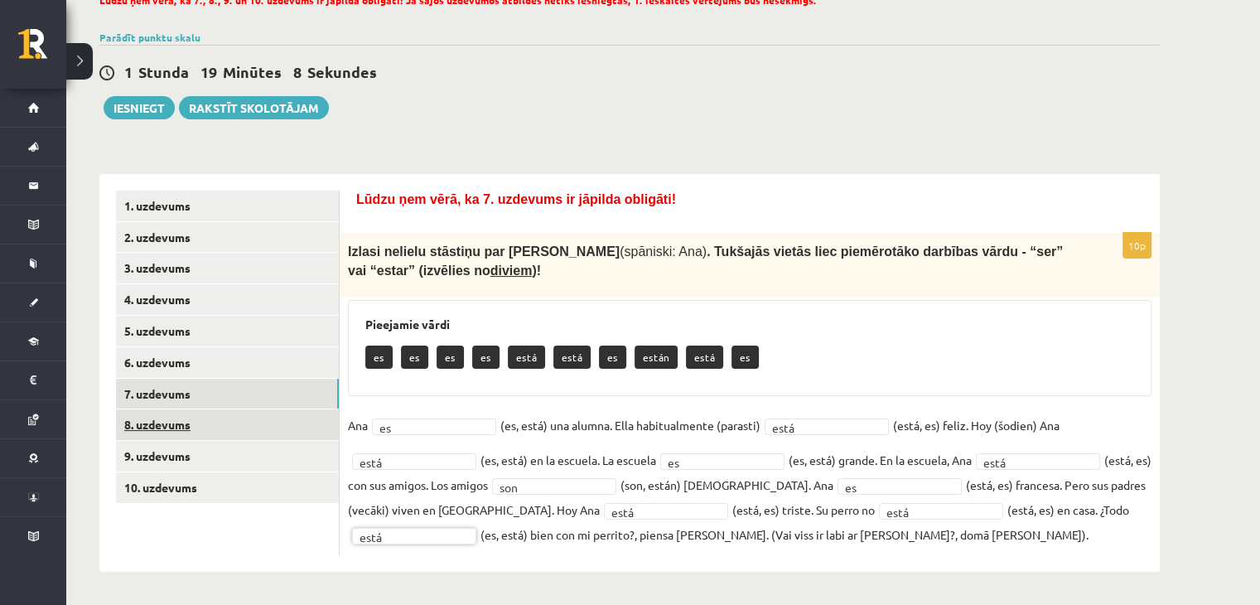
click at [167, 417] on link "8. uzdevums" at bounding box center [227, 424] width 223 height 31
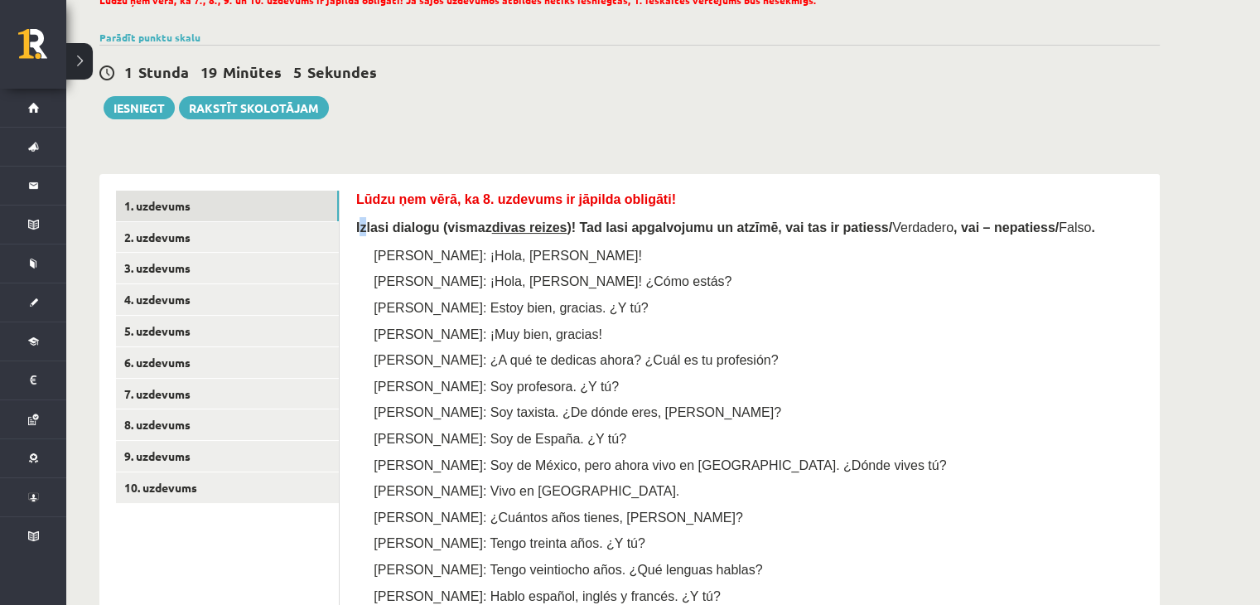
click at [362, 229] on span "Izlasi dialogu (vismaz divas reizes )! Tad lasi apgalvojumu un atzīmē, vai tas …" at bounding box center [624, 227] width 536 height 14
click at [356, 213] on div "Lūdzu ņem vērā, ka 8. uzdevums ir jāpilda obligāti! Izlasi dialogu (vismaz diva…" at bounding box center [749, 545] width 787 height 711
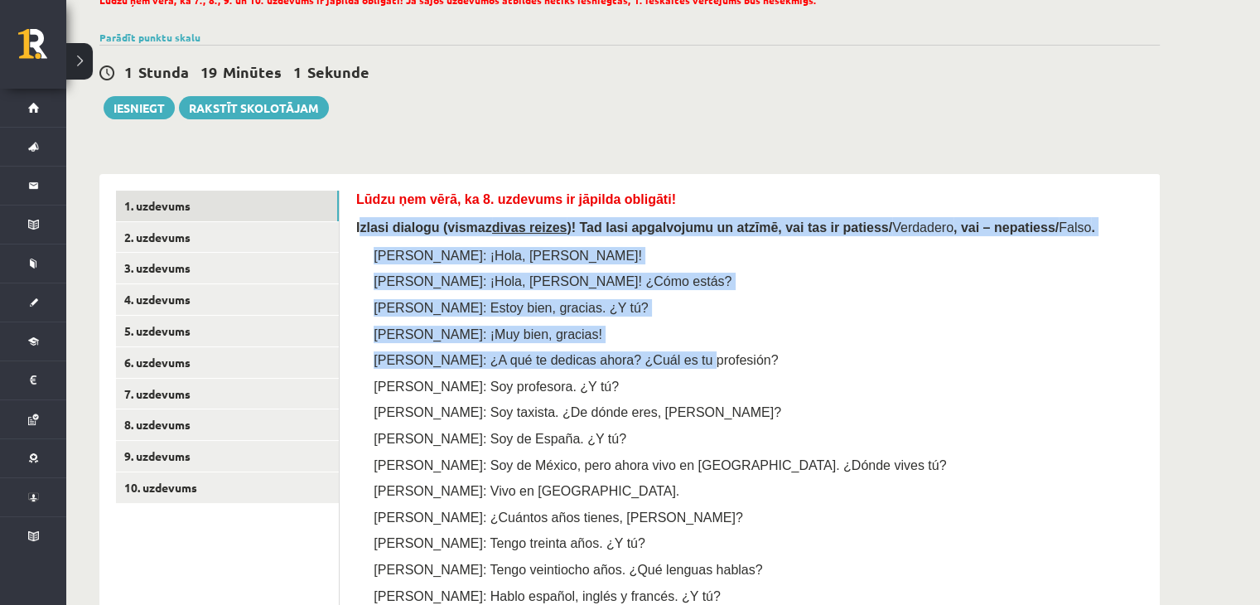
drag, startPoint x: 358, startPoint y: 233, endPoint x: 653, endPoint y: 354, distance: 319.4
click at [653, 354] on div "Lūdzu ņem vērā, ka 8. uzdevums ir jāpilda obligāti! Izlasi dialogu (vismaz diva…" at bounding box center [749, 545] width 787 height 711
click at [376, 239] on div "Lūdzu ņem vērā, ka 8. uzdevums ir jāpilda obligāti! Izlasi dialogu (vismaz diva…" at bounding box center [749, 545] width 787 height 711
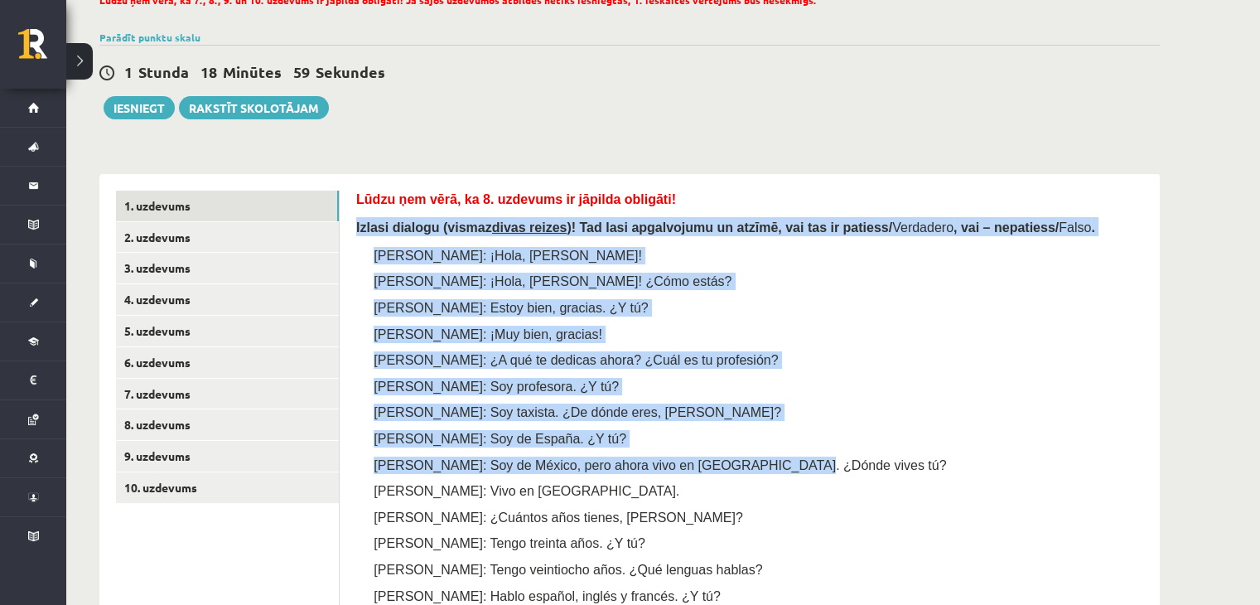
scroll to position [297, 0]
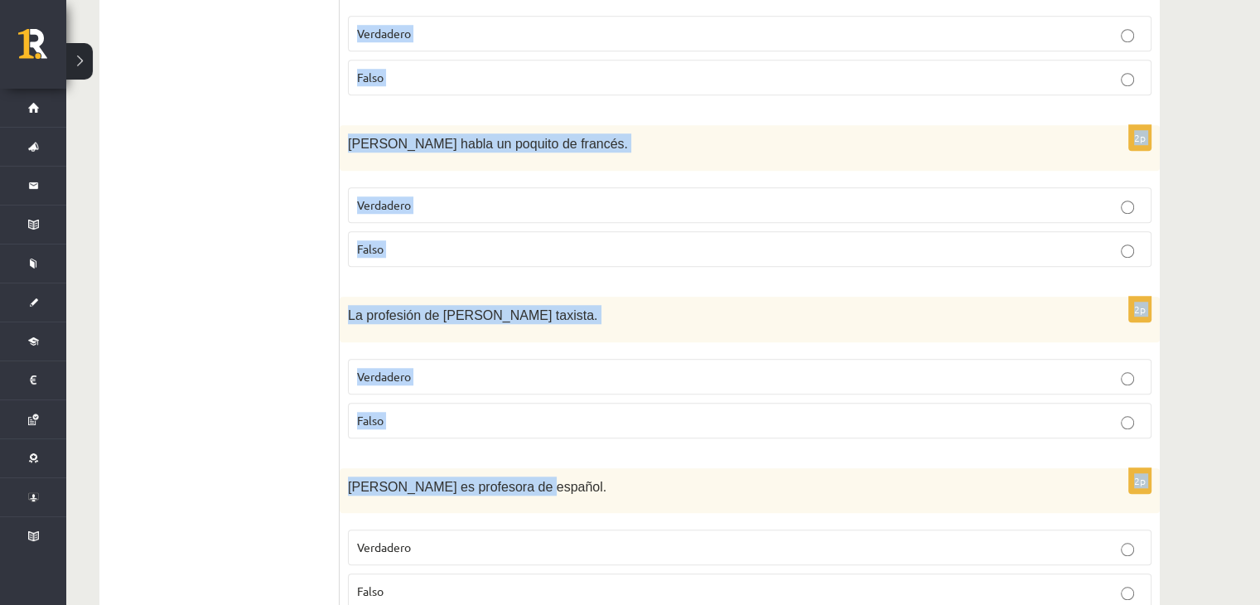
drag, startPoint x: 354, startPoint y: 225, endPoint x: 769, endPoint y: 488, distance: 491.7
click at [769, 488] on div "Lūdzu ņem vērā, ka 8. uzdevums ir jāpilda obligāti! Izlasi dialogu (vismaz diva…" at bounding box center [750, 96] width 820 height 2455
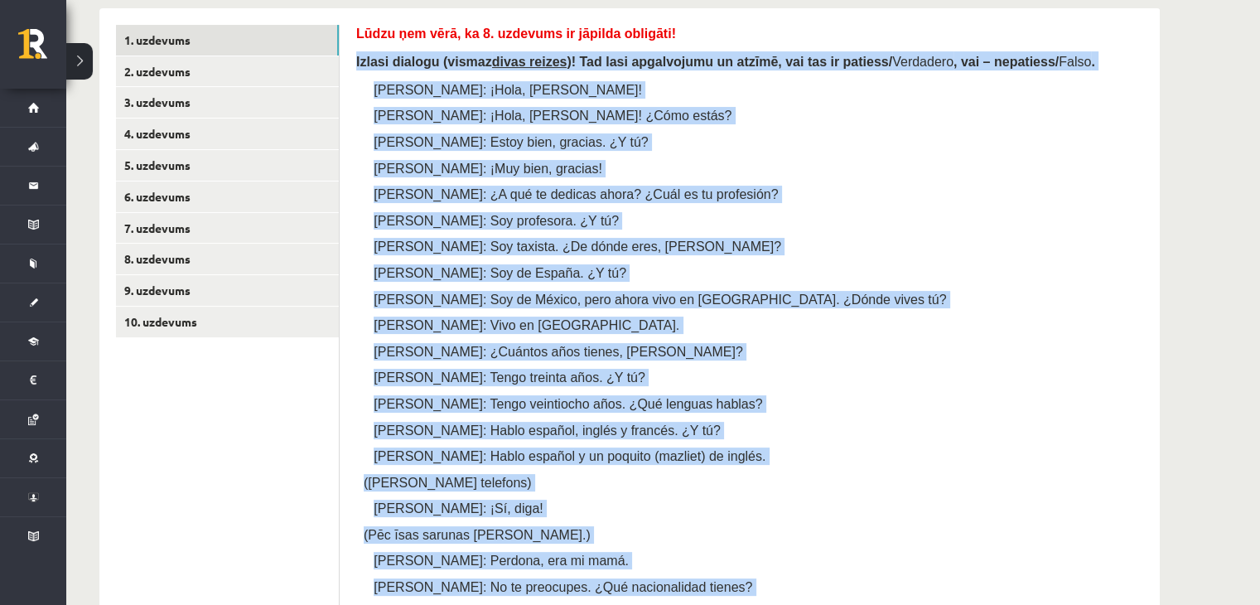
click at [360, 65] on span "Izlasi dialogu (vismaz divas reizes )! Tad lasi apgalvojumu un atzīmē, vai tas …" at bounding box center [624, 62] width 536 height 14
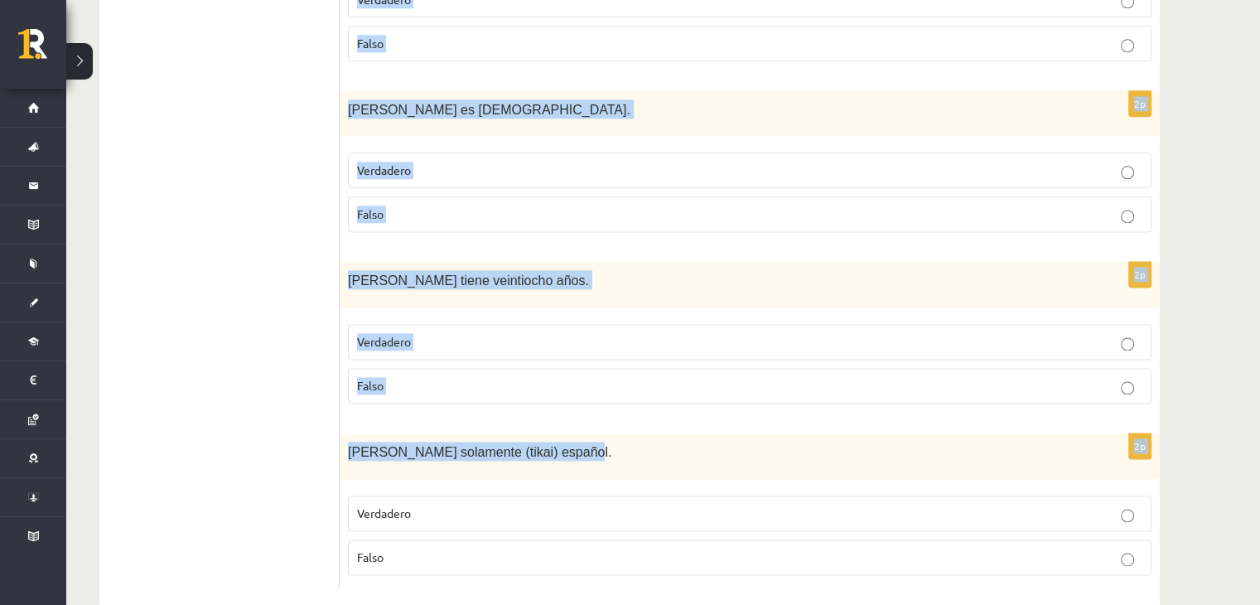
scroll to position [2179, 0]
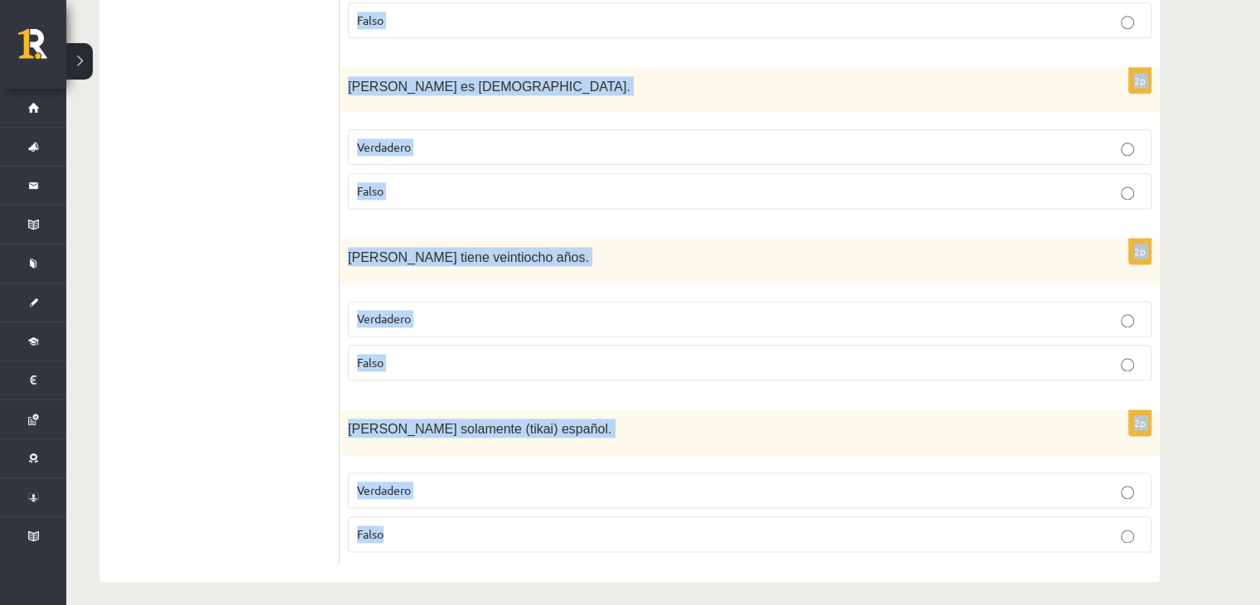
drag, startPoint x: 348, startPoint y: 62, endPoint x: 690, endPoint y: 564, distance: 607.3
copy form "Izlasi dialogu (vismaz divas reizes )! Tad lasi apgalvojumu un atzīmē, vai tas …"
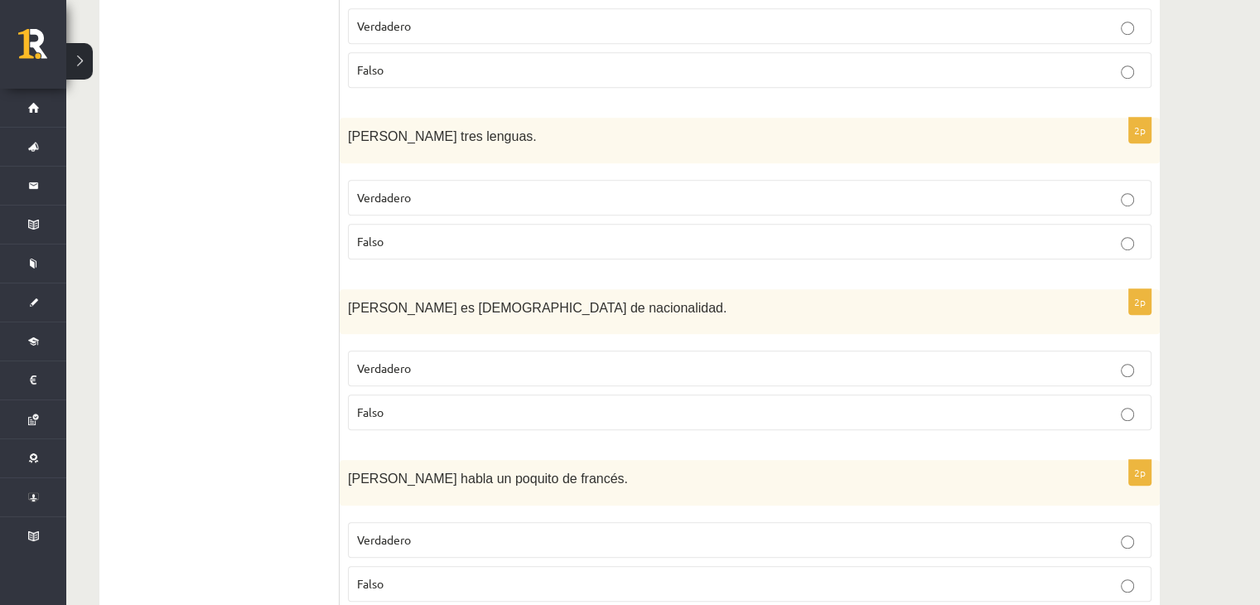
click at [336, 311] on ul "1. uzdevums 2. uzdevums 3. uzdevums 4. uzdevums 5. uzdevums 6. uzdevums 7. uzde…" at bounding box center [228, 431] width 224 height 2422
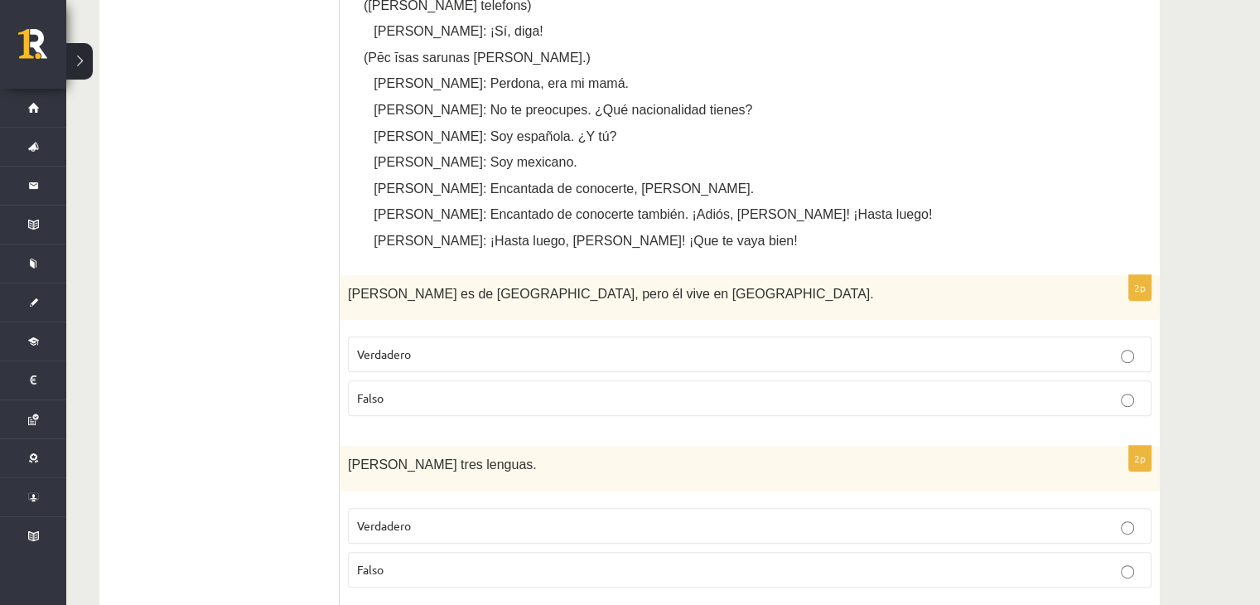
scroll to position [771, 0]
click at [431, 362] on p "Verdadero" at bounding box center [749, 357] width 785 height 17
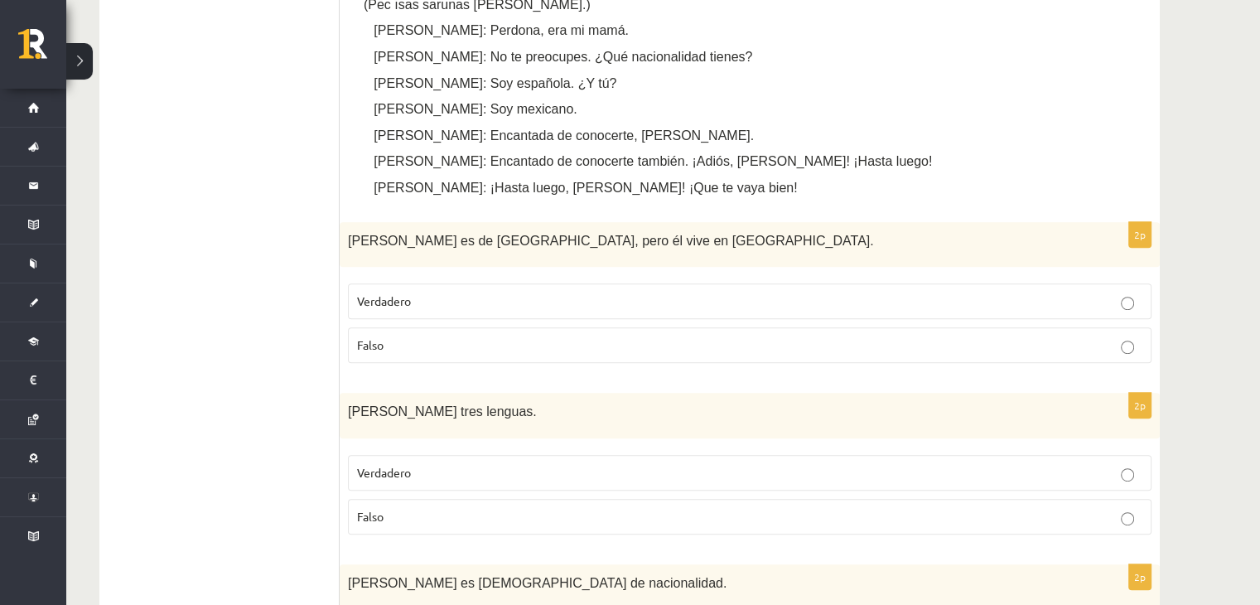
scroll to position [854, 0]
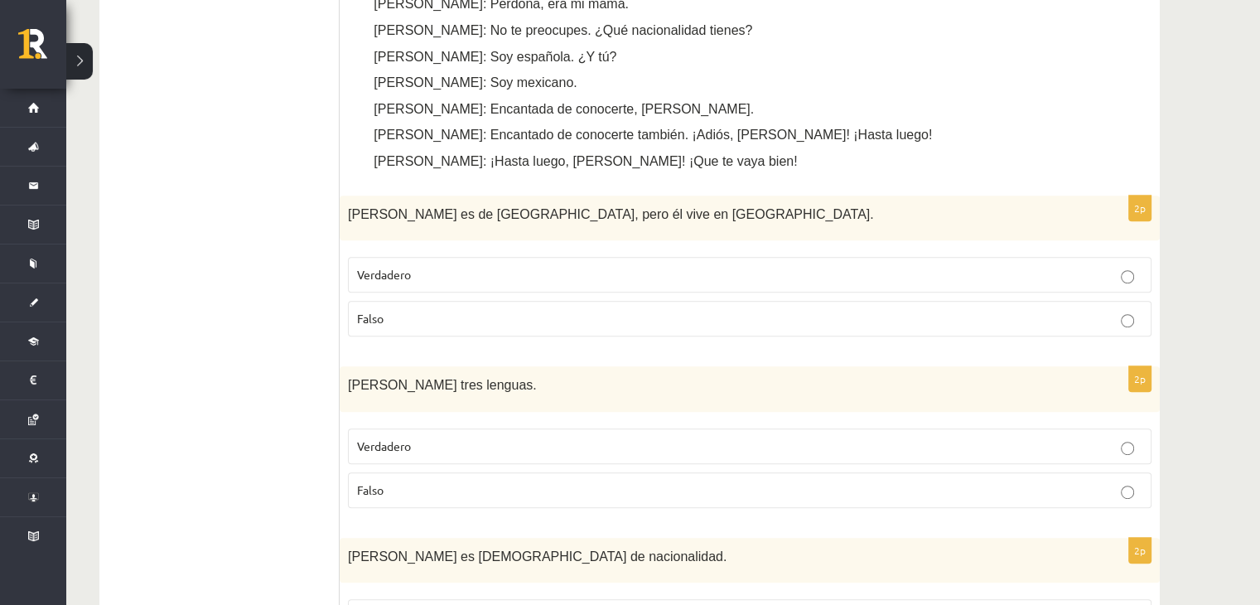
click at [404, 473] on label "Falso" at bounding box center [749, 490] width 803 height 36
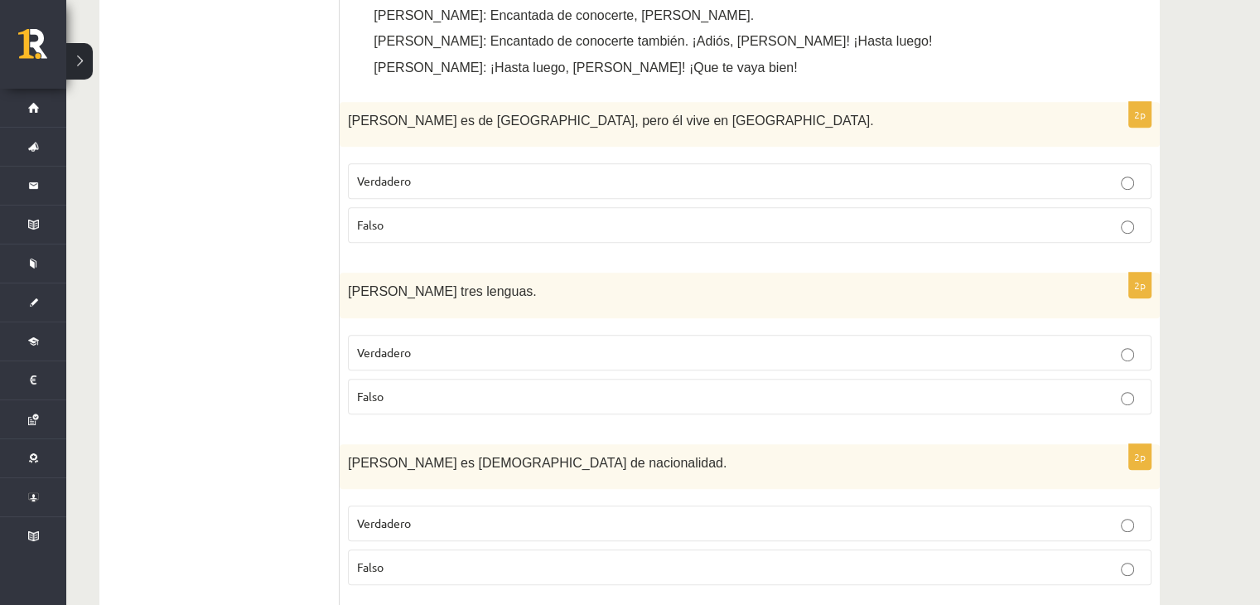
scroll to position [1019, 0]
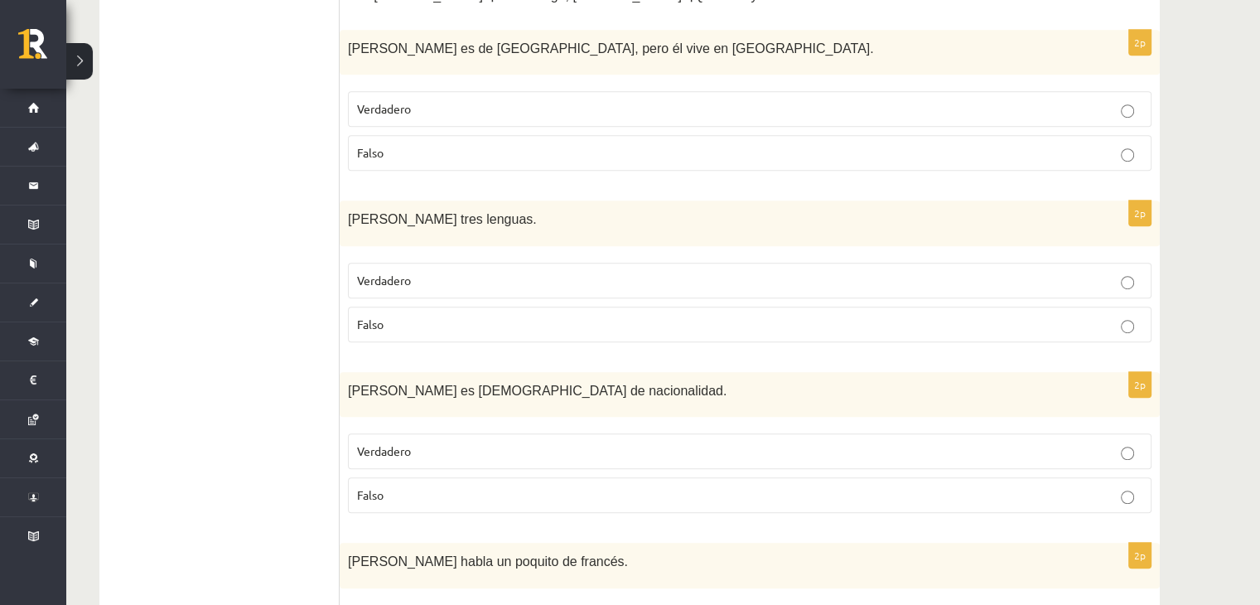
click at [426, 433] on label "Verdadero" at bounding box center [749, 451] width 803 height 36
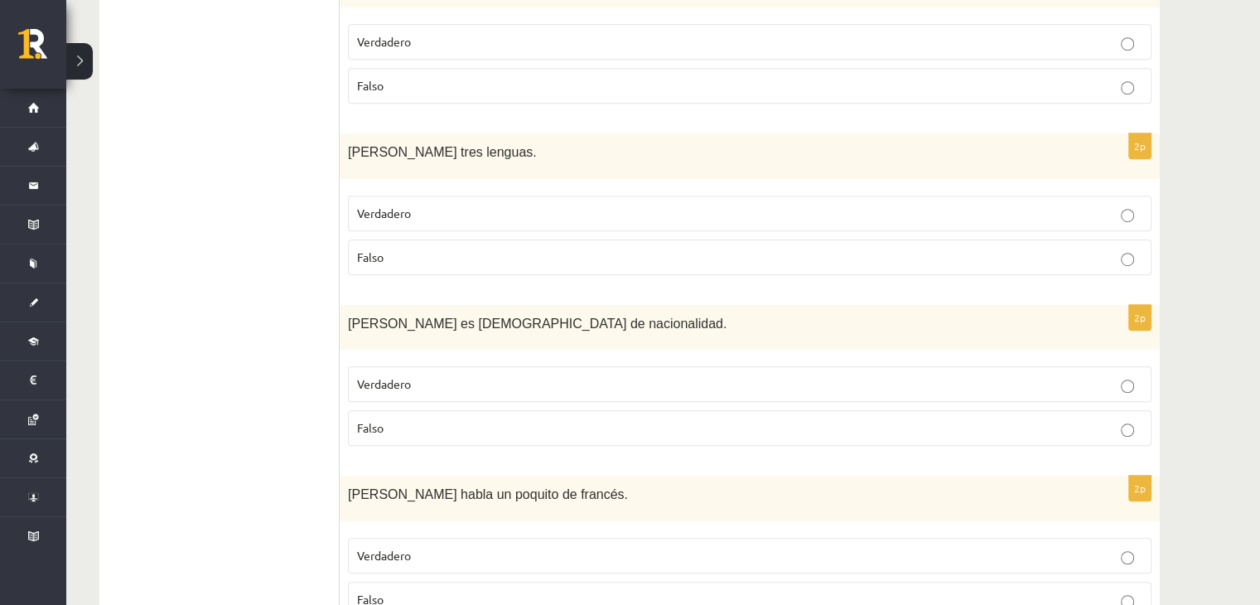
scroll to position [1185, 0]
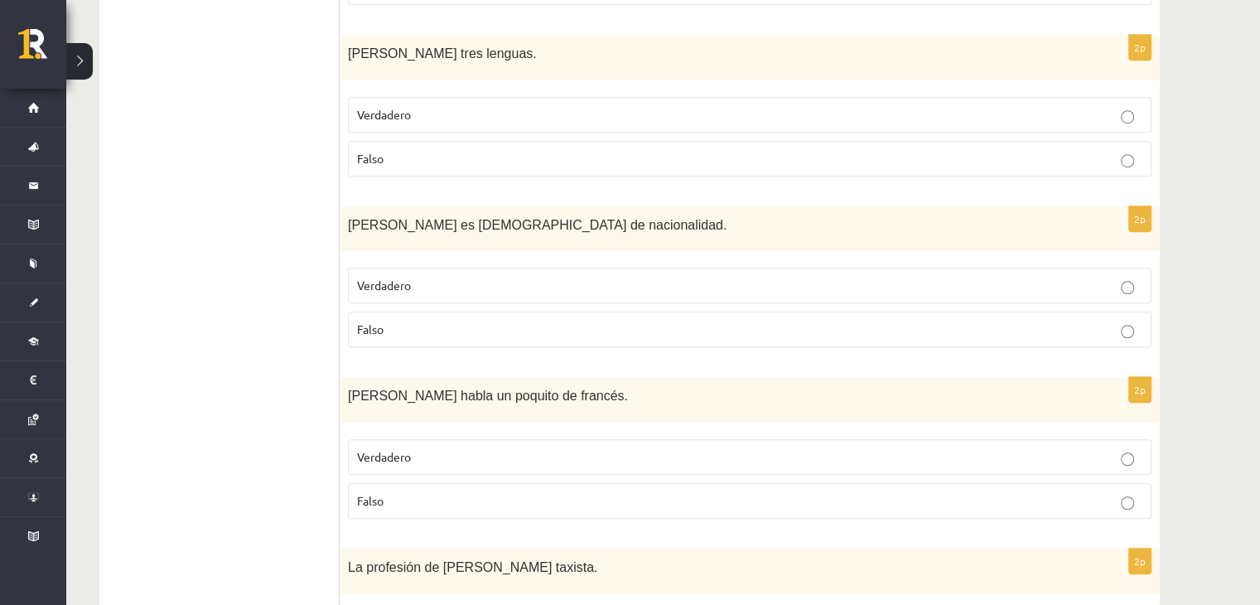
click at [394, 484] on label "Falso" at bounding box center [749, 501] width 803 height 36
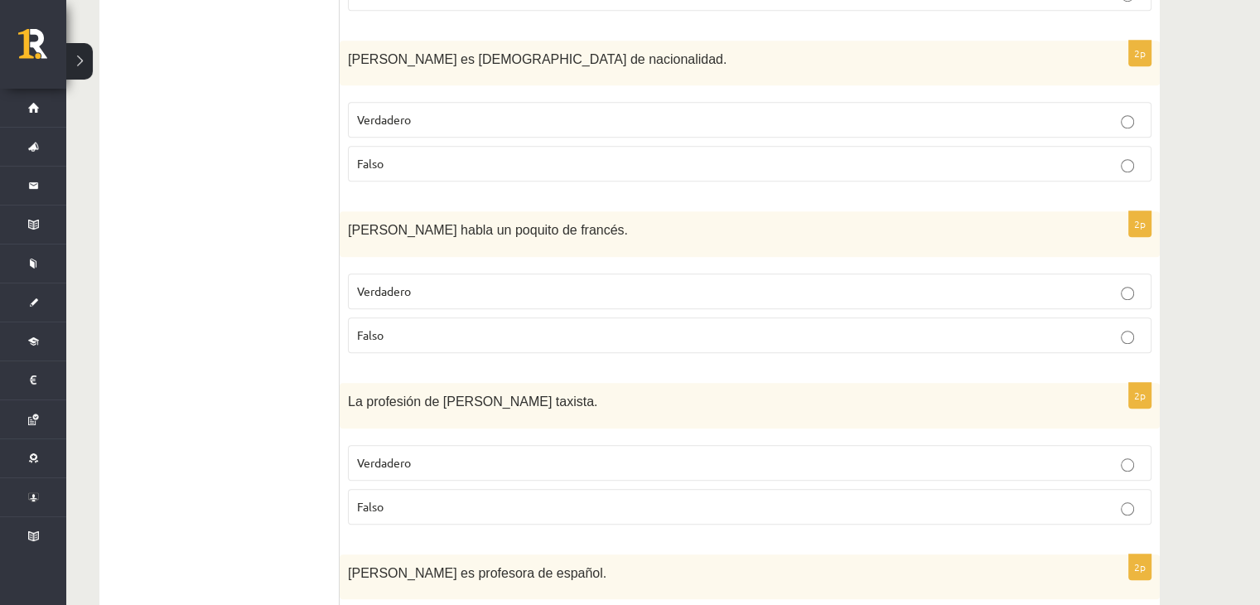
click at [489, 454] on p "Verdadero" at bounding box center [749, 462] width 785 height 17
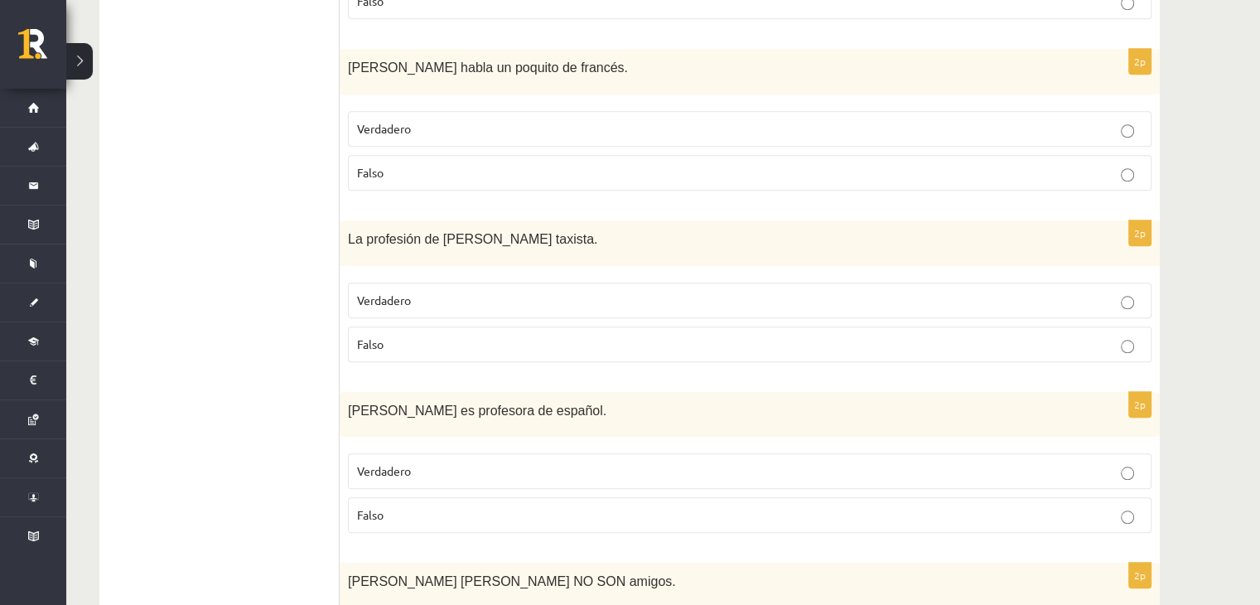
scroll to position [1516, 0]
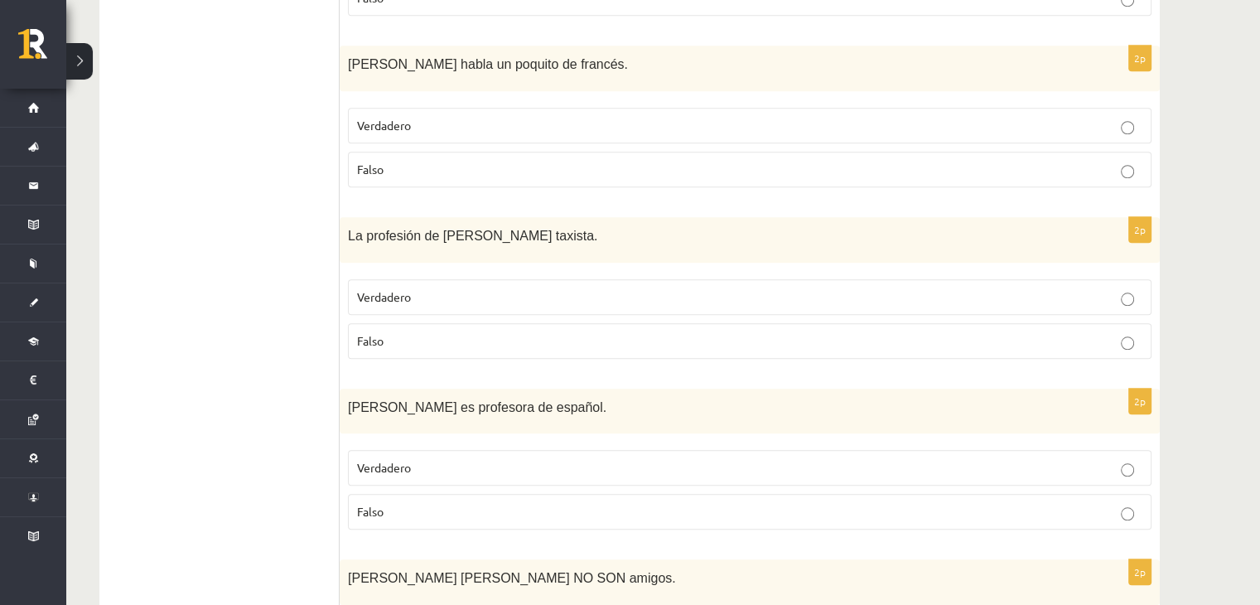
click at [417, 506] on p "Falso" at bounding box center [749, 511] width 785 height 17
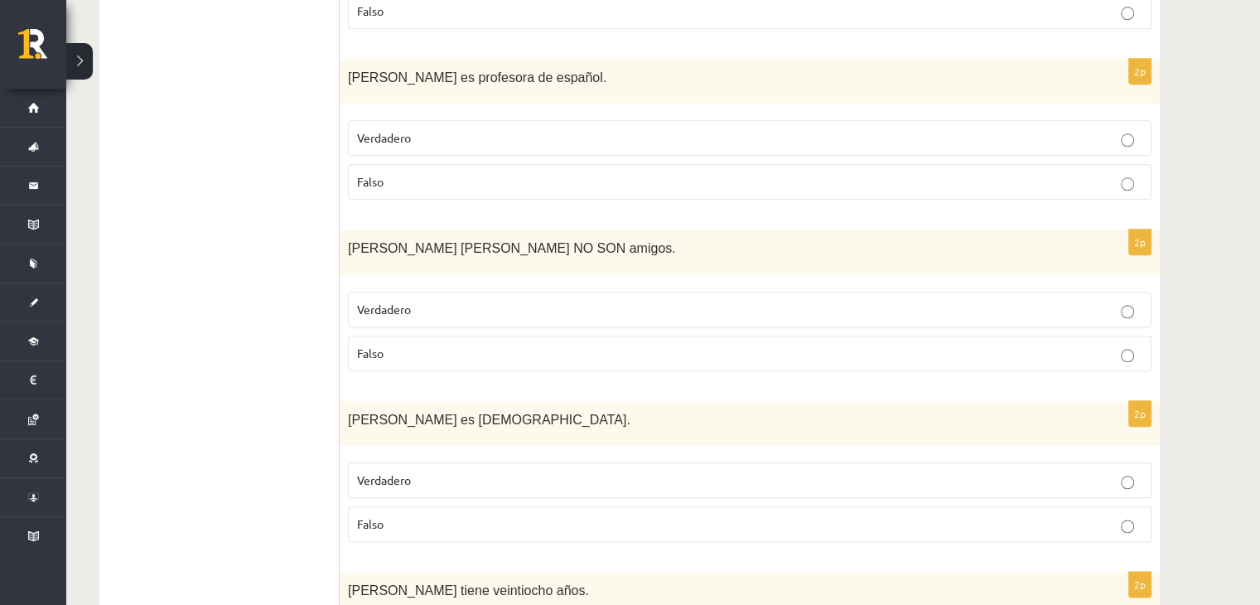
scroll to position [1848, 0]
click at [520, 334] on label "Falso" at bounding box center [749, 352] width 803 height 36
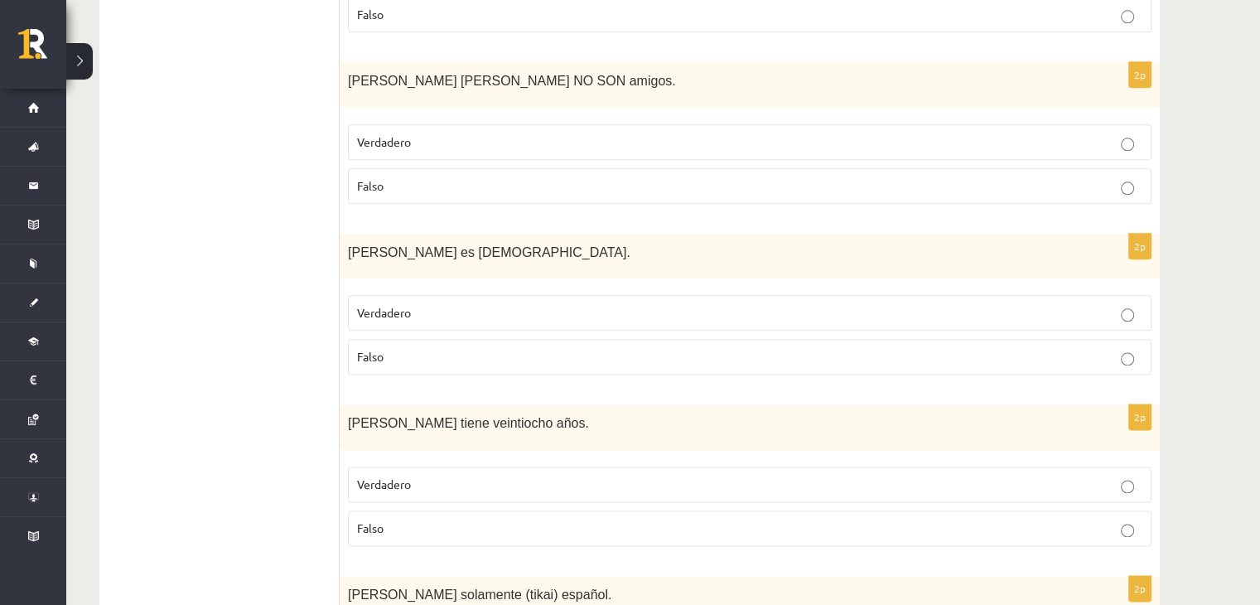
click at [513, 354] on p "Falso" at bounding box center [749, 356] width 785 height 17
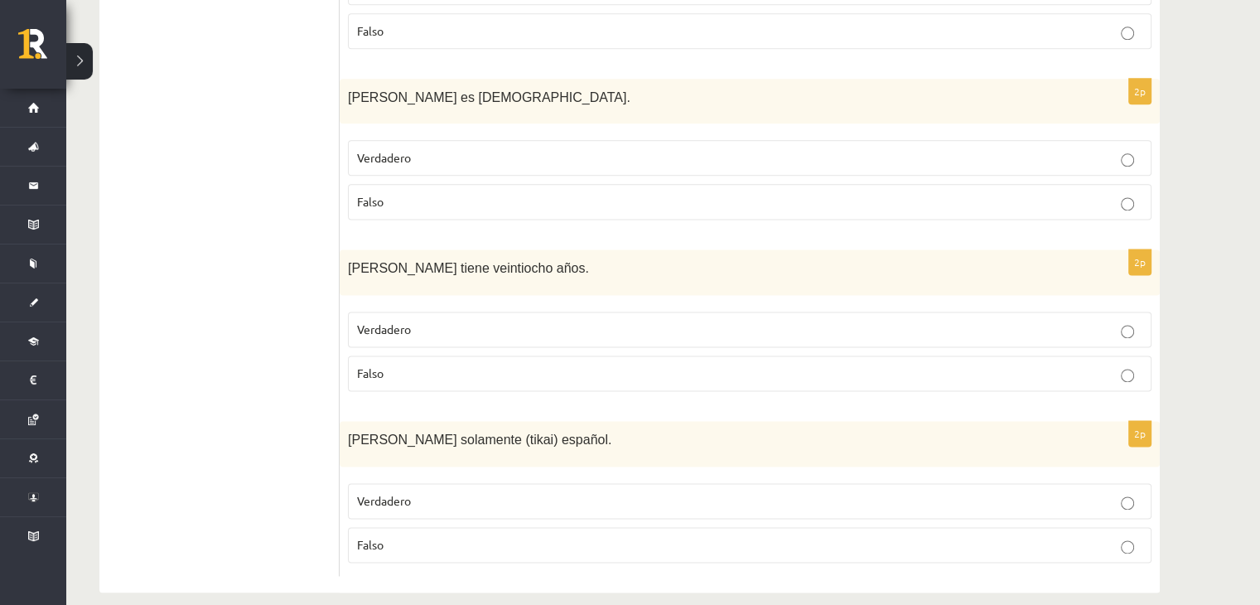
scroll to position [2179, 0]
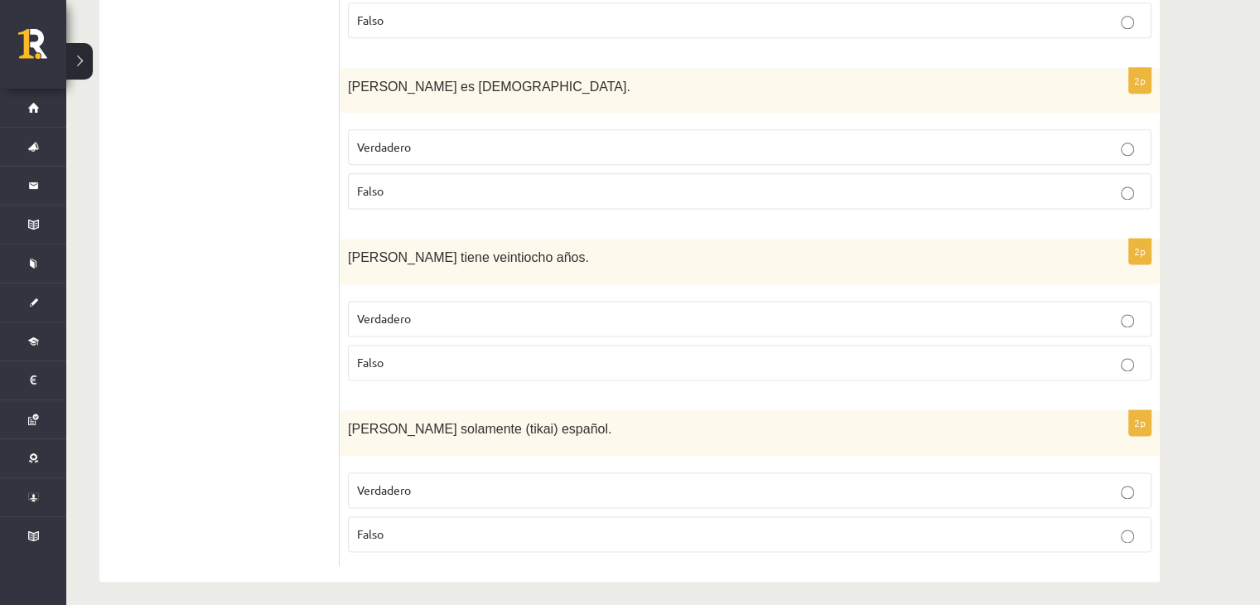
click at [520, 361] on p "Falso" at bounding box center [749, 362] width 785 height 17
click at [460, 527] on p "Falso" at bounding box center [749, 533] width 785 height 17
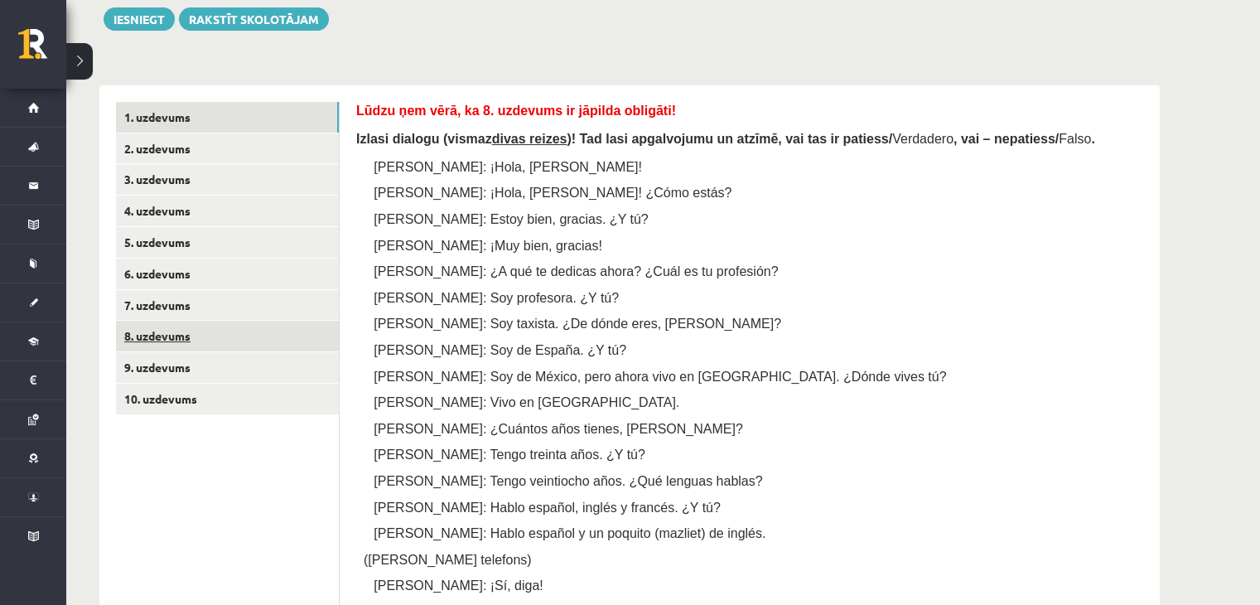
scroll to position [191, 0]
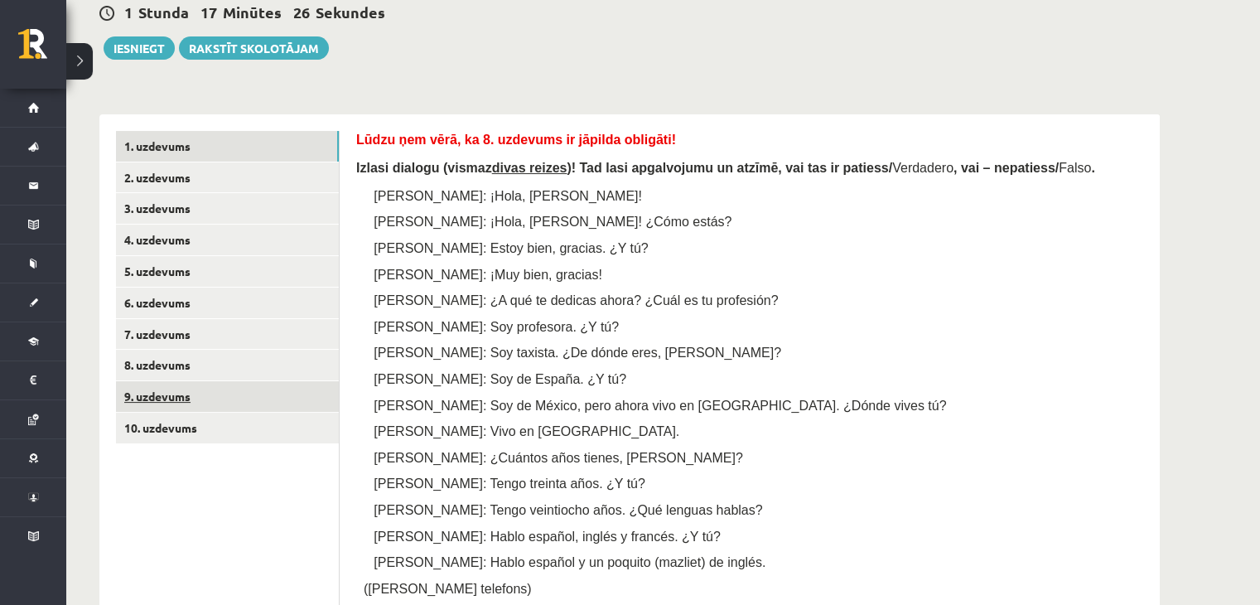
click at [186, 388] on link "9. uzdevums" at bounding box center [227, 396] width 223 height 31
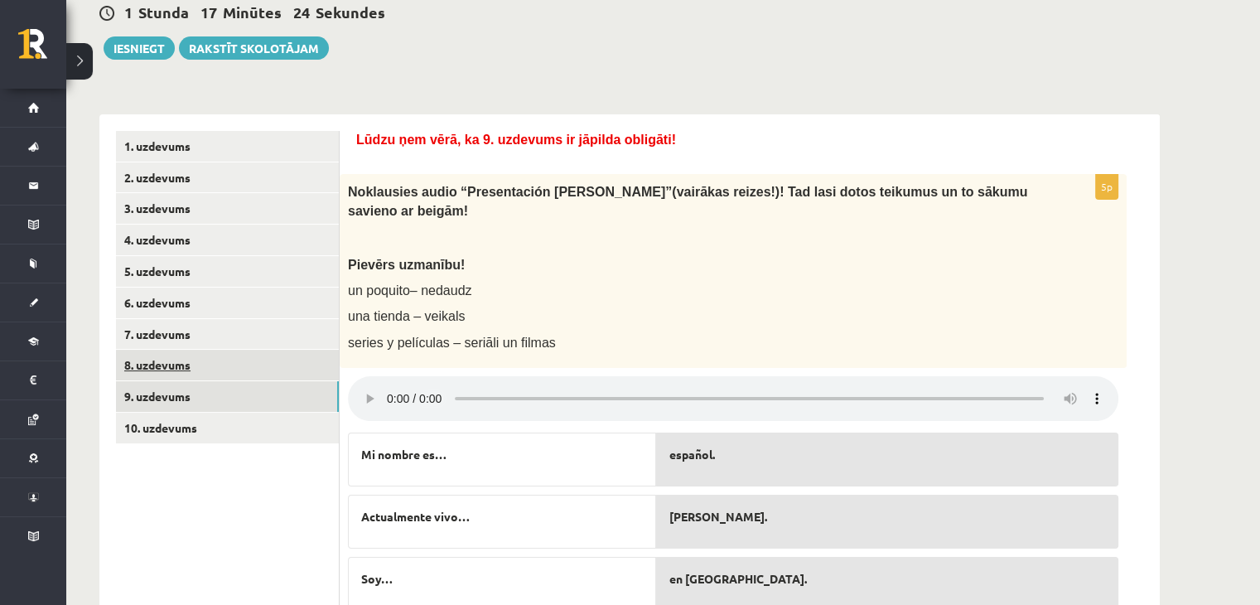
click at [161, 373] on link "8. uzdevums" at bounding box center [227, 364] width 223 height 31
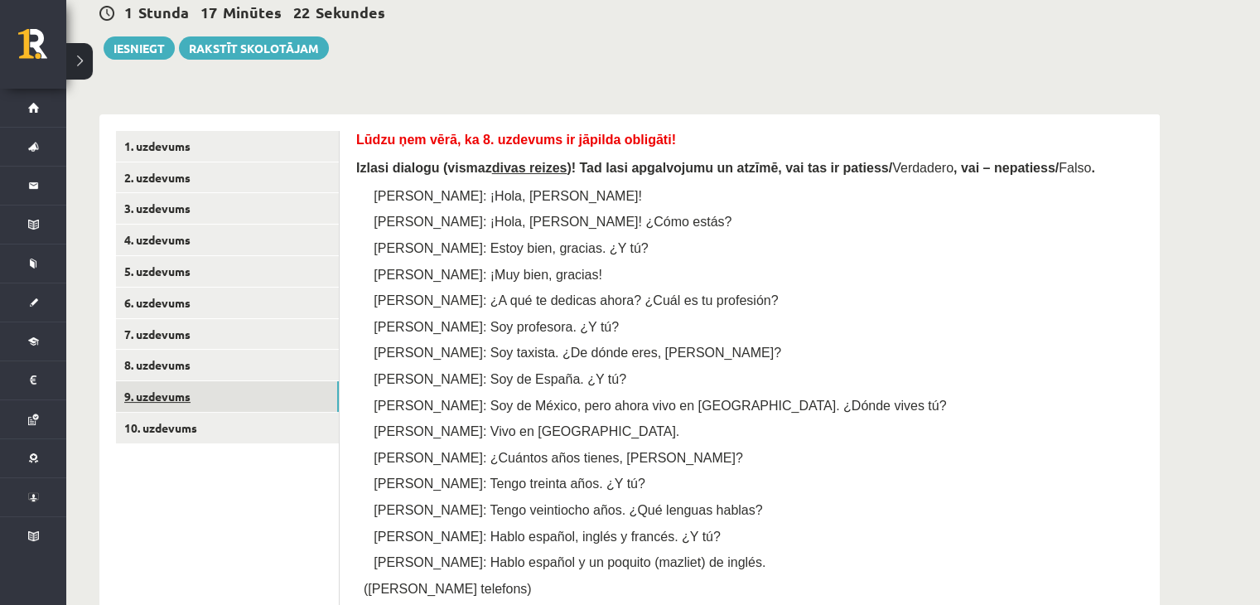
click at [171, 388] on link "9. uzdevums" at bounding box center [227, 396] width 223 height 31
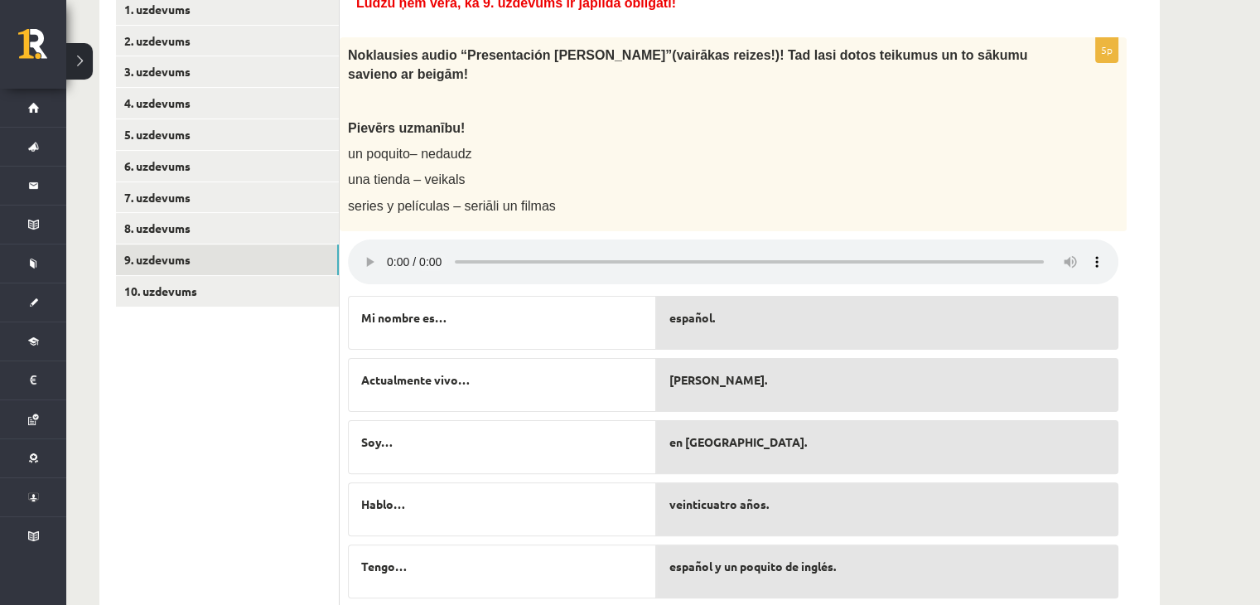
scroll to position [357, 0]
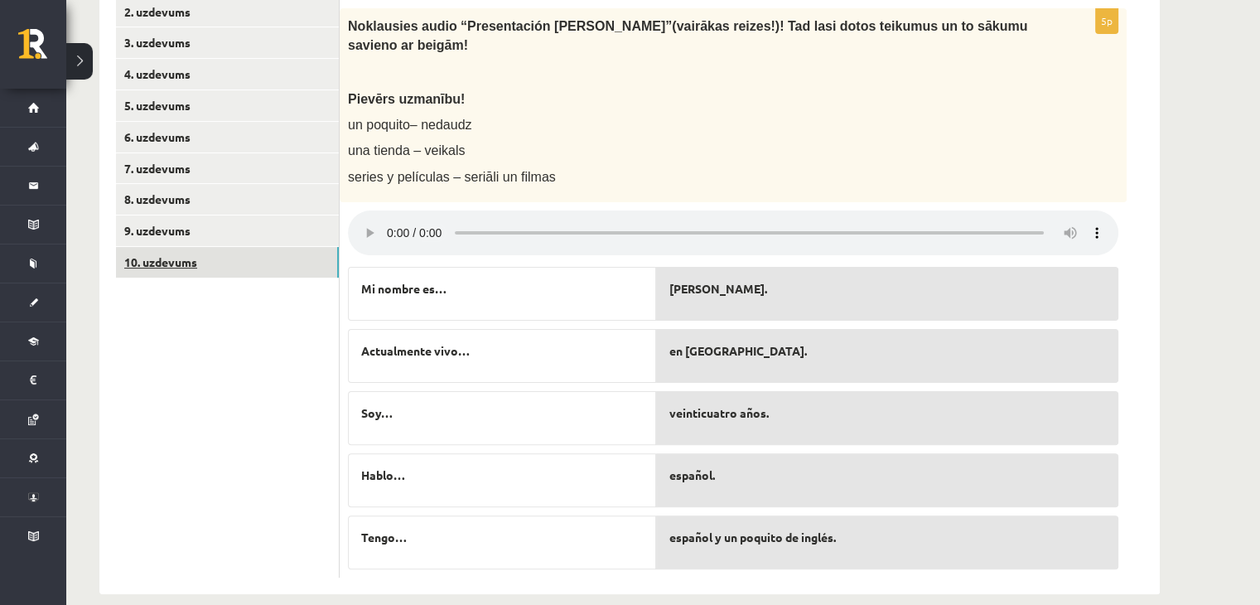
click at [142, 267] on link "10. uzdevums" at bounding box center [227, 262] width 223 height 31
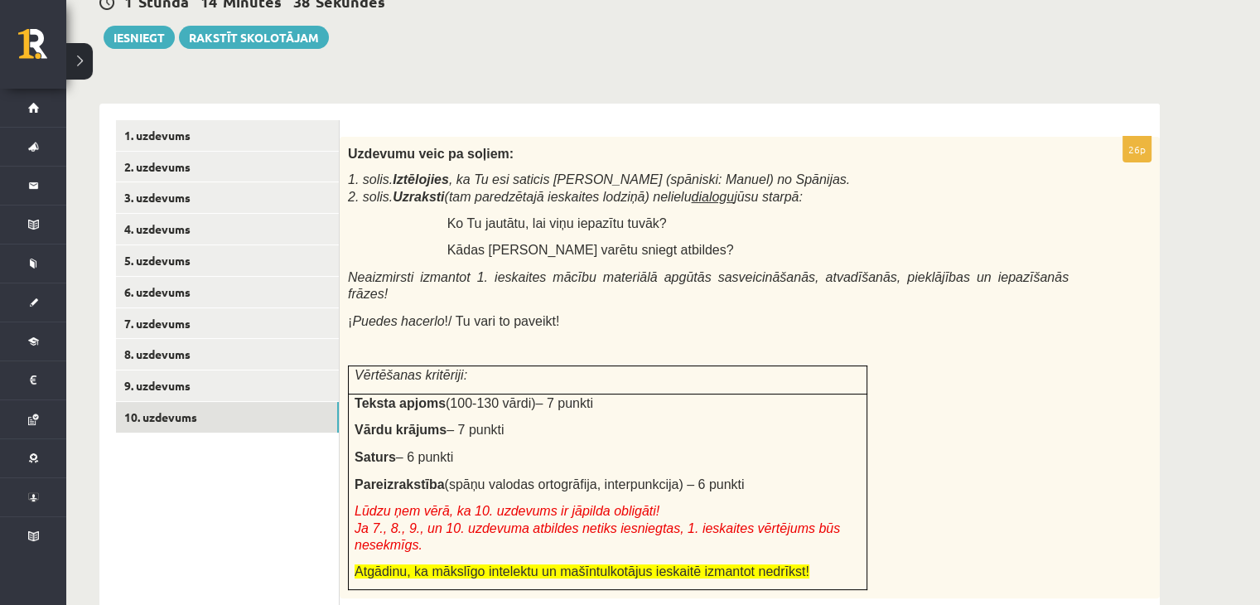
scroll to position [274, 0]
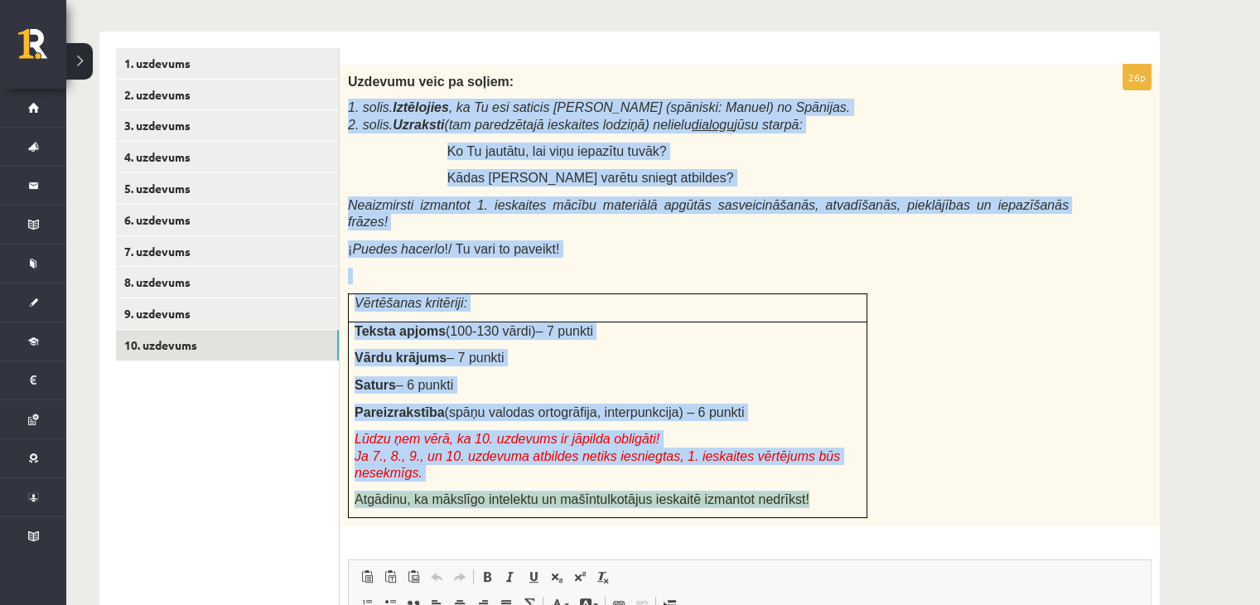
drag, startPoint x: 348, startPoint y: 98, endPoint x: 797, endPoint y: 466, distance: 580.8
click at [797, 466] on div "Uzdevumu veic pa soļiem: 1. solis. Iztēlojies , ka Tu esi saticis Manuelu (spān…" at bounding box center [750, 296] width 820 height 462
copy div "1. solis. Iztēlojies , ka Tu esi saticis Manuelu (spāniski: Manuel) no Spānijas…"
click at [841, 137] on div "Uzdevumu veic pa soļiem: 1. solis. Iztēlojies , ka Tu esi saticis Manuelu (spān…" at bounding box center [750, 296] width 820 height 462
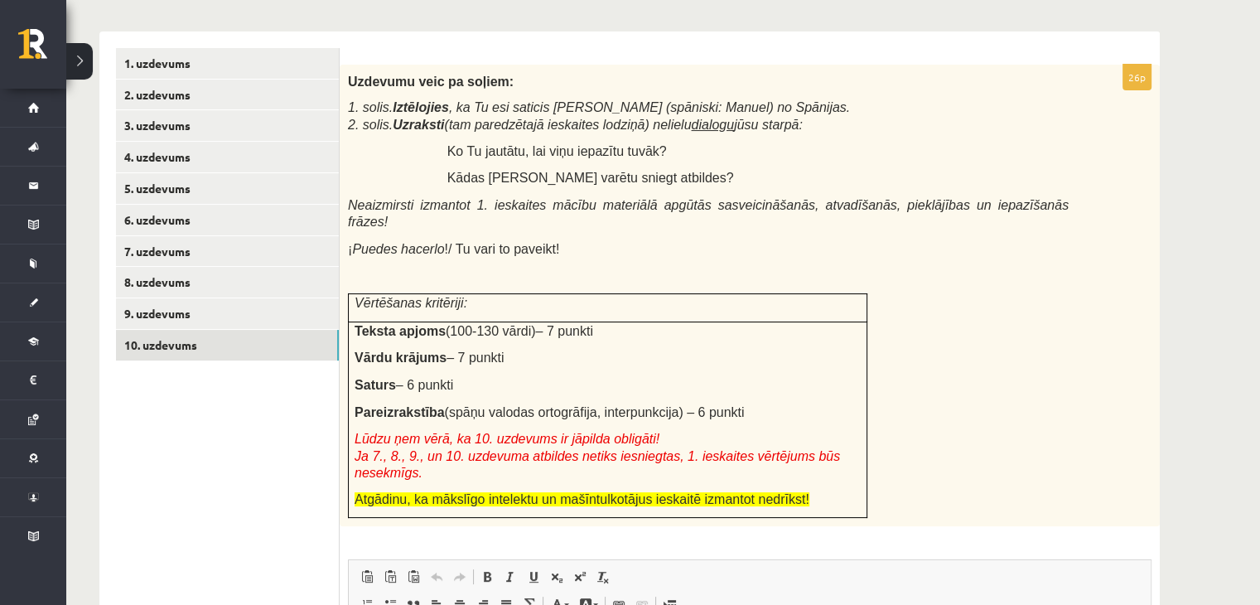
click at [1010, 272] on div "Uzdevumu veic pa soļiem: 1. solis. Iztēlojies , ka Tu esi saticis Manuelu (spān…" at bounding box center [750, 296] width 820 height 462
click at [909, 314] on div "Uzdevumu veic pa soļiem: 1. solis. Iztēlojies , ka Tu esi saticis Manuelu (spān…" at bounding box center [750, 296] width 820 height 462
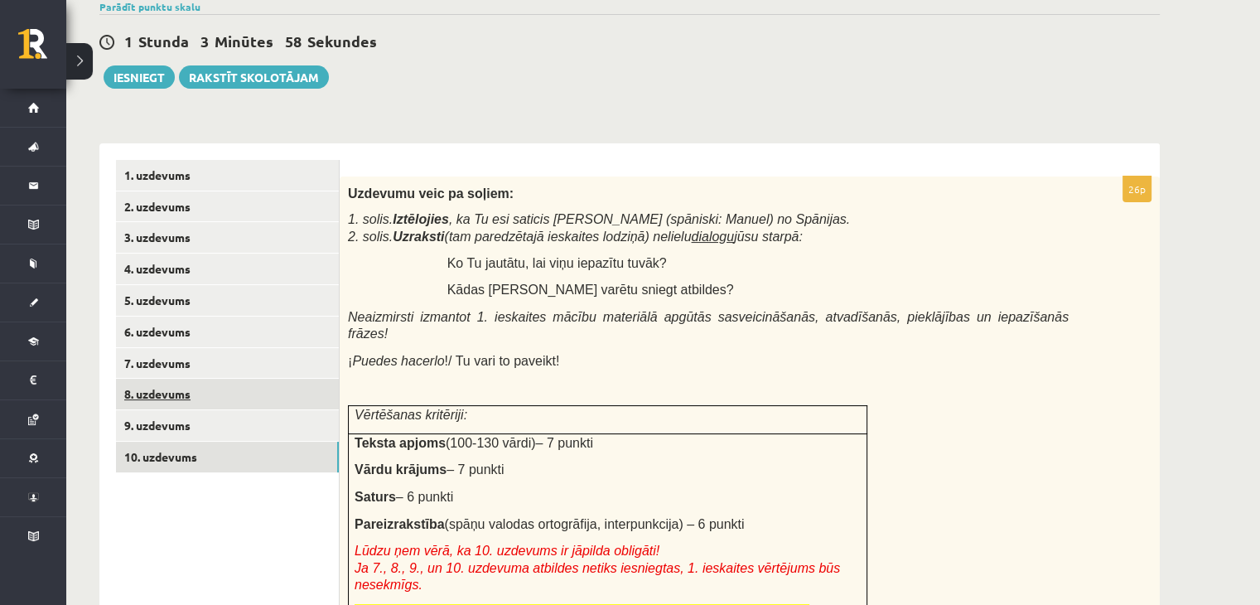
scroll to position [191, 0]
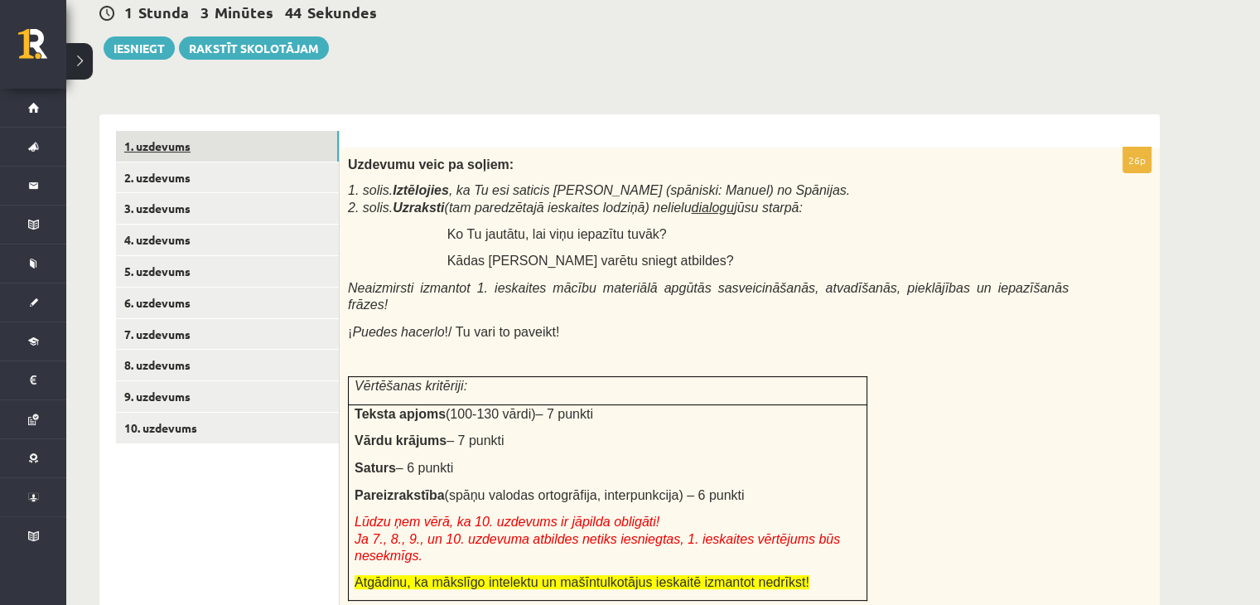
click at [171, 157] on link "1. uzdevums" at bounding box center [227, 146] width 223 height 31
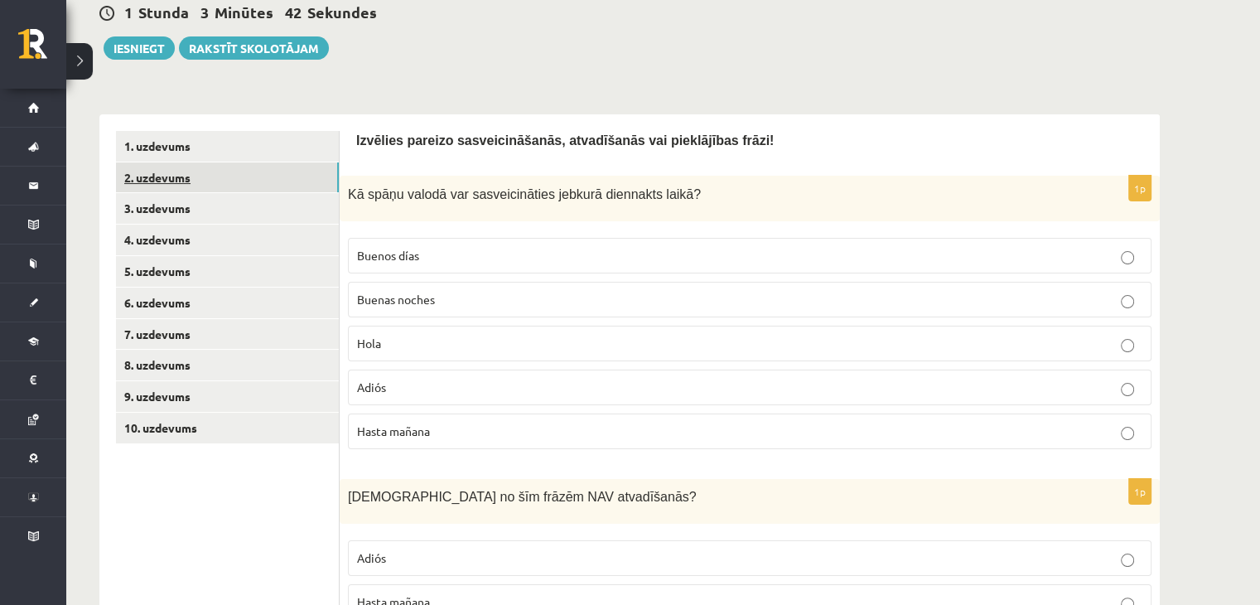
click at [167, 186] on link "2. uzdevums" at bounding box center [227, 177] width 223 height 31
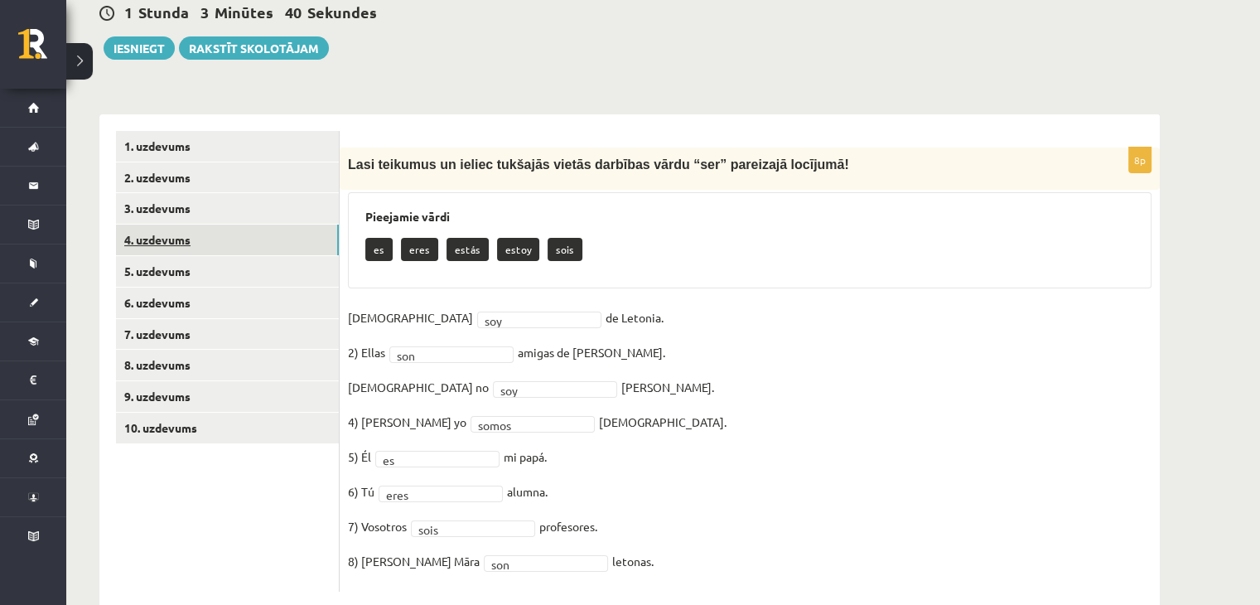
click at [166, 232] on link "4. uzdevums" at bounding box center [227, 239] width 223 height 31
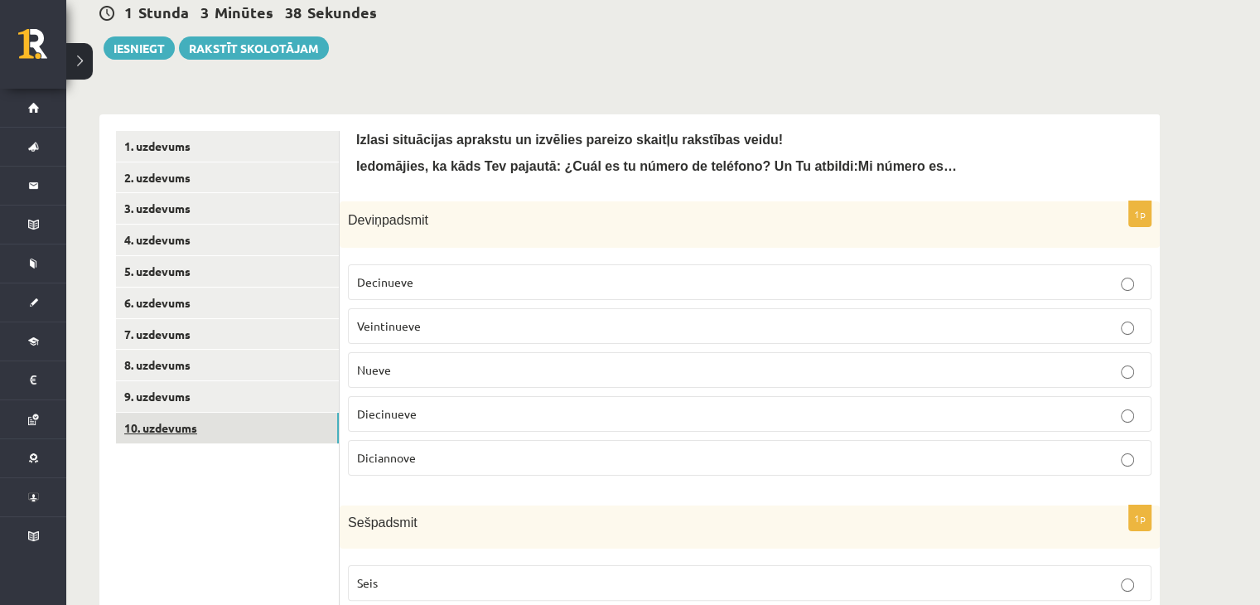
click at [171, 426] on link "10. uzdevums" at bounding box center [227, 427] width 223 height 31
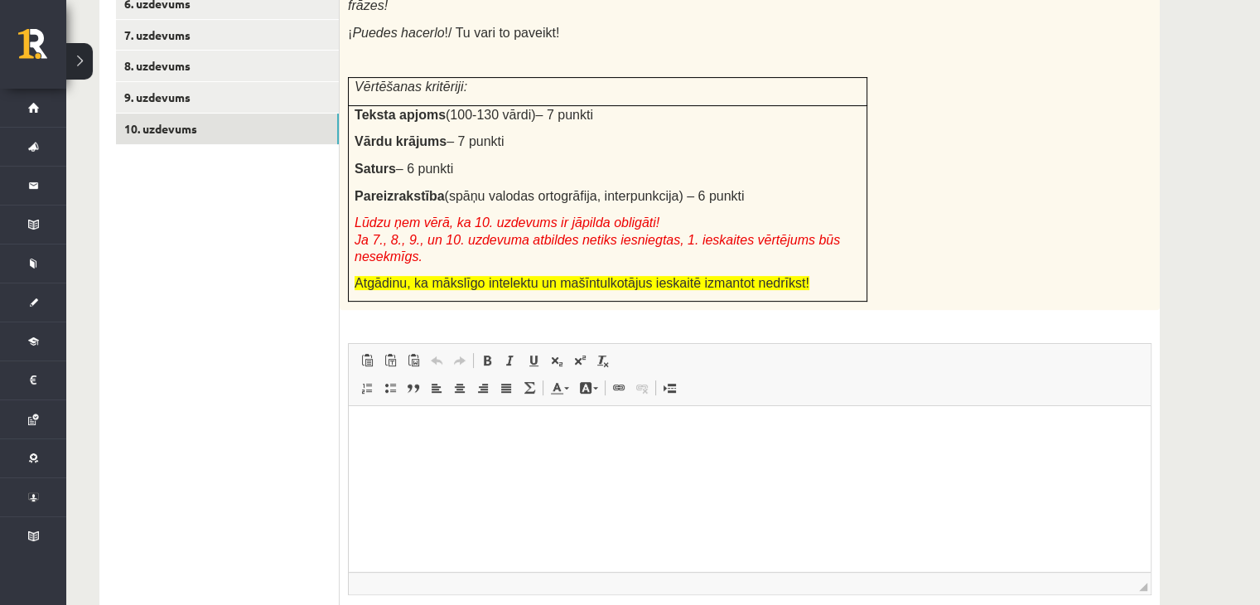
scroll to position [587, 0]
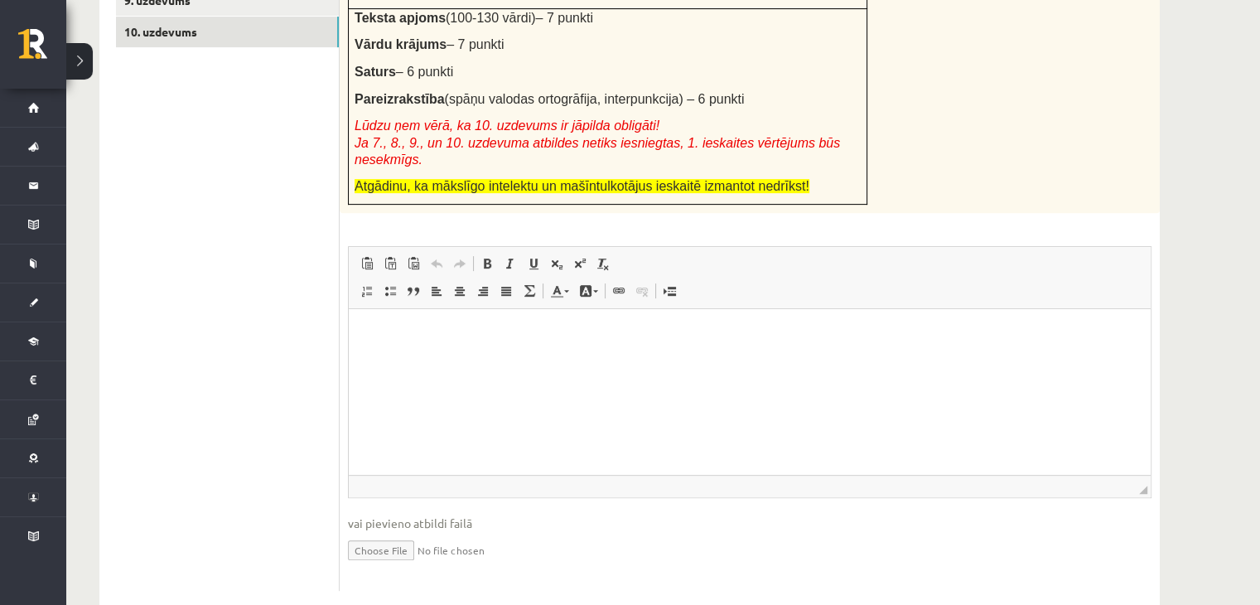
click at [422, 338] on p "Bagātinātā teksta redaktors, wiswyg-editor-user-answer-47433946296640" at bounding box center [749, 333] width 769 height 17
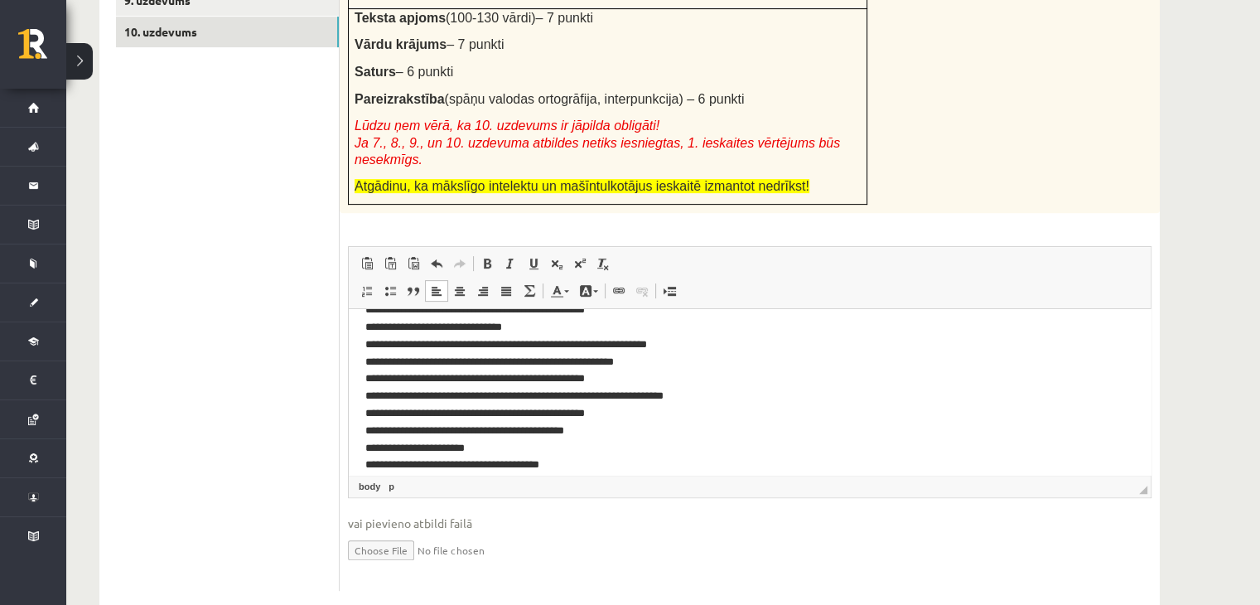
scroll to position [0, 0]
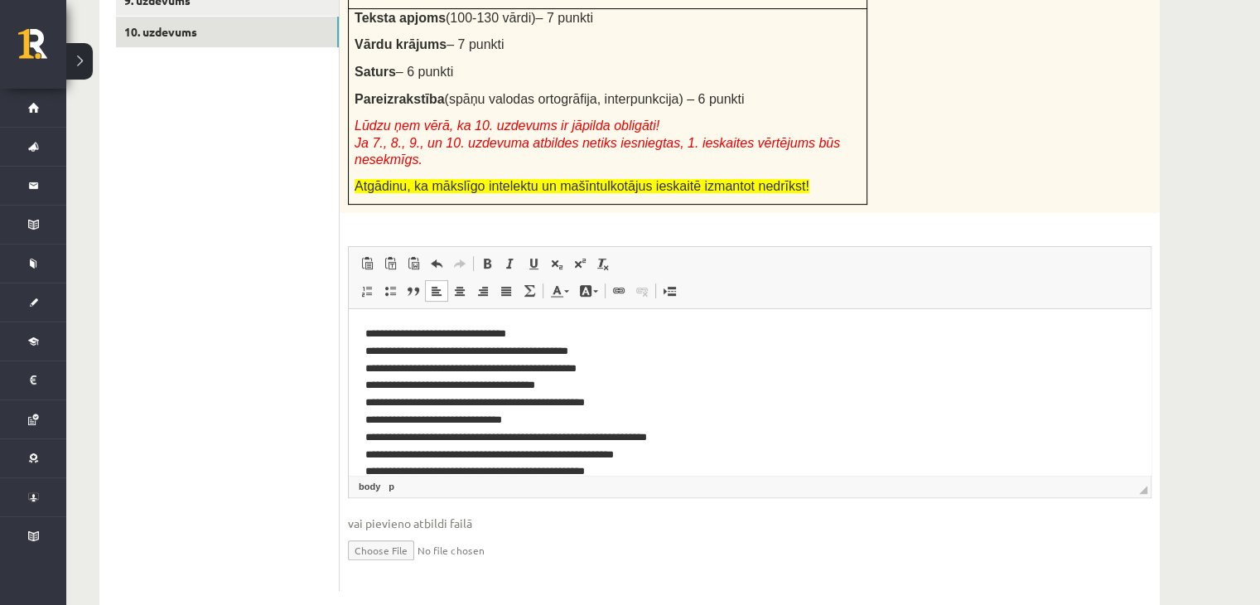
click at [533, 514] on span "vai pievieno atbildi failā" at bounding box center [749, 522] width 803 height 17
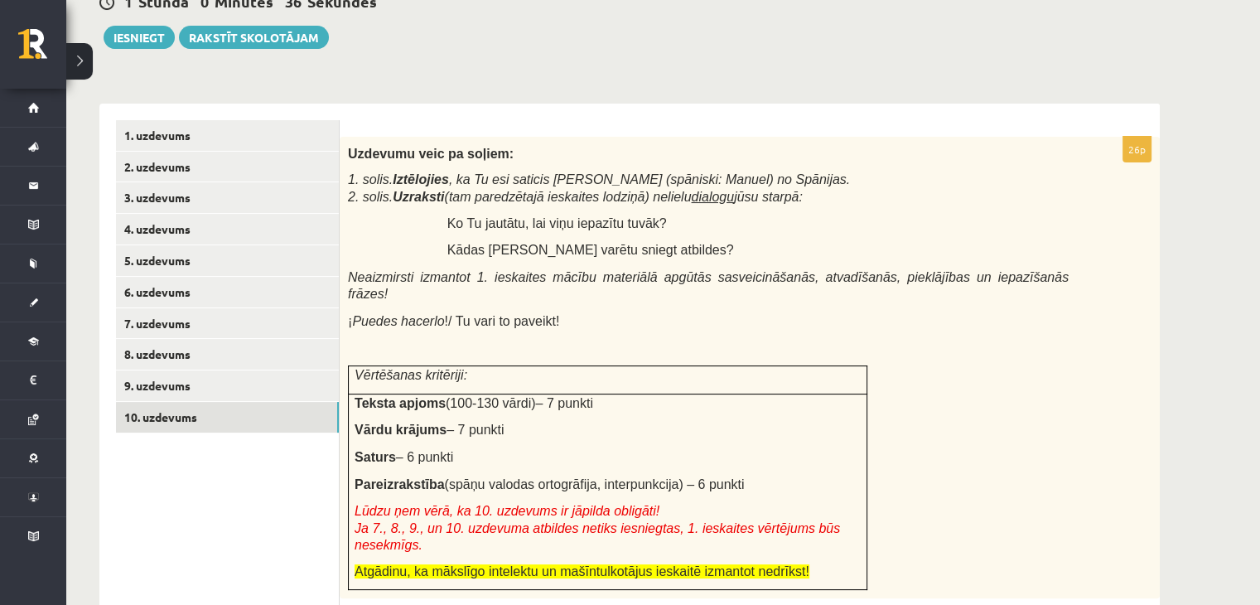
scroll to position [173, 0]
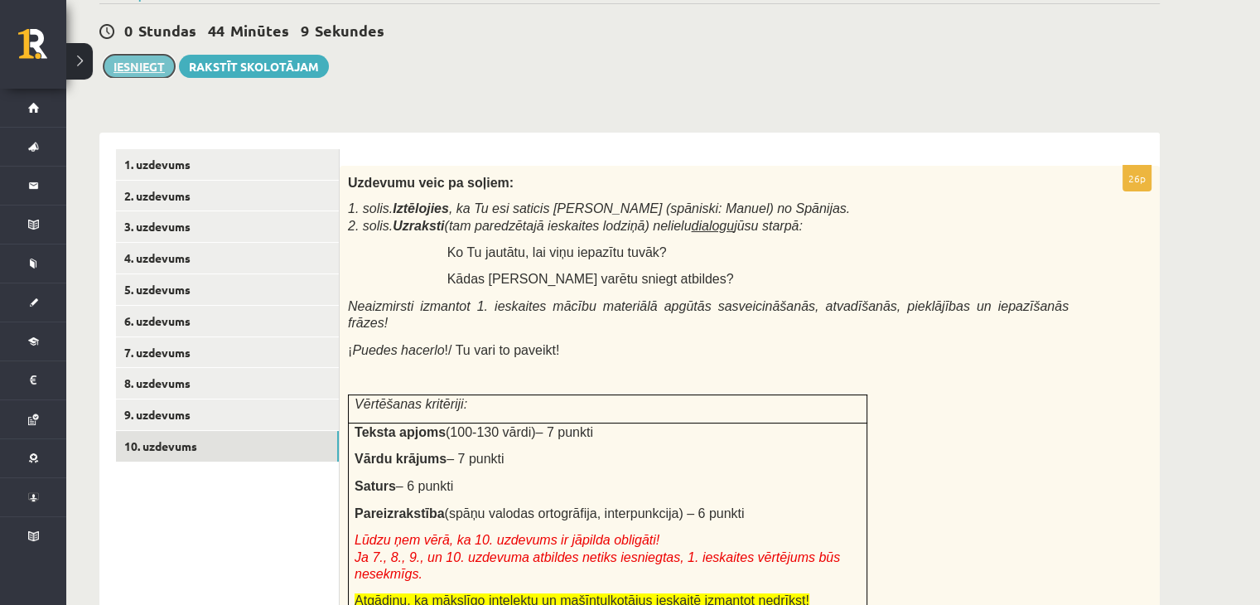
click at [152, 65] on button "Iesniegt" at bounding box center [139, 66] width 71 height 23
